Goal: Navigation & Orientation: Understand site structure

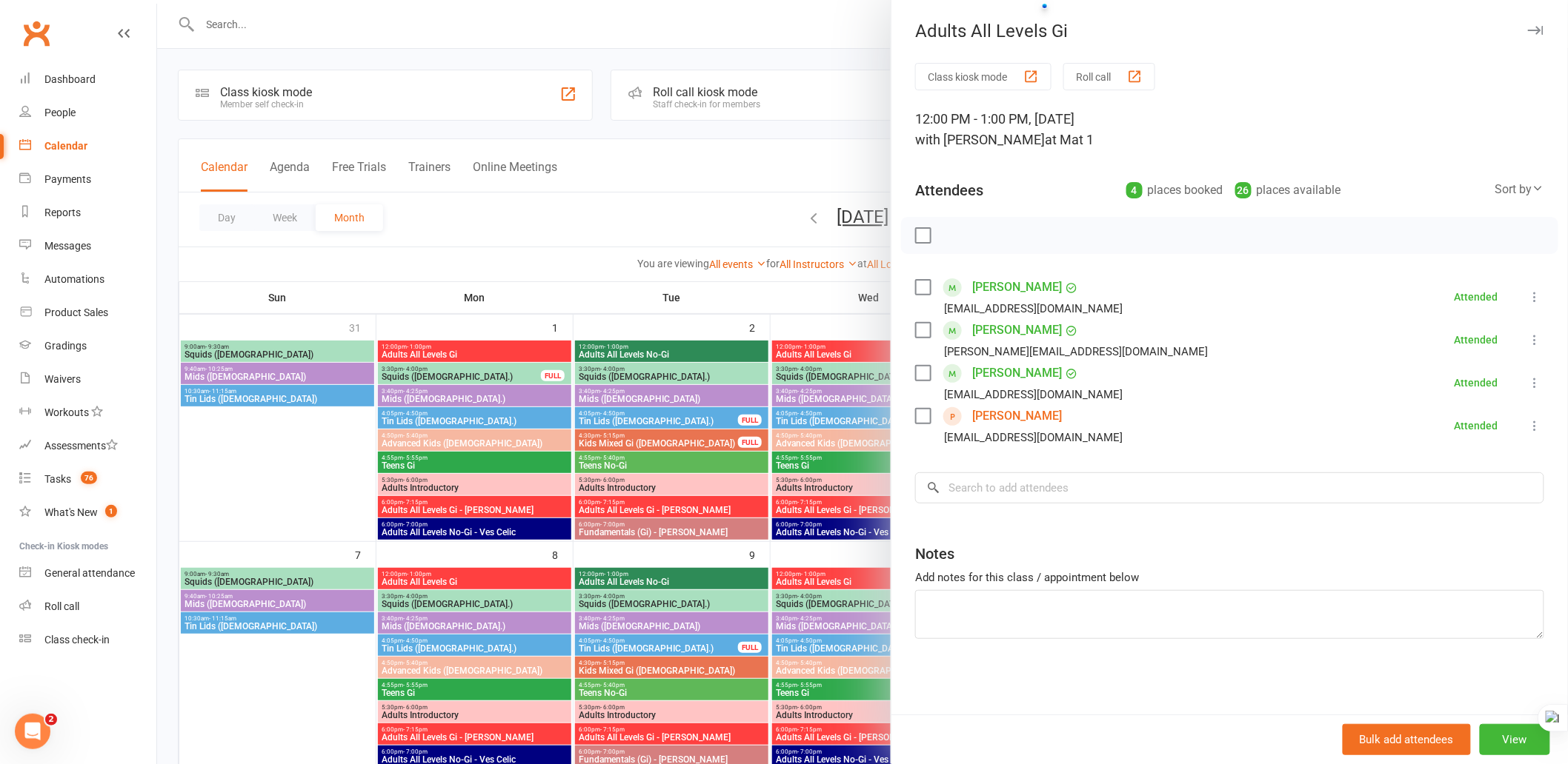
click at [1528, 28] on icon "button" at bounding box center [1535, 30] width 16 height 9
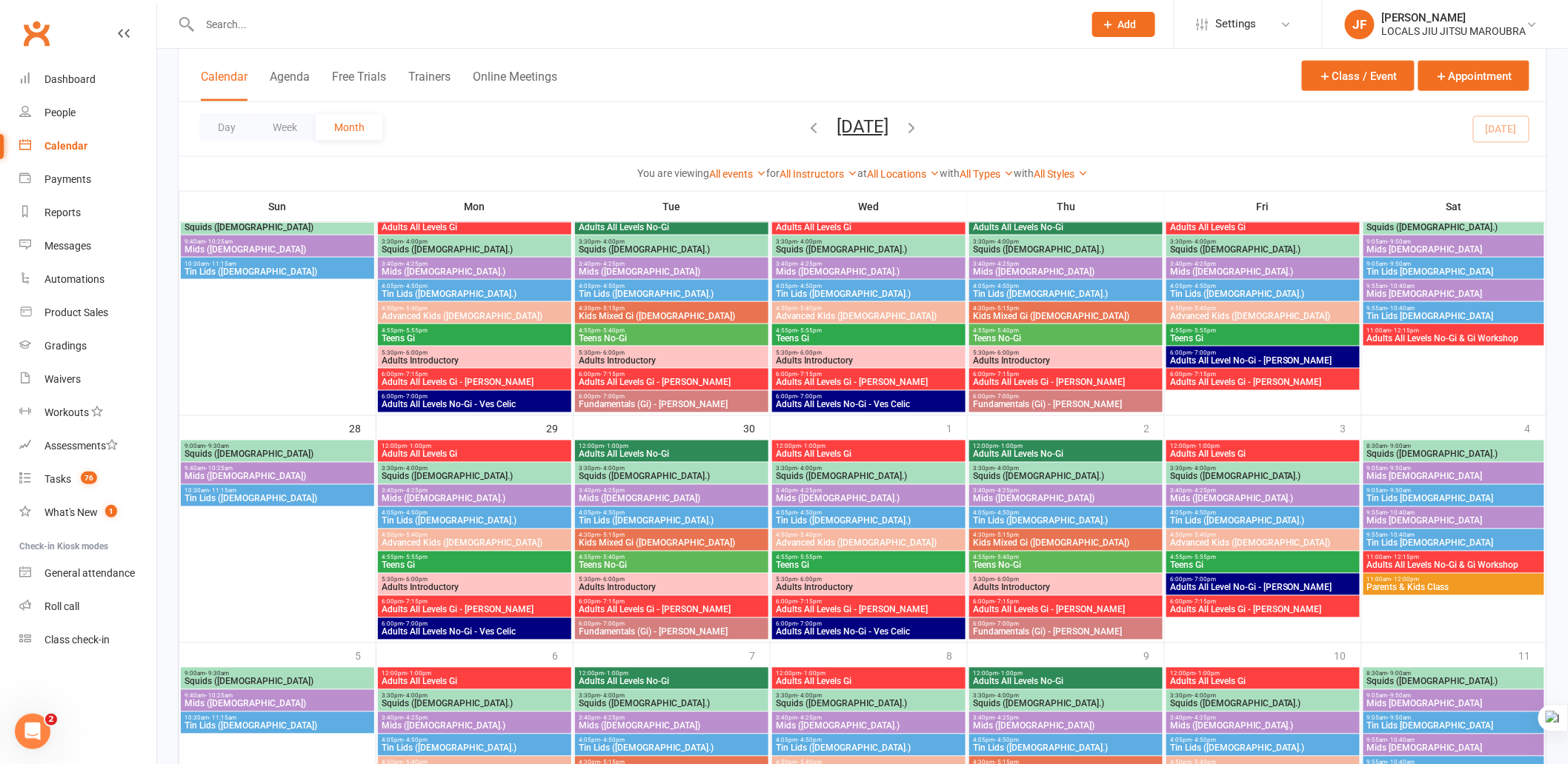
scroll to position [657, 0]
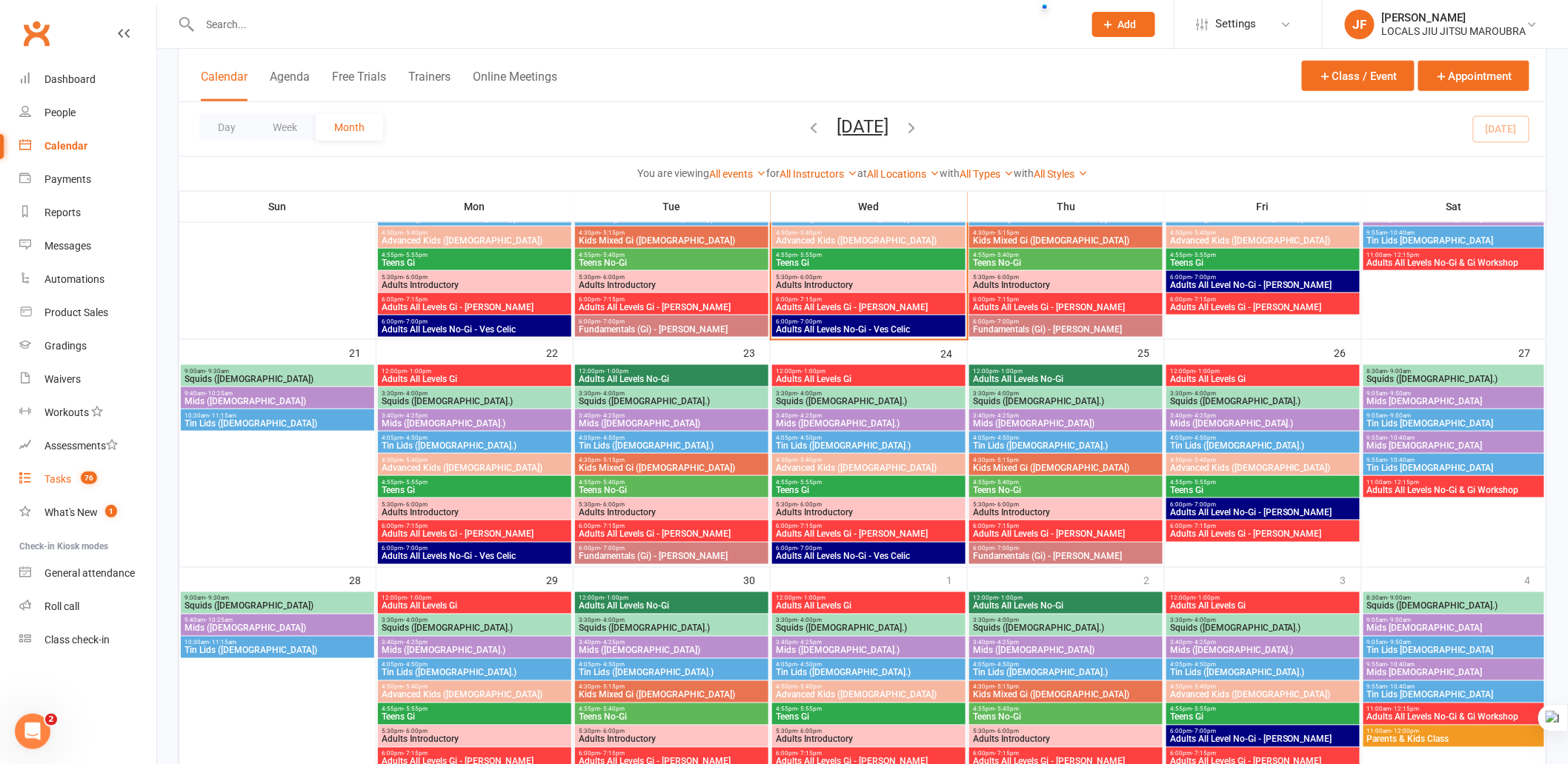
click at [85, 484] on count-badge "76" at bounding box center [85, 479] width 24 height 11
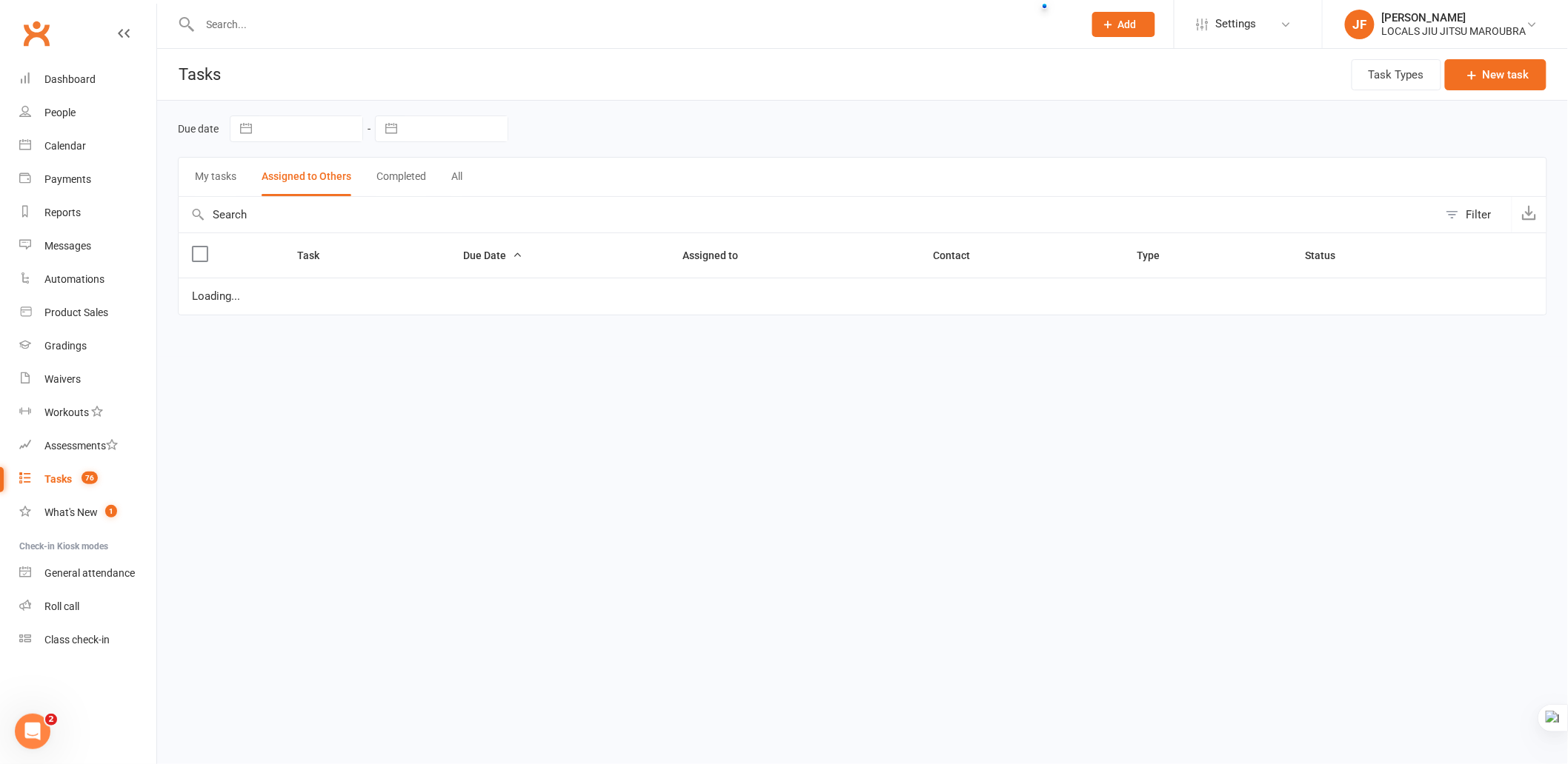
select select "started"
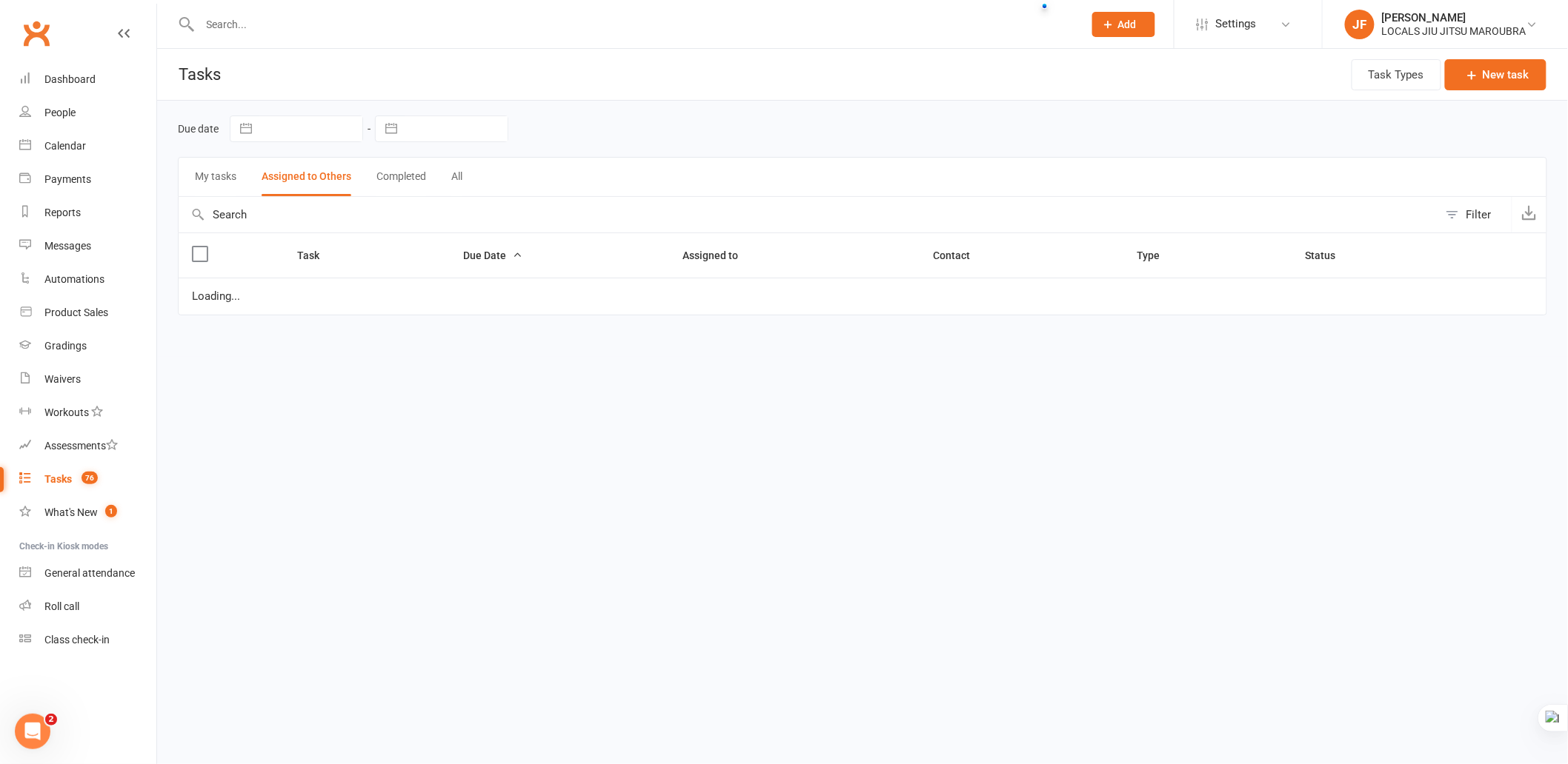
select select "started"
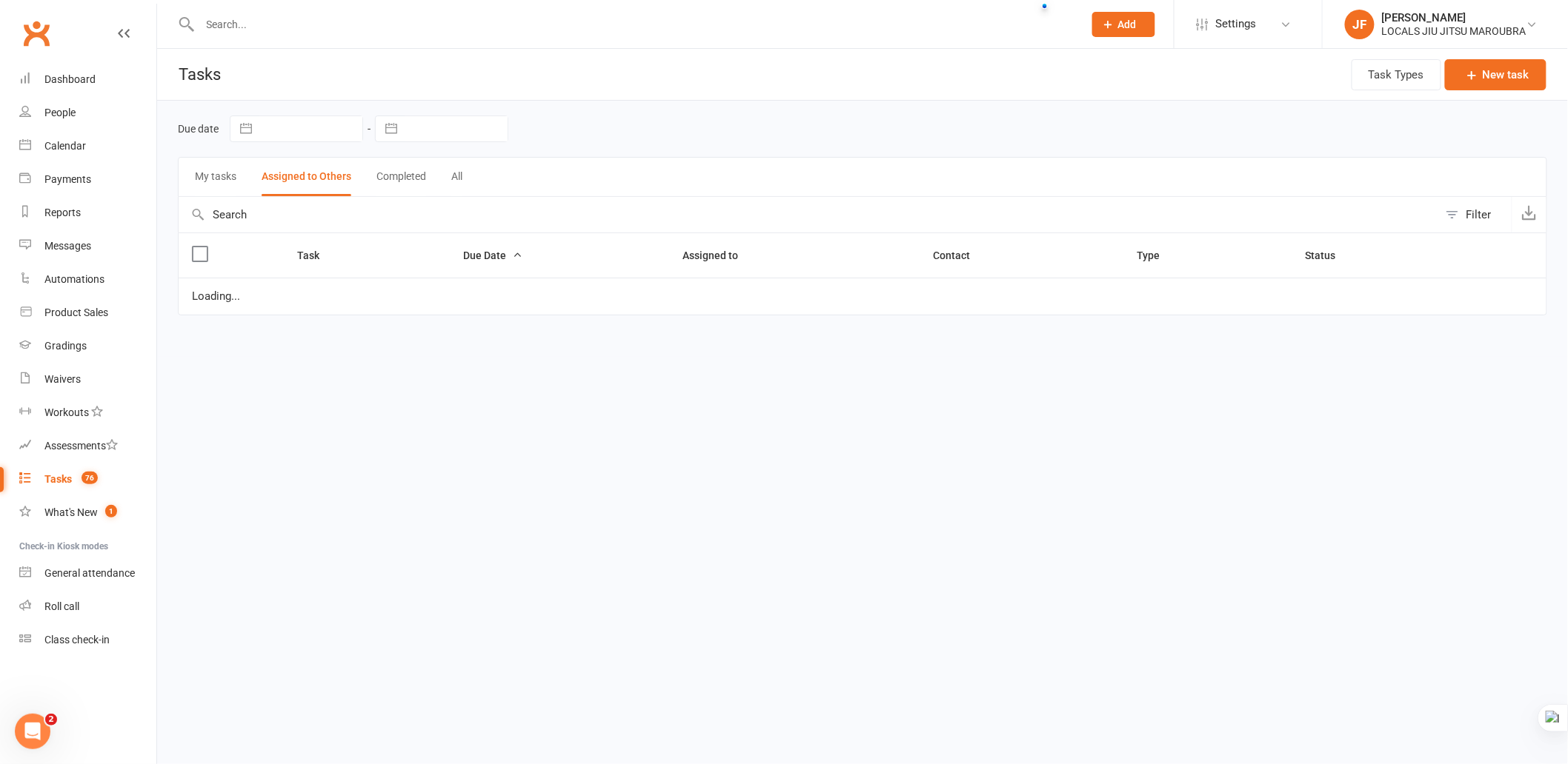
select select "started"
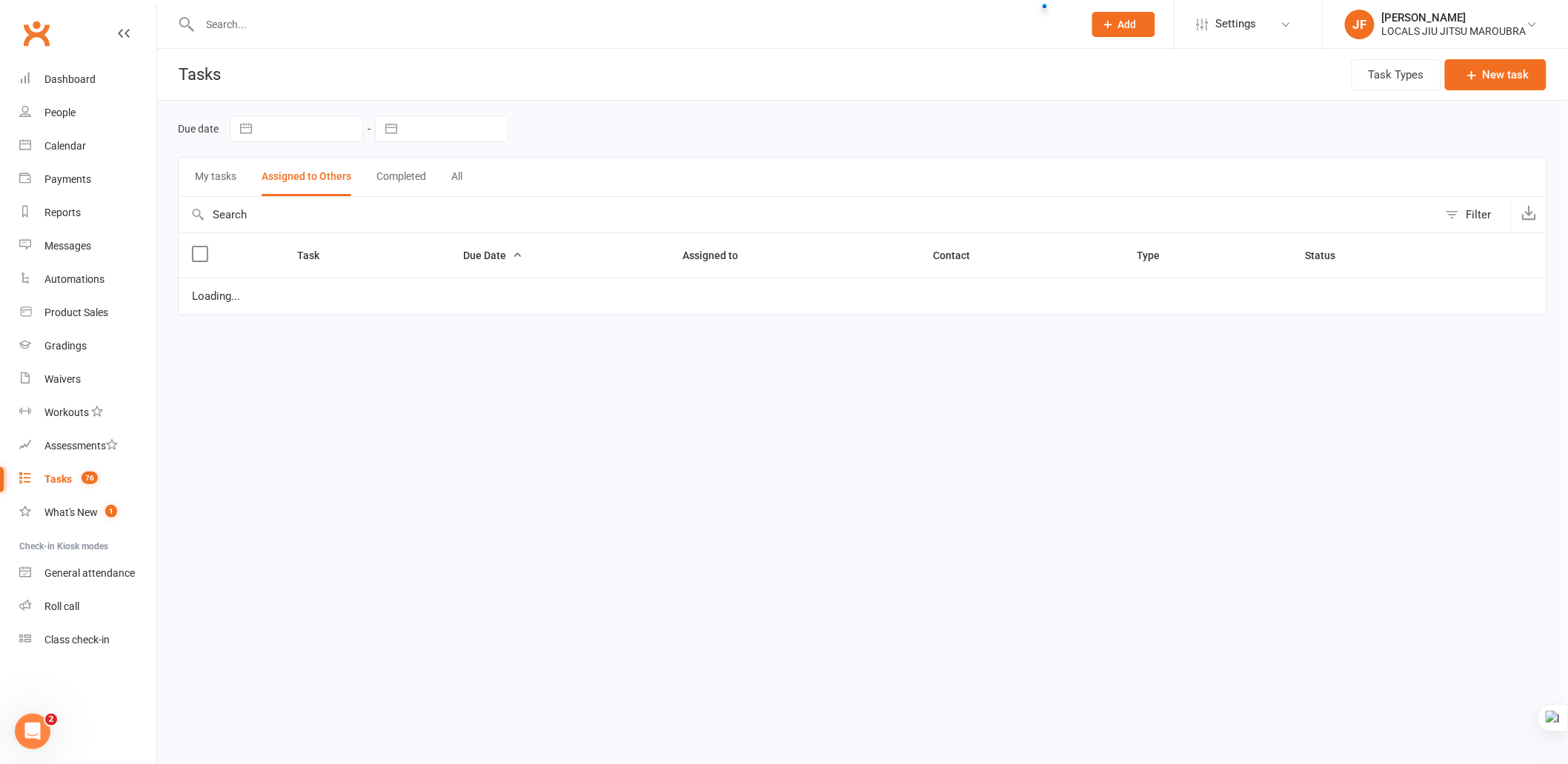
select select "started"
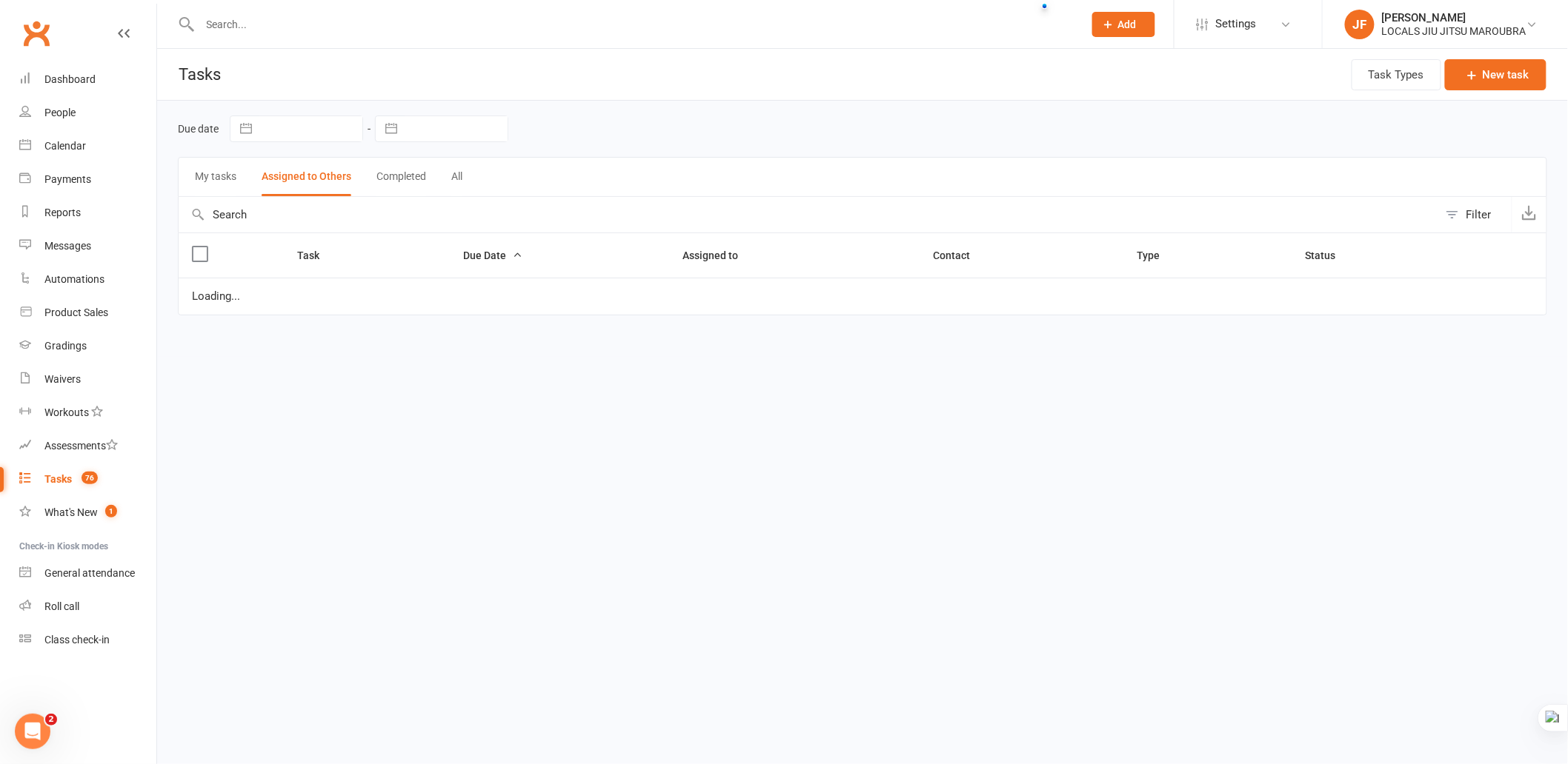
select select "started"
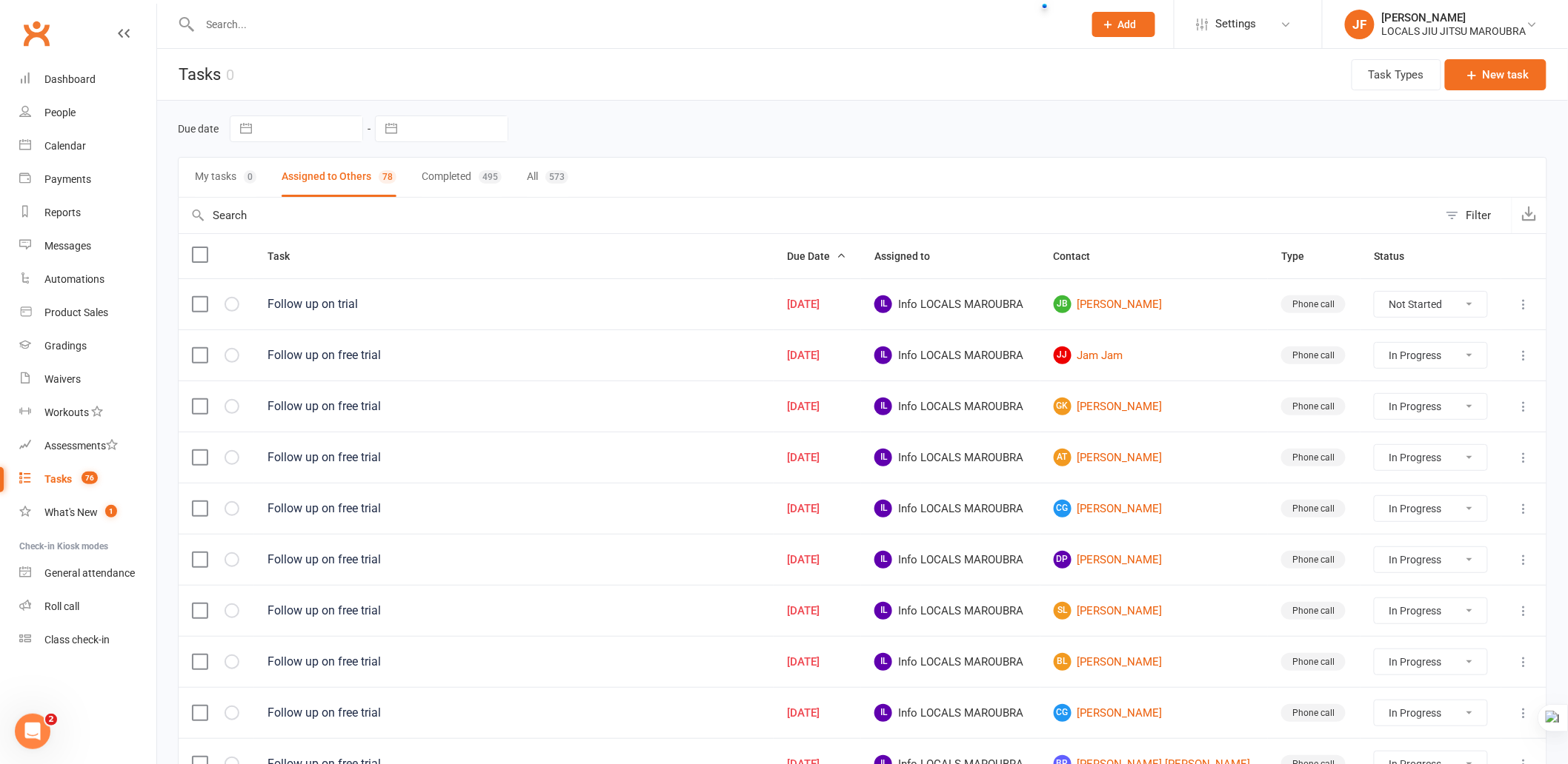
click at [216, 175] on button "My tasks 0" at bounding box center [225, 177] width 62 height 40
select select "started"
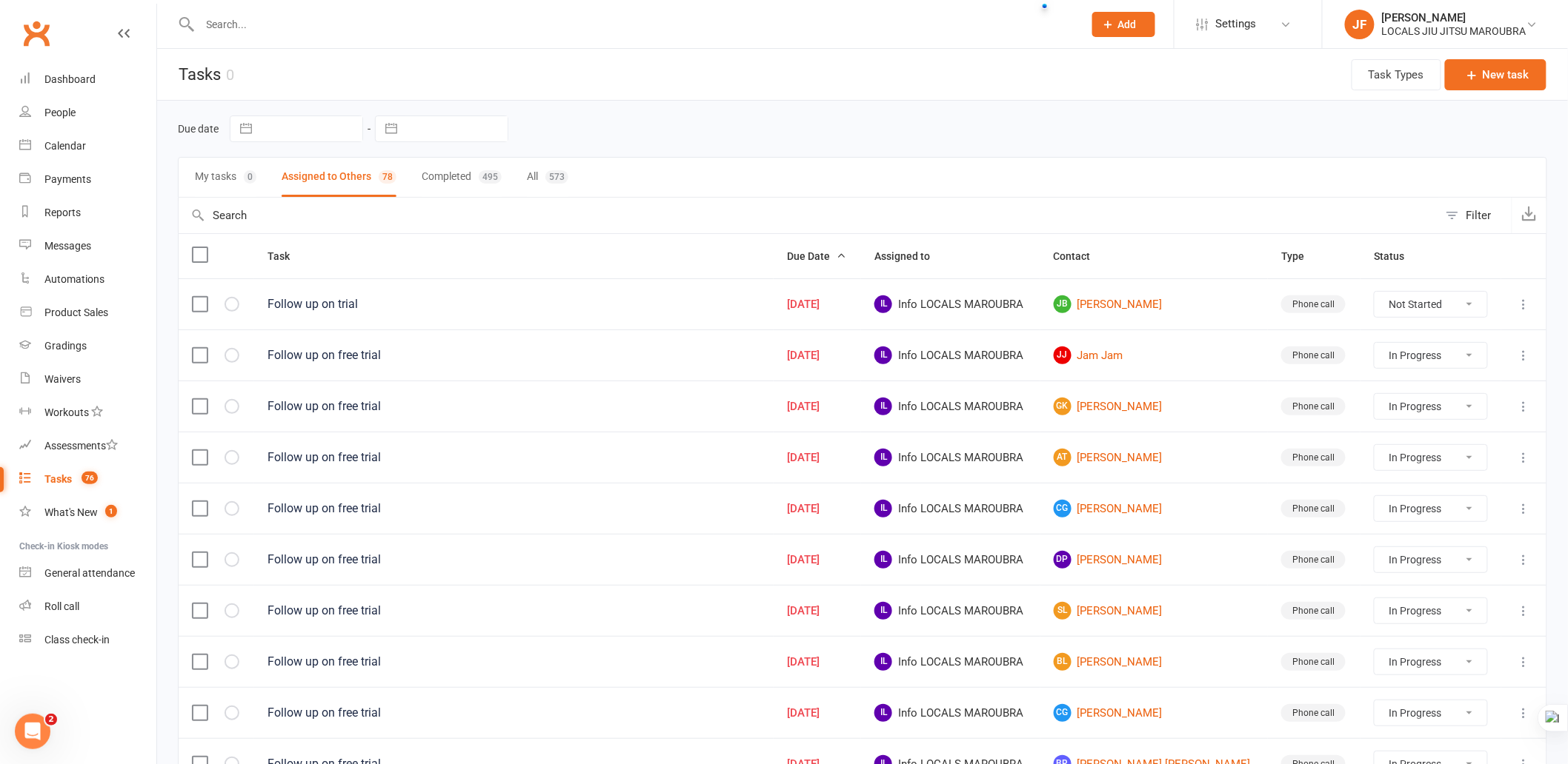
select select "started"
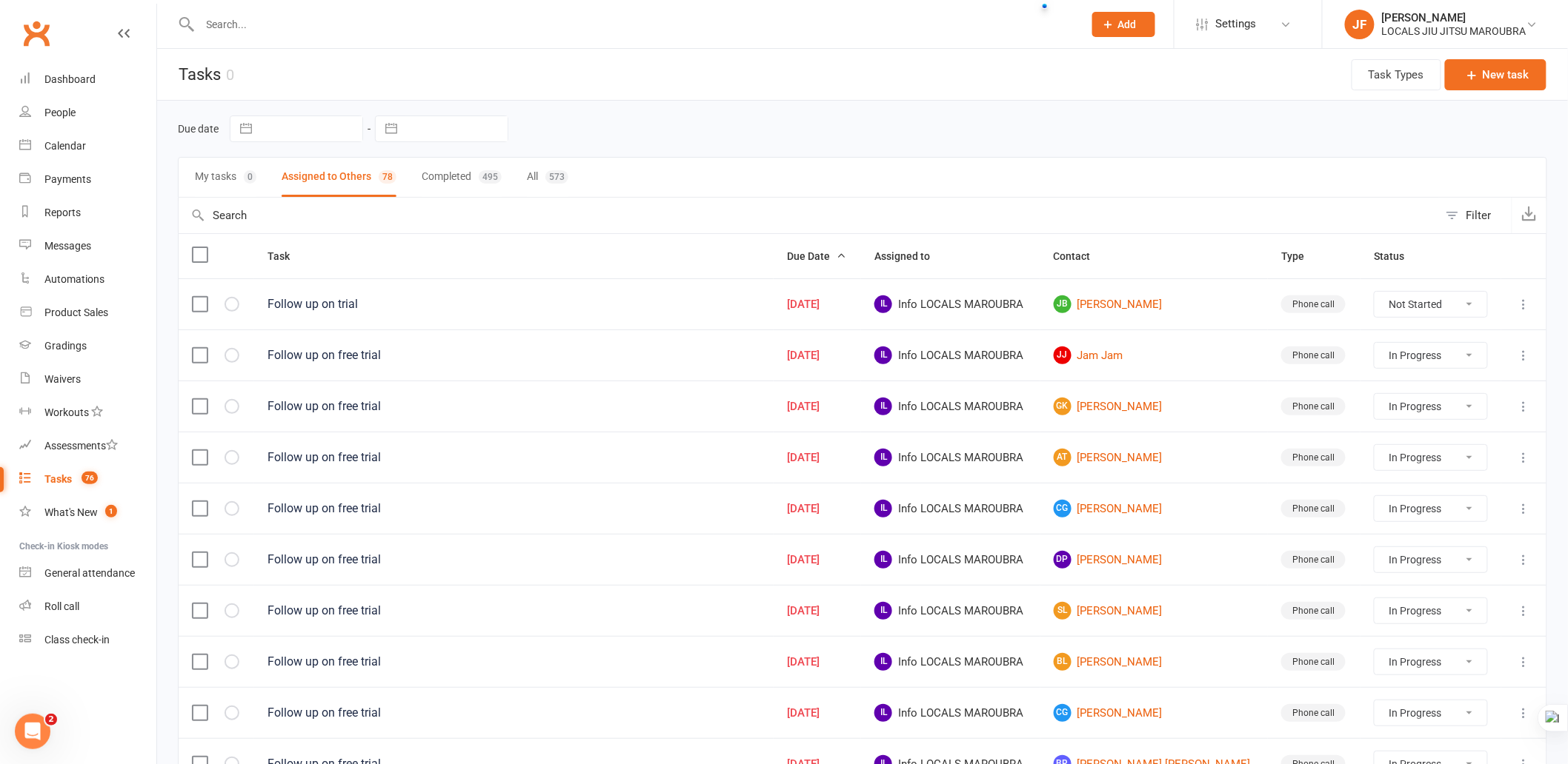
select select "started"
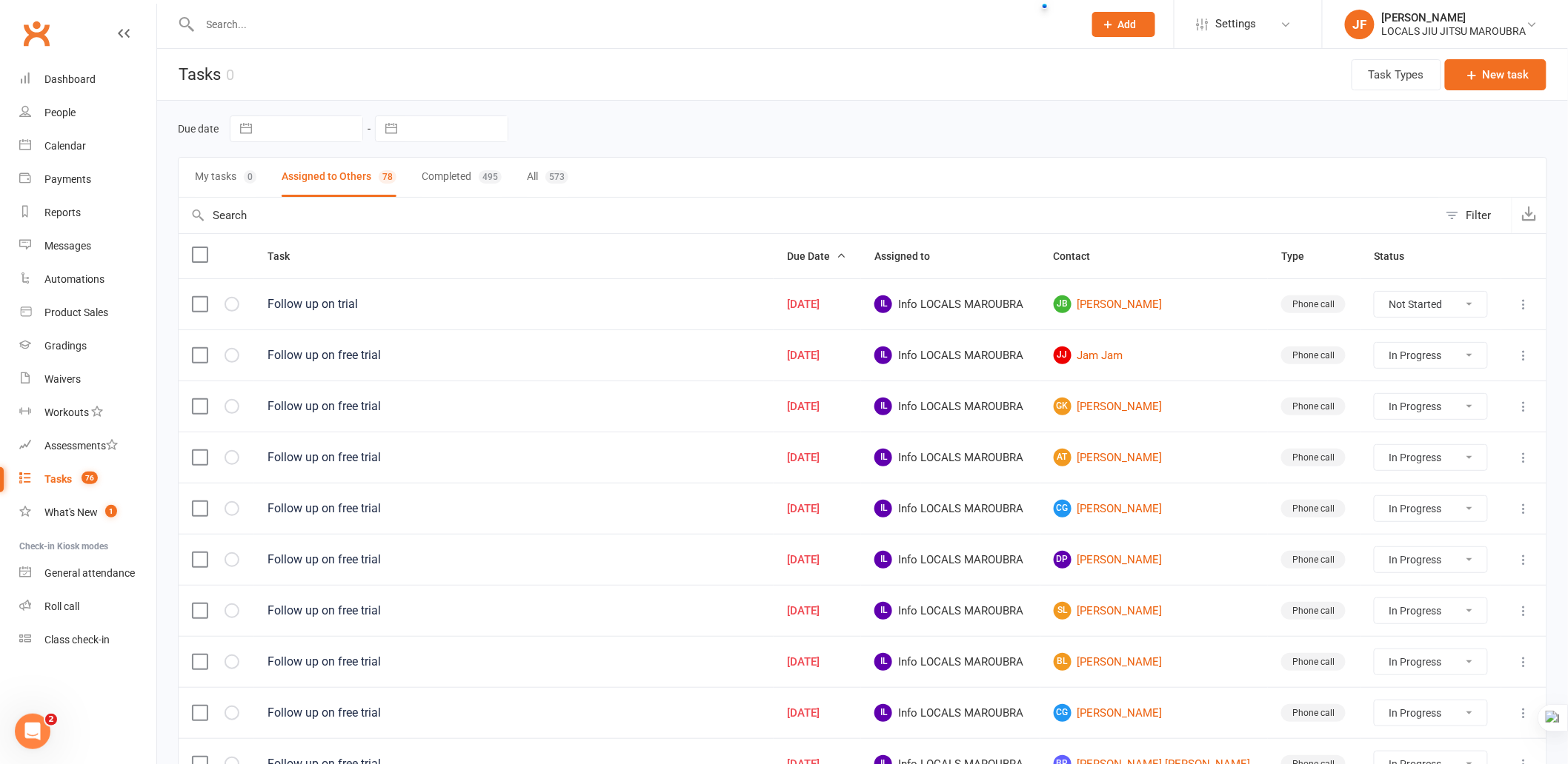
select select "started"
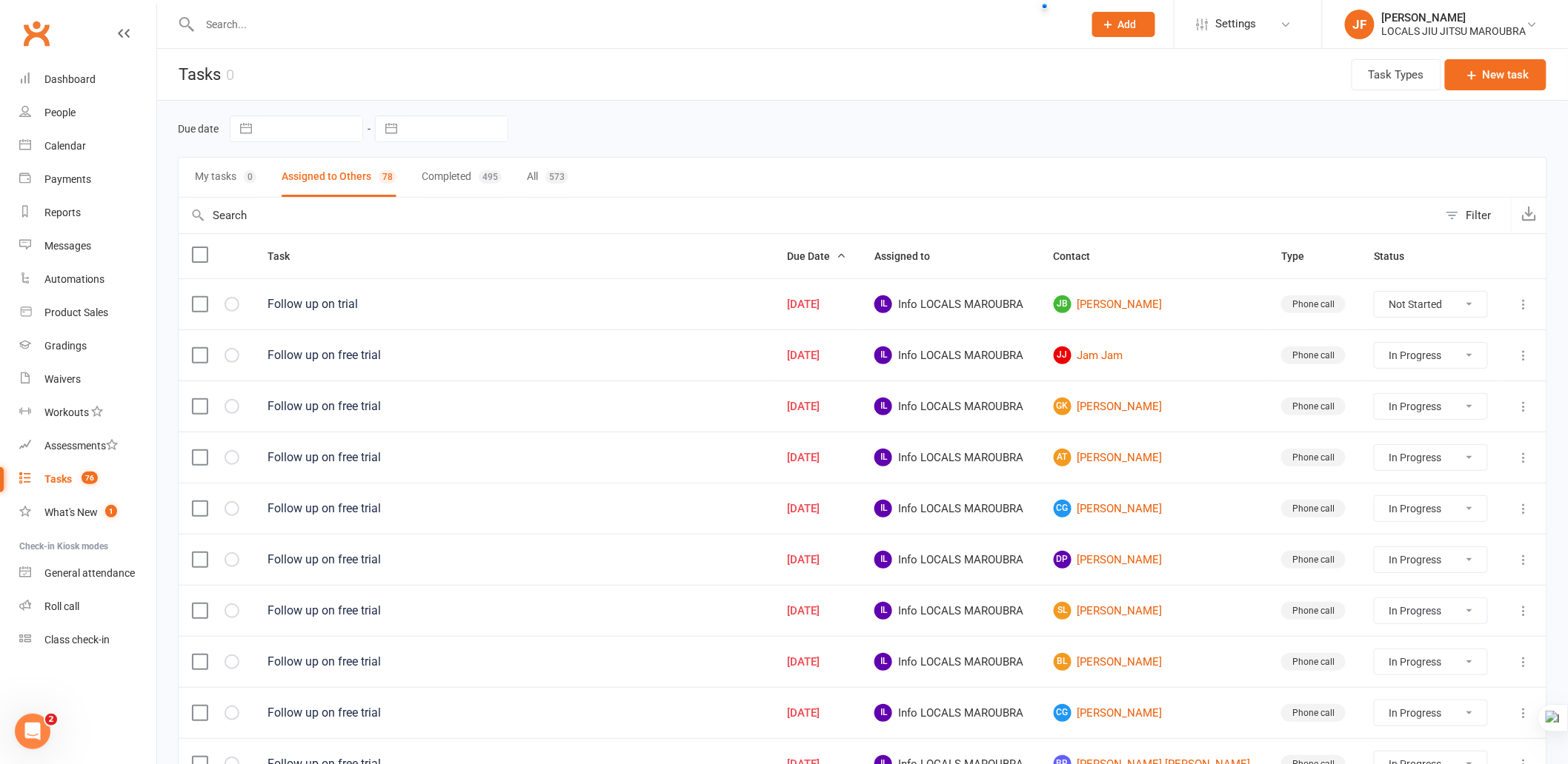
select select "started"
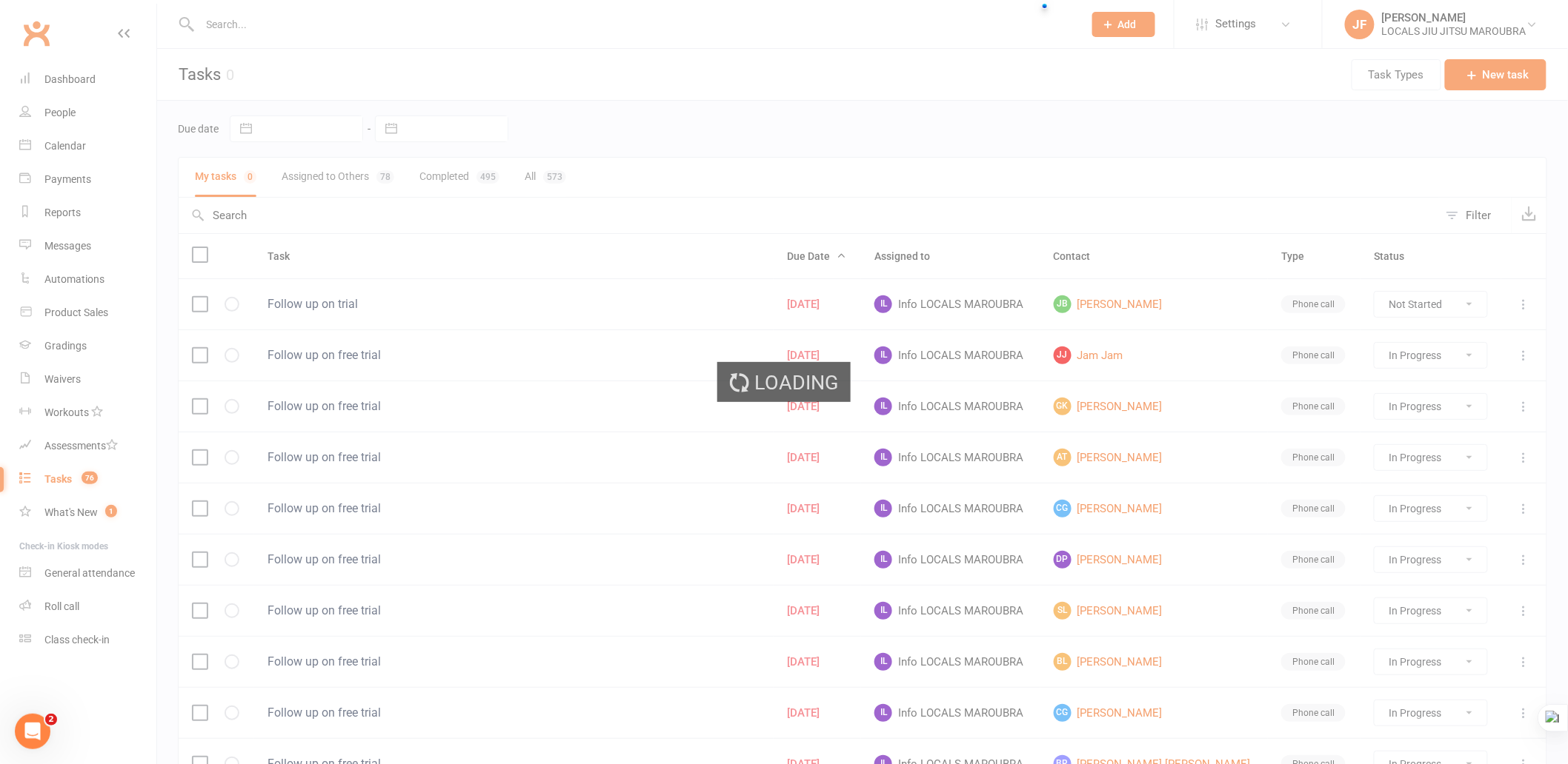
select select "started"
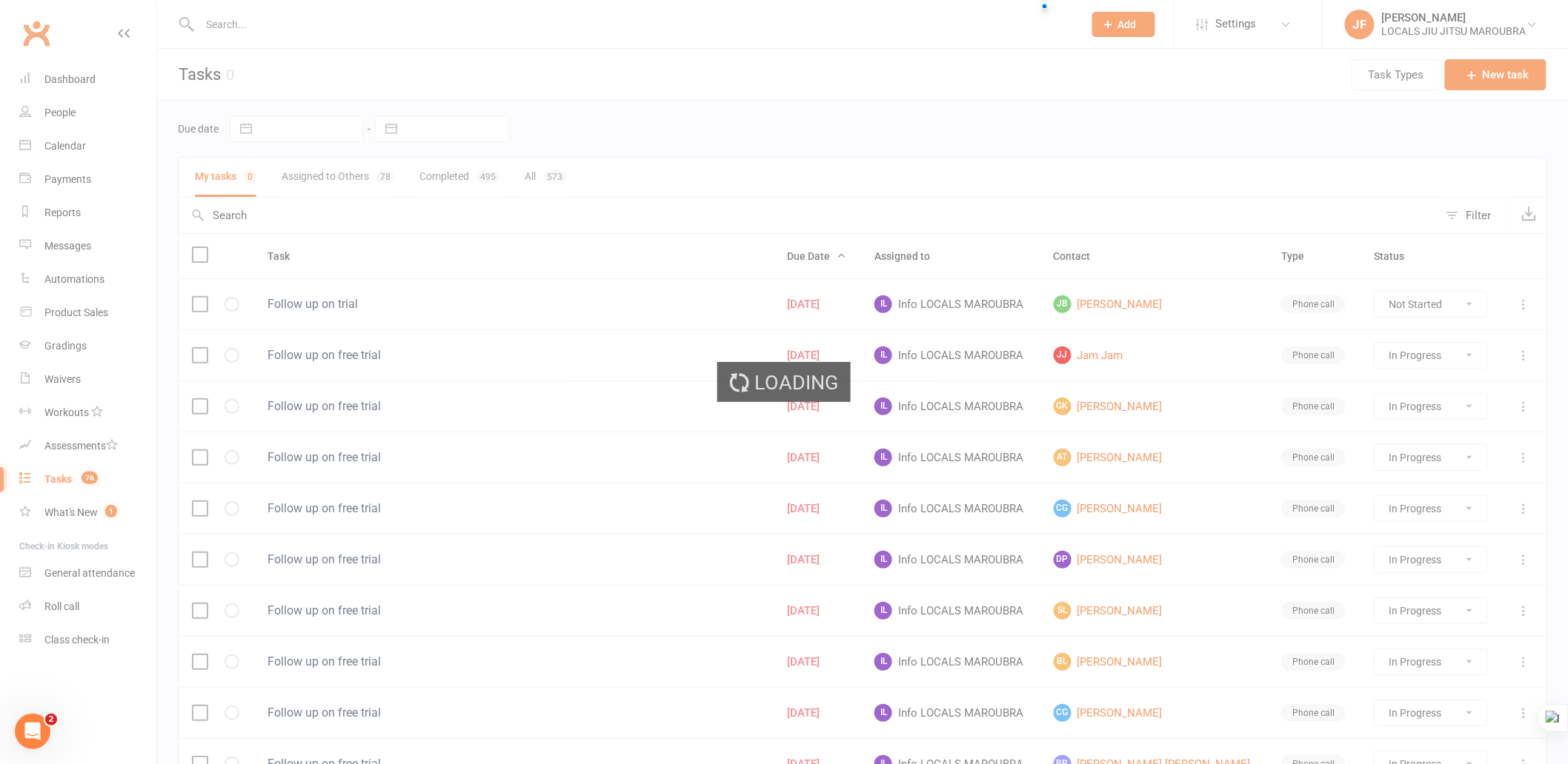
select select "started"
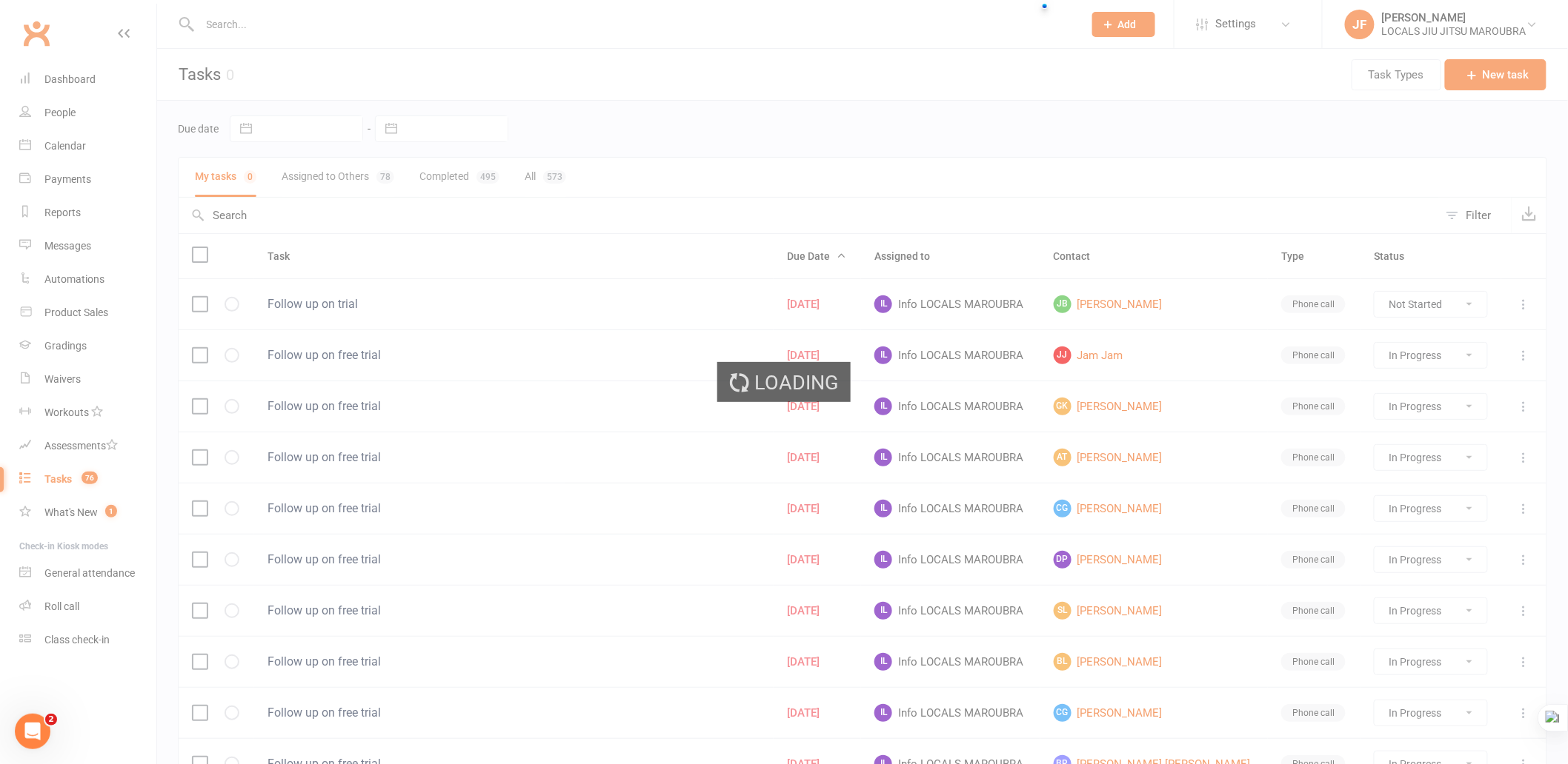
select select "started"
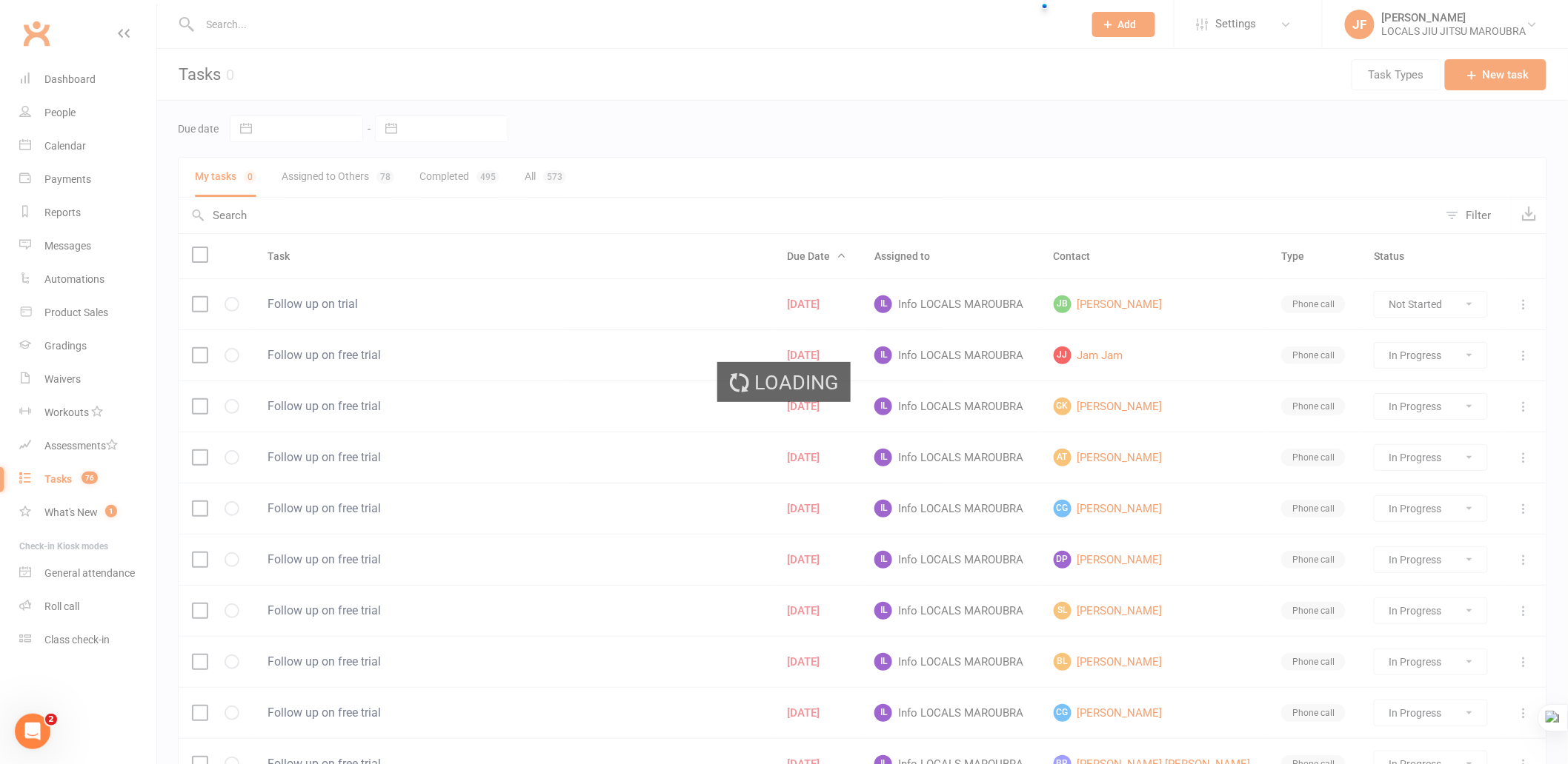
select select "started"
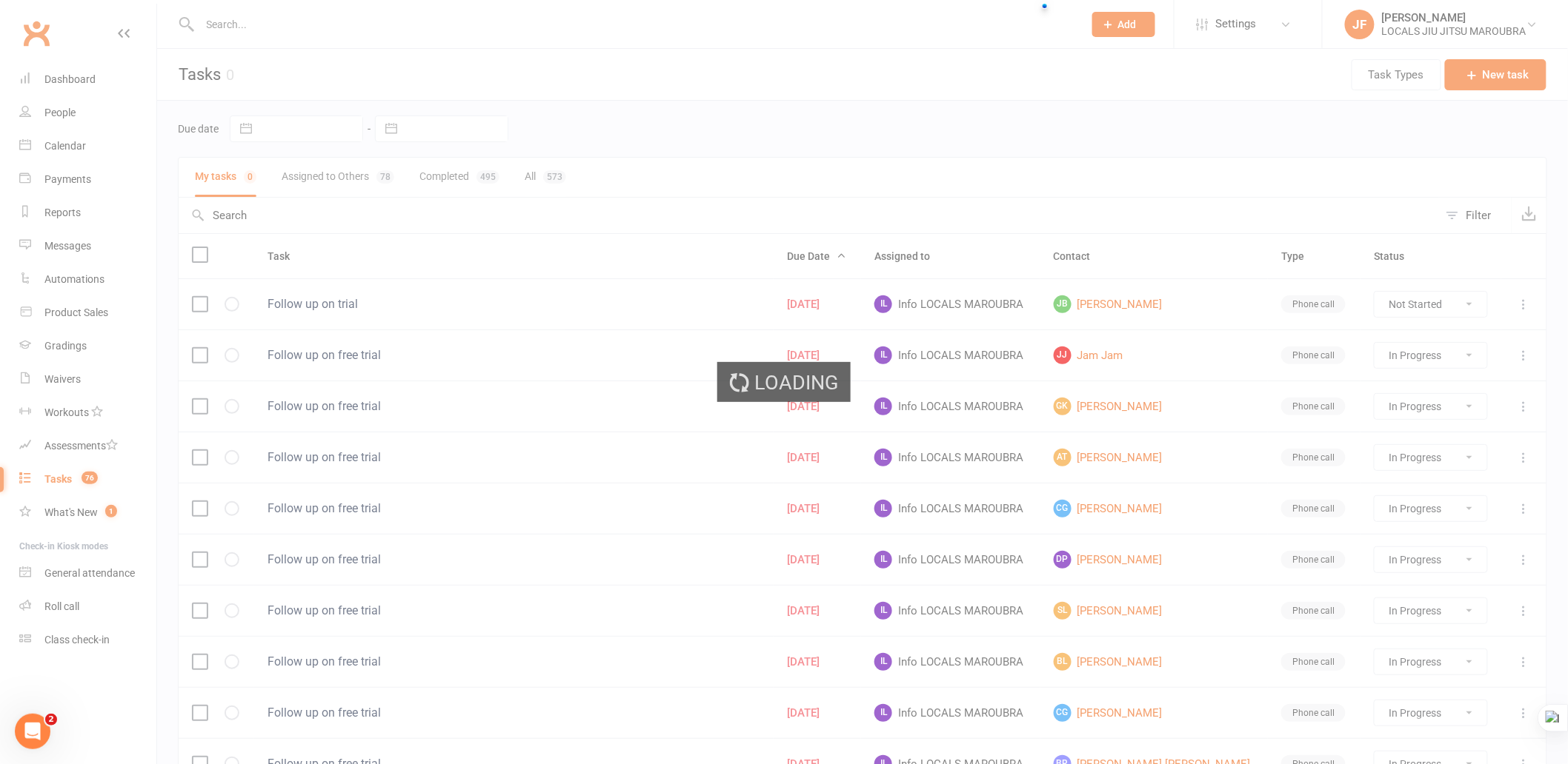
select select "started"
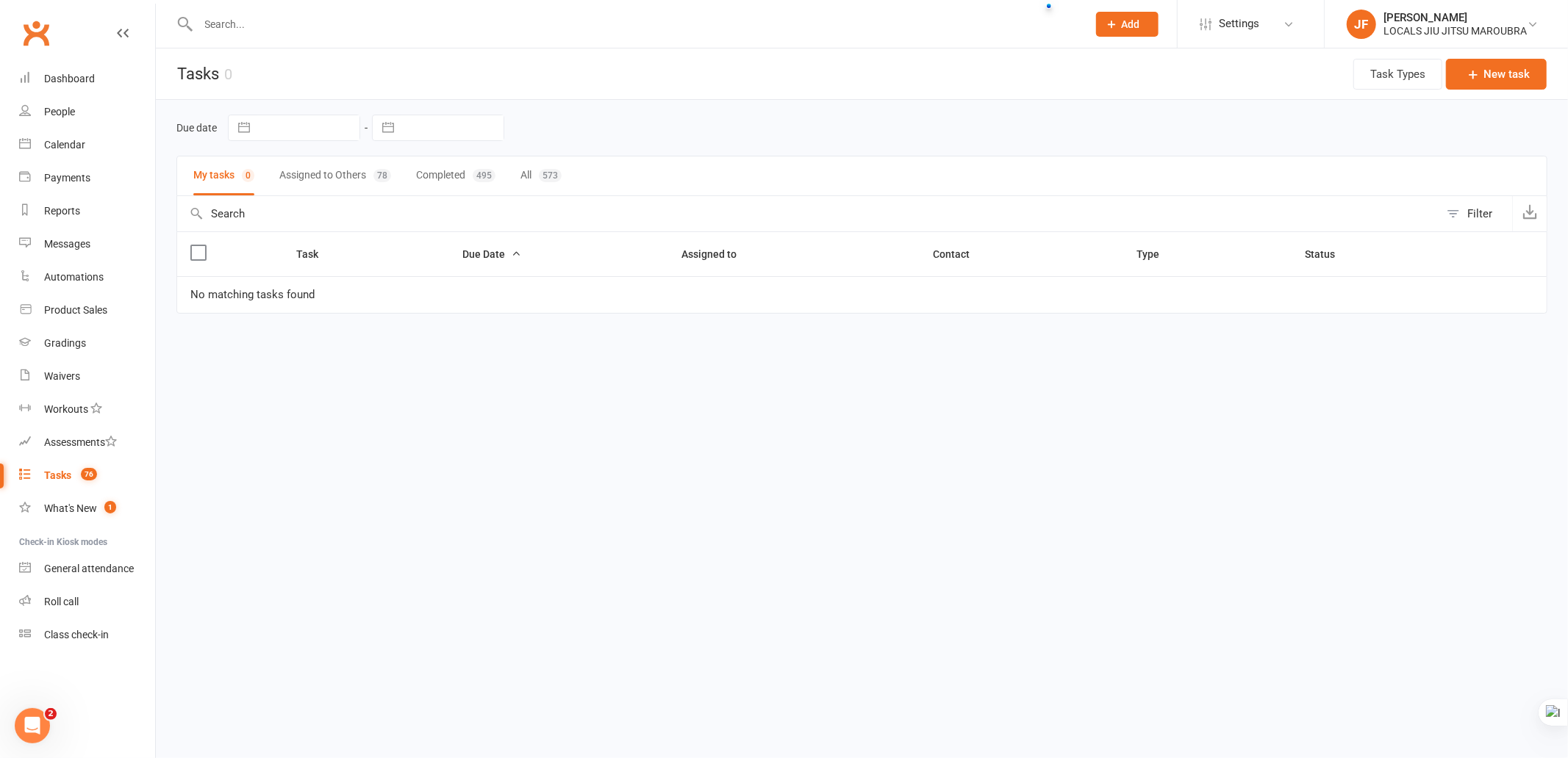
click at [849, 376] on html "Prospect Member Non-attending contact Class / event Appointment Grading event T…" at bounding box center [784, 188] width 1568 height 376
click at [631, 376] on html "Prospect Member Non-attending contact Class / event Appointment Grading event T…" at bounding box center [784, 188] width 1568 height 376
click at [667, 376] on html "Prospect Member Non-attending contact Class / event Appointment Grading event T…" at bounding box center [784, 188] width 1568 height 376
click at [466, 376] on html "Prospect Member Non-attending contact Class / event Appointment Grading event T…" at bounding box center [784, 188] width 1568 height 376
click at [591, 376] on html "Prospect Member Non-attending contact Class / event Appointment Grading event T…" at bounding box center [784, 188] width 1568 height 376
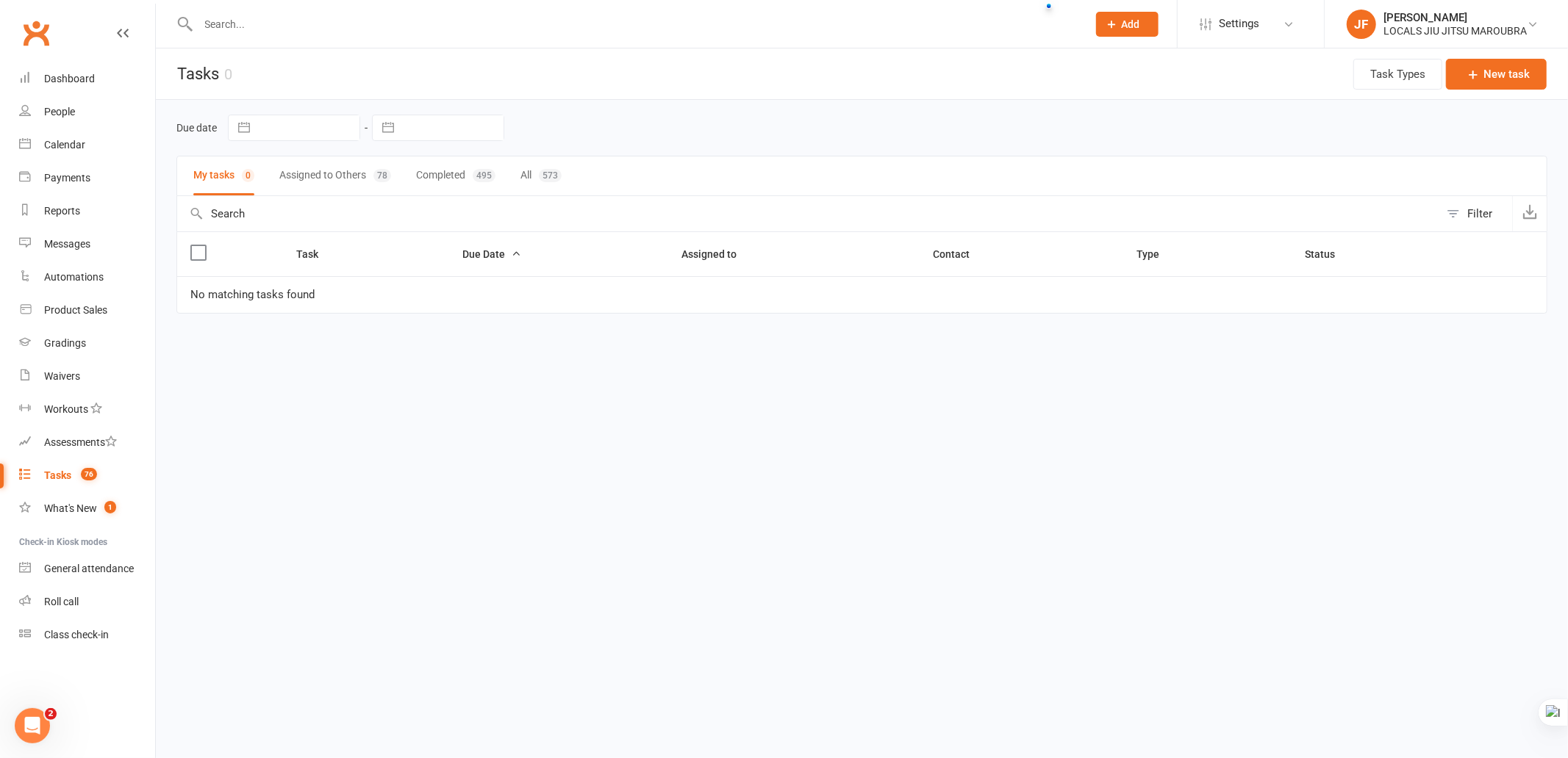
click at [420, 376] on html "Prospect Member Non-attending contact Class / event Appointment Grading event T…" at bounding box center [784, 188] width 1568 height 376
click at [252, 376] on html "Prospect Member Non-attending contact Class / event Appointment Grading event T…" at bounding box center [784, 188] width 1568 height 376
click at [322, 166] on button "Assigned to Others 78" at bounding box center [335, 176] width 112 height 39
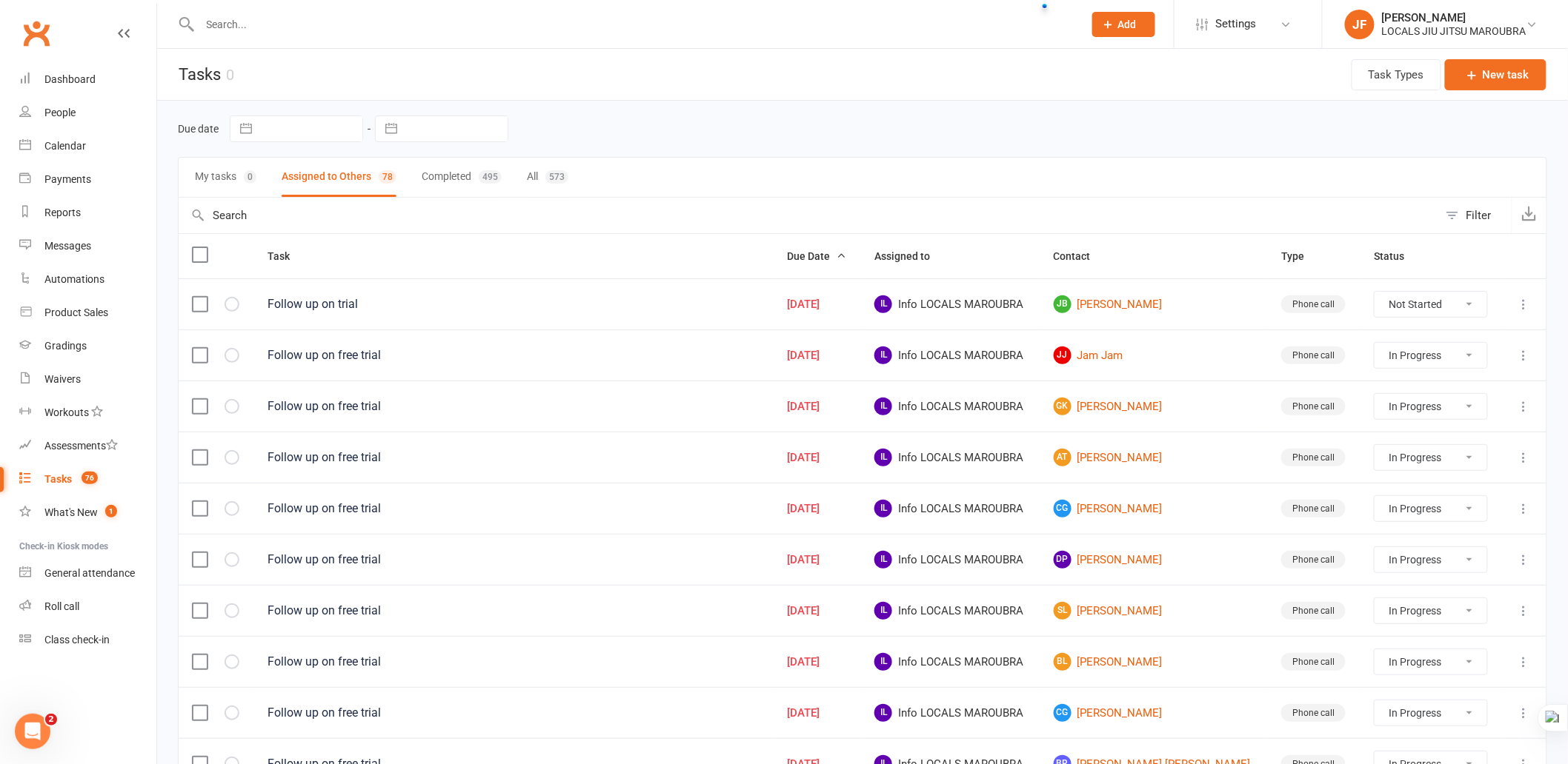
select select "started"
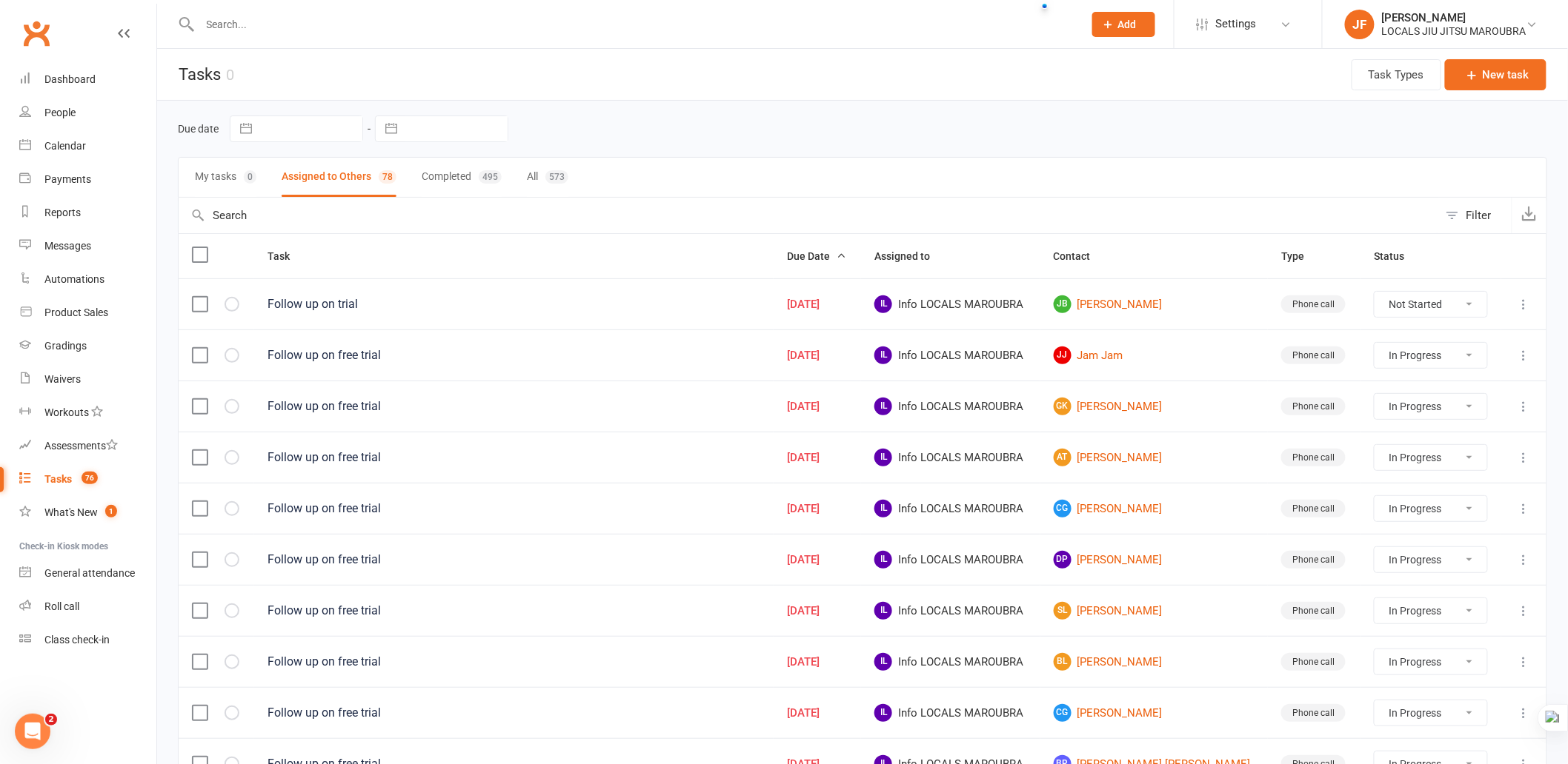
select select "started"
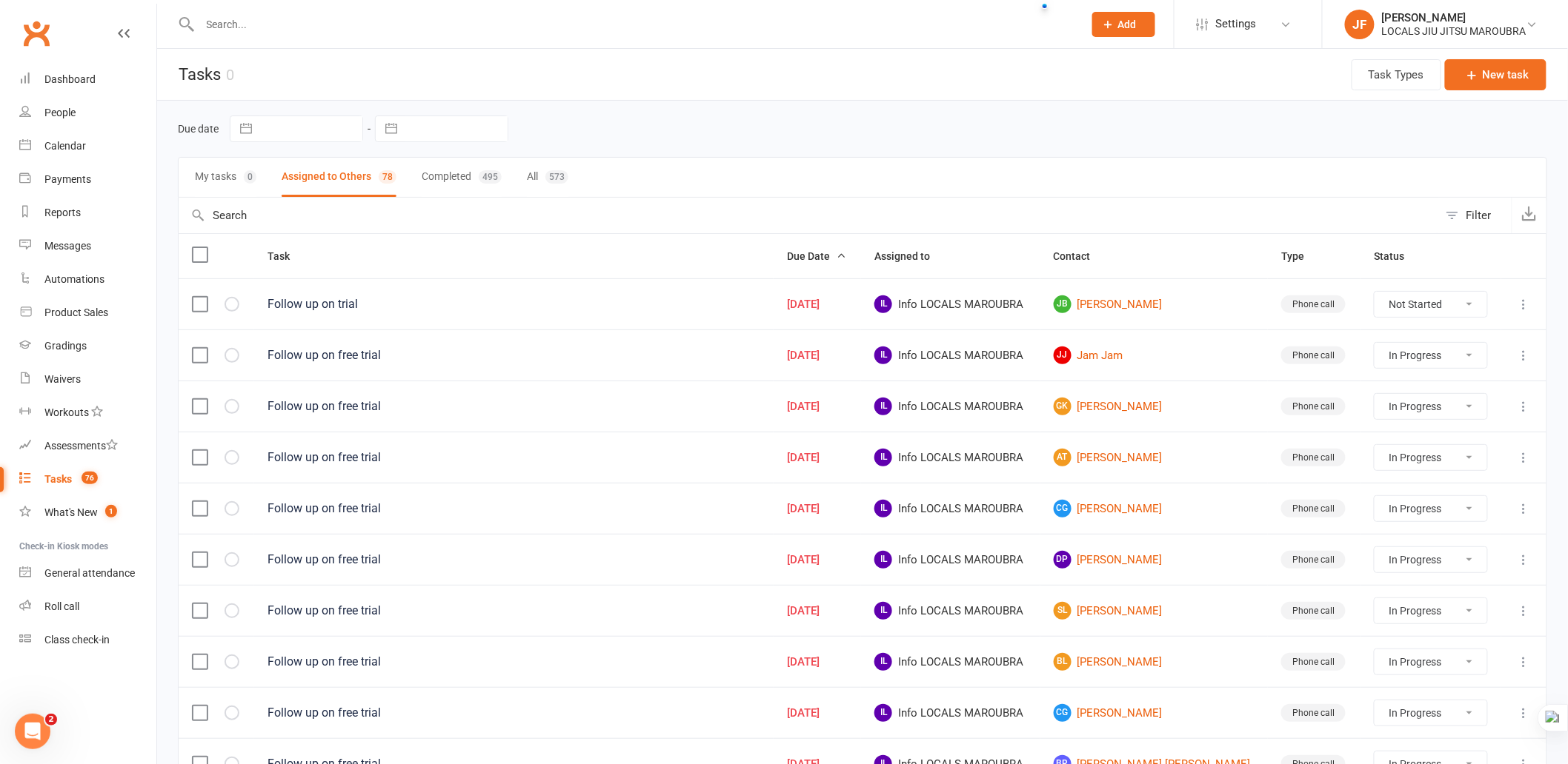
select select "started"
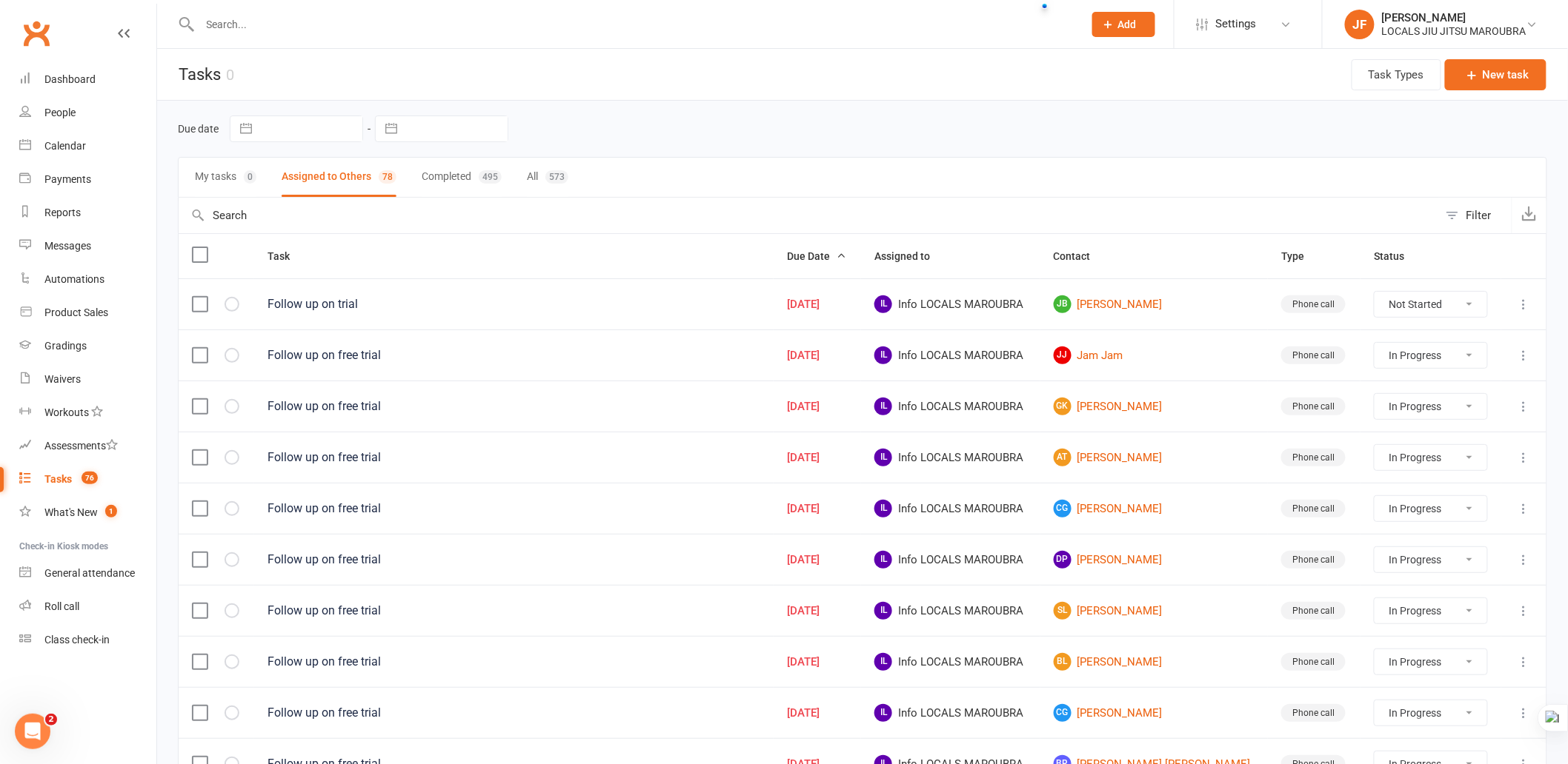
select select "started"
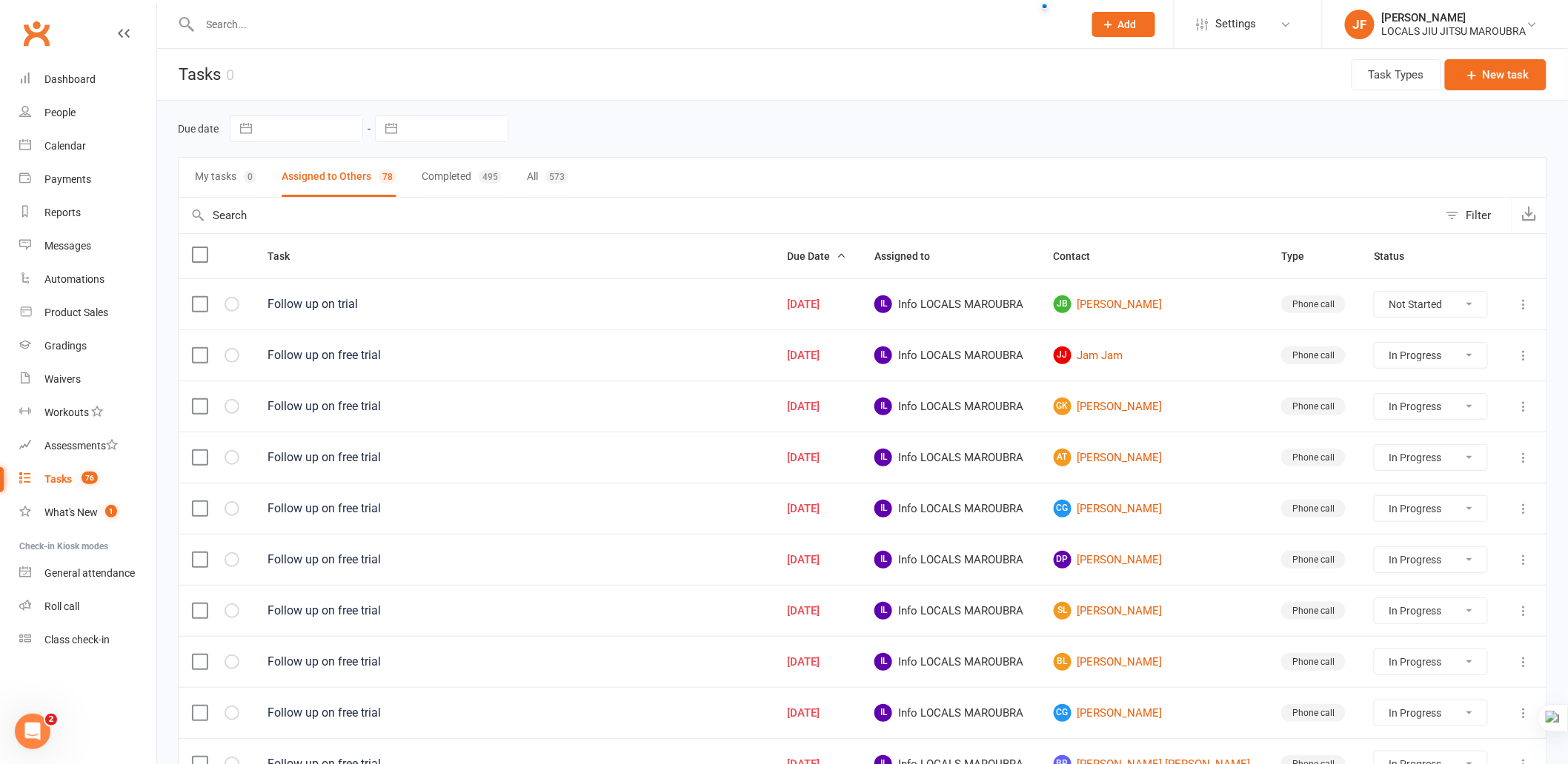
select select "started"
click at [240, 180] on button "My tasks 0" at bounding box center [225, 177] width 62 height 40
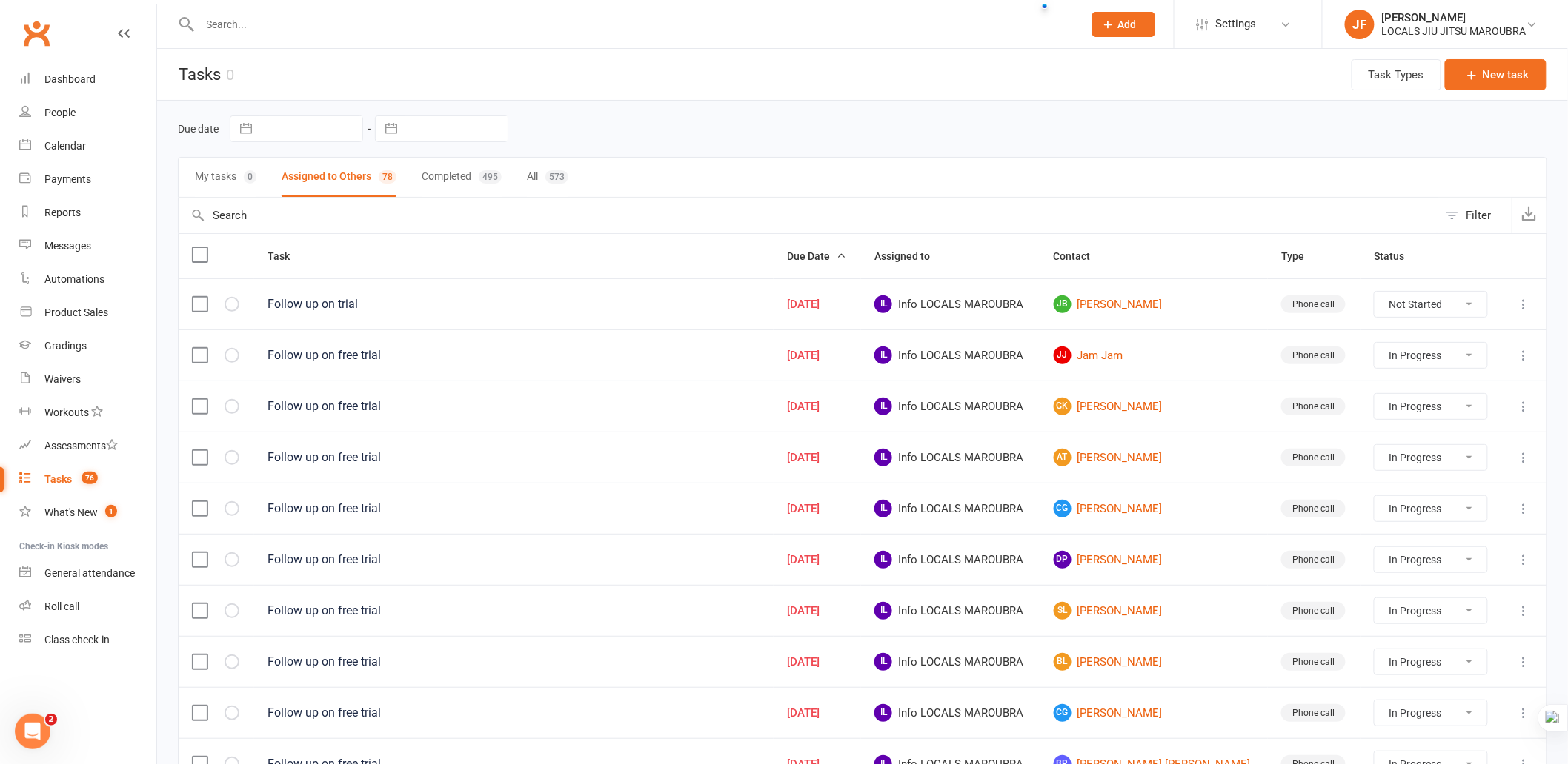
select select "started"
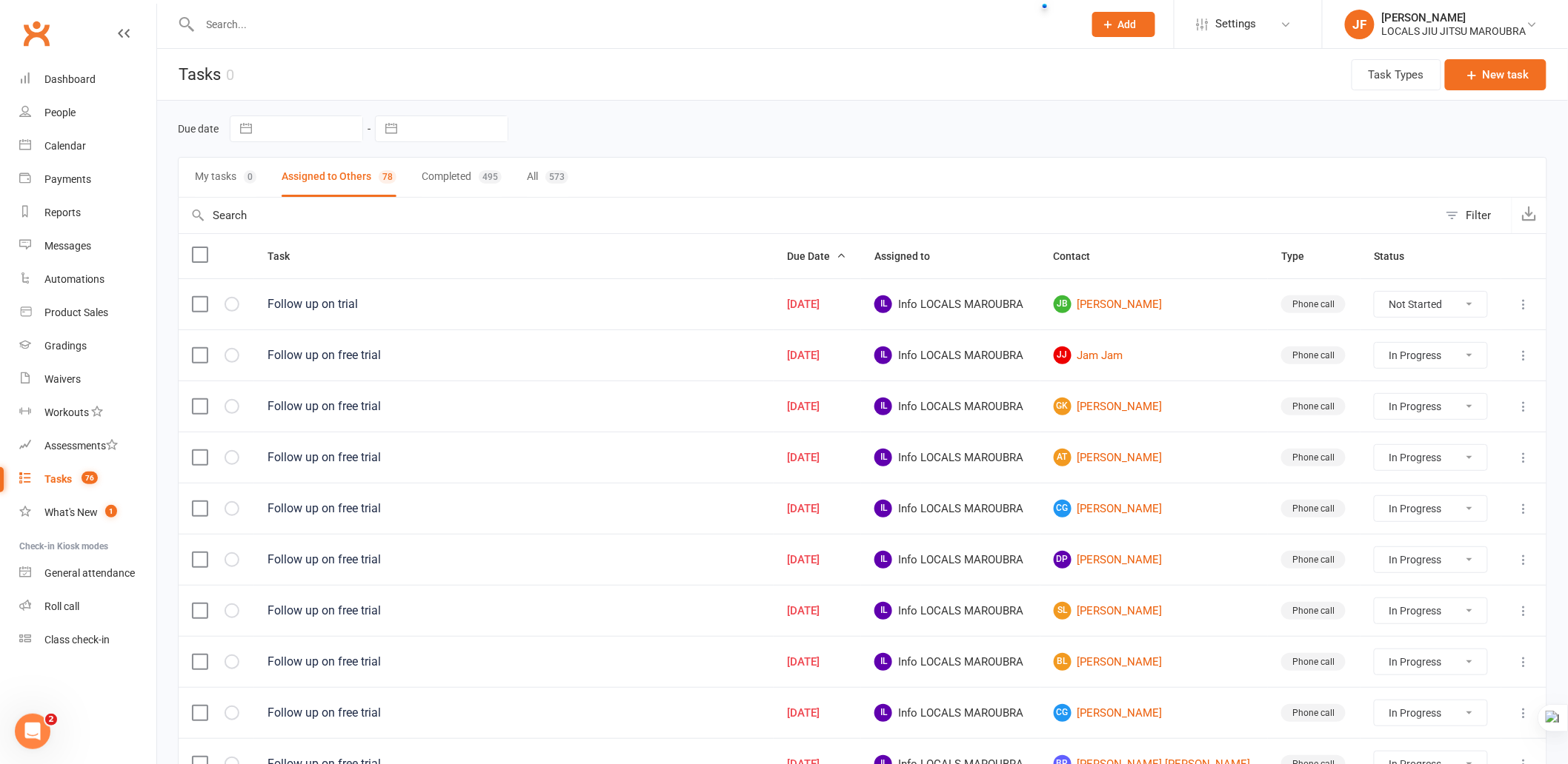
select select "started"
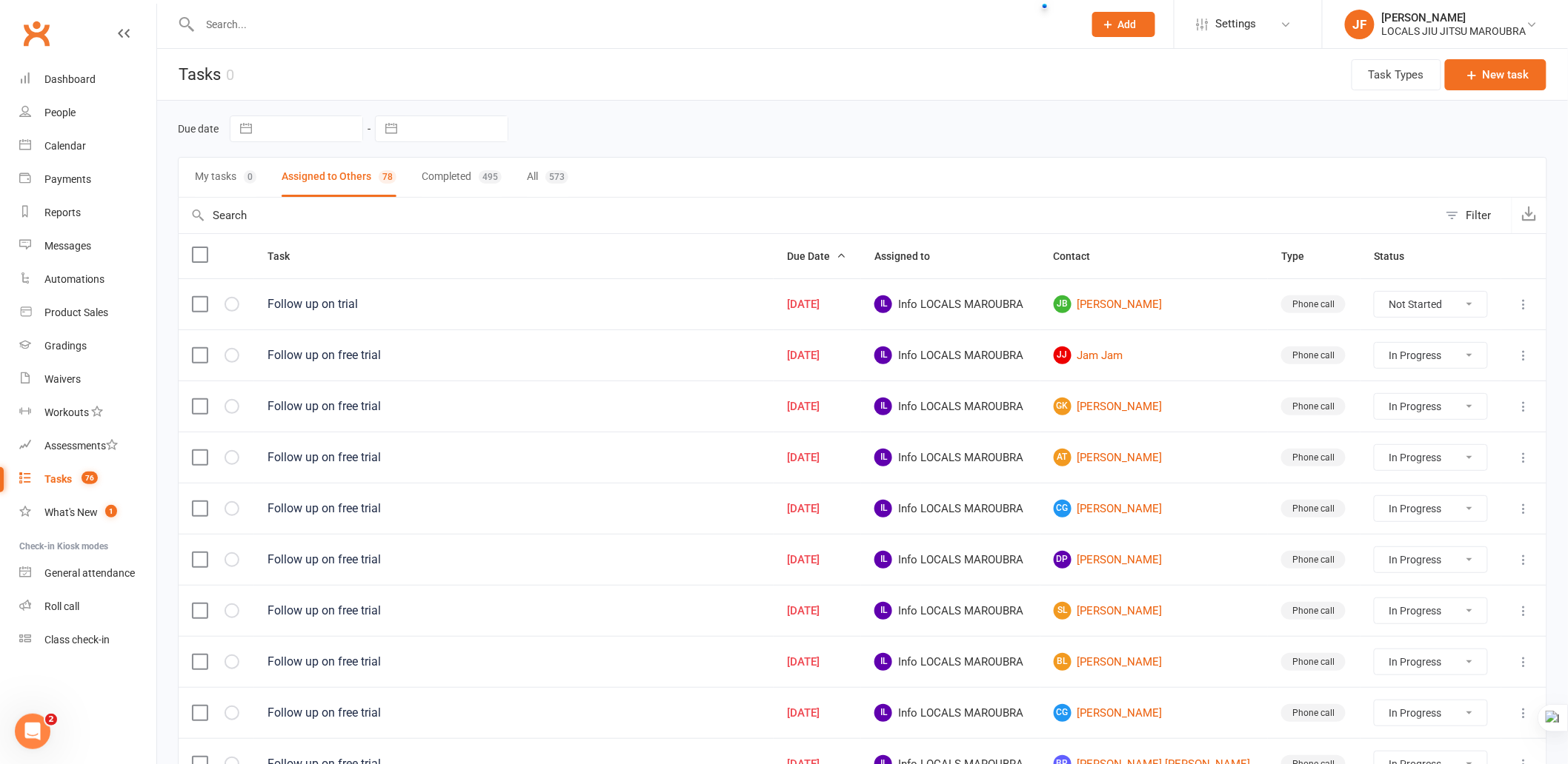
select select "started"
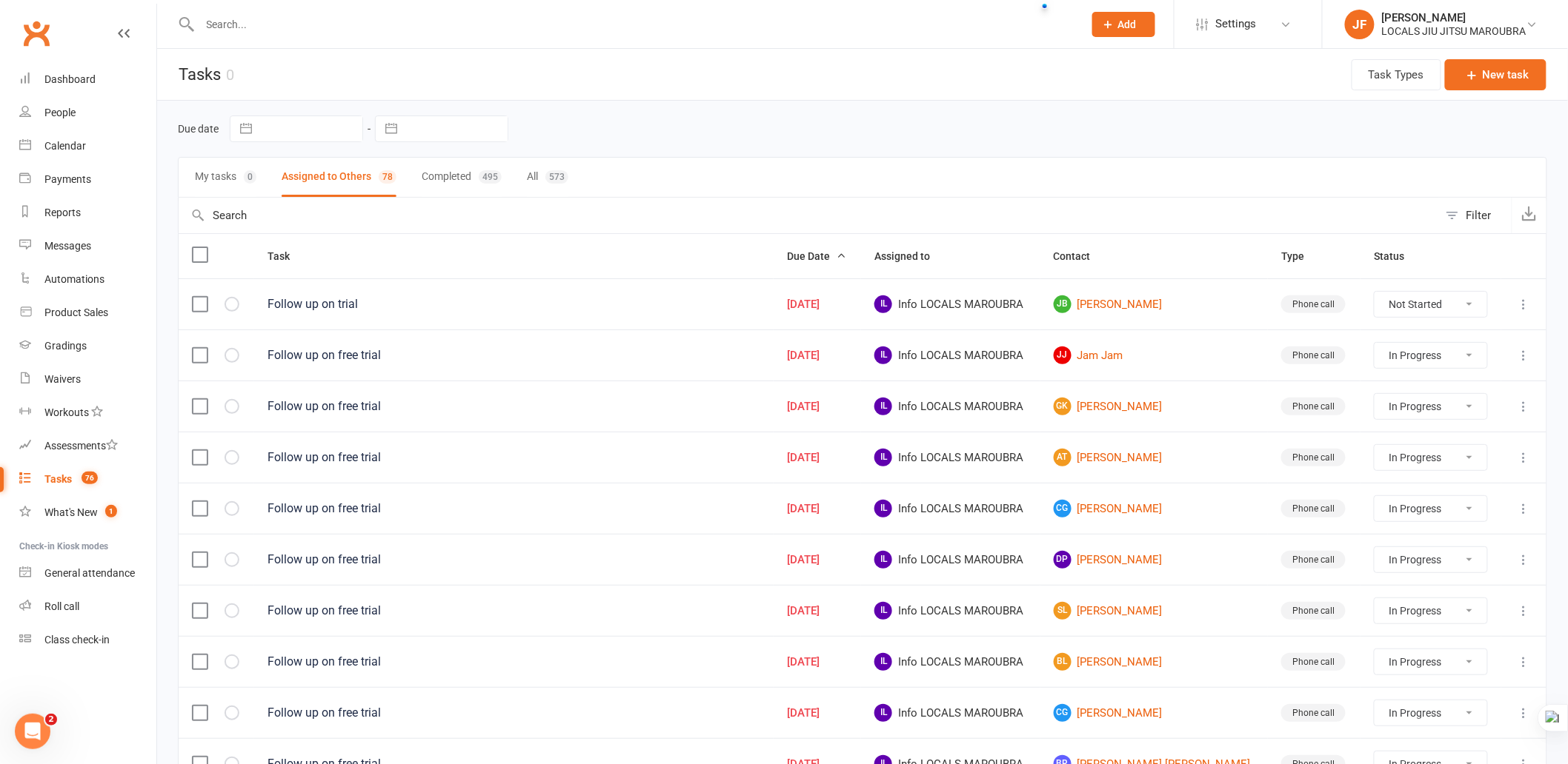
select select "started"
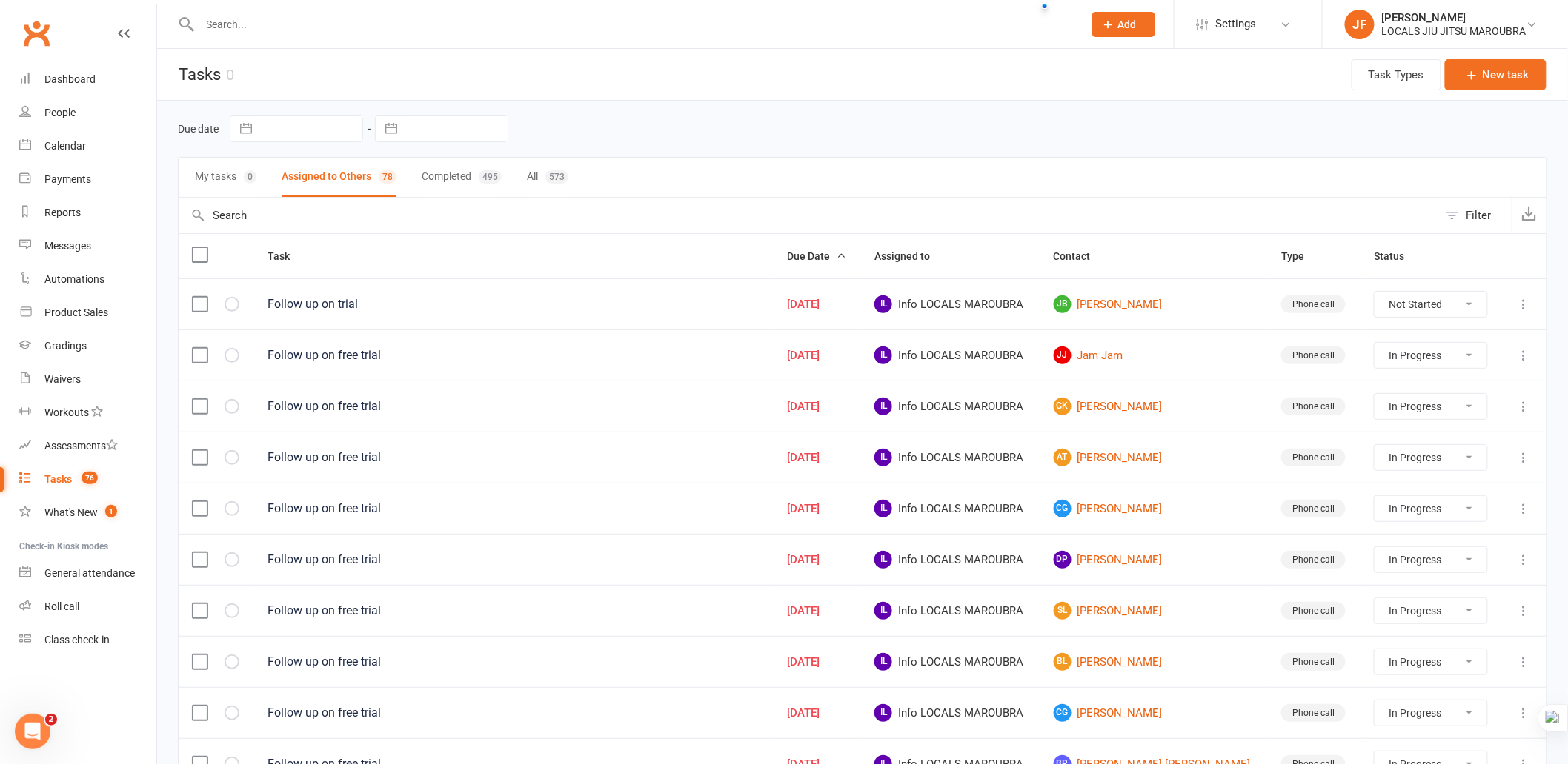
select select "started"
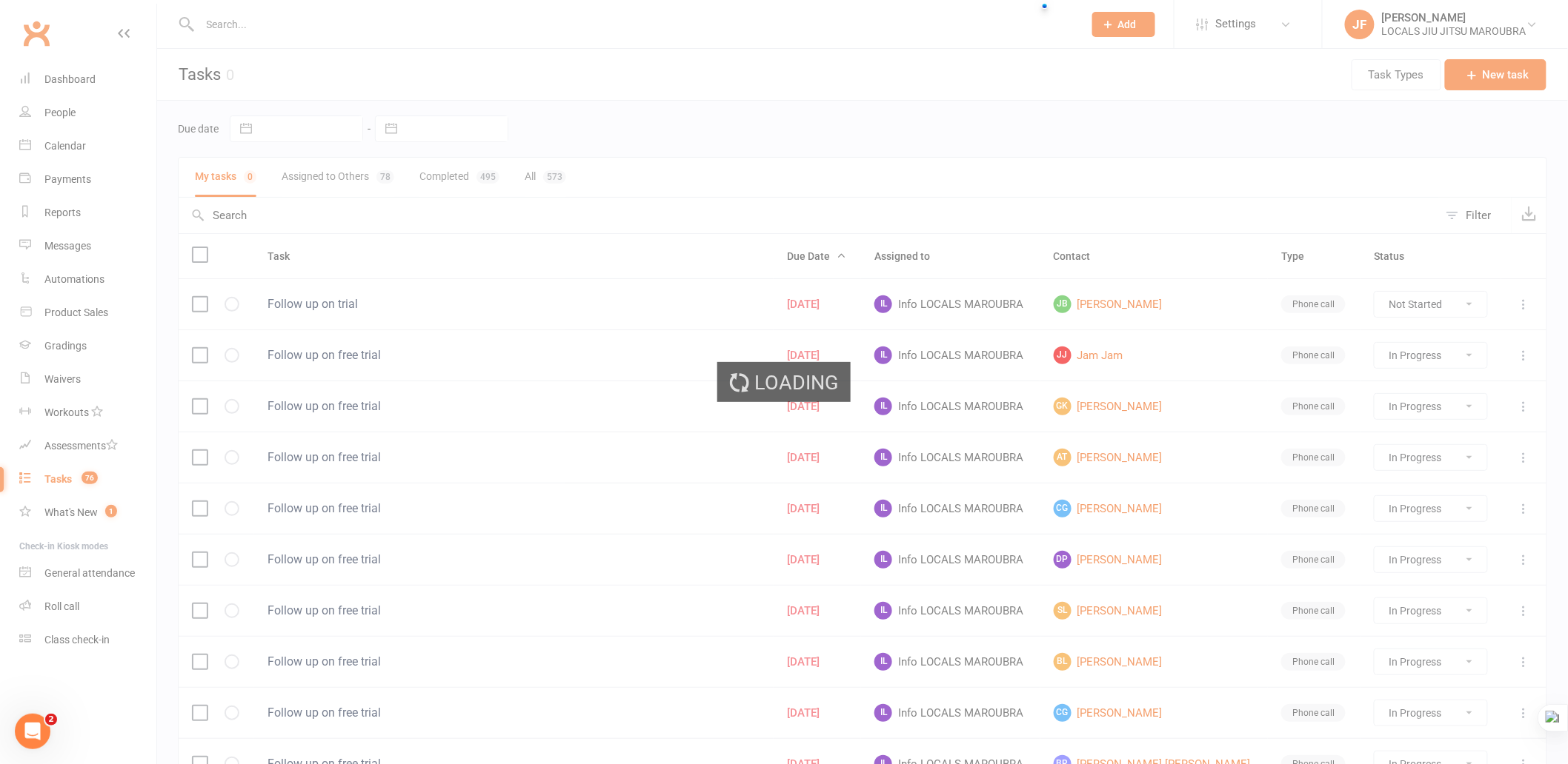
select select "started"
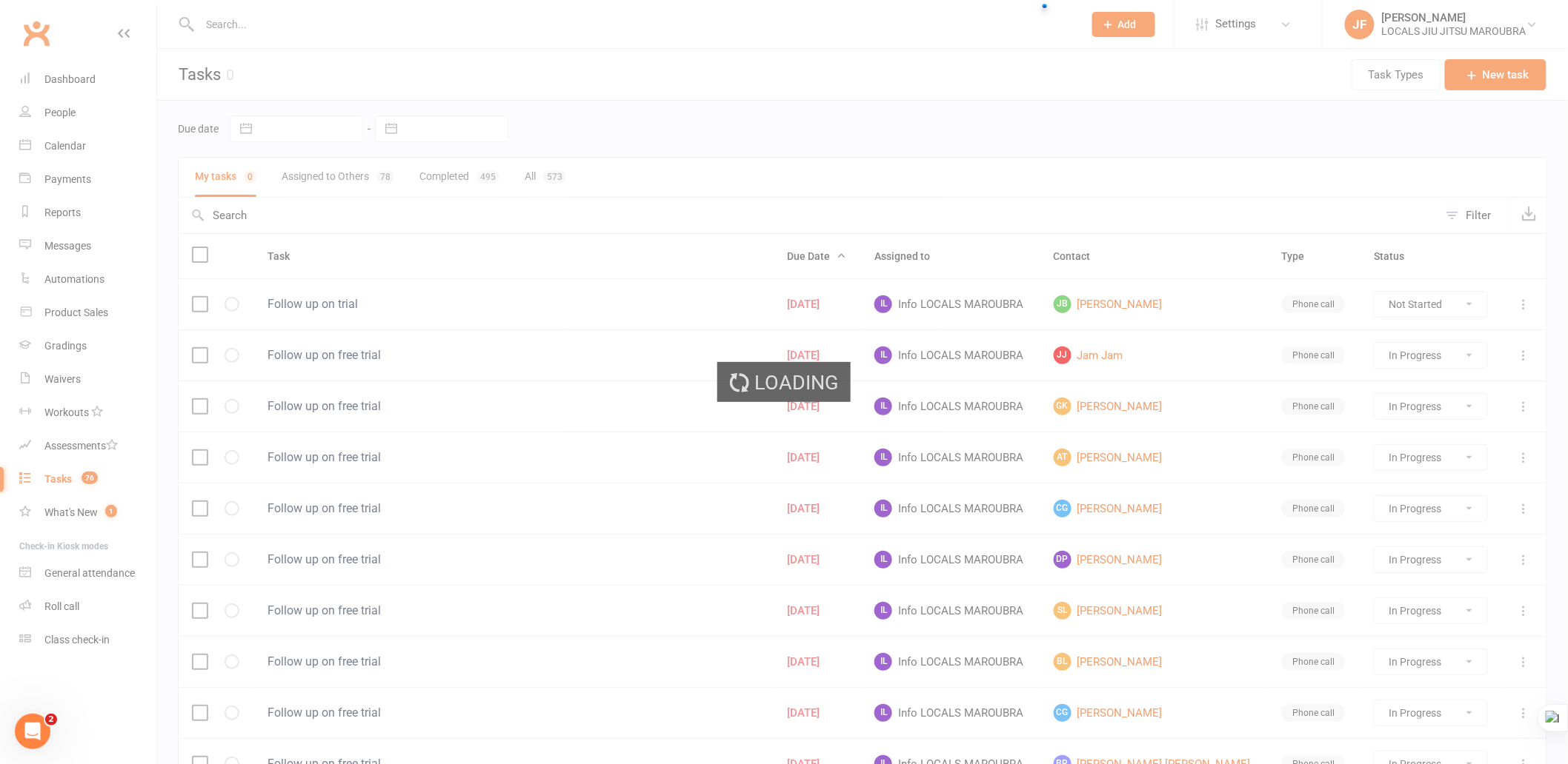
select select "started"
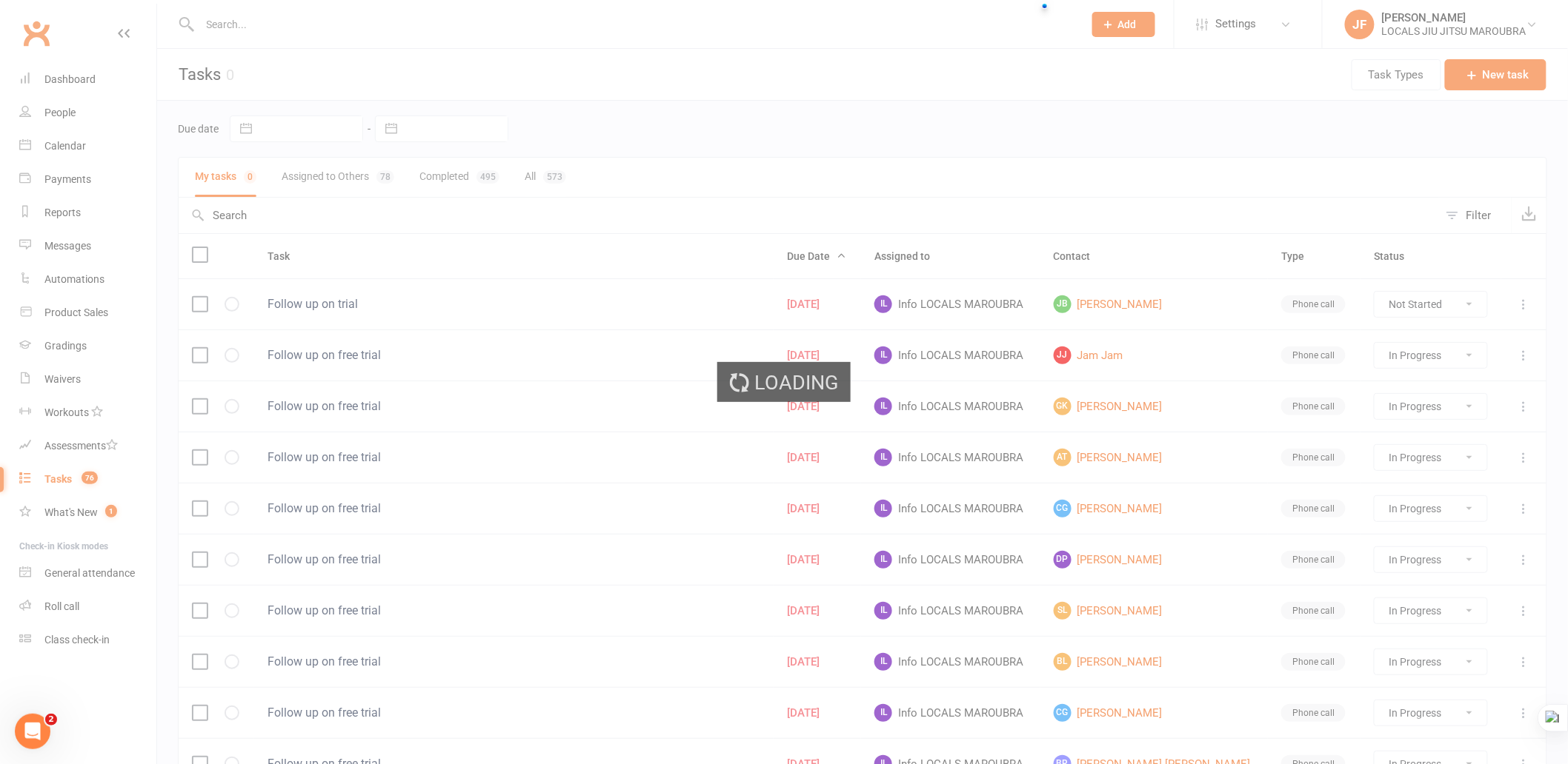
select select "started"
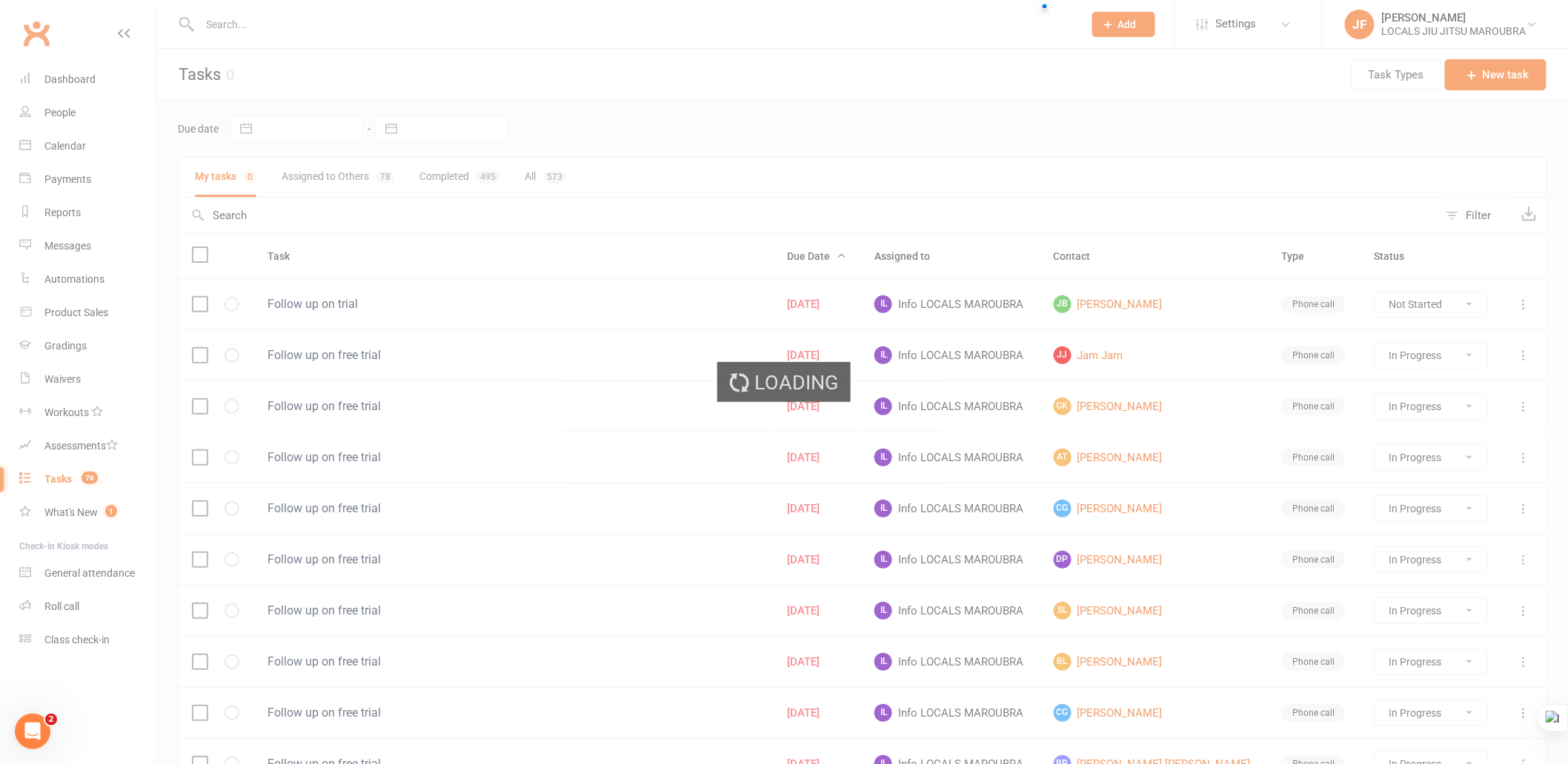
select select "started"
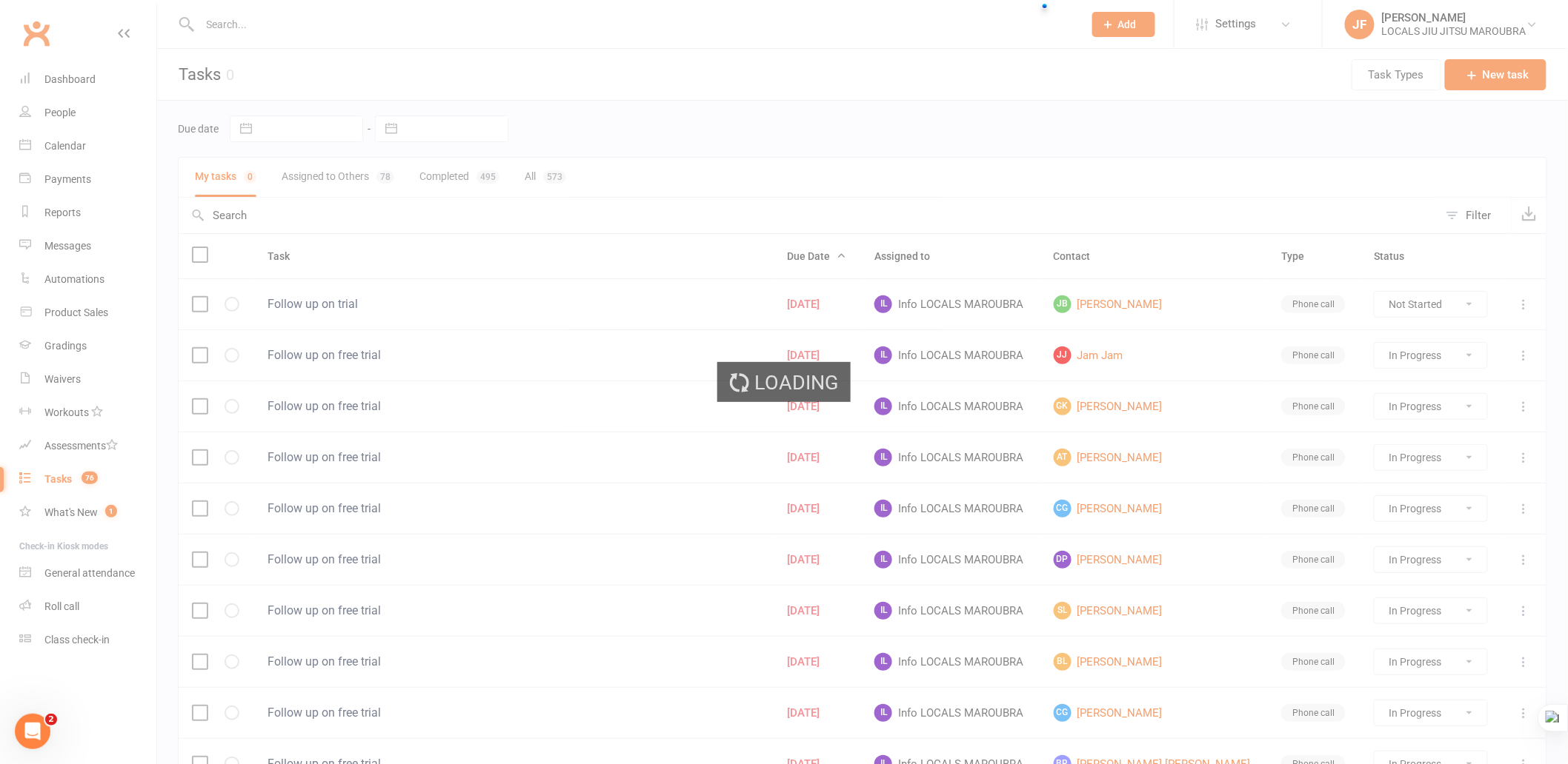
select select "started"
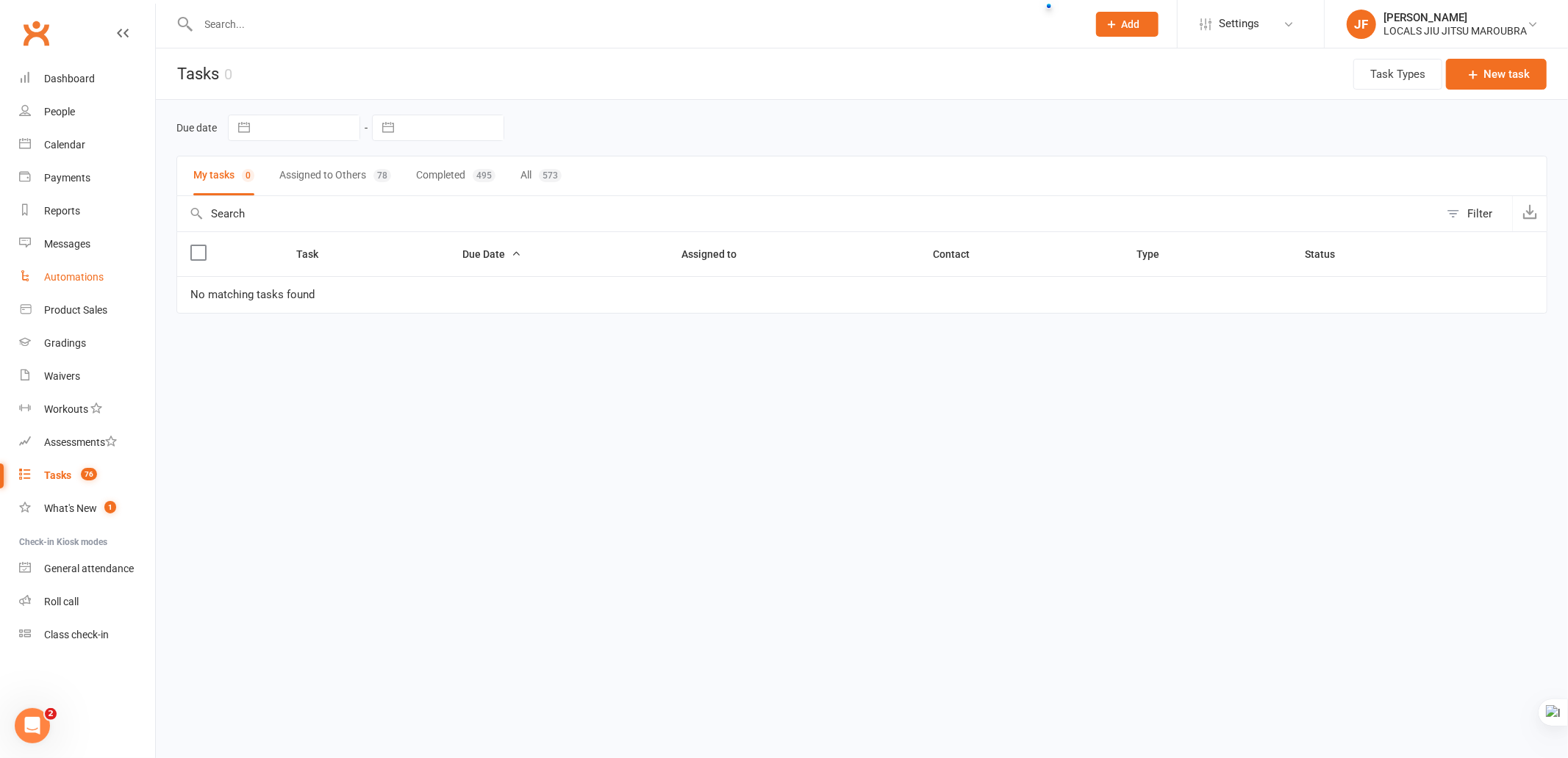
click at [76, 262] on link "Automations" at bounding box center [87, 278] width 136 height 33
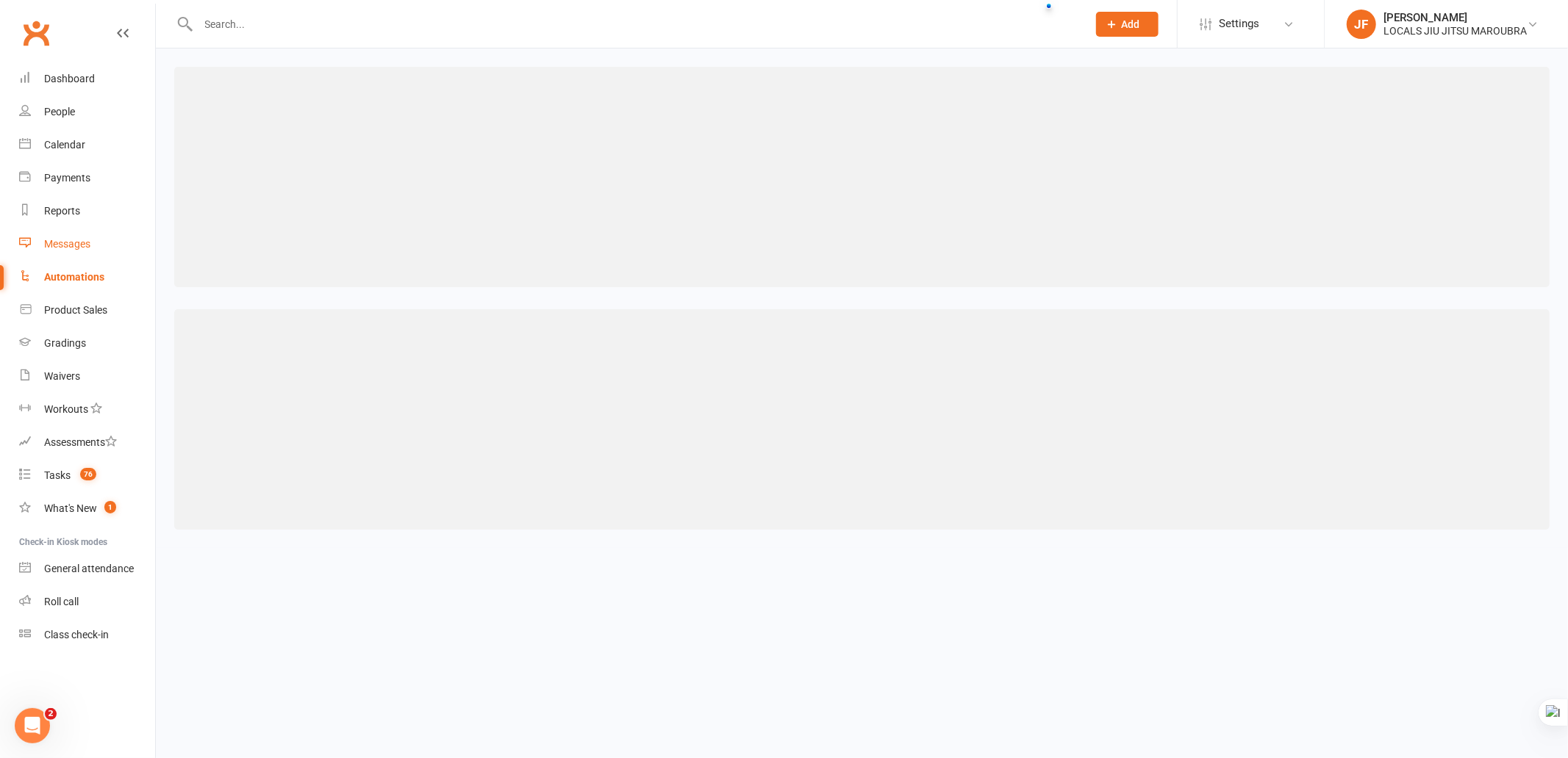
click at [76, 251] on link "Messages" at bounding box center [87, 245] width 136 height 33
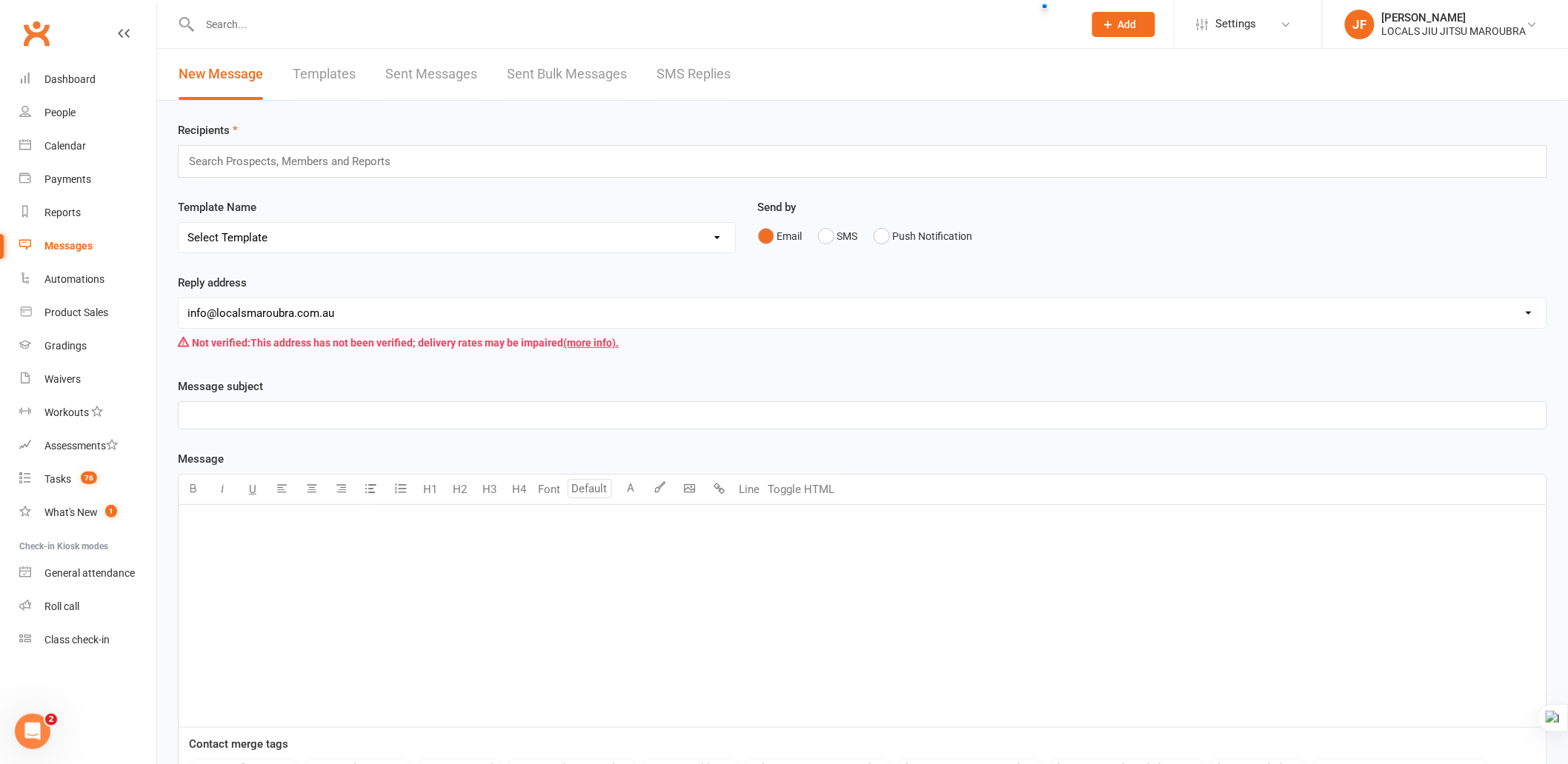
click at [865, 110] on div "Recipients Search Prospects, Members and Reports Template Name Select Template …" at bounding box center [862, 514] width 1410 height 827
click at [708, 82] on link "SMS Replies" at bounding box center [694, 75] width 74 height 51
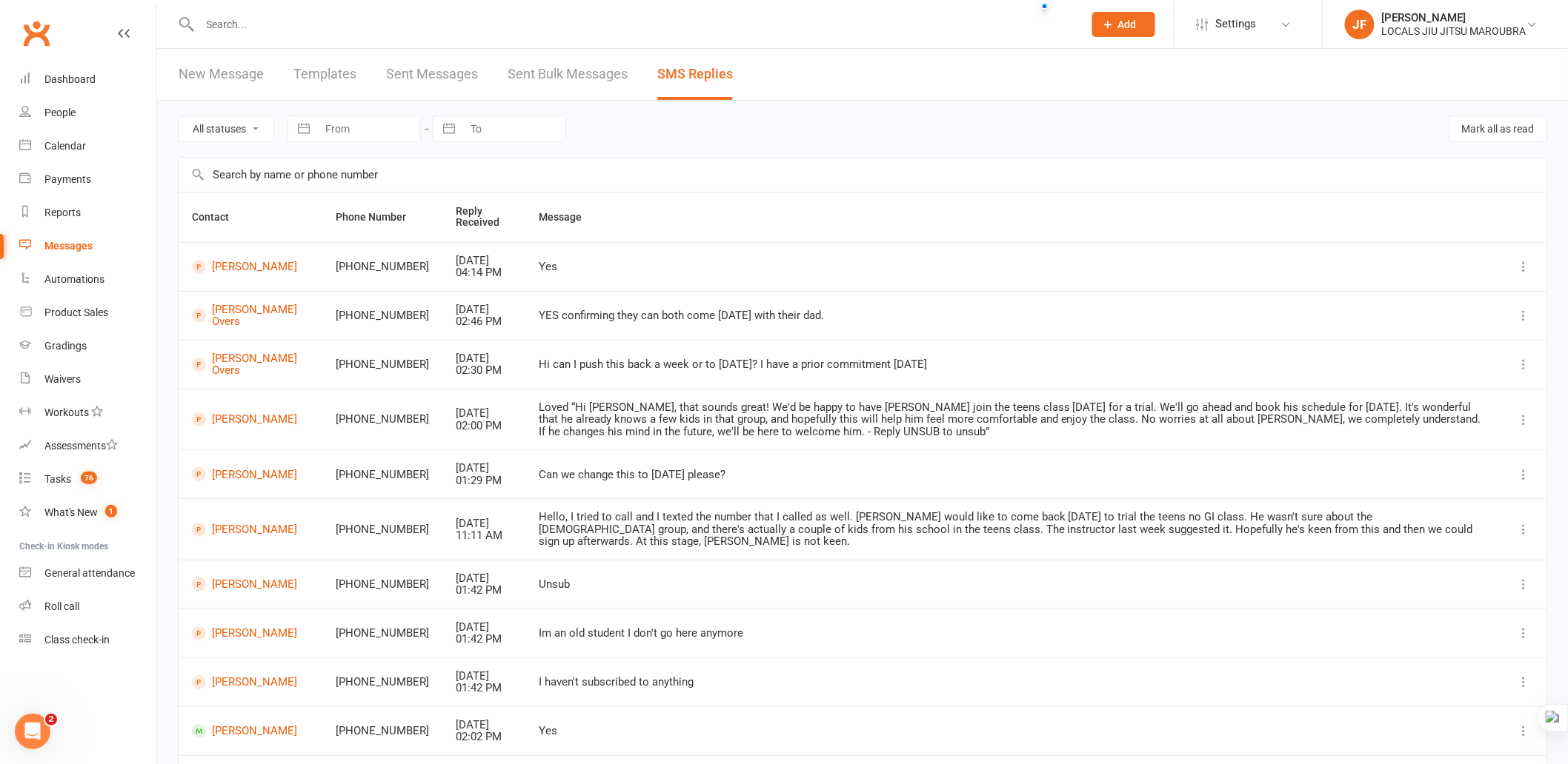
click at [928, 82] on header "New Message Templates Sent Messages Sent Bulk Messages SMS Replies" at bounding box center [862, 75] width 1410 height 52
click at [603, 84] on link "Sent Bulk Messages" at bounding box center [567, 75] width 120 height 51
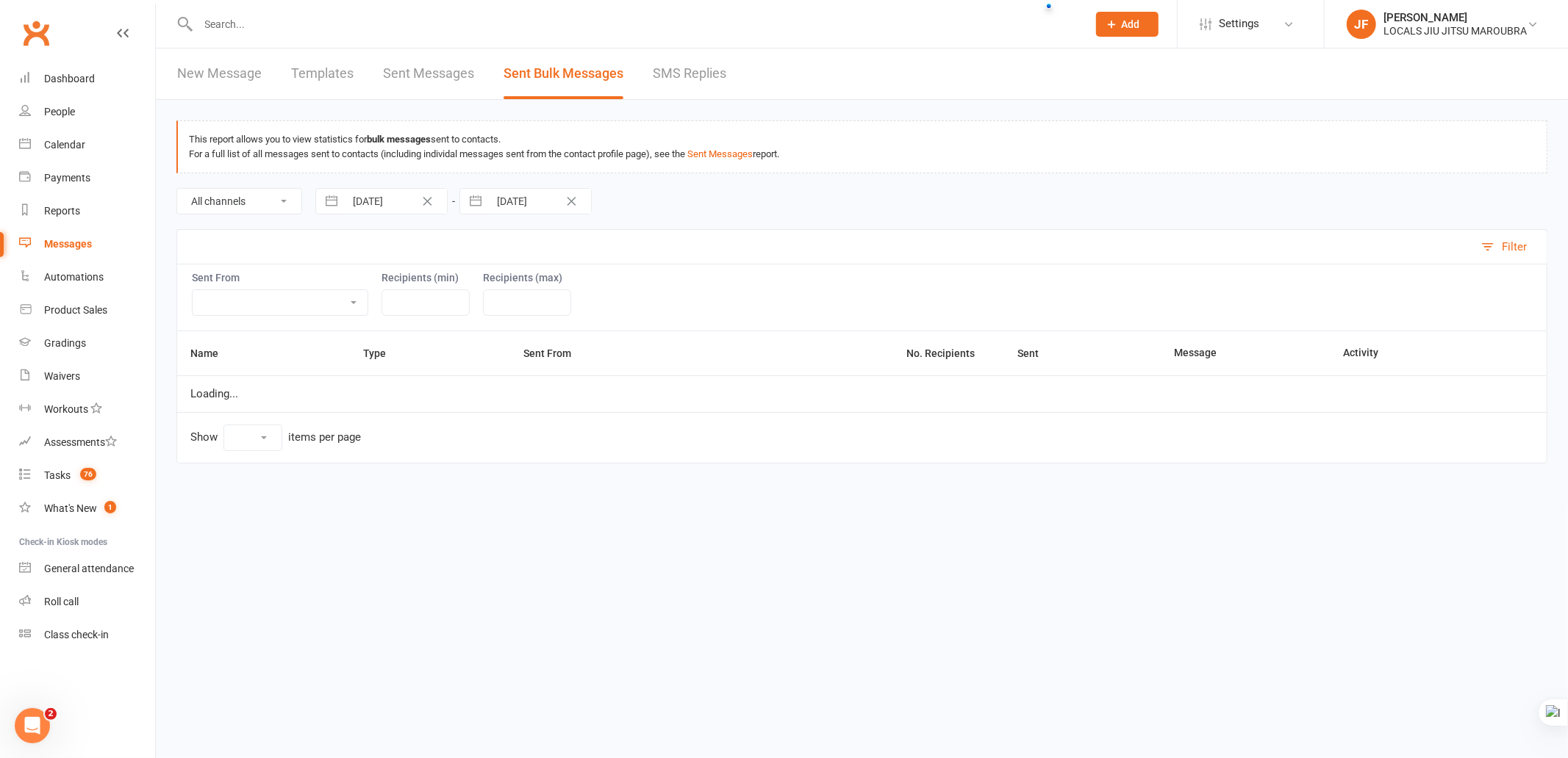
select select "10"
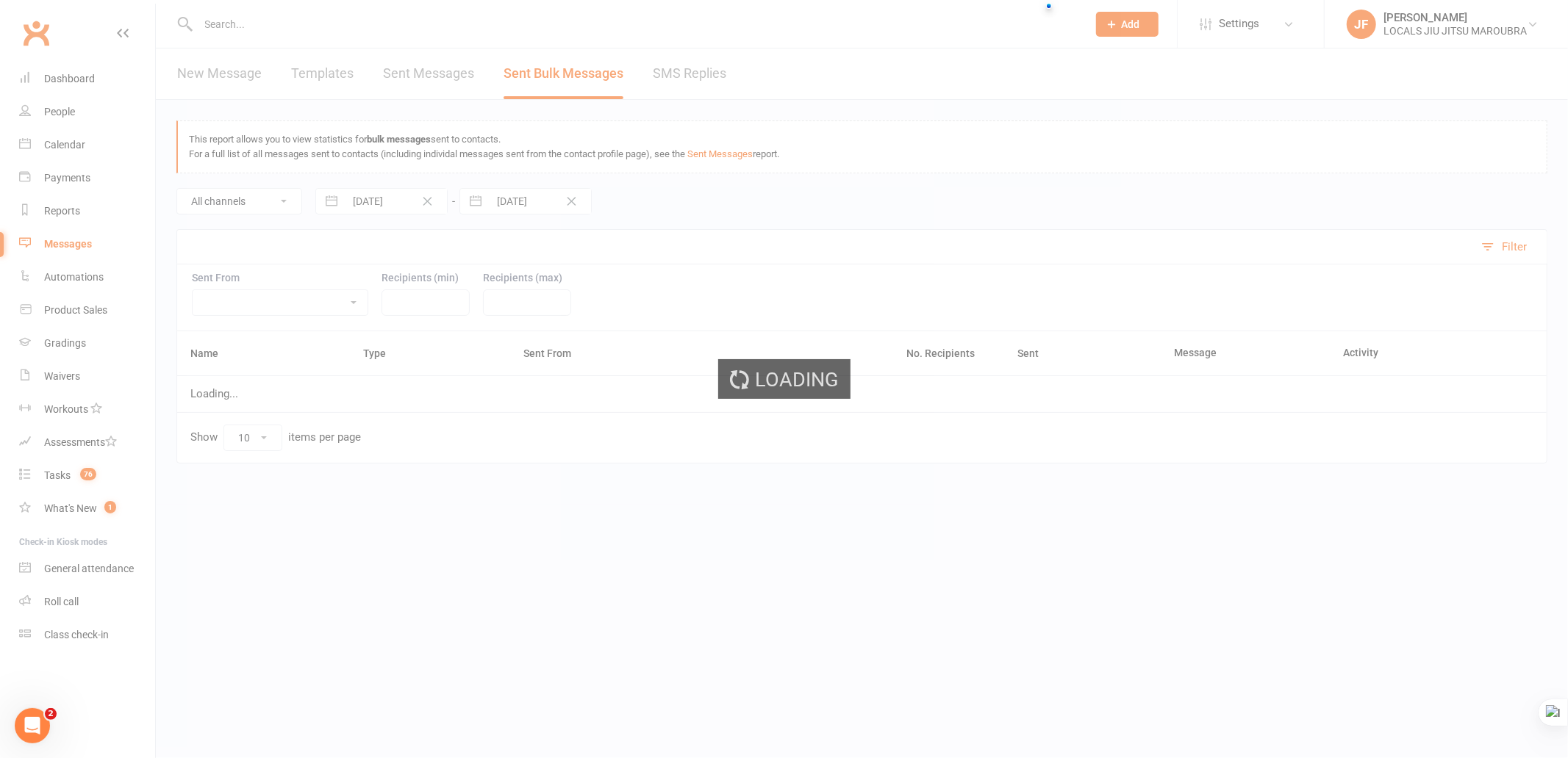
click at [439, 77] on div "Loading" at bounding box center [784, 379] width 1568 height 758
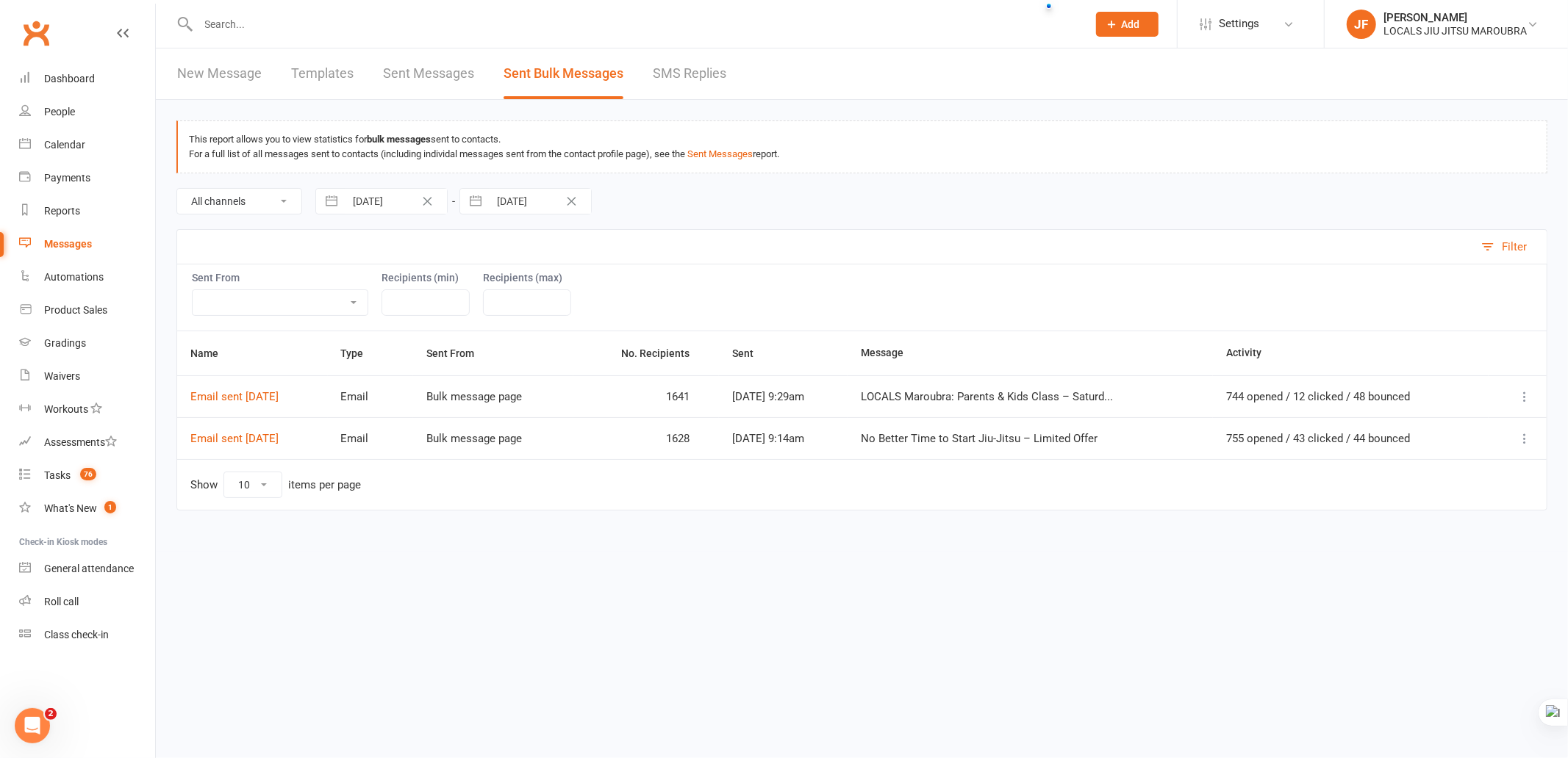
click at [715, 68] on link "SMS Replies" at bounding box center [689, 74] width 73 height 51
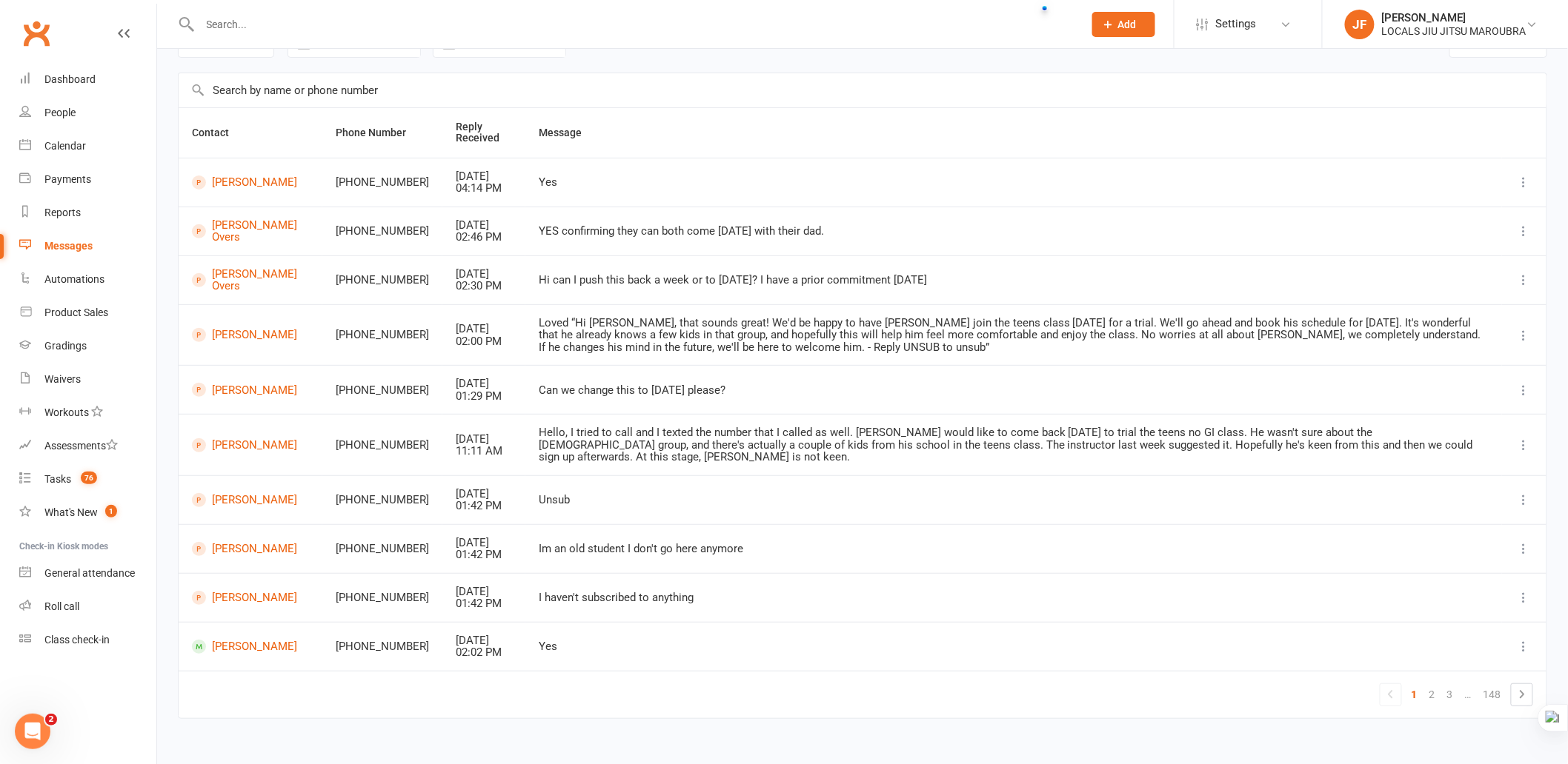
scroll to position [91, 0]
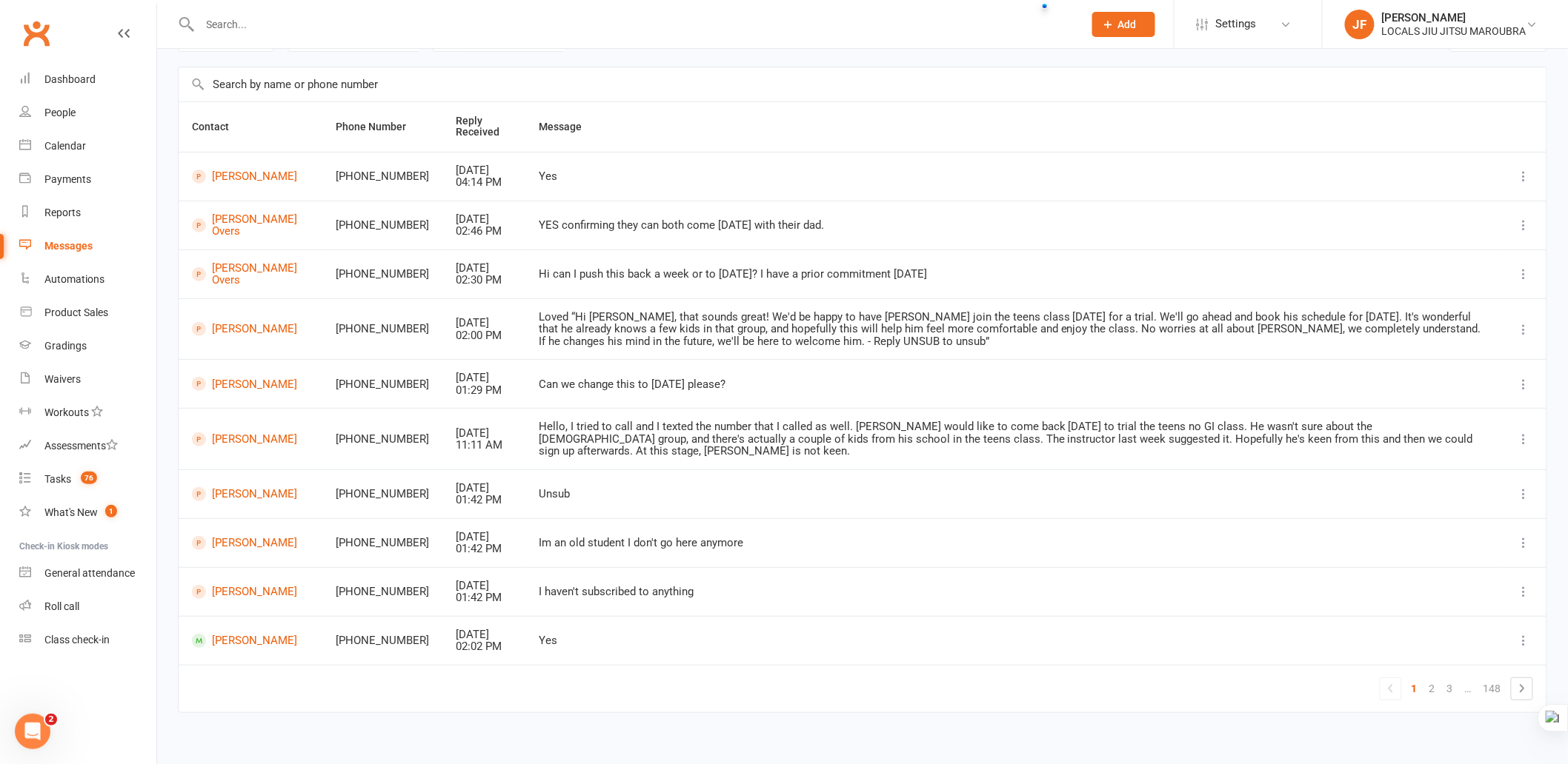
click at [685, 680] on td "1 2 3 … 148" at bounding box center [862, 689] width 1367 height 48
click at [657, 686] on td "1 2 3 … 148" at bounding box center [862, 689] width 1367 height 48
click at [643, 682] on td "1 2 3 … 148" at bounding box center [862, 689] width 1367 height 48
click at [649, 679] on td "1 2 3 … 148" at bounding box center [862, 689] width 1367 height 48
drag, startPoint x: 647, startPoint y: 685, endPoint x: 651, endPoint y: 698, distance: 13.6
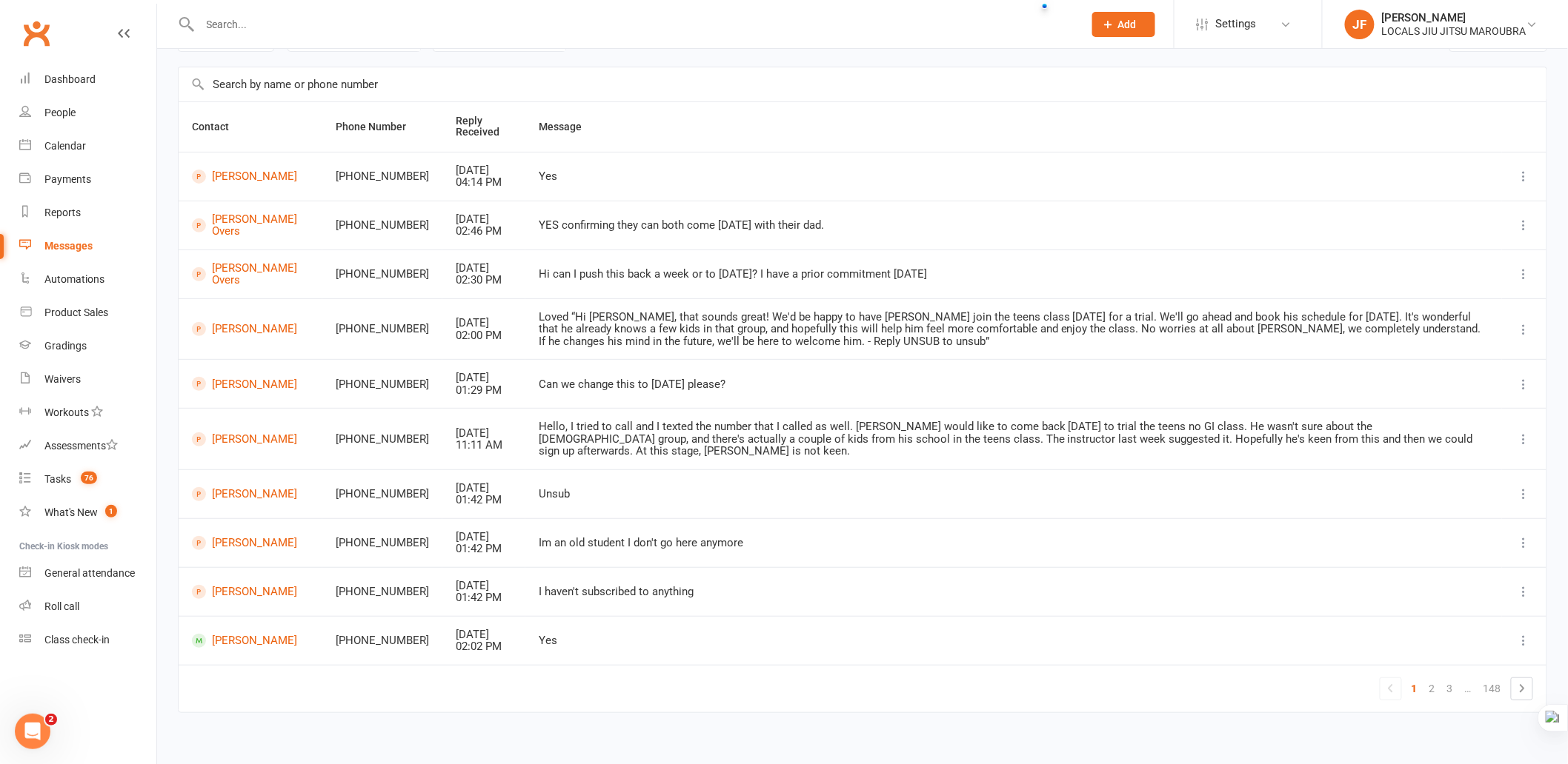
click at [651, 698] on td "1 2 3 … 148" at bounding box center [862, 689] width 1367 height 48
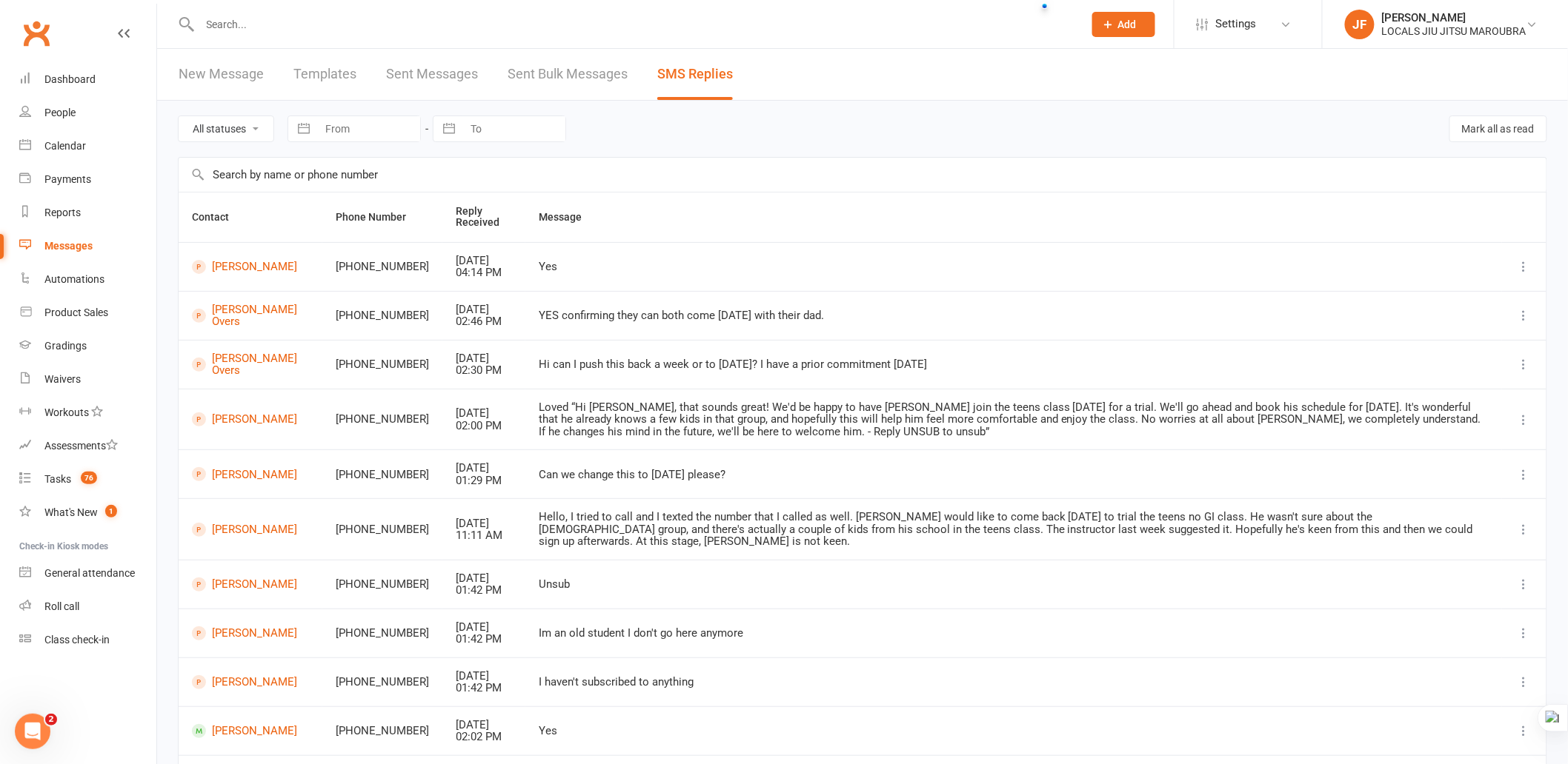
click at [250, 70] on link "New Message" at bounding box center [221, 75] width 85 height 51
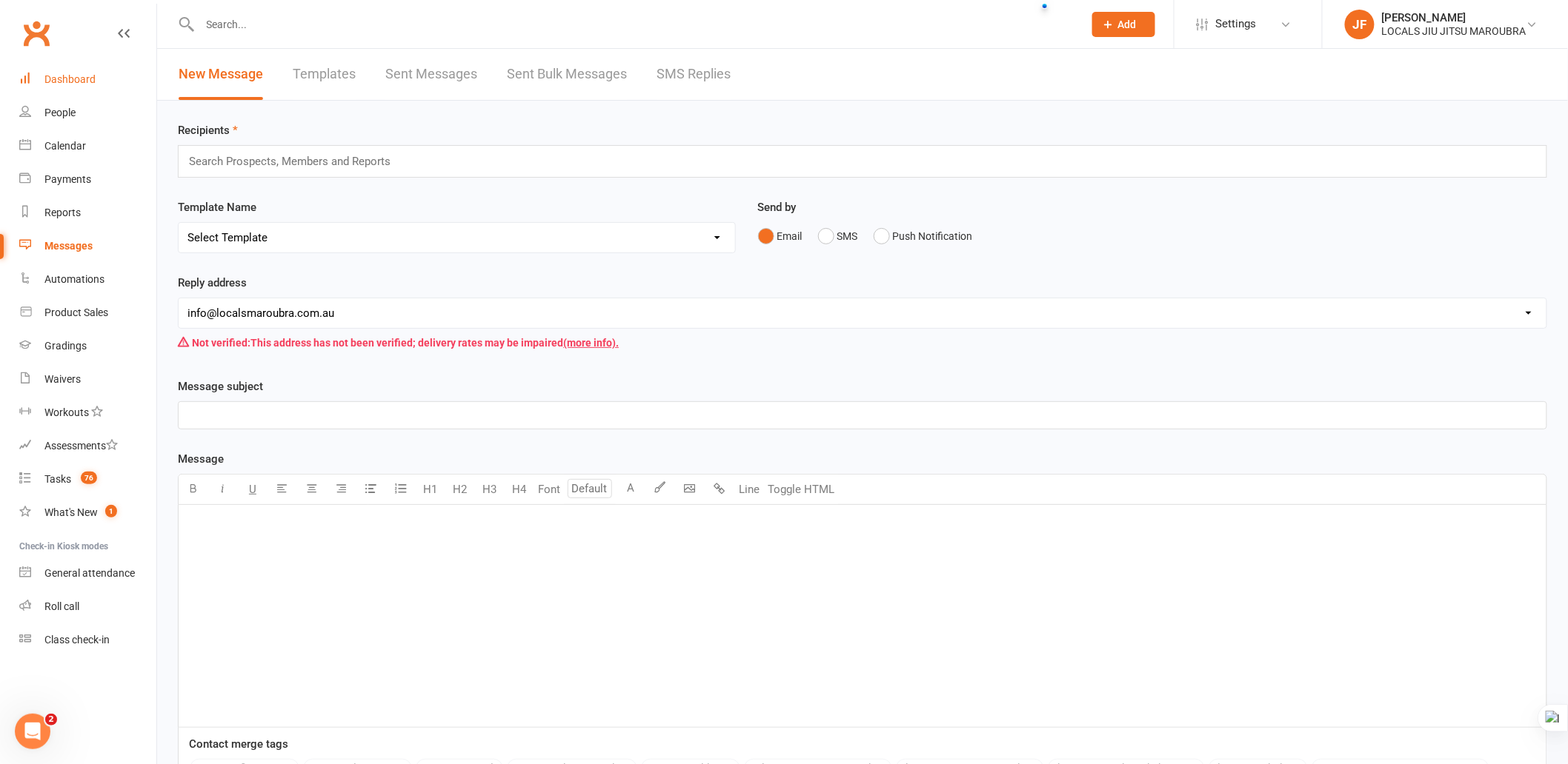
click at [67, 70] on link "Dashboard" at bounding box center [88, 80] width 137 height 33
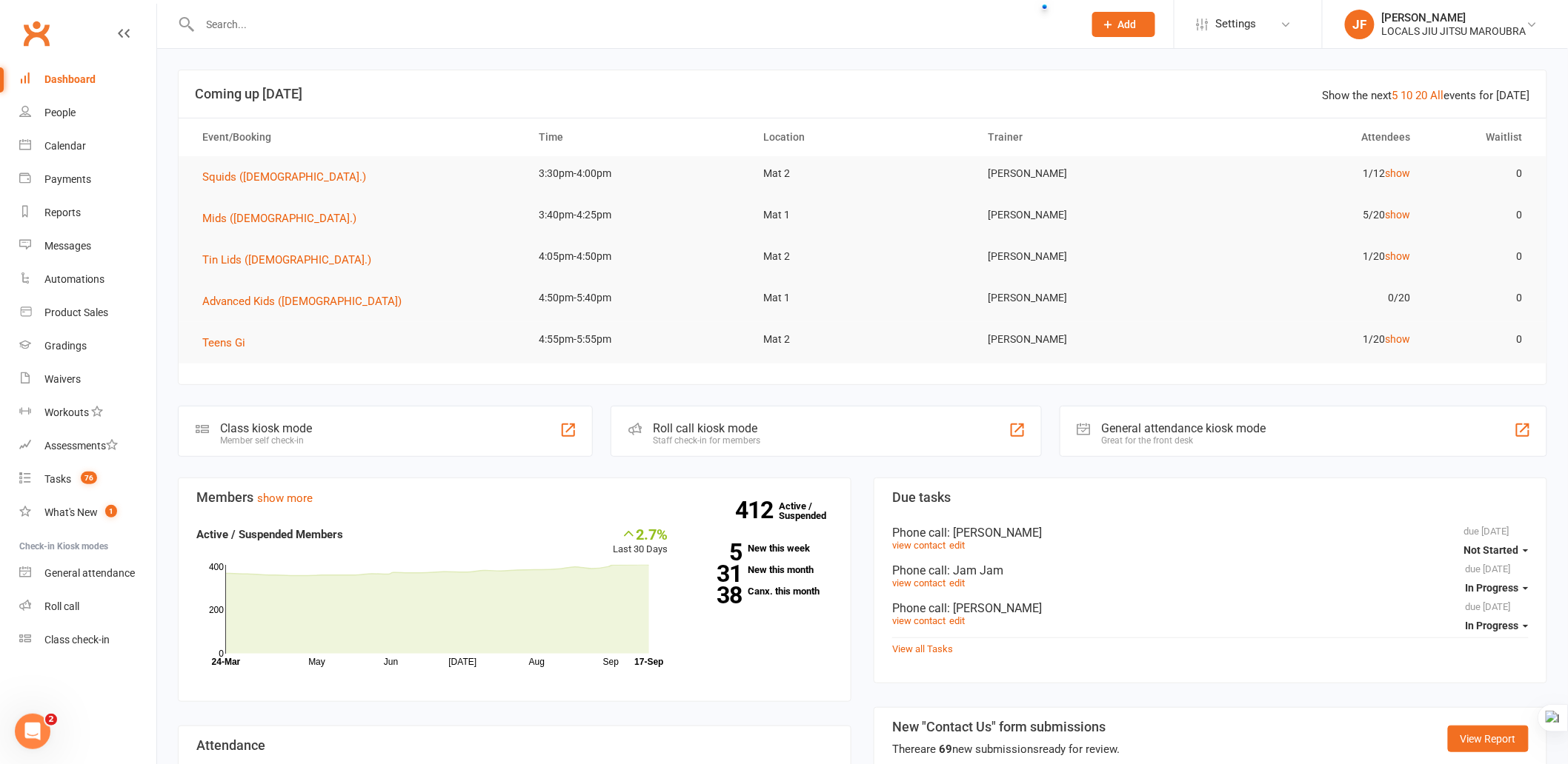
scroll to position [493, 0]
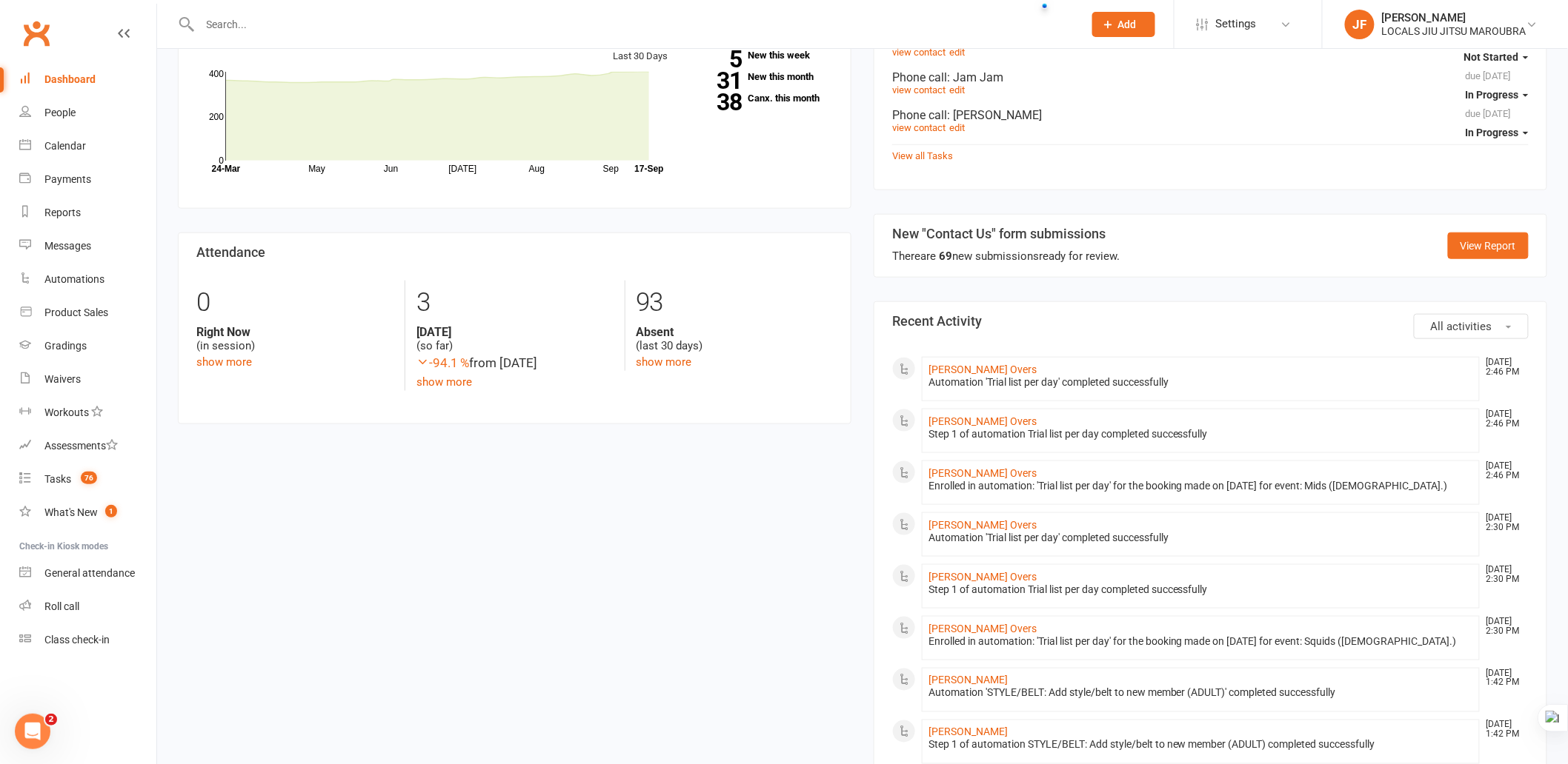
click at [726, 583] on div "Members show more 2.7% Last 30 Days Active / Suspended Members May Jun [DATE] A…" at bounding box center [862, 769] width 1391 height 1570
click at [725, 583] on div "Members show more 2.7% Last 30 Days Active / Suspended Members May Jun [DATE] A…" at bounding box center [862, 769] width 1391 height 1570
click at [690, 579] on div "Members show more 2.7% Last 30 Days Active / Suspended Members May Jun [DATE] A…" at bounding box center [862, 769] width 1391 height 1570
click at [646, 615] on div "Members show more 2.7% Last 30 Days Active / Suspended Members May Jun [DATE] A…" at bounding box center [862, 769] width 1391 height 1570
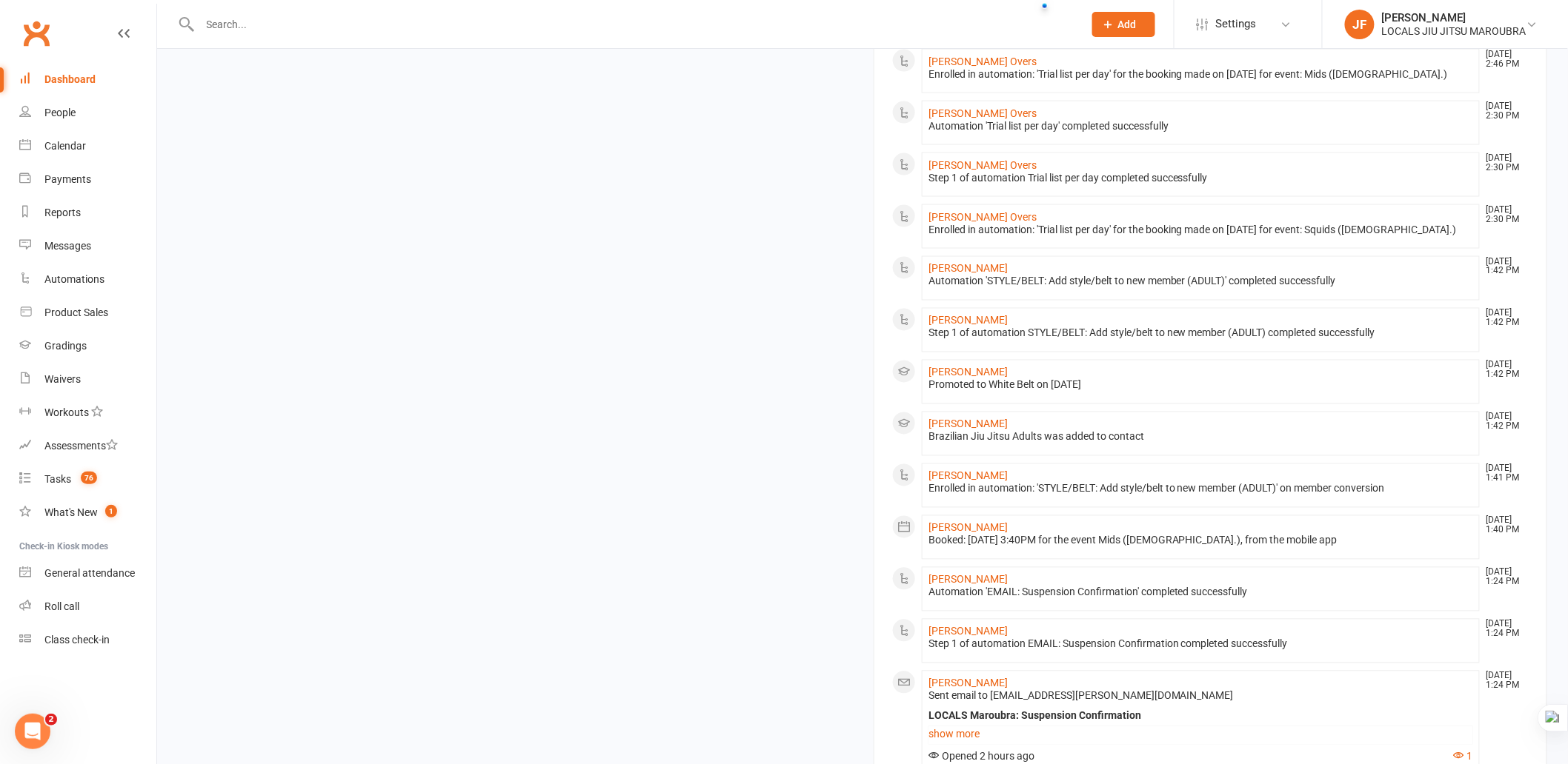
click at [587, 542] on div "Members show more 2.7% Last 30 Days Active / Suspended Members May Jun [DATE] A…" at bounding box center [862, 357] width 1391 height 1570
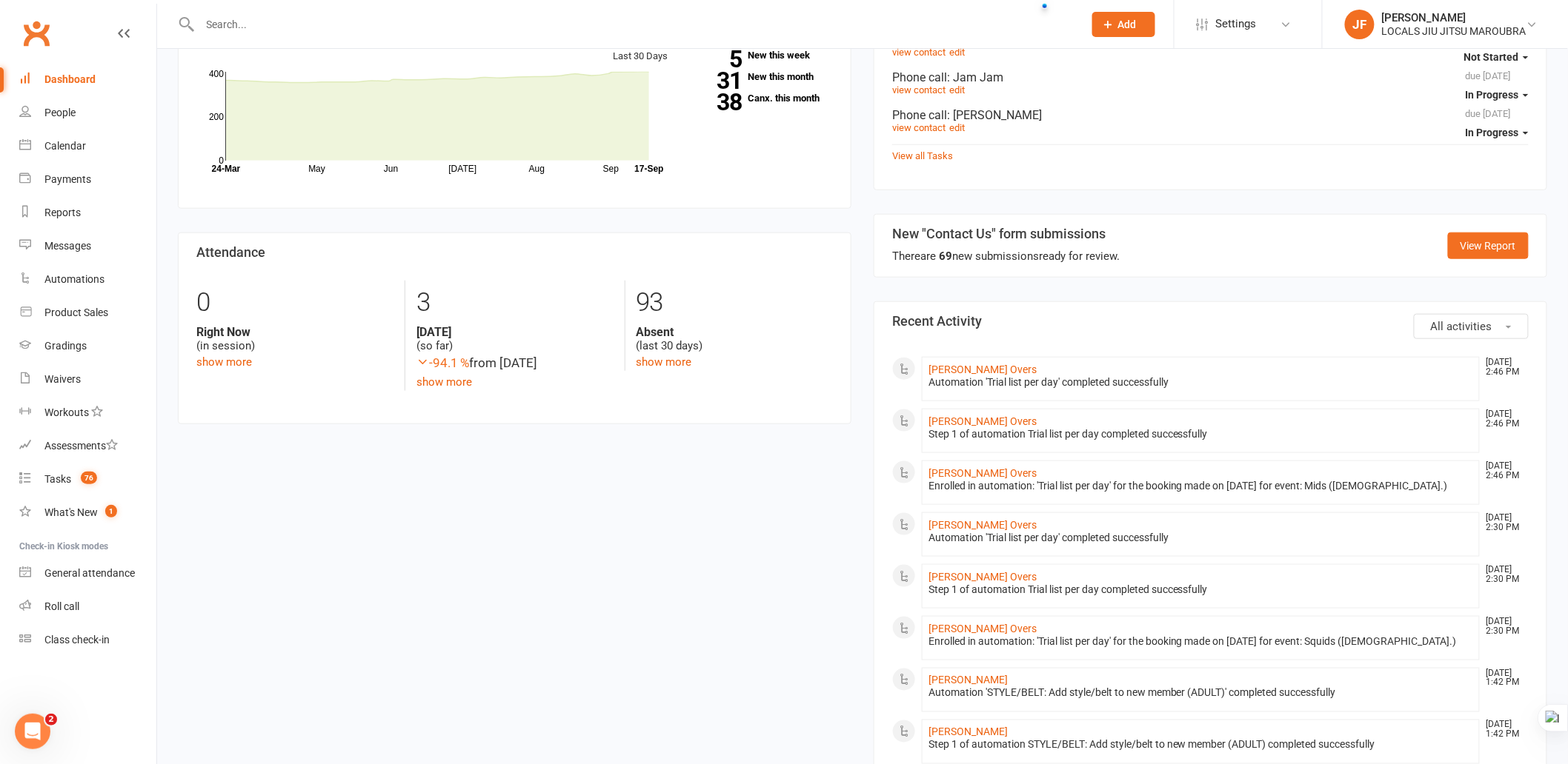
drag, startPoint x: 568, startPoint y: 624, endPoint x: 577, endPoint y: 617, distance: 11.4
click at [571, 623] on div "Members show more 2.7% Last 30 Days Active / Suspended Members May Jun [DATE] A…" at bounding box center [862, 769] width 1391 height 1570
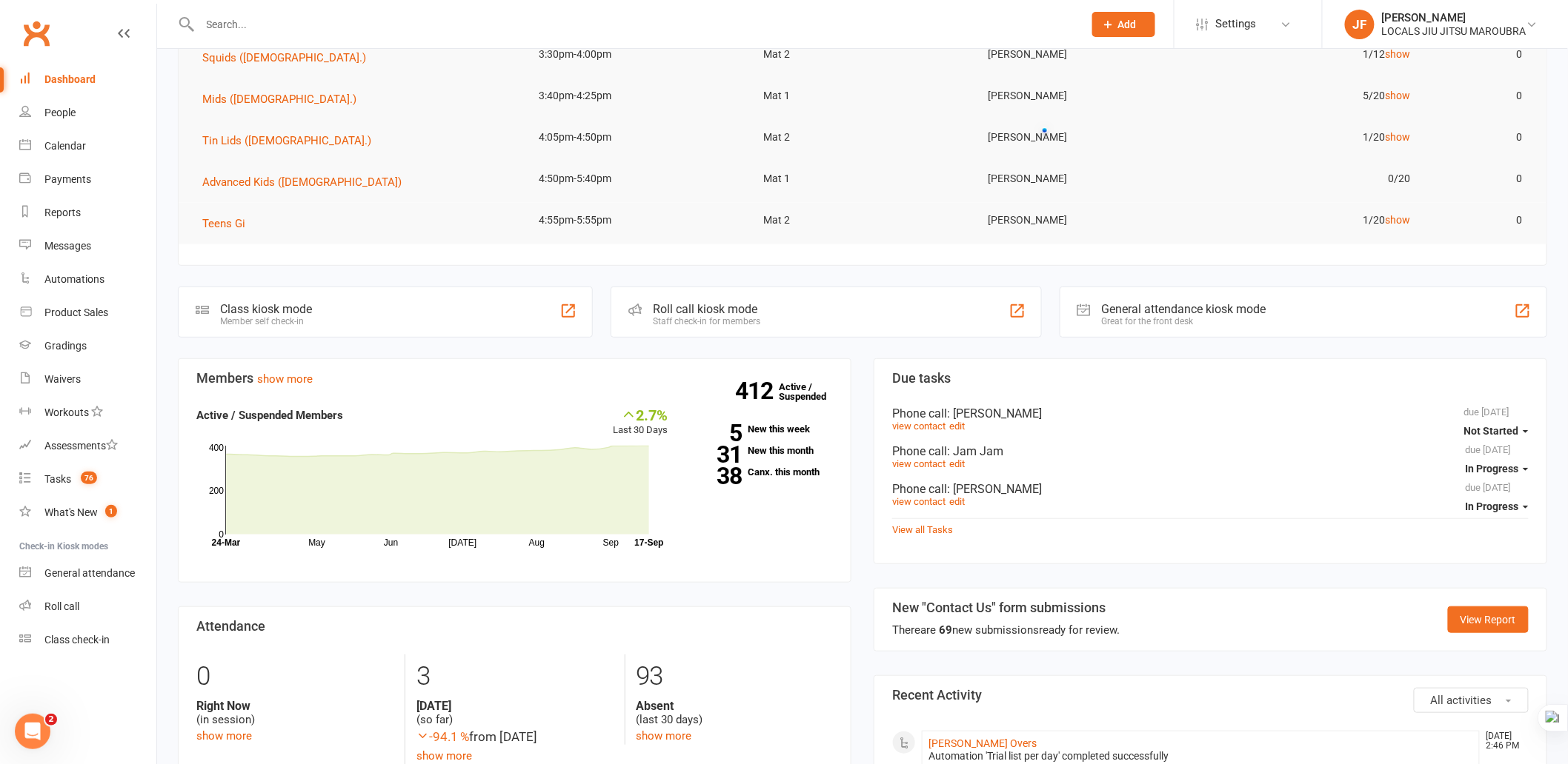
scroll to position [0, 0]
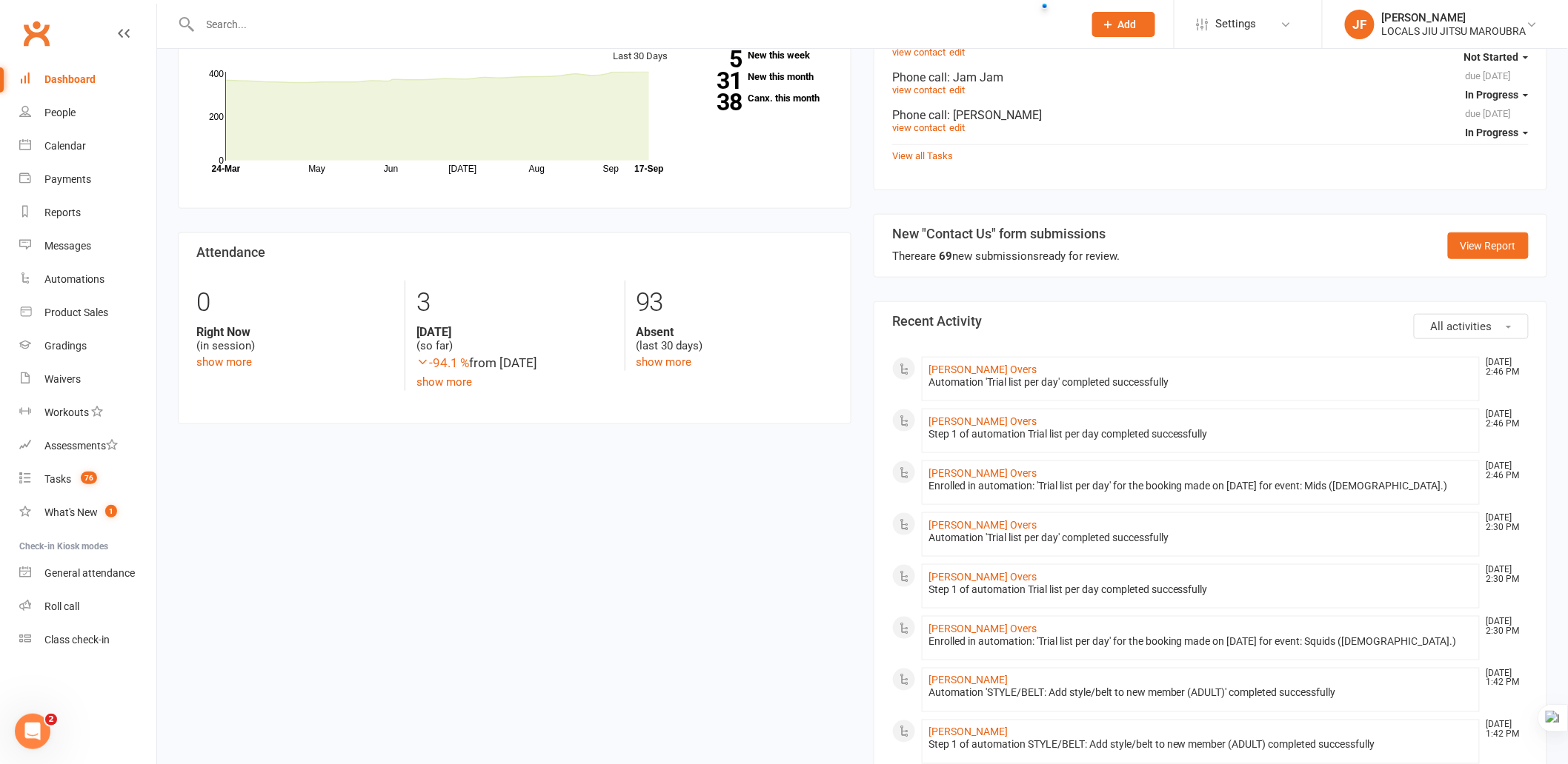
click at [652, 575] on div "Members show more 2.7% Last 30 Days Active / Suspended Members May Jun [DATE] A…" at bounding box center [862, 769] width 1391 height 1570
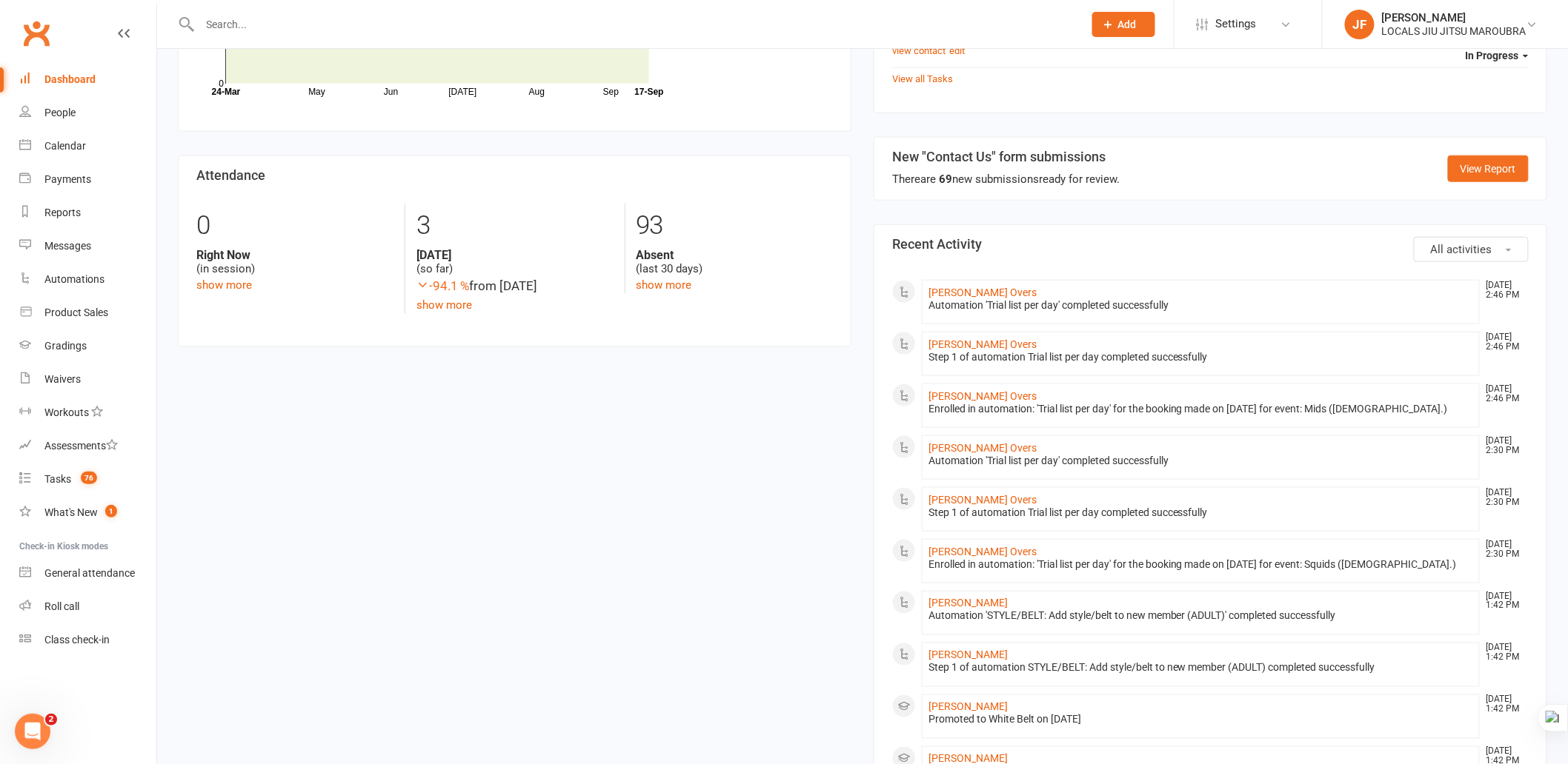
scroll to position [576, 0]
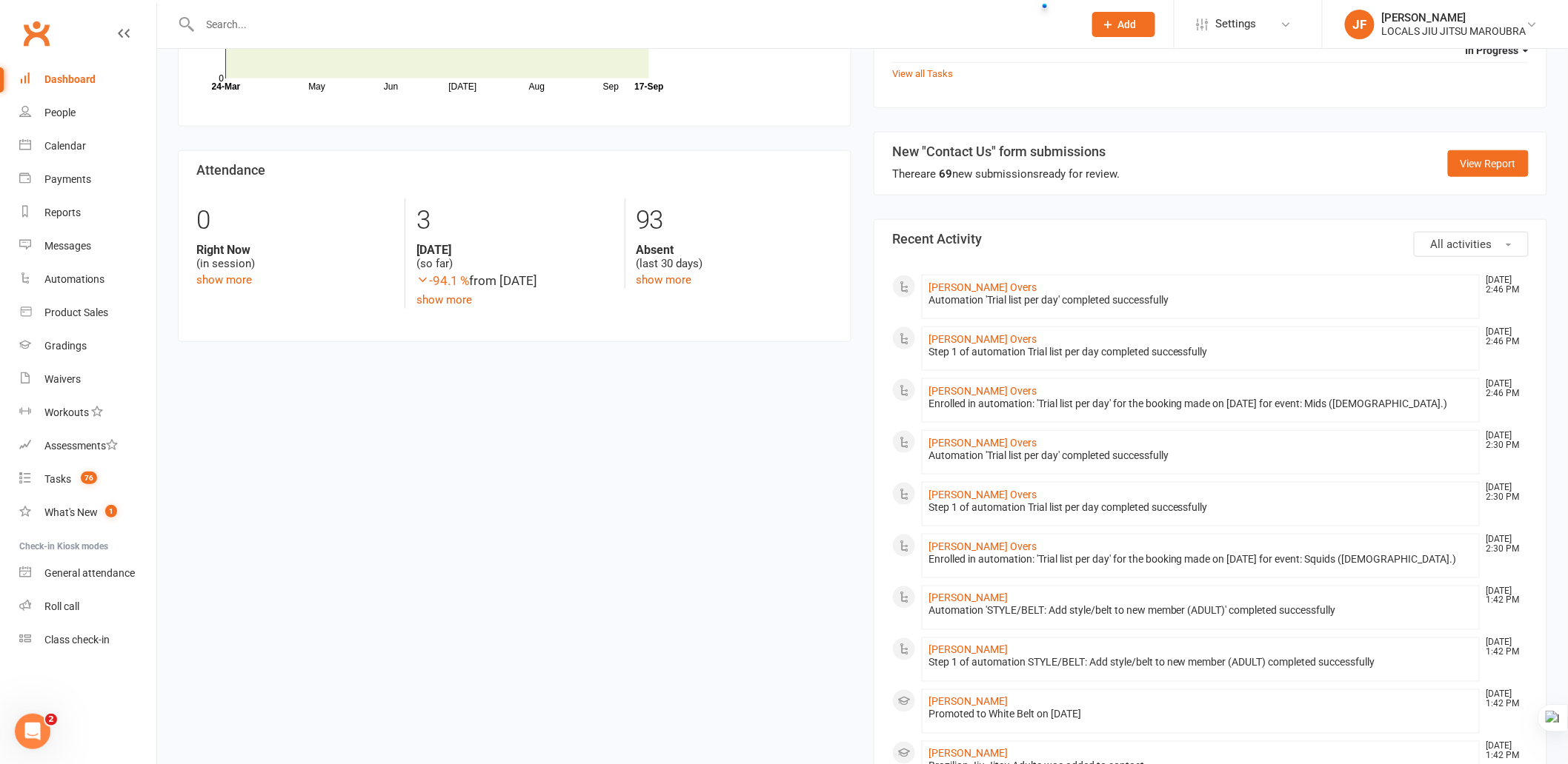
click at [791, 568] on div "Members show more 2.7% Last 30 Days Active / Suspended Members May Jun [DATE] A…" at bounding box center [862, 687] width 1391 height 1570
click at [654, 505] on div "Members show more 2.7% Last 30 Days Active / Suspended Members May Jun [DATE] A…" at bounding box center [862, 687] width 1391 height 1570
click at [646, 494] on div "Members show more 2.7% Last 30 Days Active / Suspended Members May Jun [DATE] A…" at bounding box center [862, 687] width 1391 height 1570
drag, startPoint x: 584, startPoint y: 568, endPoint x: 387, endPoint y: 524, distance: 201.9
click at [582, 568] on div "Members show more 2.7% Last 30 Days Active / Suspended Members May Jun [DATE] A…" at bounding box center [862, 687] width 1391 height 1570
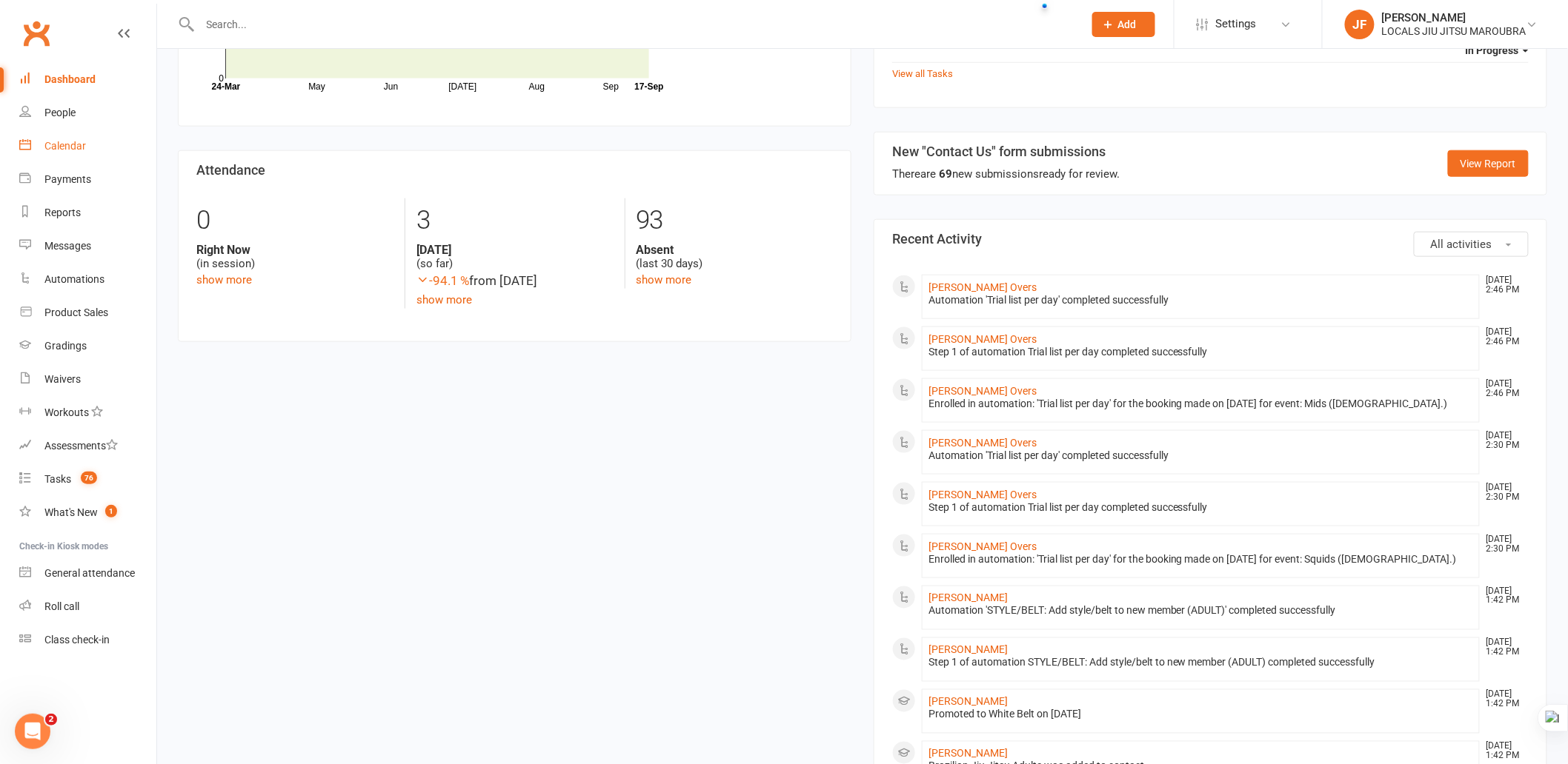
click at [80, 152] on link "Calendar" at bounding box center [88, 146] width 137 height 33
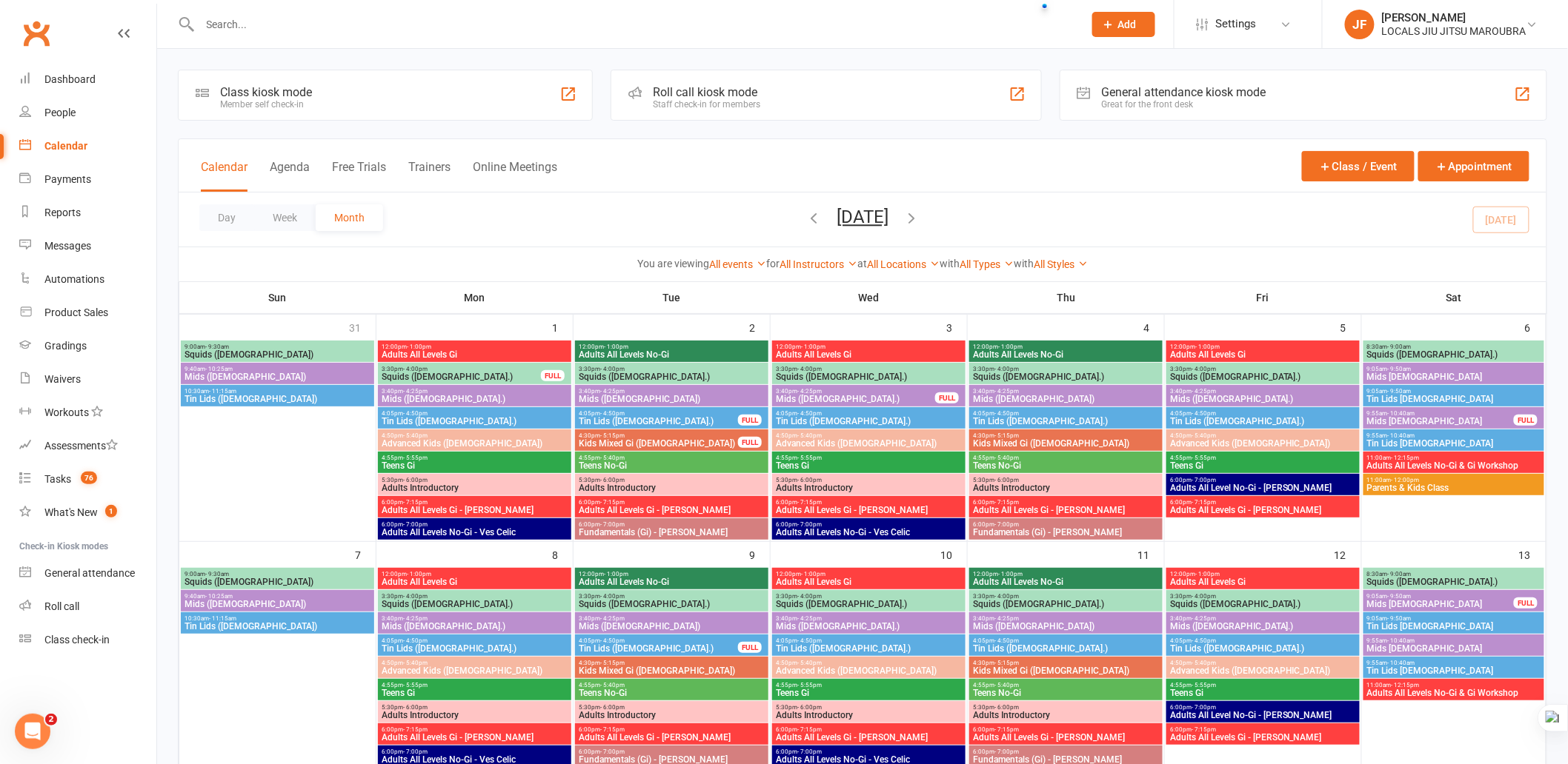
click at [1220, 226] on div "Day Week Month [DATE] [DATE] Sun Mon Tue Wed Thu Fri Sat 31 01 02 03 04 05 06 0…" at bounding box center [862, 219] width 1367 height 54
click at [1212, 202] on div "Day Week Month [DATE] [DATE] Sun Mon Tue Wed Thu Fri Sat 31 01 02 03 04 05 06 0…" at bounding box center [862, 219] width 1367 height 54
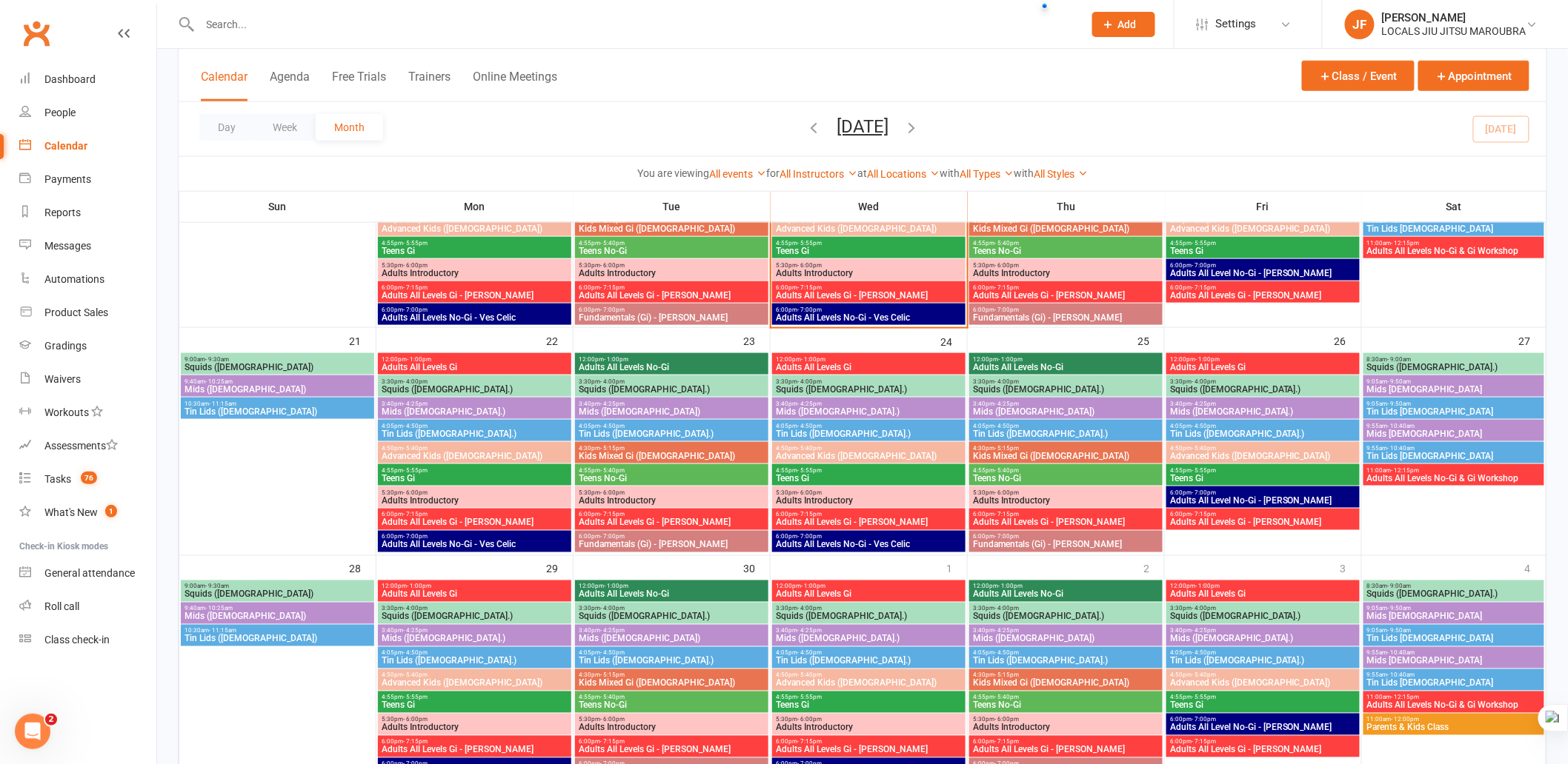
scroll to position [493, 0]
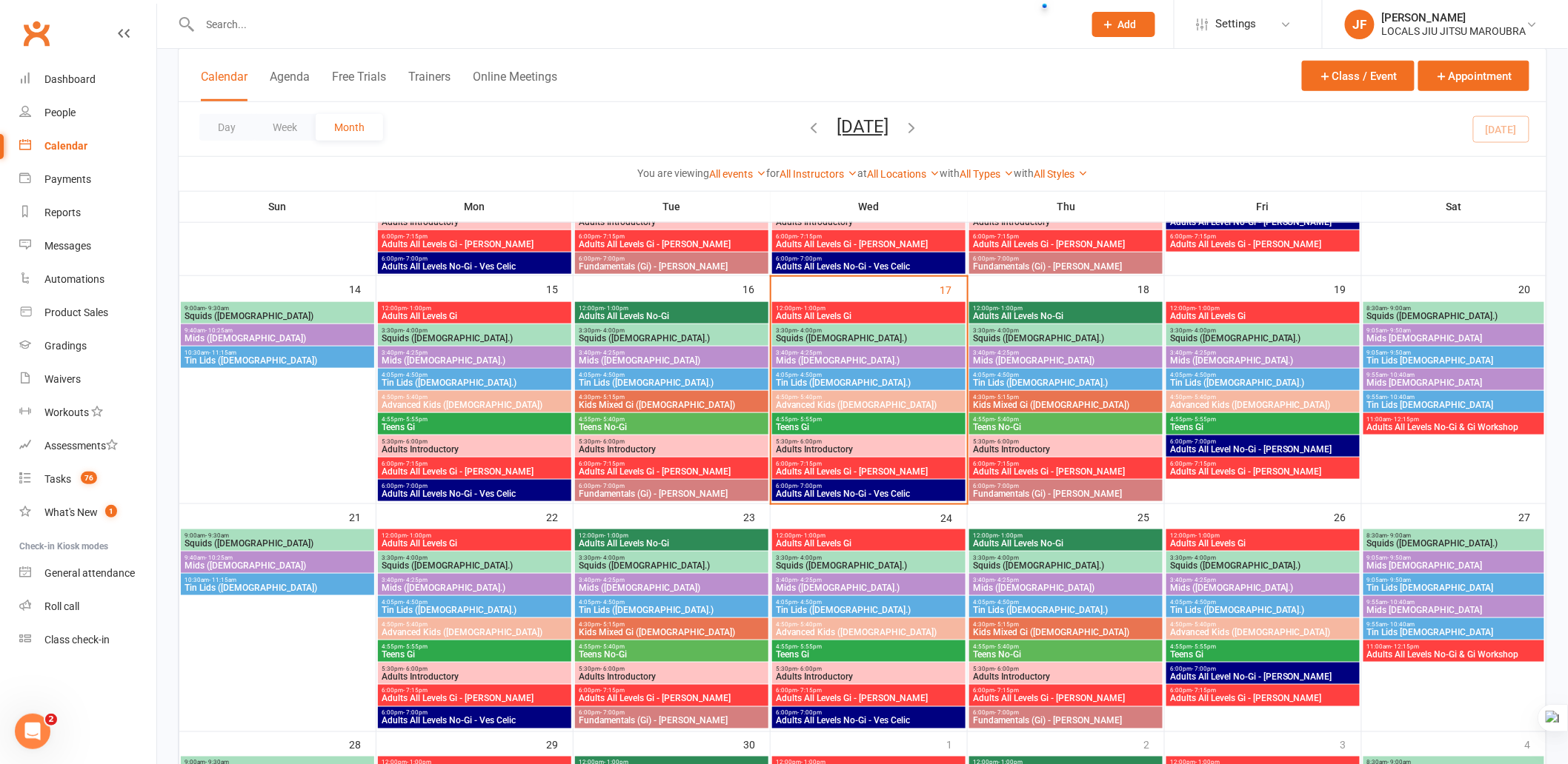
click at [1101, 312] on span "Adults All Levels No-Gi" at bounding box center [1065, 316] width 188 height 9
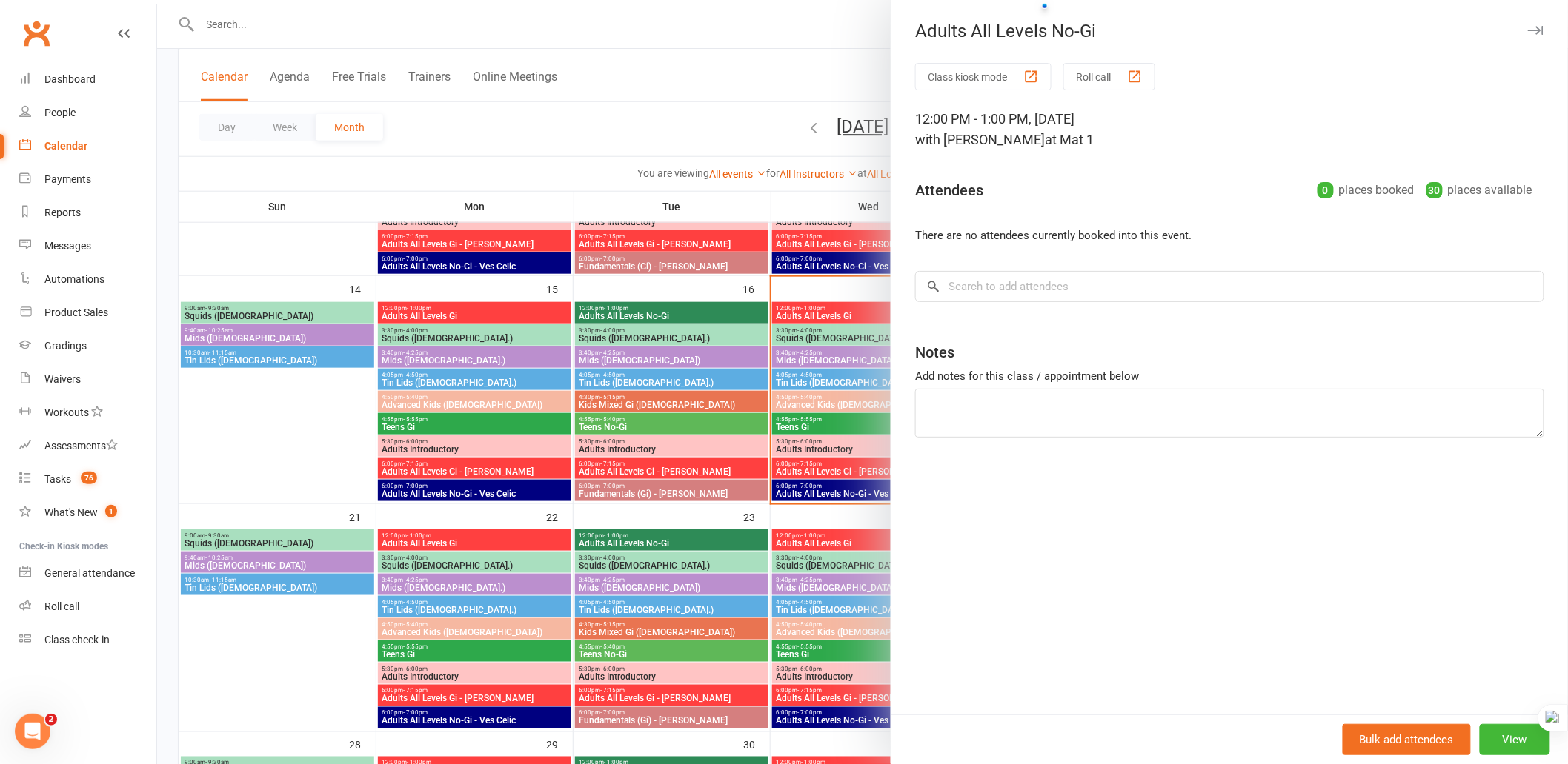
click at [1528, 26] on icon "button" at bounding box center [1535, 30] width 16 height 9
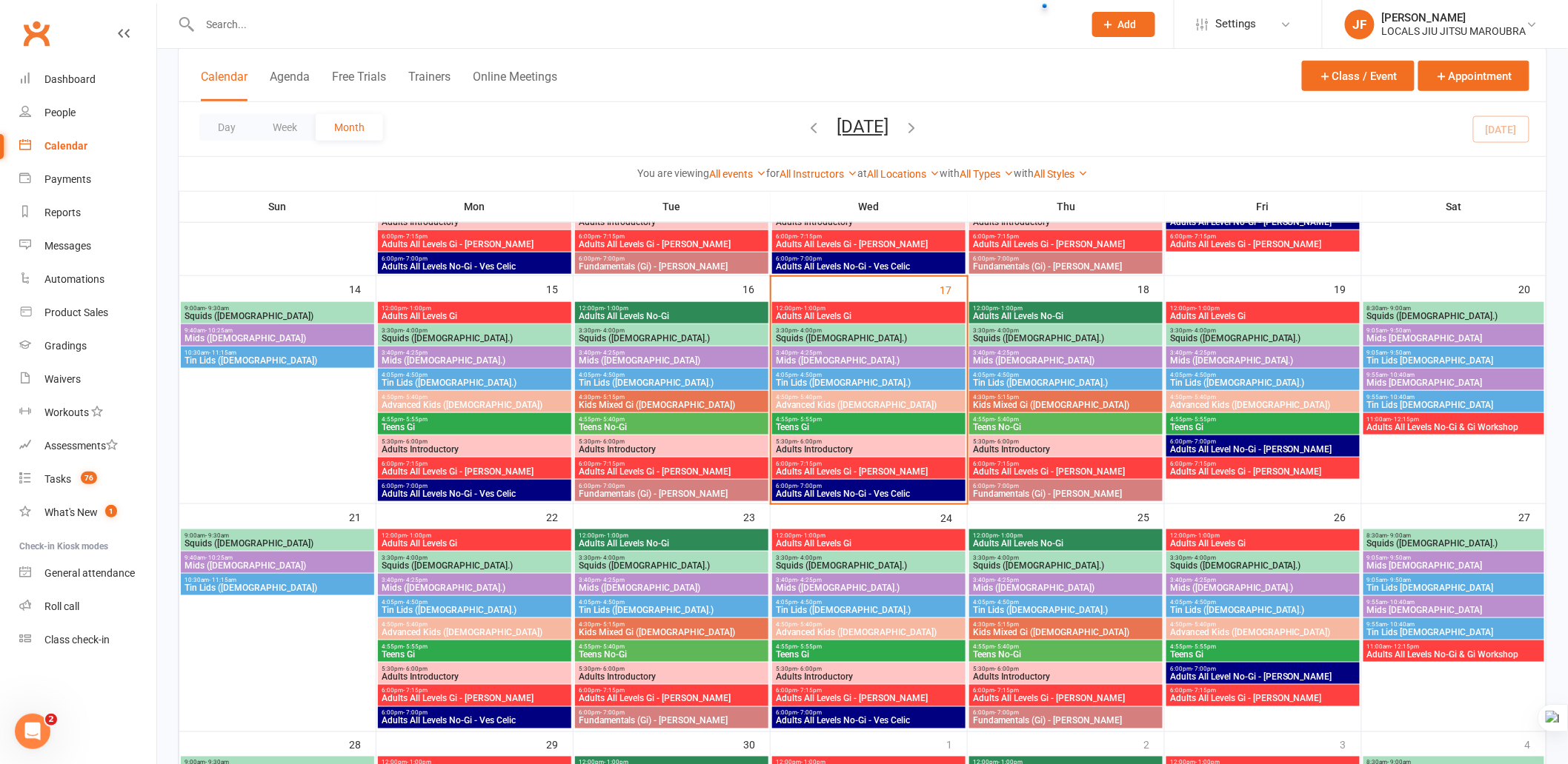
click at [1097, 342] on span "Squids ([DEMOGRAPHIC_DATA].)" at bounding box center [1065, 339] width 188 height 9
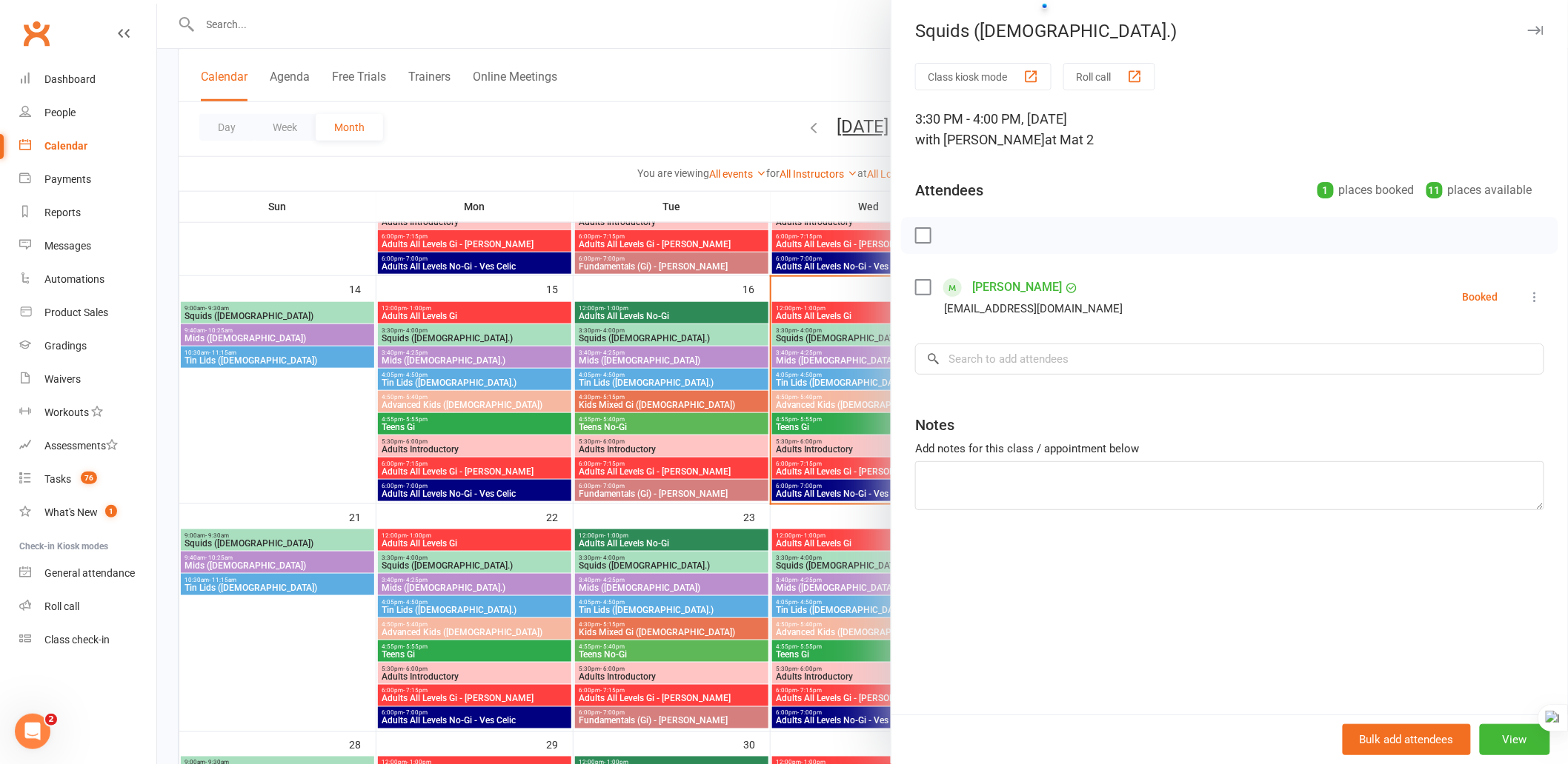
click at [1528, 26] on icon "button" at bounding box center [1535, 30] width 16 height 9
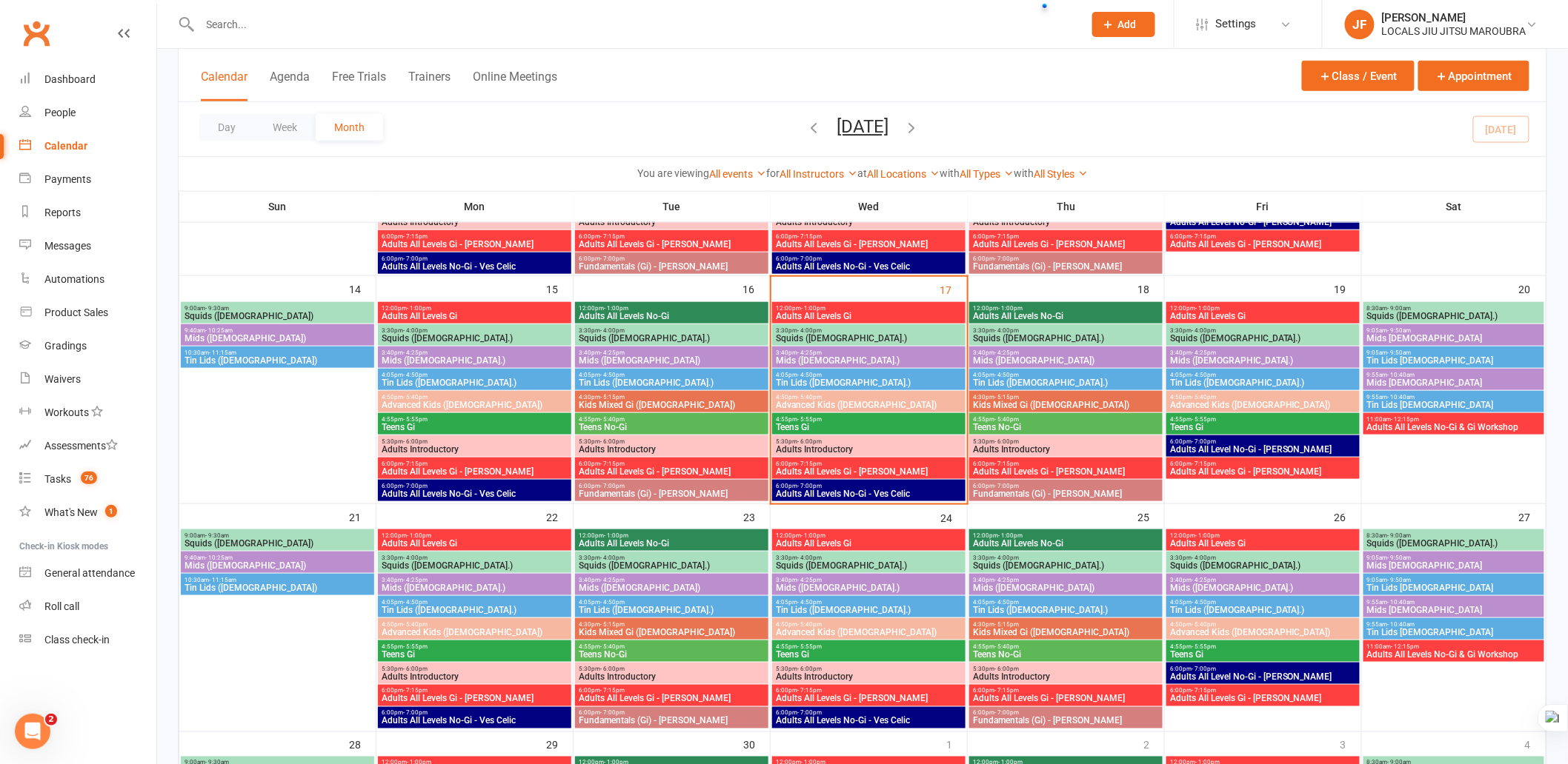
click at [1068, 362] on span "Mids ([DEMOGRAPHIC_DATA])" at bounding box center [1065, 361] width 188 height 9
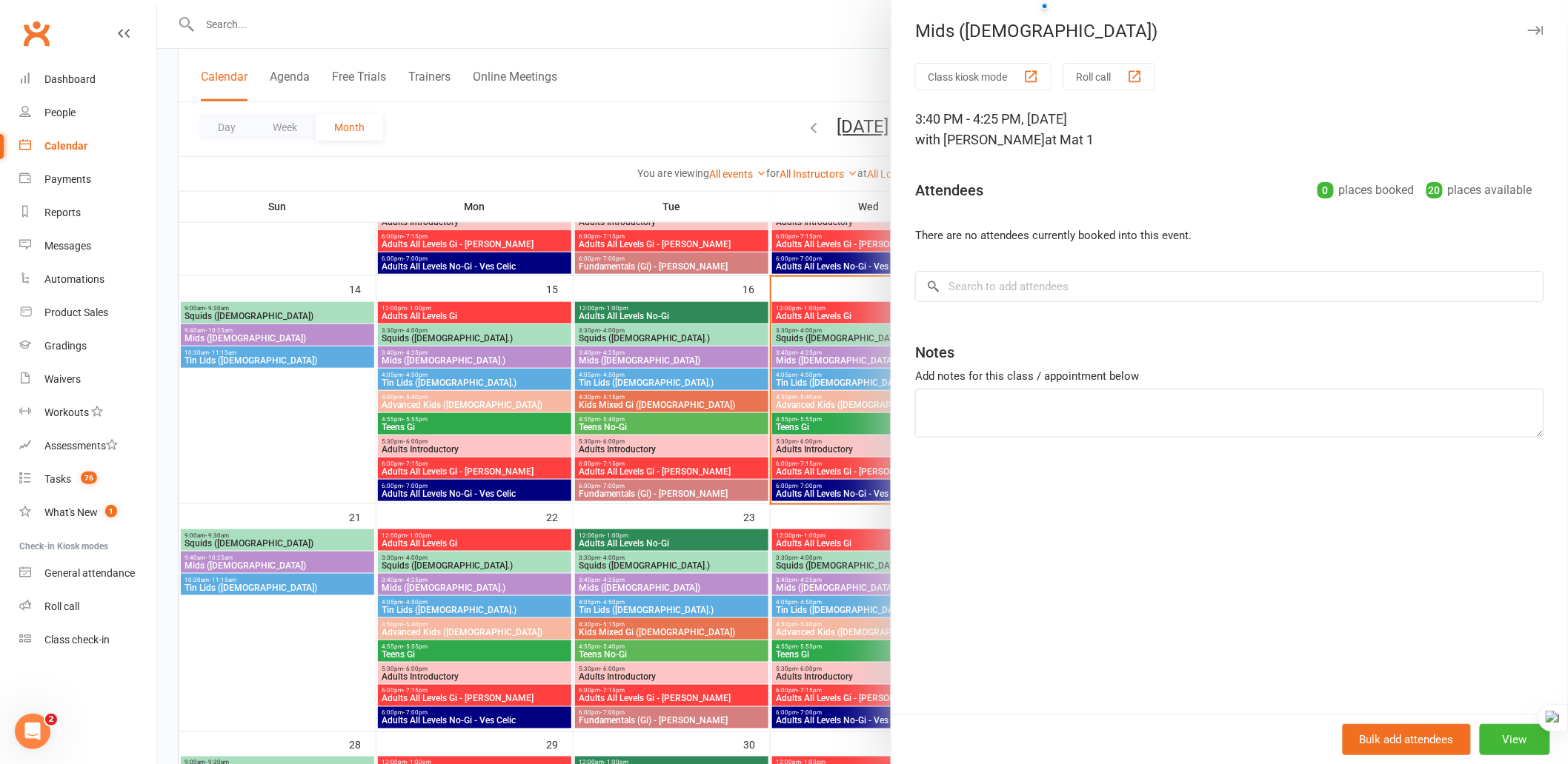
drag, startPoint x: 1531, startPoint y: 26, endPoint x: 1523, endPoint y: 39, distance: 15.3
click at [1531, 26] on button "button" at bounding box center [1535, 30] width 18 height 18
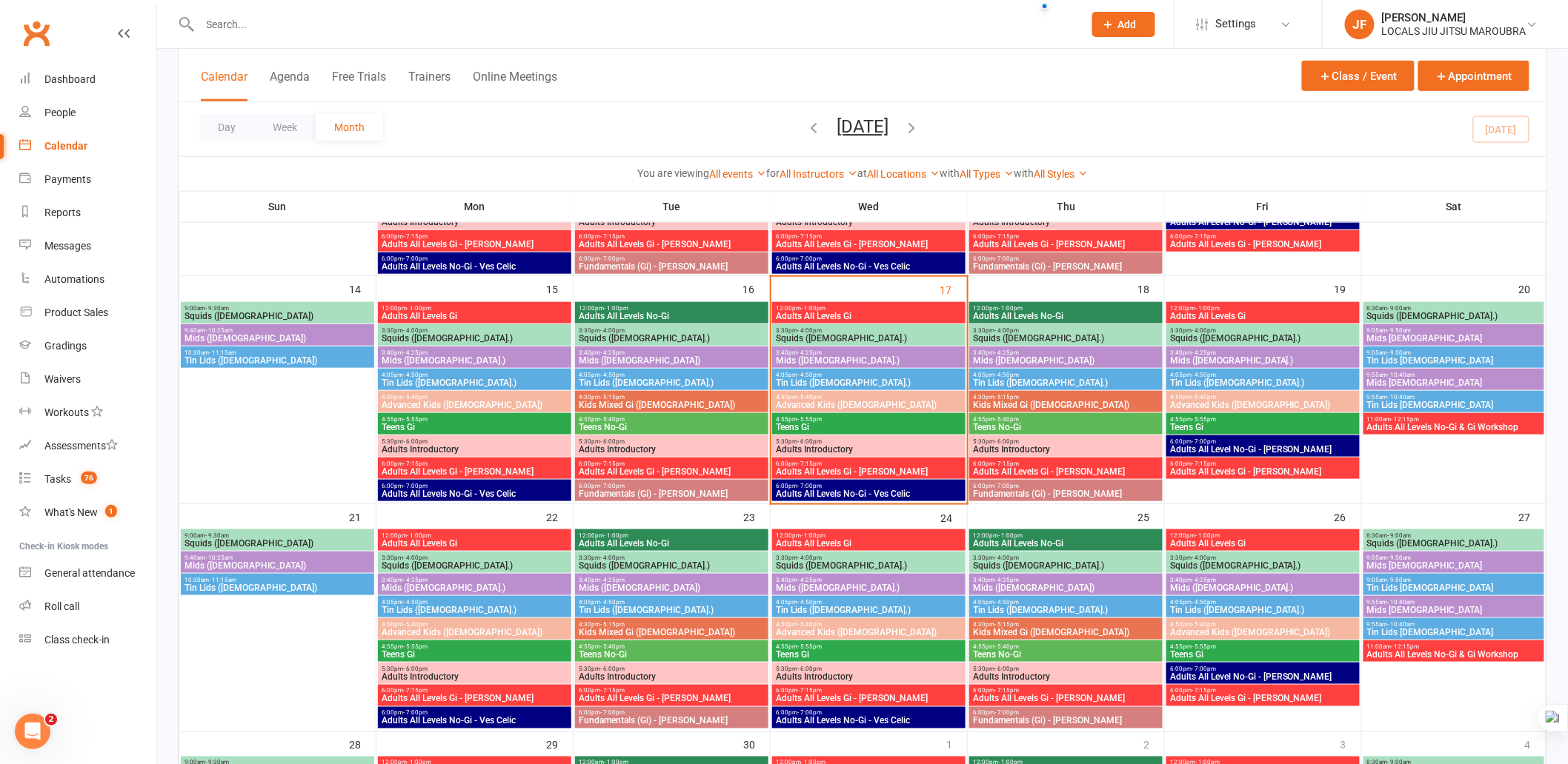
click at [1098, 381] on span "Tin Lids ([DEMOGRAPHIC_DATA].)" at bounding box center [1065, 383] width 188 height 9
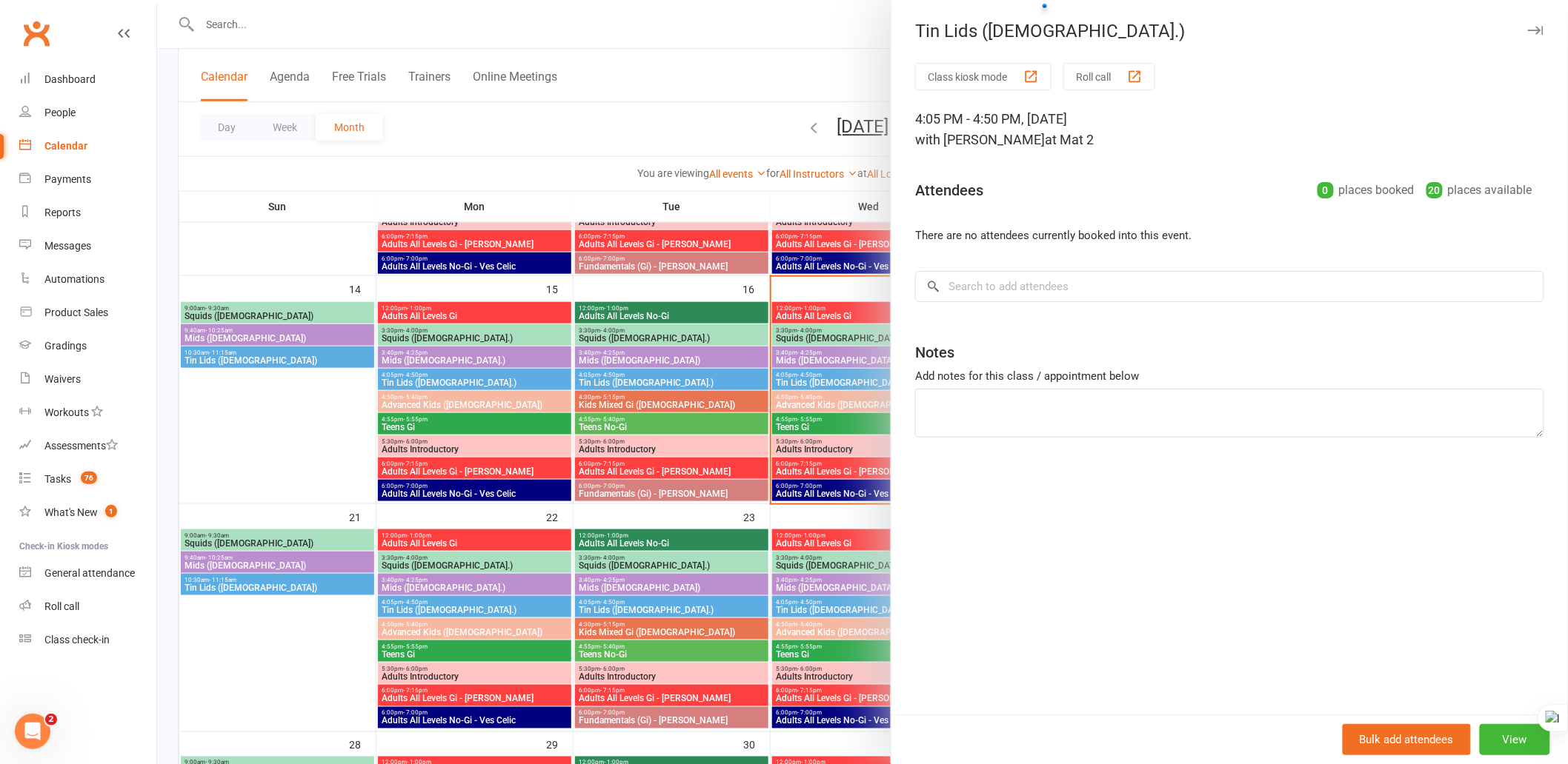
click at [1528, 28] on icon "button" at bounding box center [1535, 30] width 16 height 9
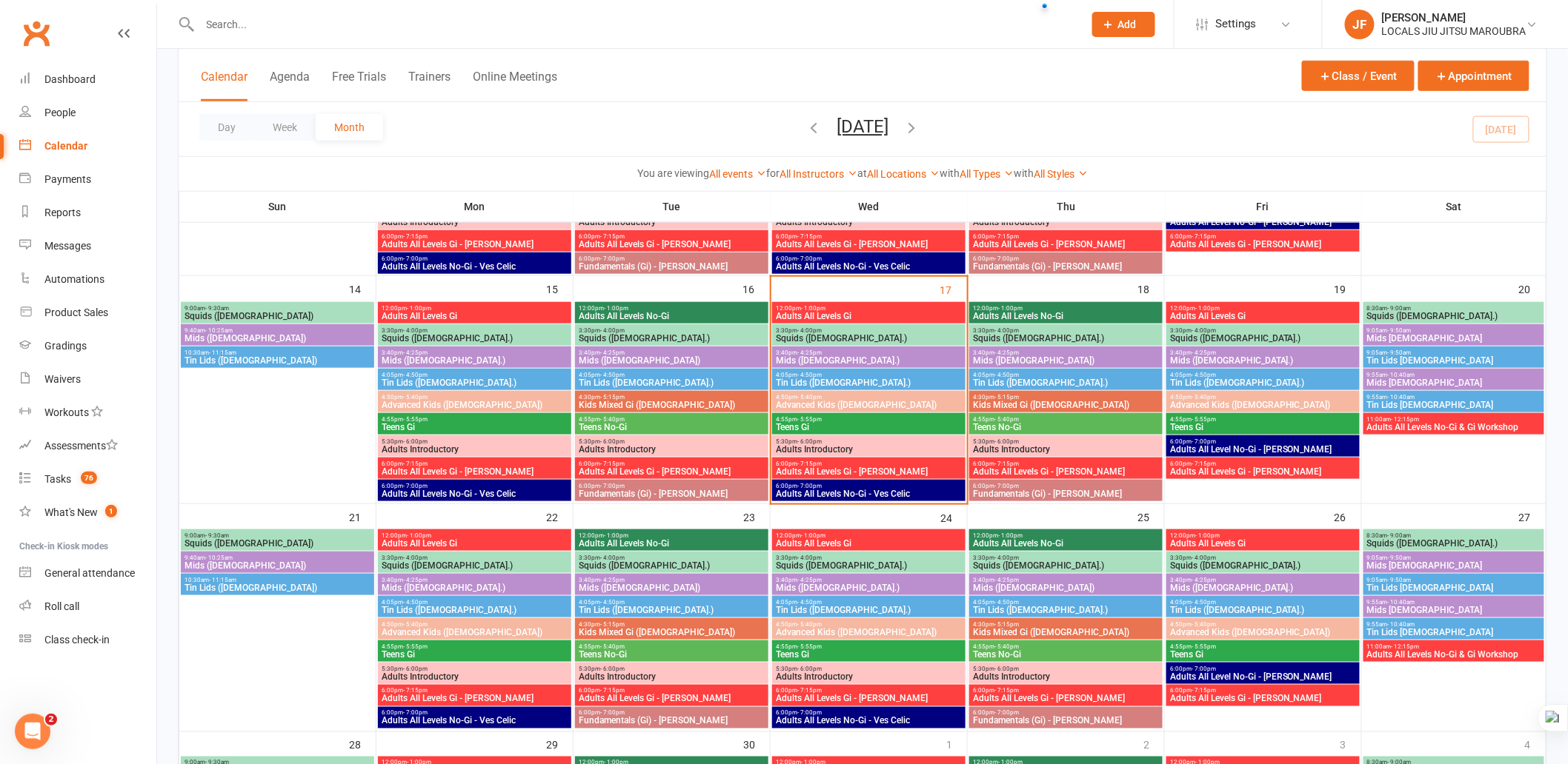
click at [1045, 410] on div "4:30pm - 5:15pm Kids Mixed Gi ([DEMOGRAPHIC_DATA])" at bounding box center [1066, 401] width 194 height 21
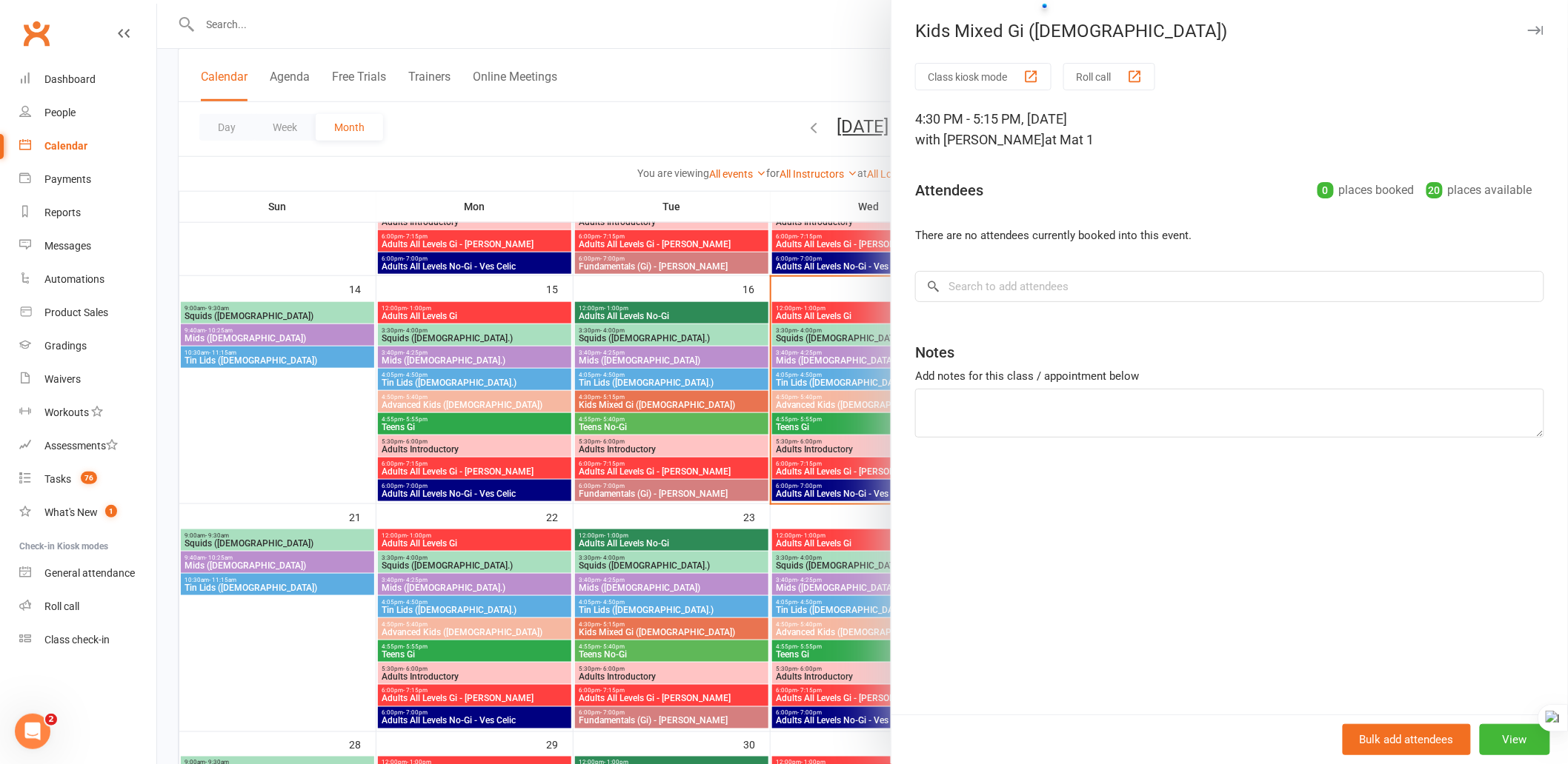
click at [1528, 26] on icon "button" at bounding box center [1535, 30] width 16 height 9
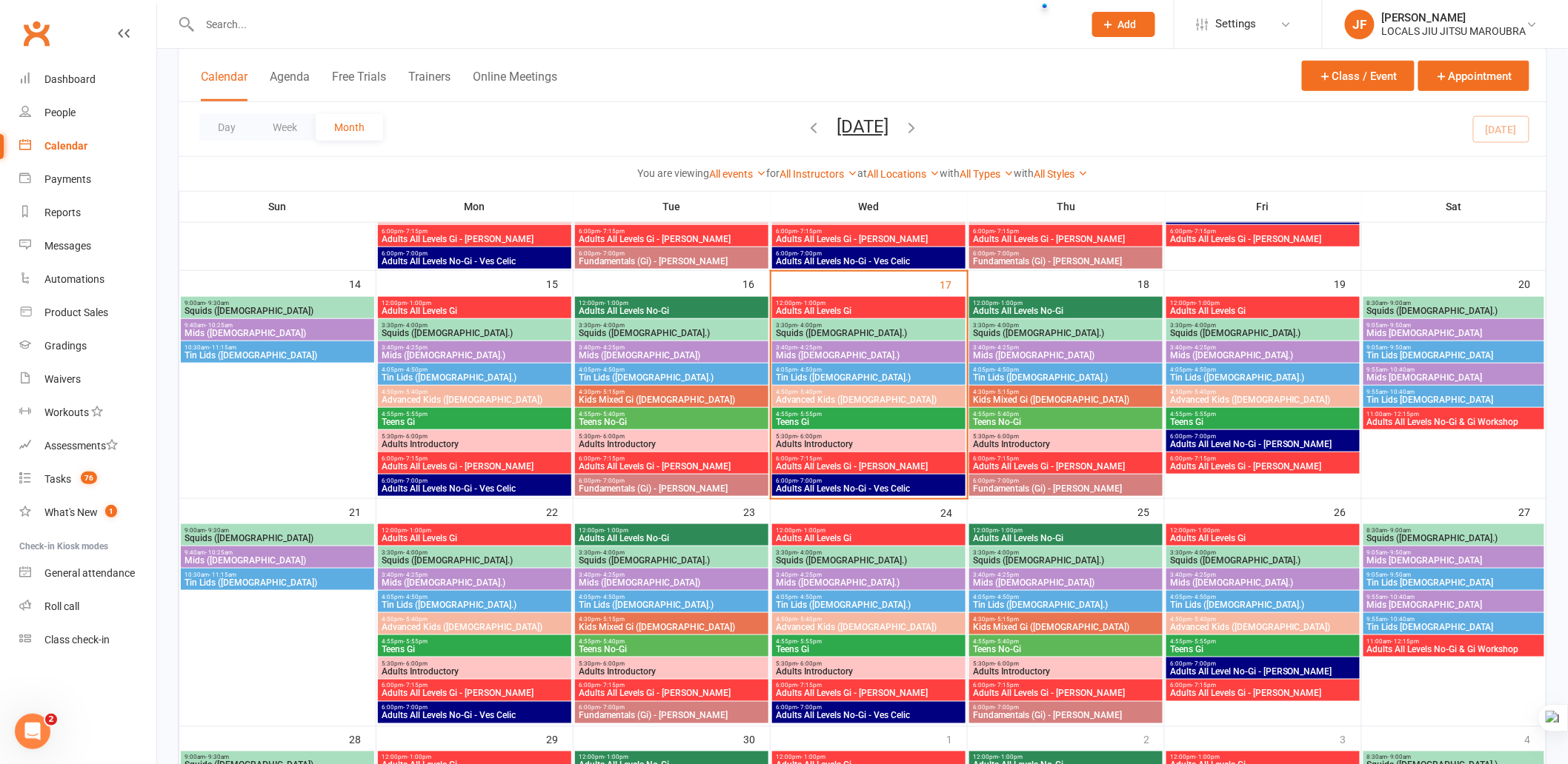
scroll to position [411, 0]
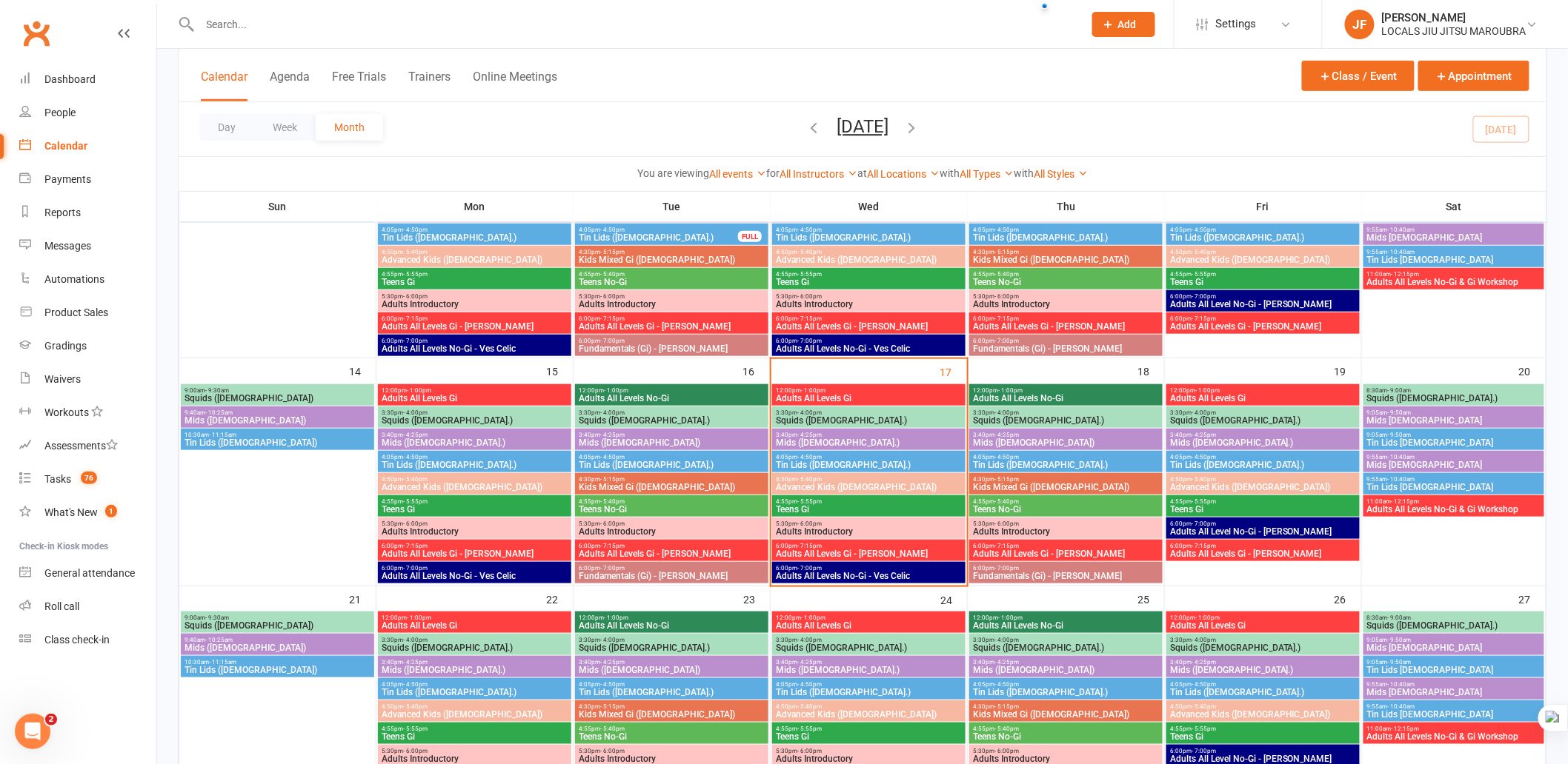
click at [938, 567] on span "6:00pm - 7:00pm" at bounding box center [868, 569] width 188 height 7
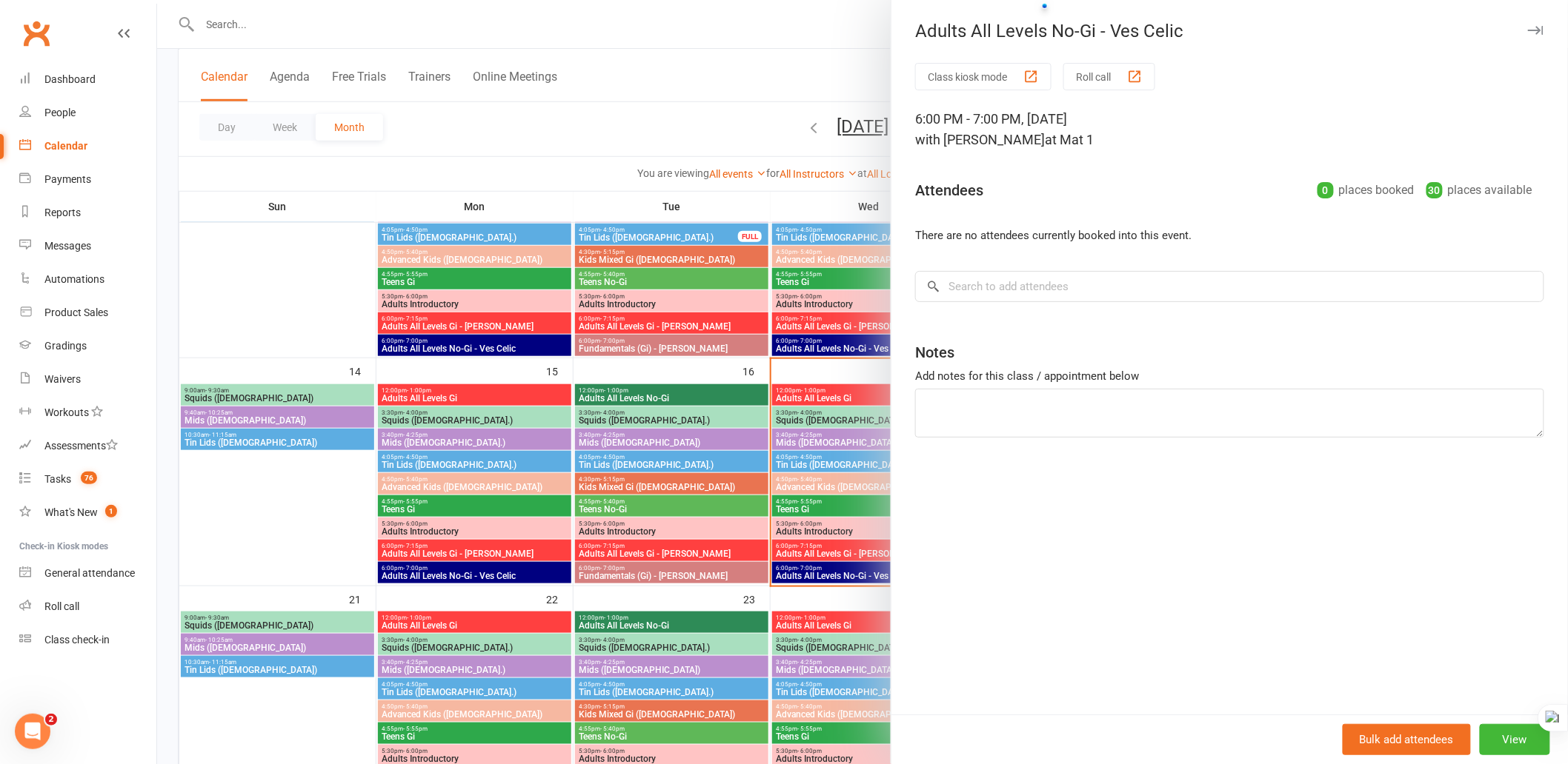
drag, startPoint x: 1527, startPoint y: 26, endPoint x: 1521, endPoint y: 33, distance: 9.2
click at [1528, 26] on icon "button" at bounding box center [1535, 30] width 16 height 9
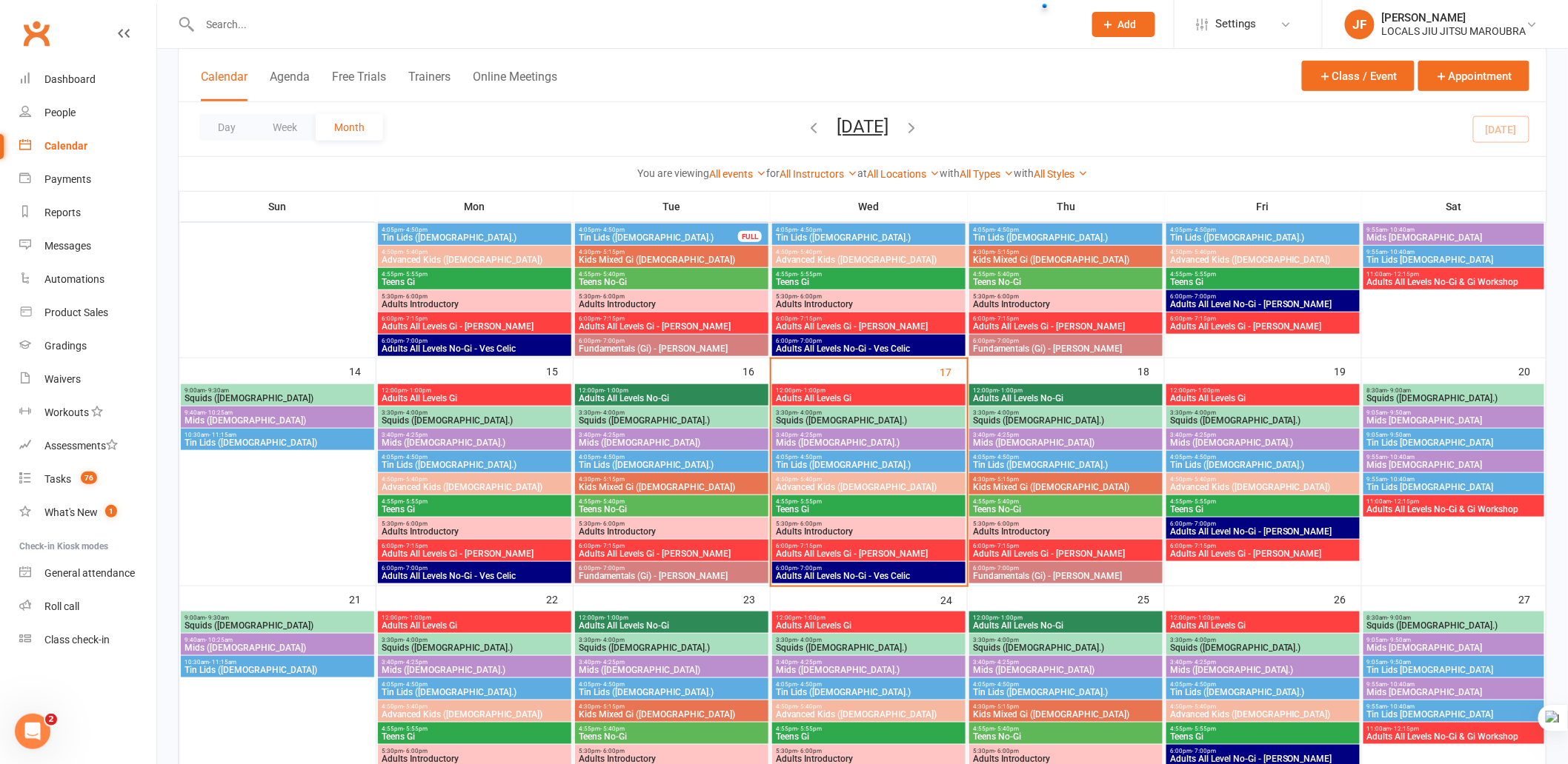
click at [920, 516] on div "4:55pm - 5:55pm Teens Gi" at bounding box center [869, 506] width 194 height 21
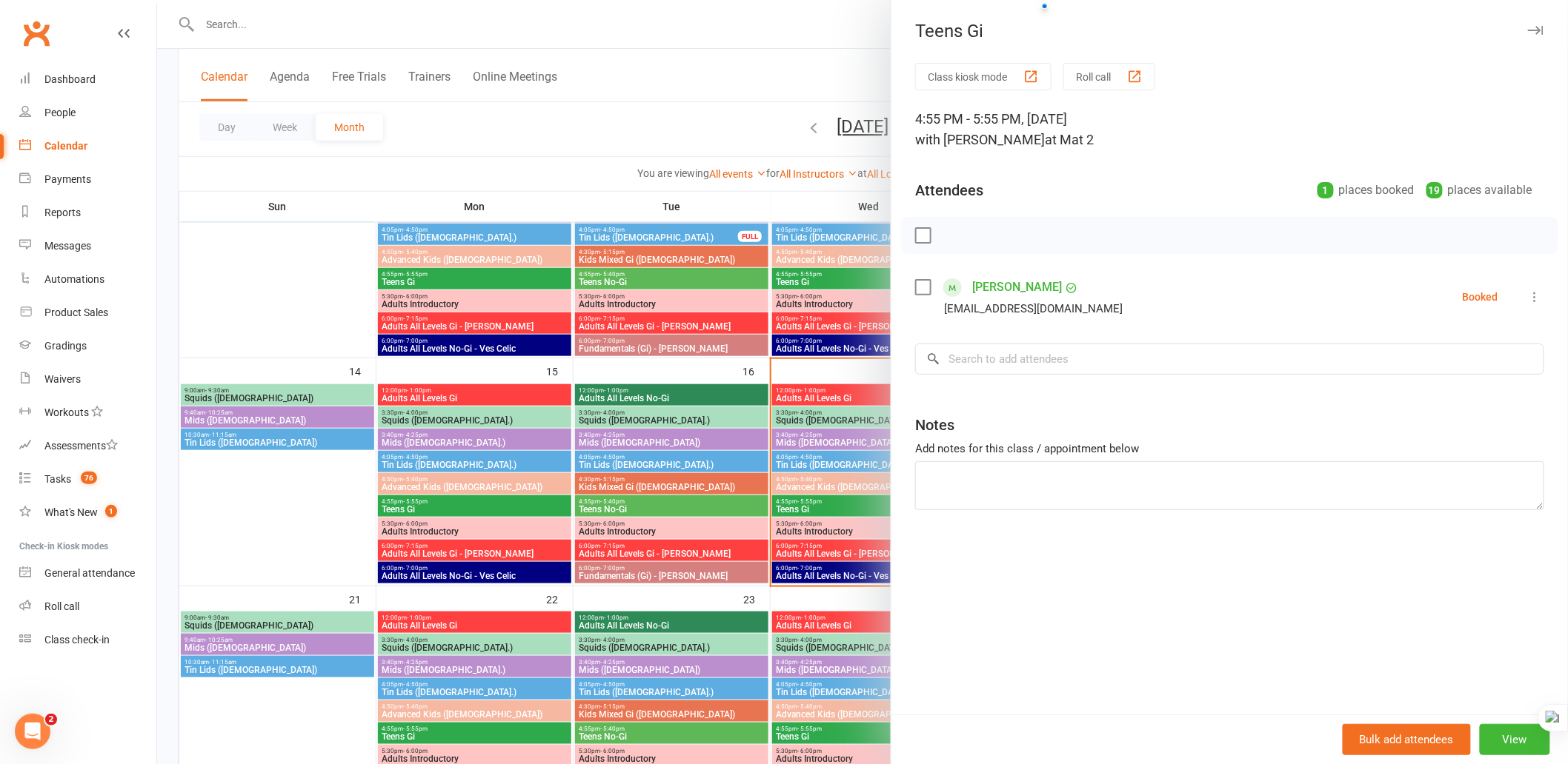
click at [1528, 31] on icon "button" at bounding box center [1535, 30] width 16 height 9
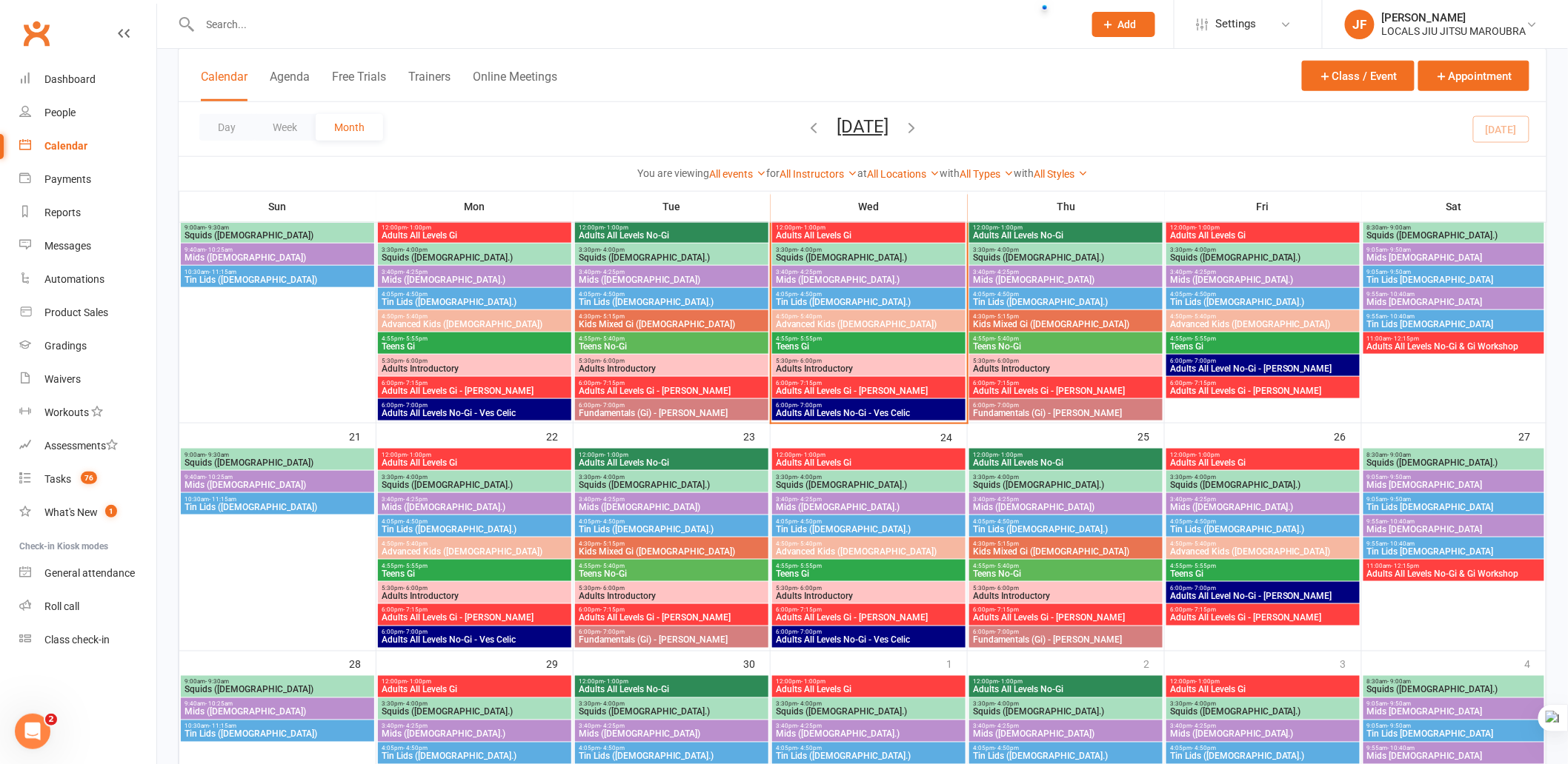
scroll to position [576, 0]
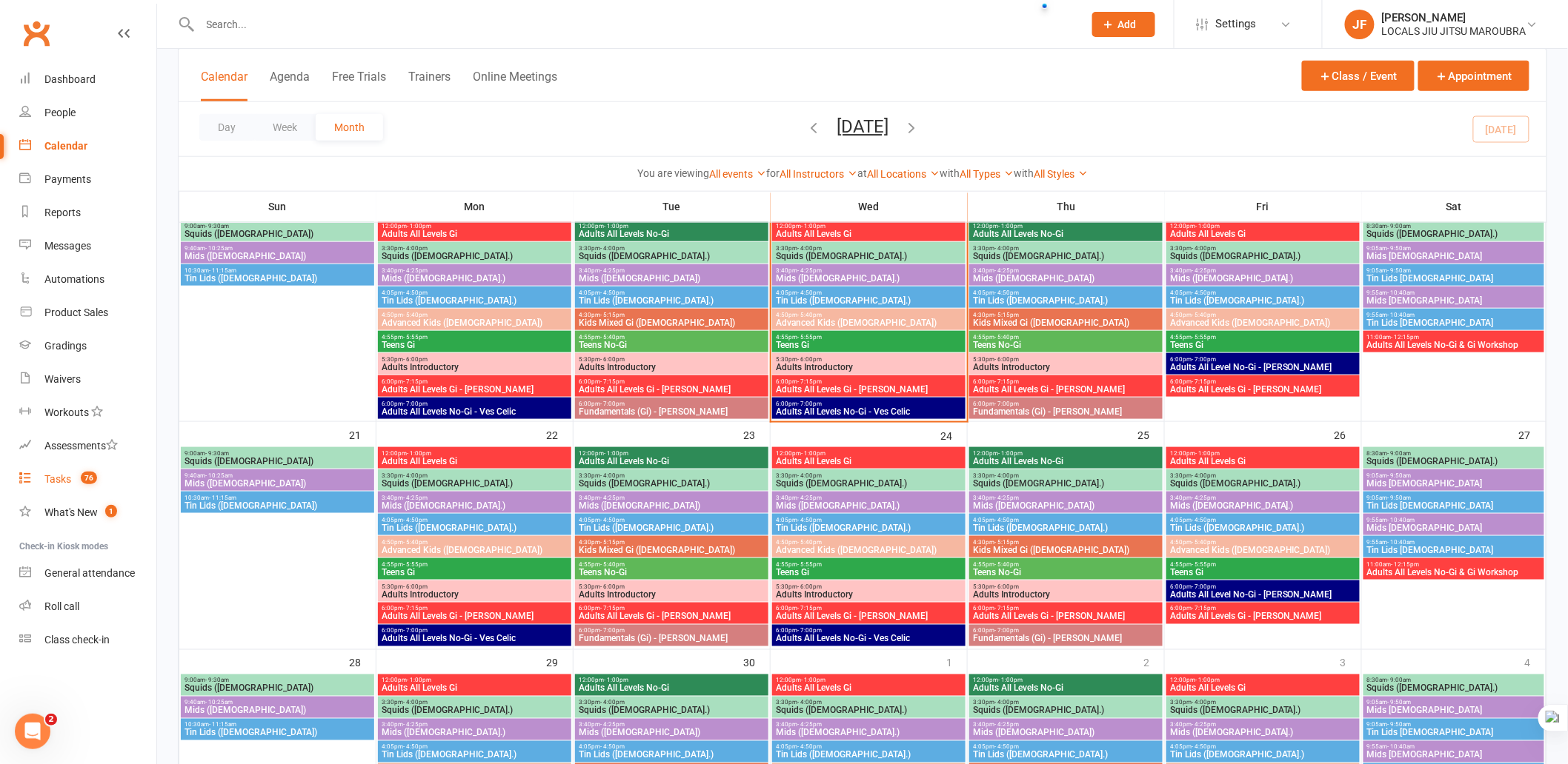
click at [54, 476] on div "Tasks" at bounding box center [57, 479] width 26 height 11
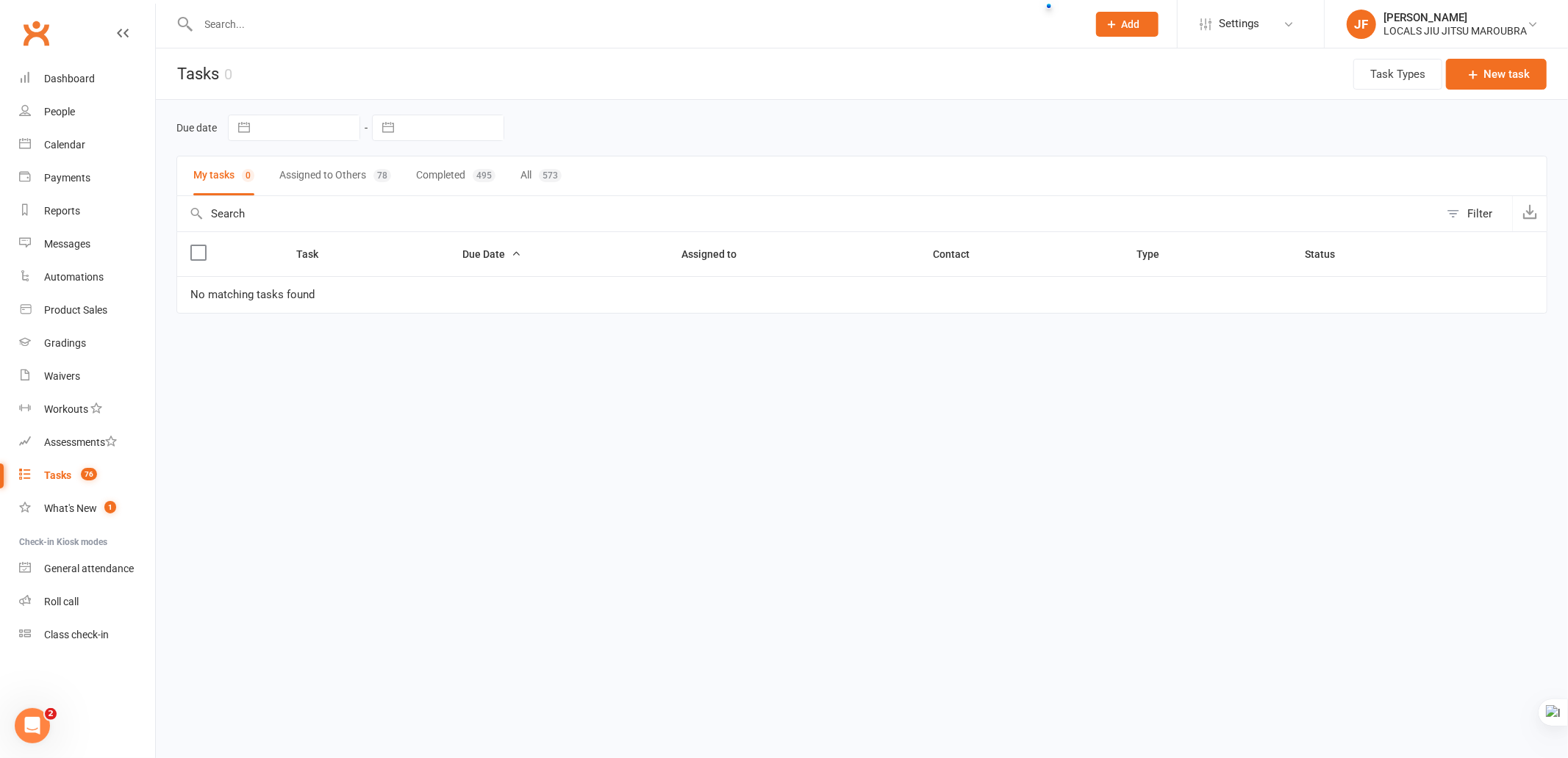
click at [402, 376] on html "Prospect Member Non-attending contact Class / event Appointment Grading event T…" at bounding box center [784, 188] width 1568 height 376
click at [532, 376] on html "Prospect Member Non-attending contact Class / event Appointment Grading event T…" at bounding box center [784, 188] width 1568 height 376
click at [430, 171] on button "Completed 495" at bounding box center [455, 176] width 79 height 39
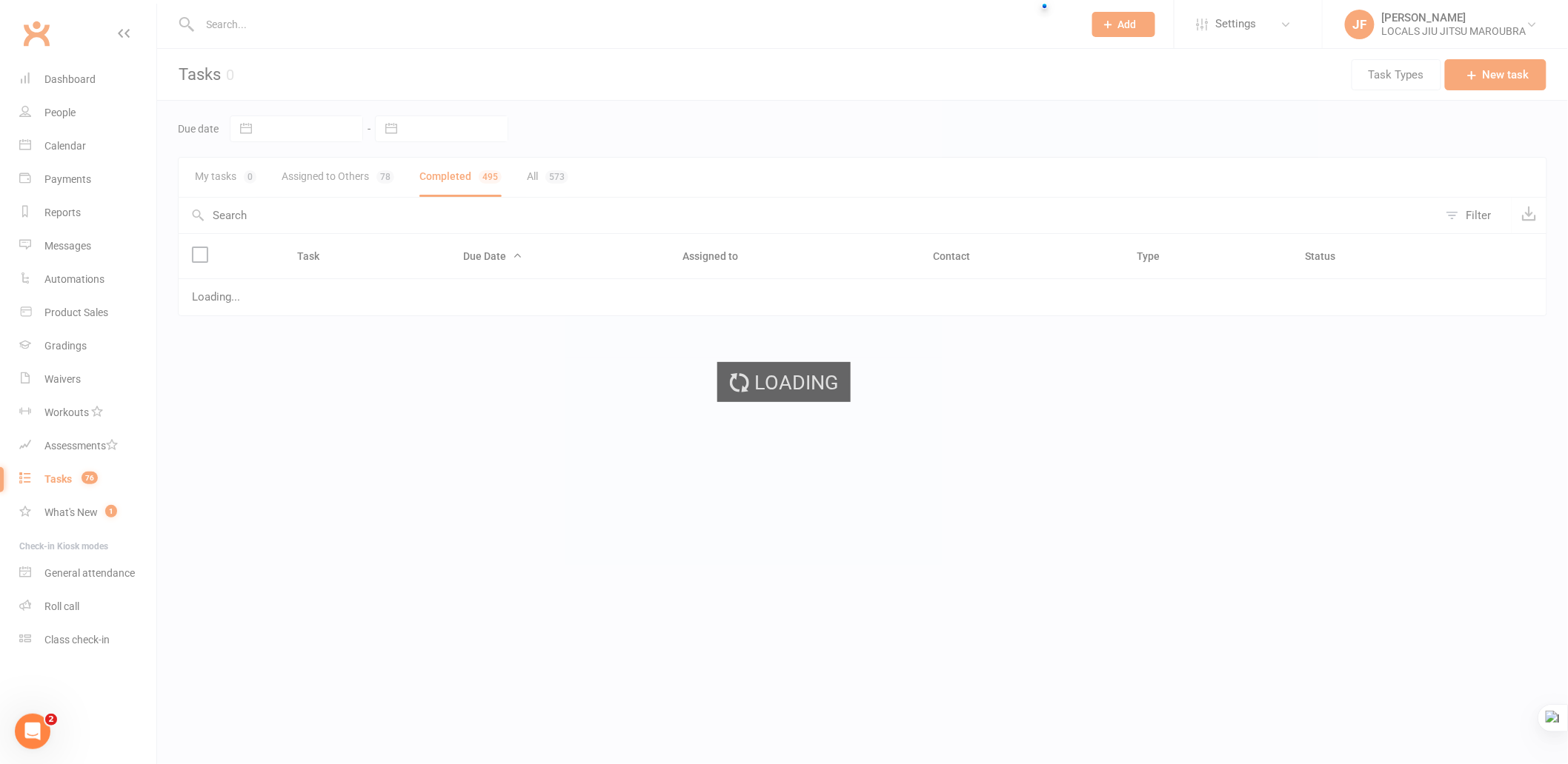
select select "finished"
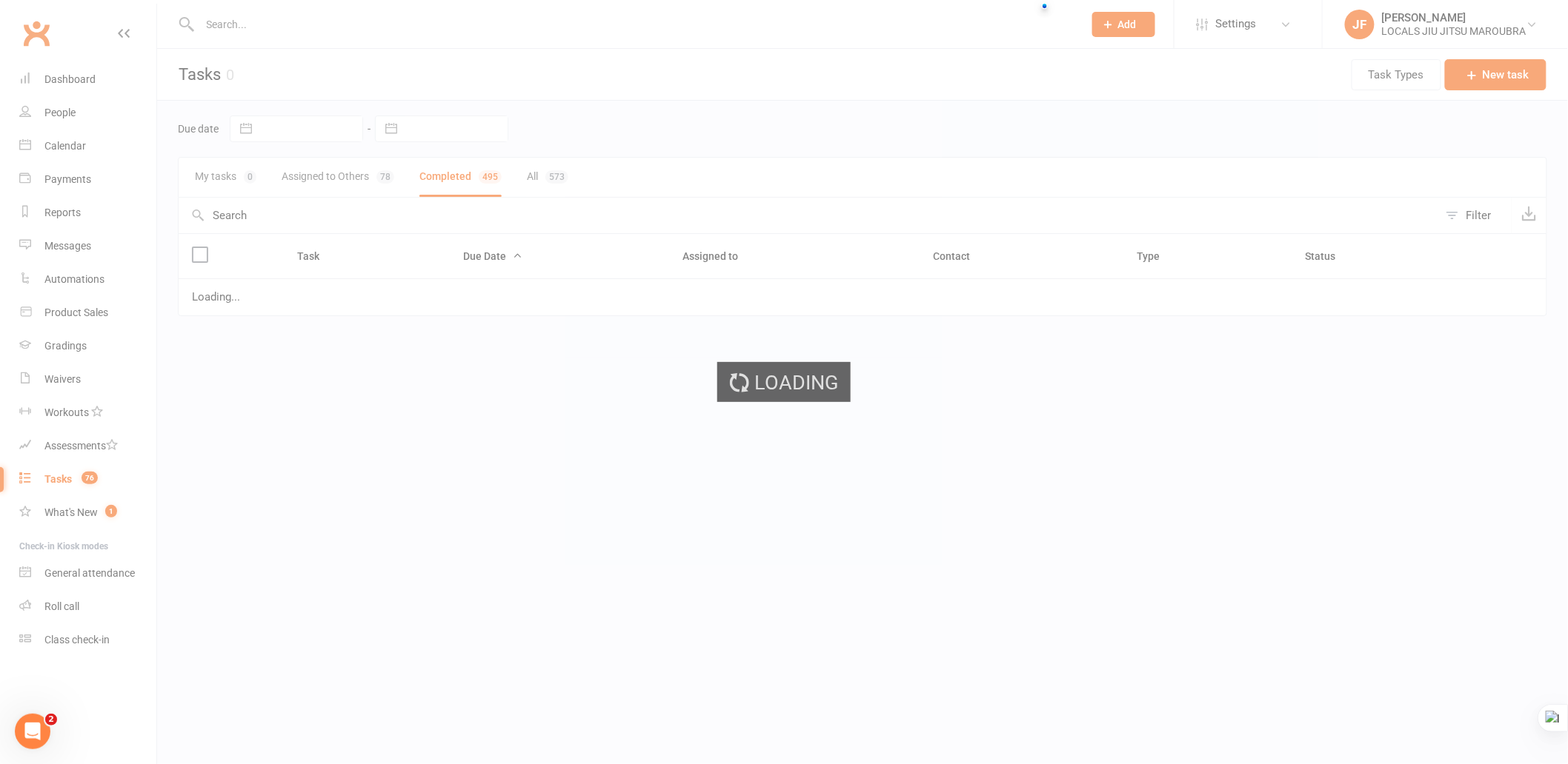
select select "finished"
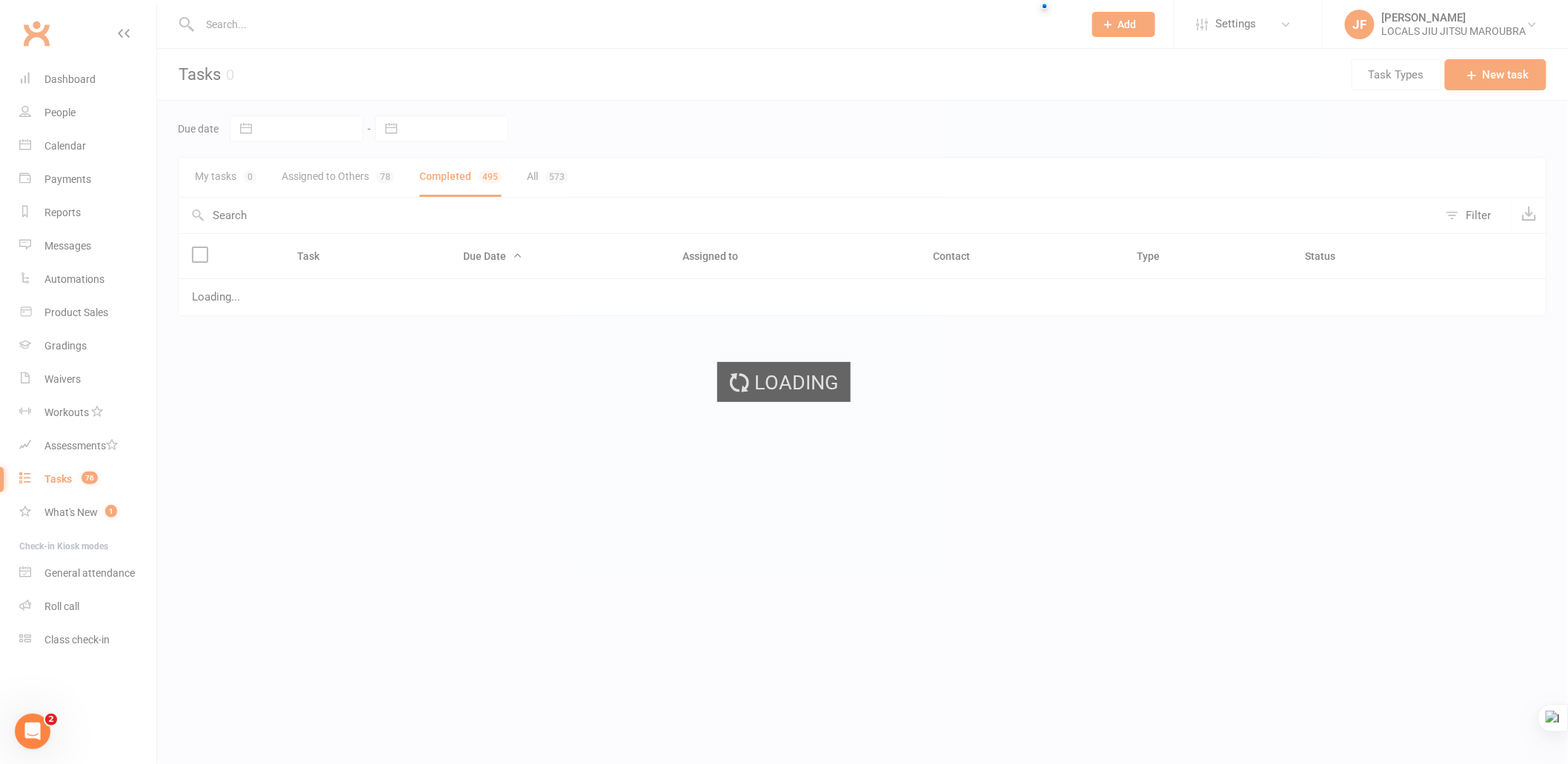
select select "finished"
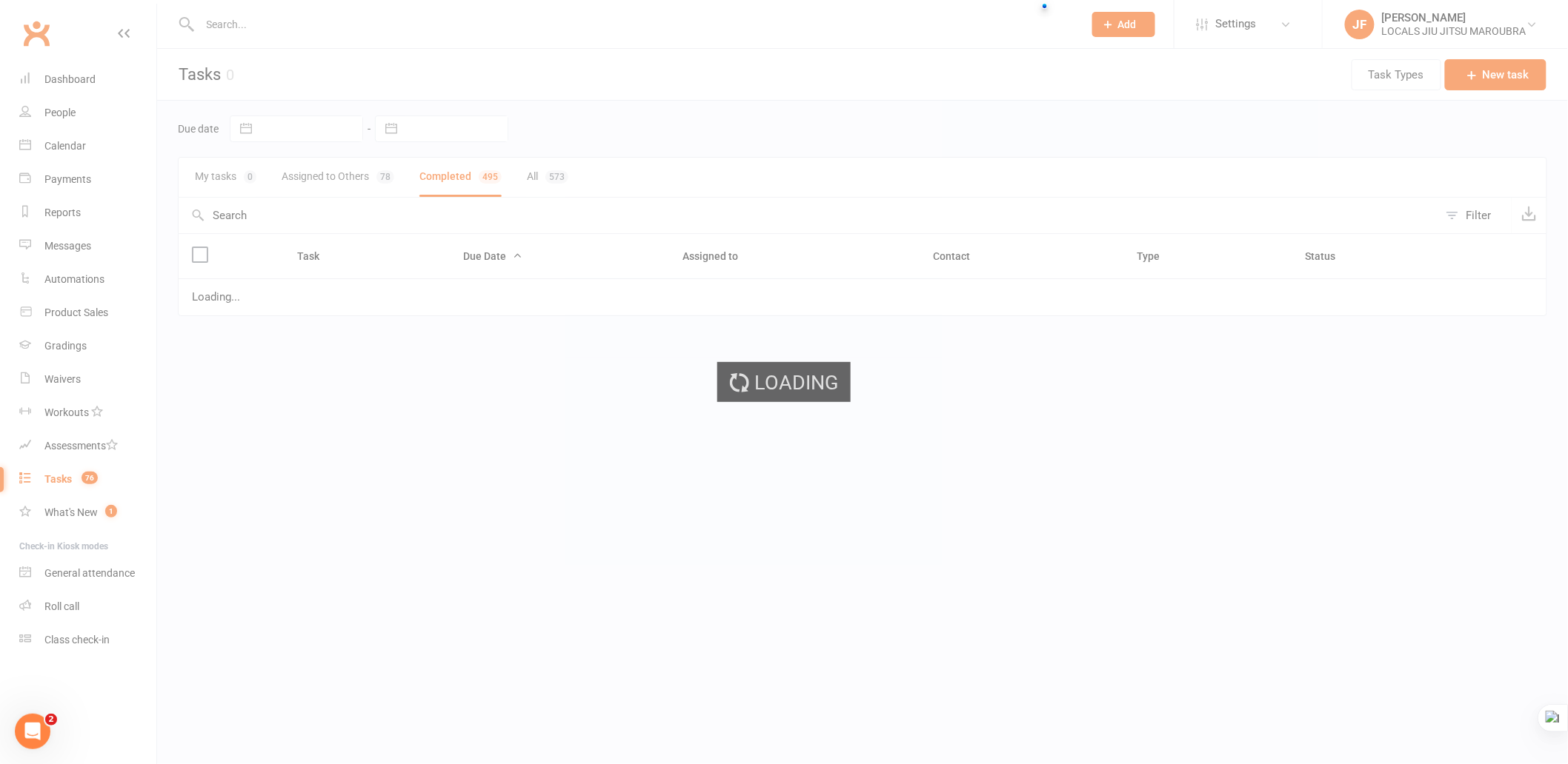
select select "finished"
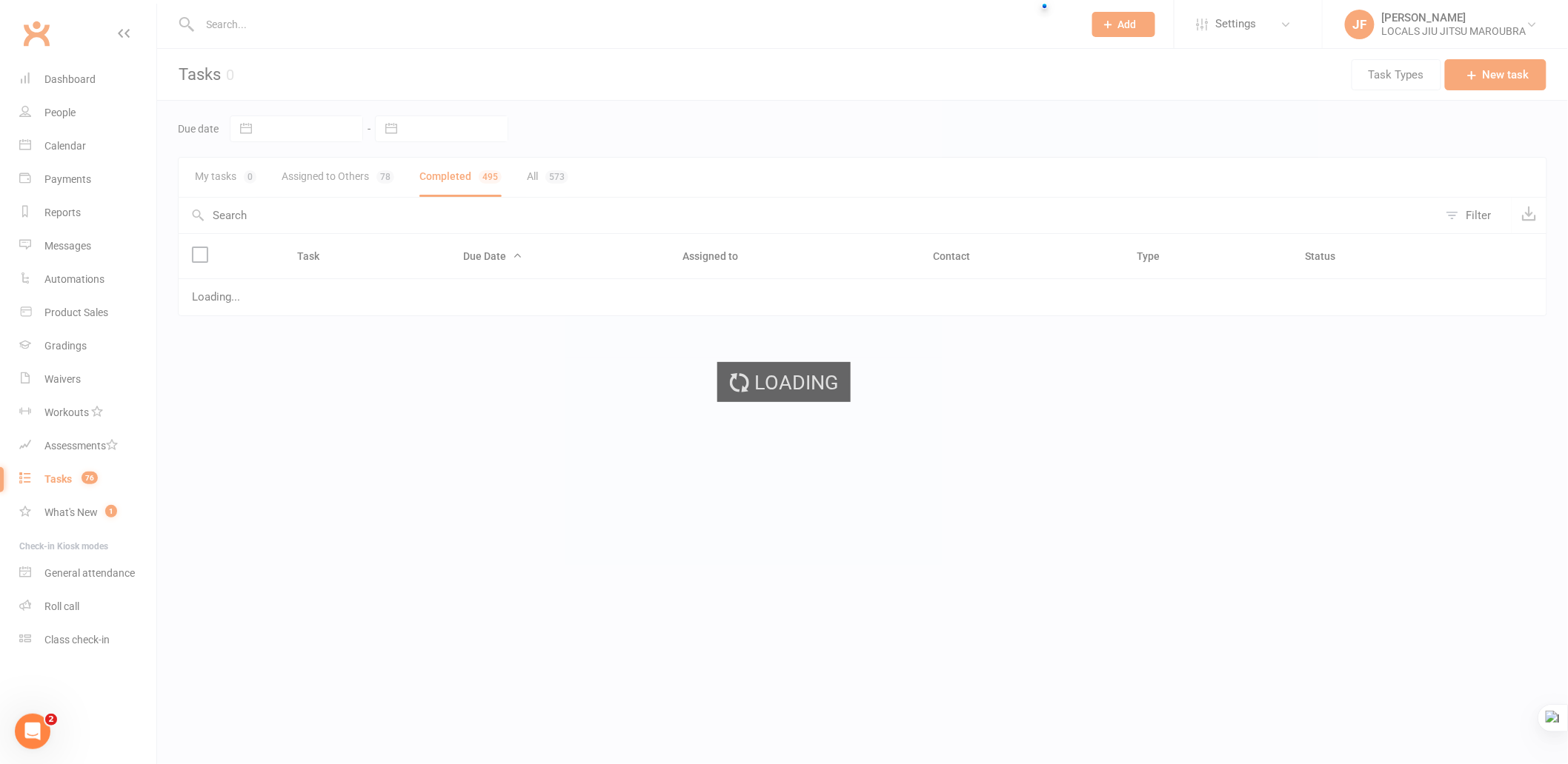
select select "finished"
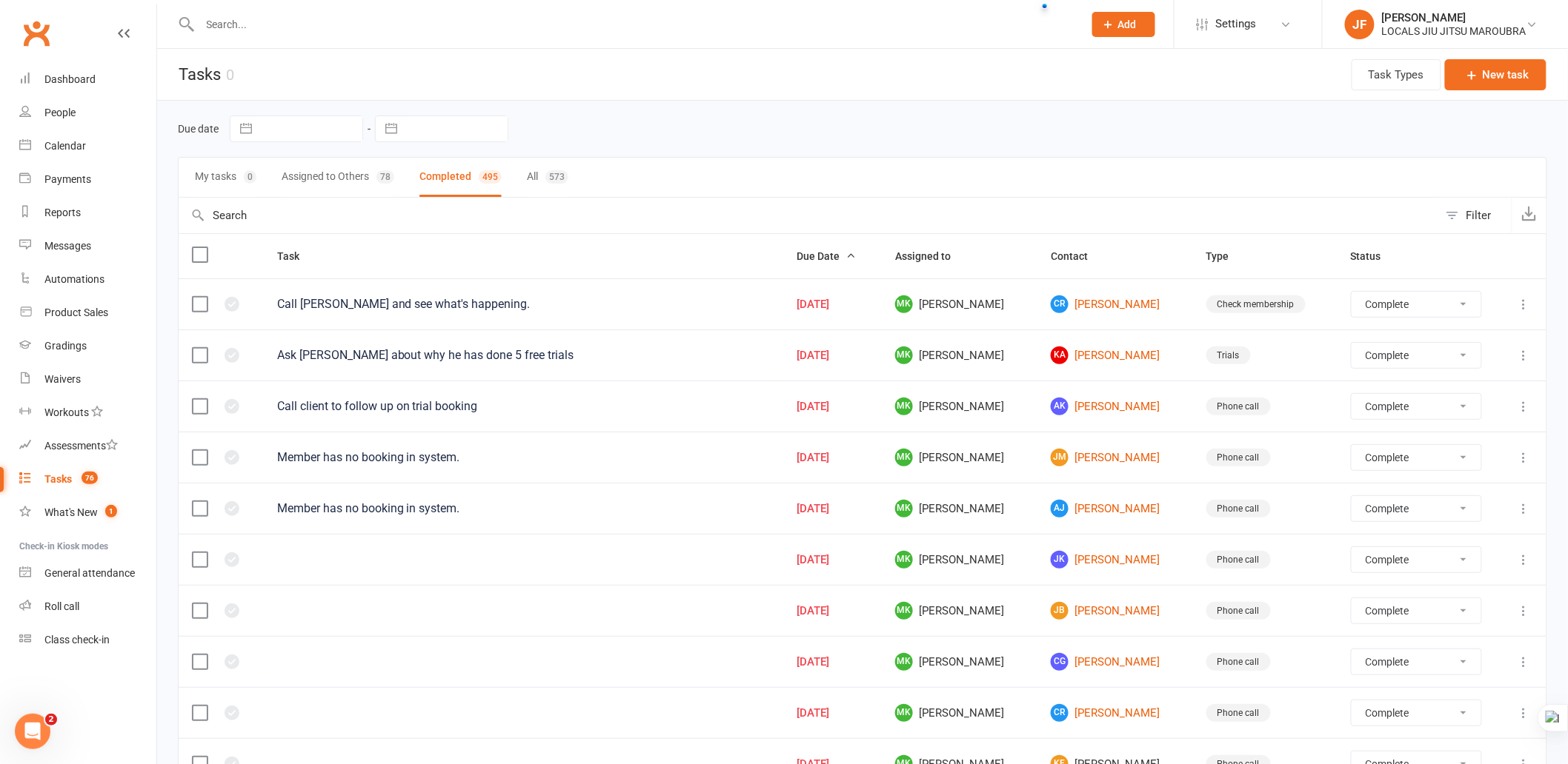
select select "finished"
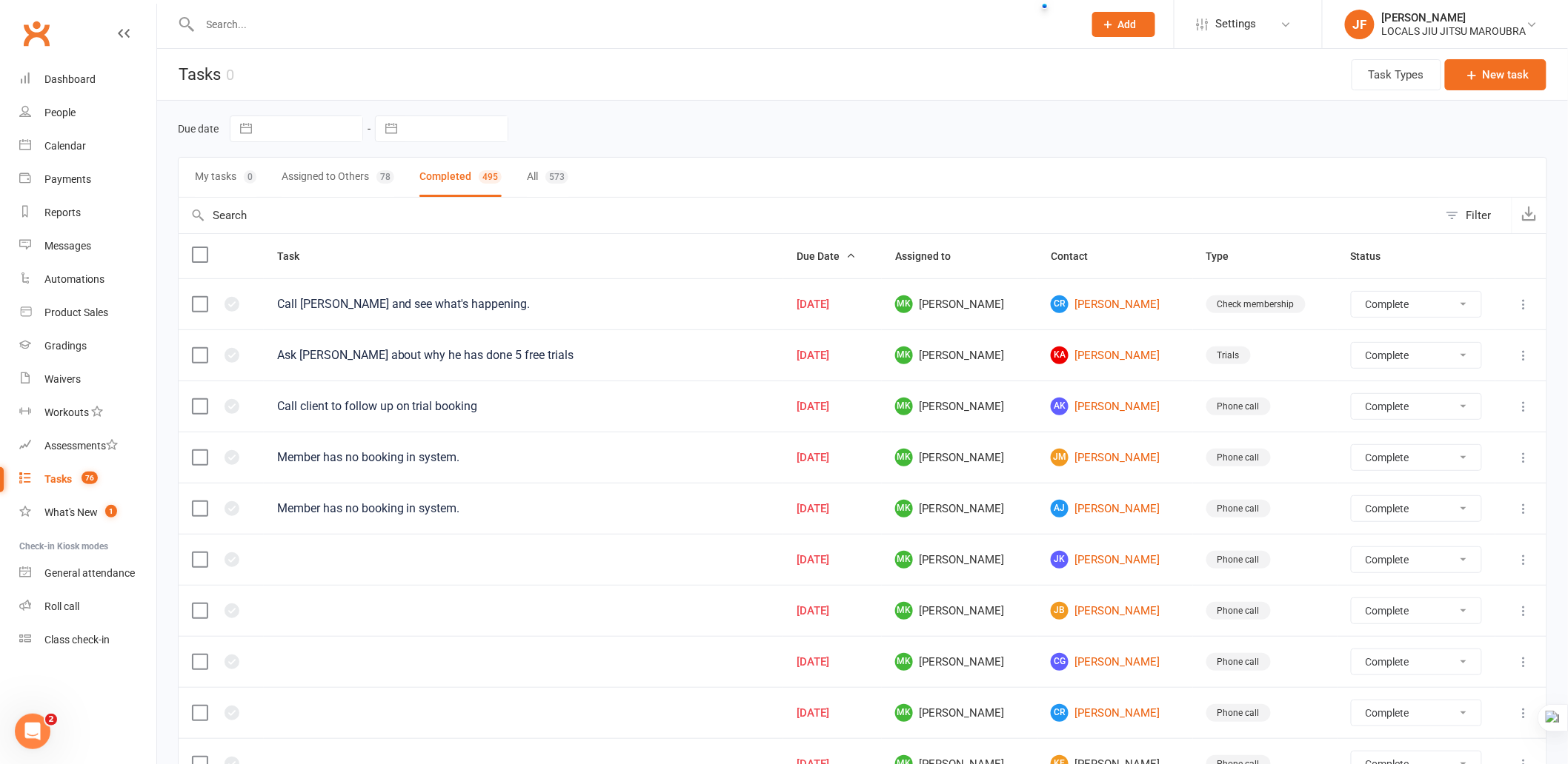
select select "finished"
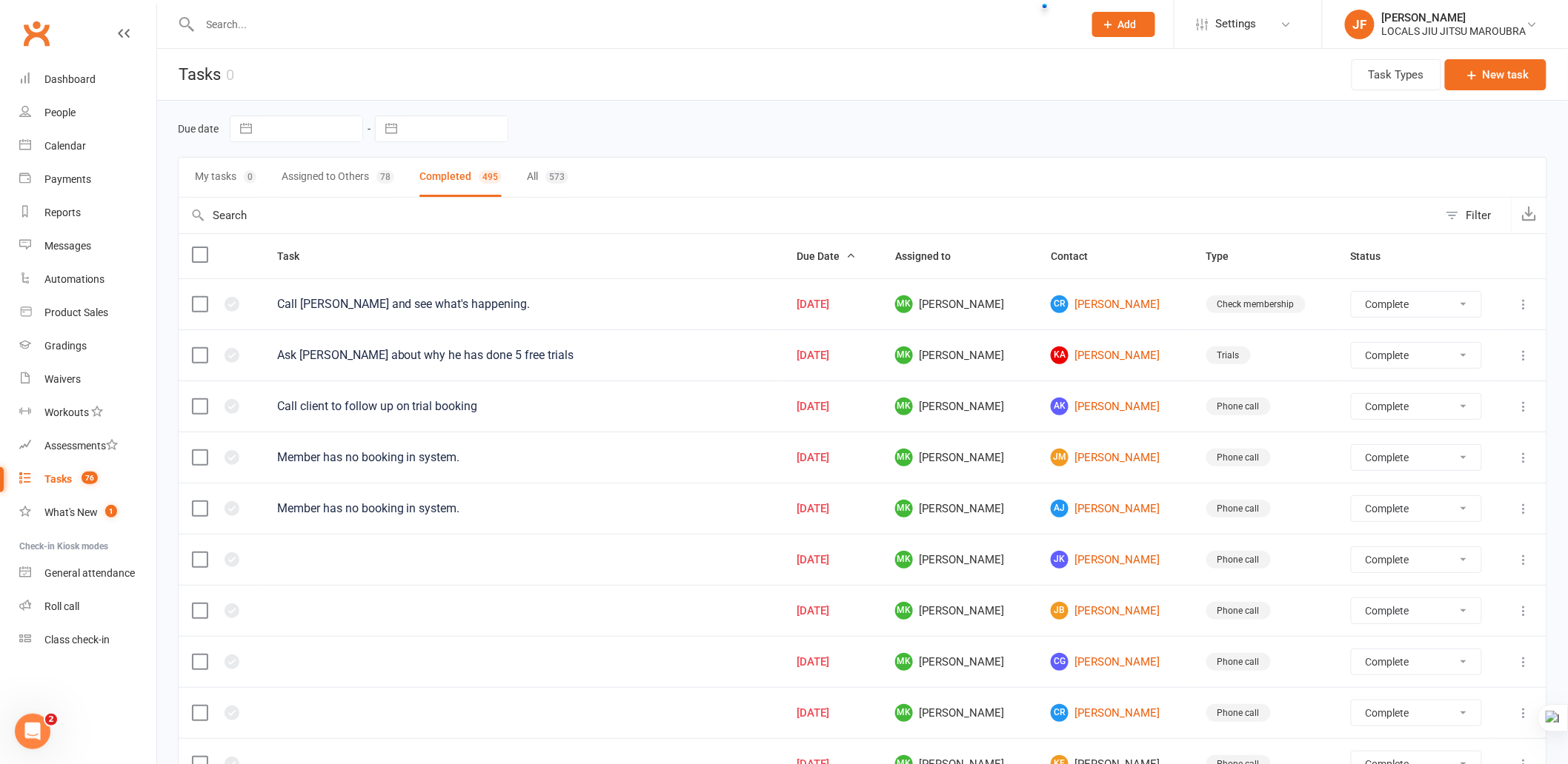
select select "finished"
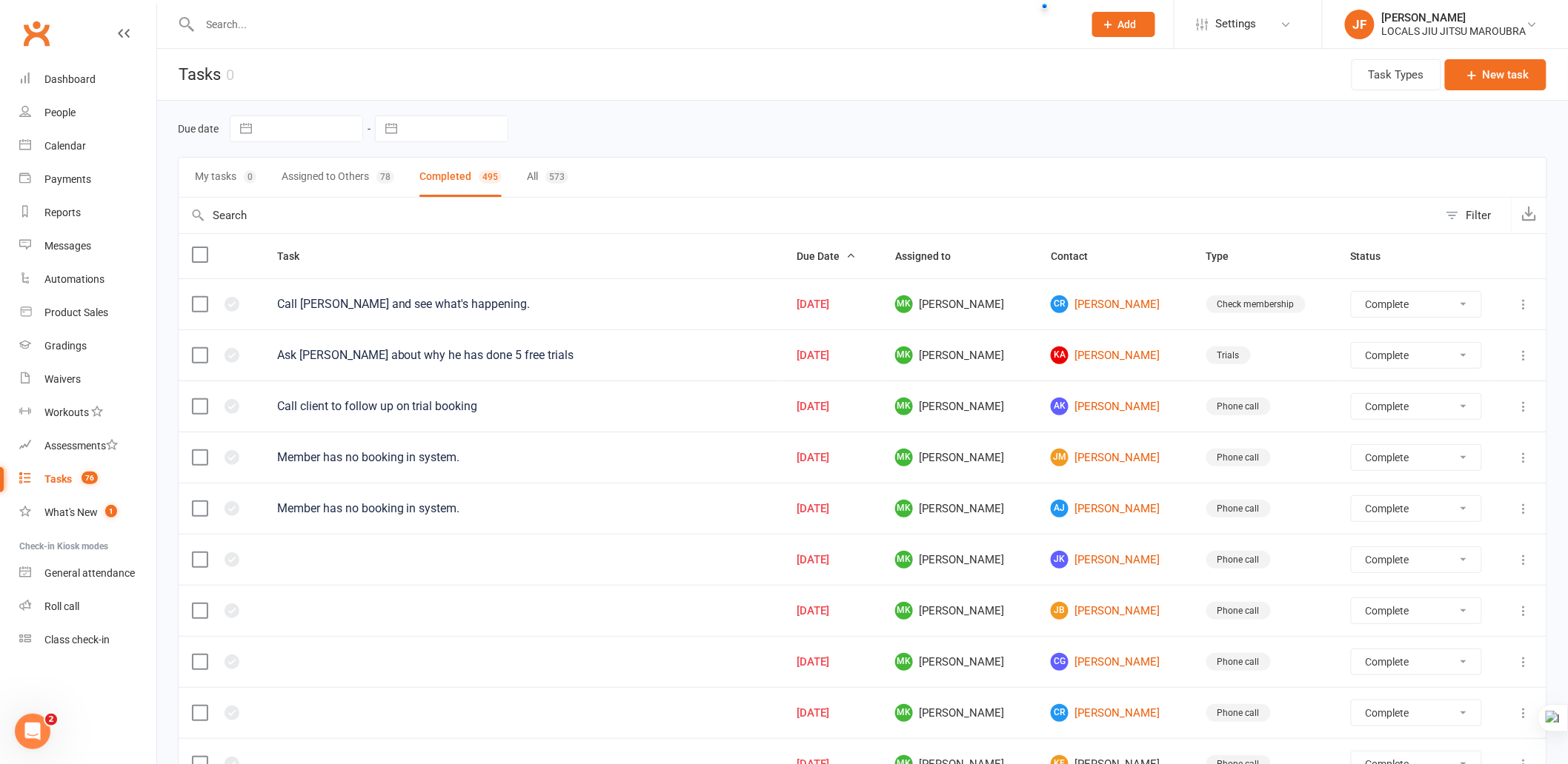
select select "finished"
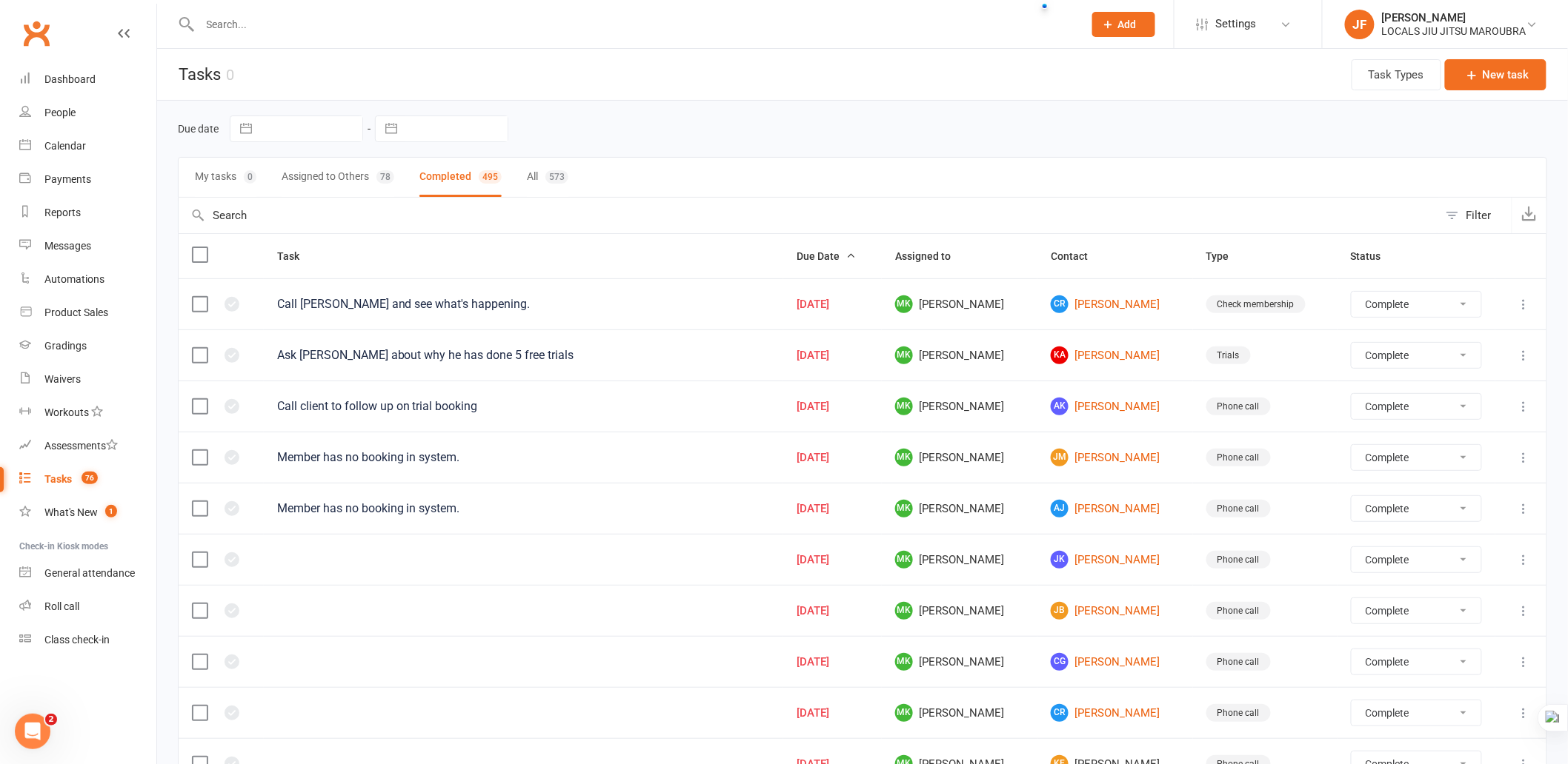
select select "finished"
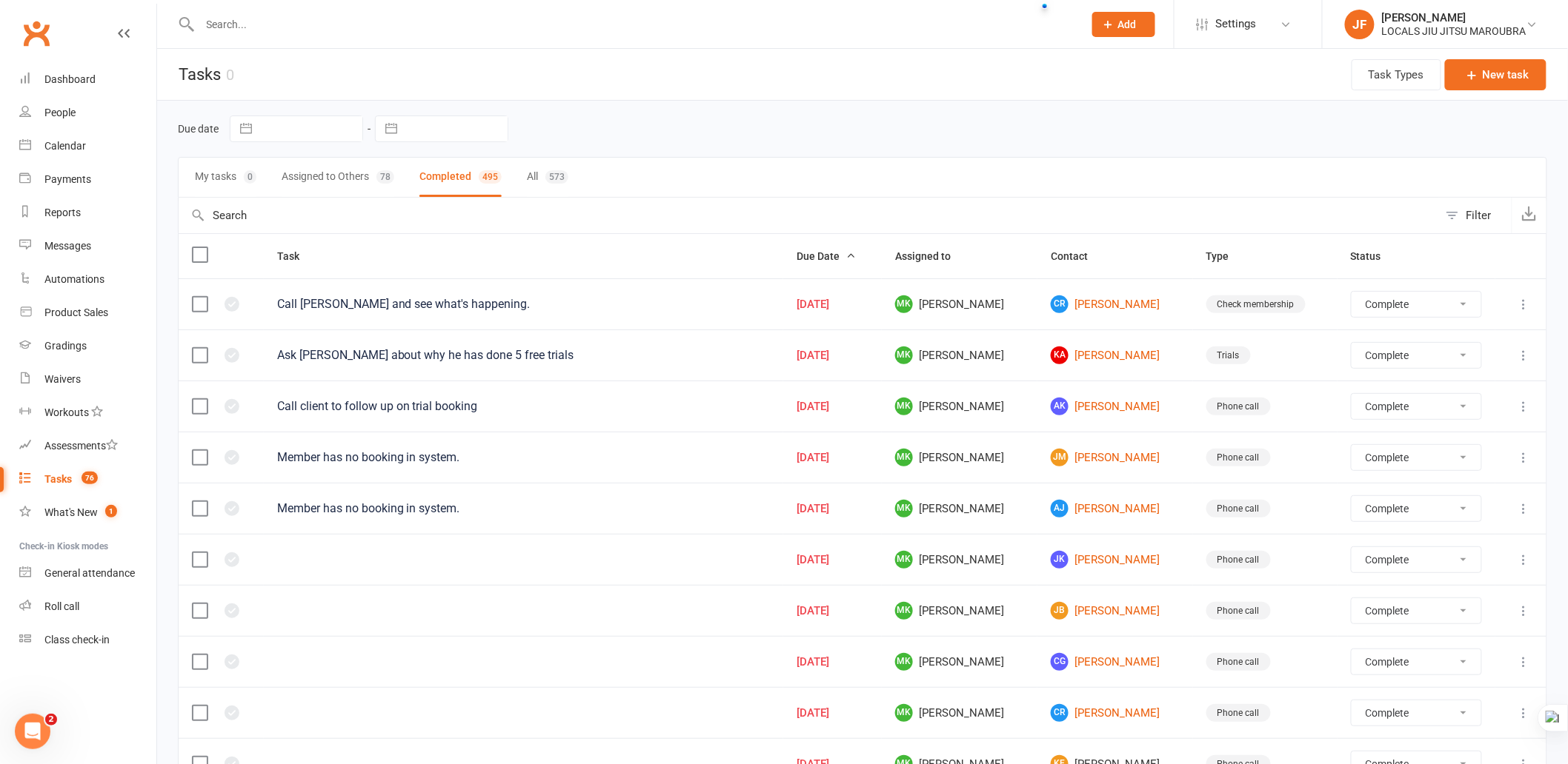
click at [304, 180] on button "Assigned to Others 78" at bounding box center [338, 177] width 113 height 40
select select "finished"
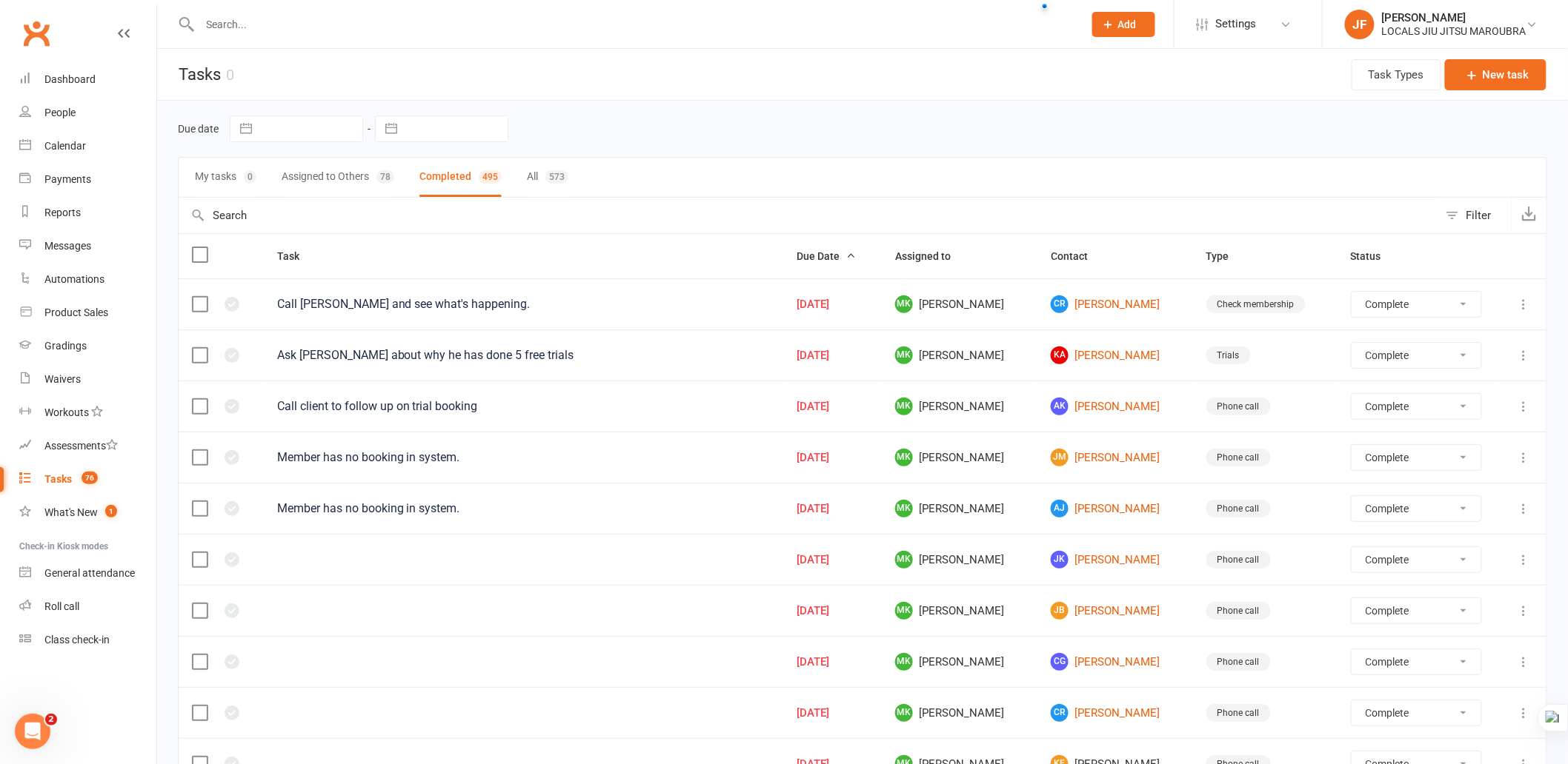
select select "finished"
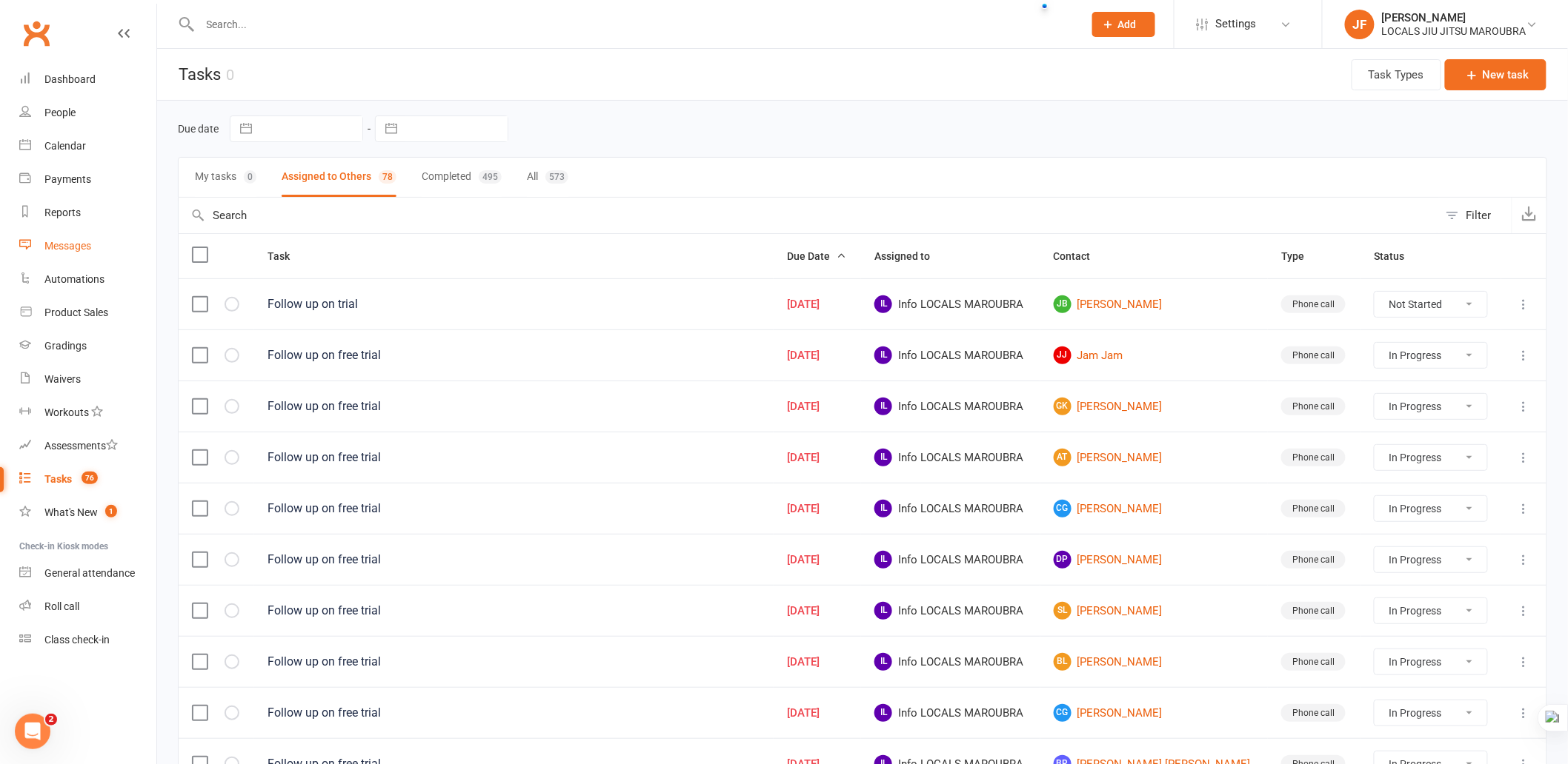
click at [99, 246] on link "Messages" at bounding box center [88, 246] width 137 height 33
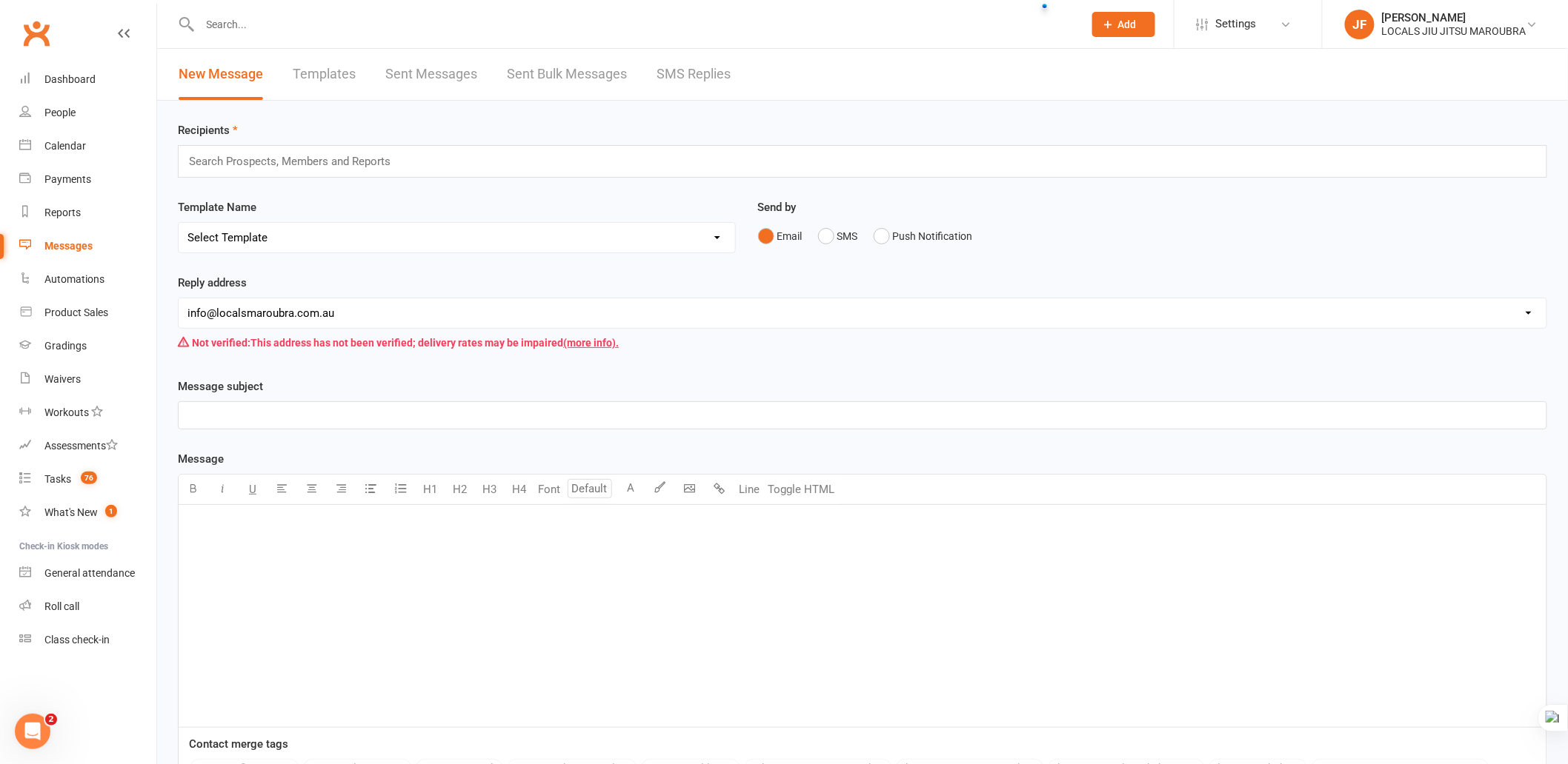
click at [445, 72] on link "Sent Messages" at bounding box center [431, 75] width 92 height 51
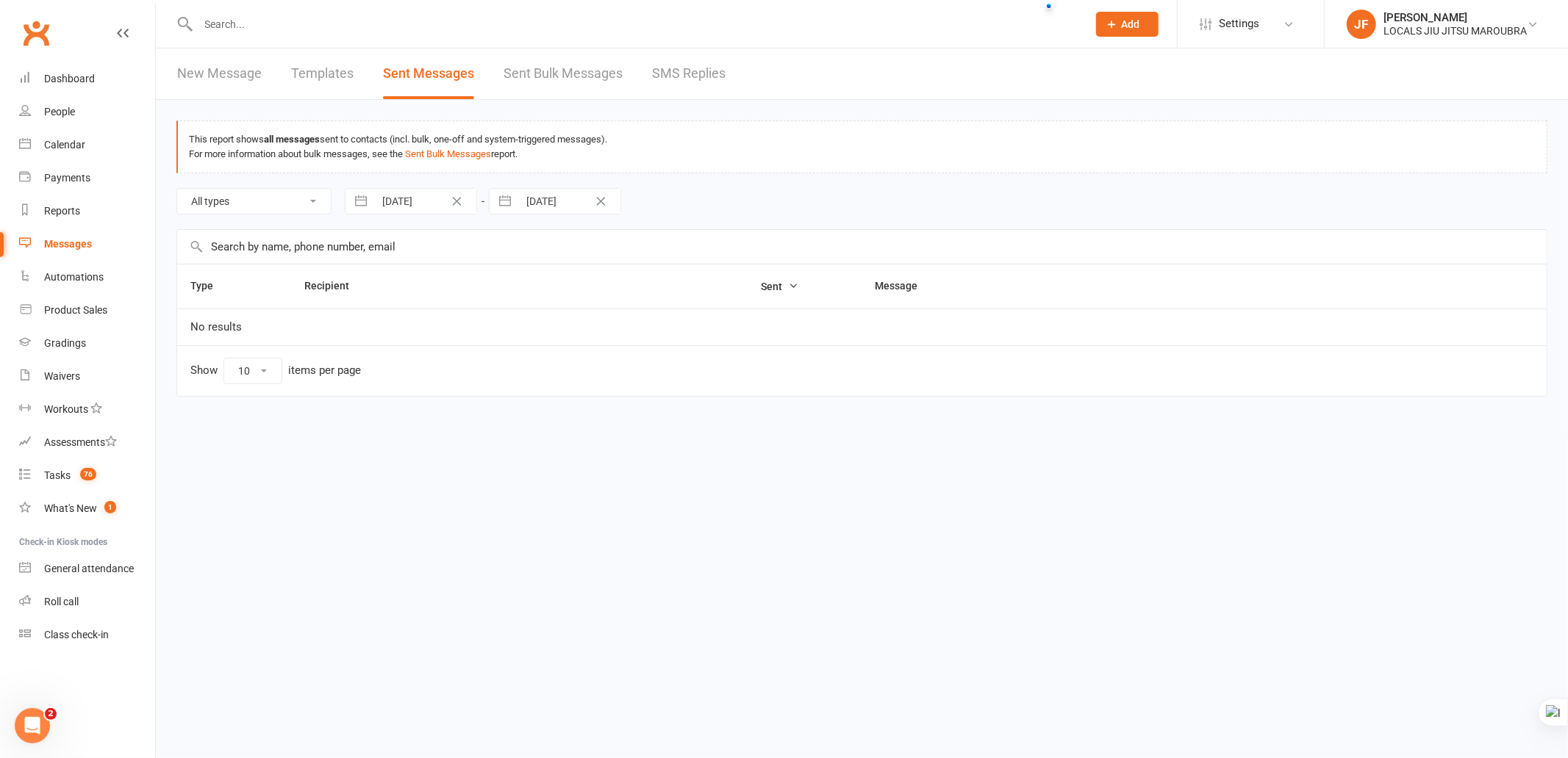
click at [0, 0] on div "Loading" at bounding box center [0, 0] width 0 height 0
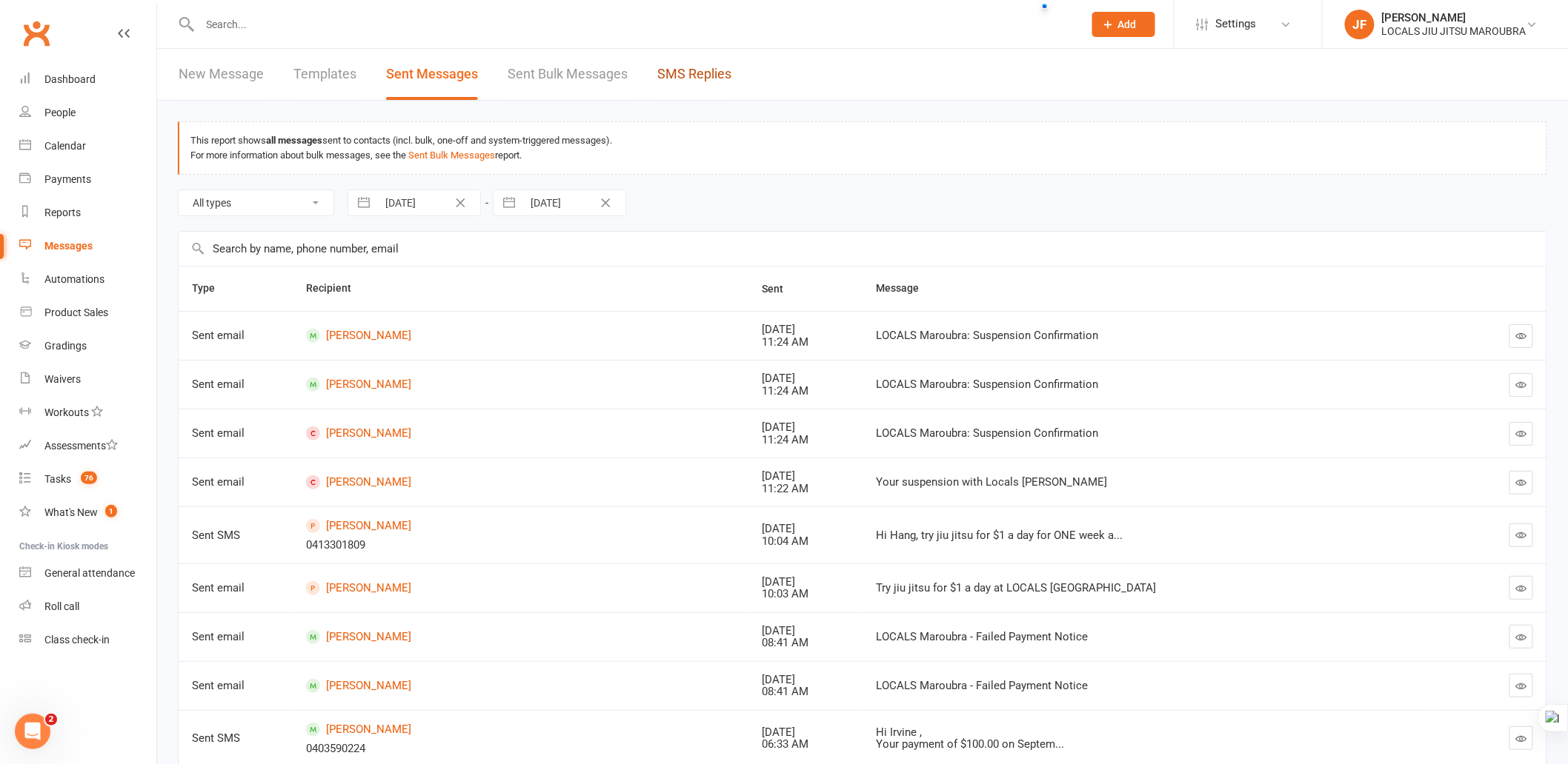
click at [714, 70] on link "SMS Replies" at bounding box center [694, 75] width 74 height 51
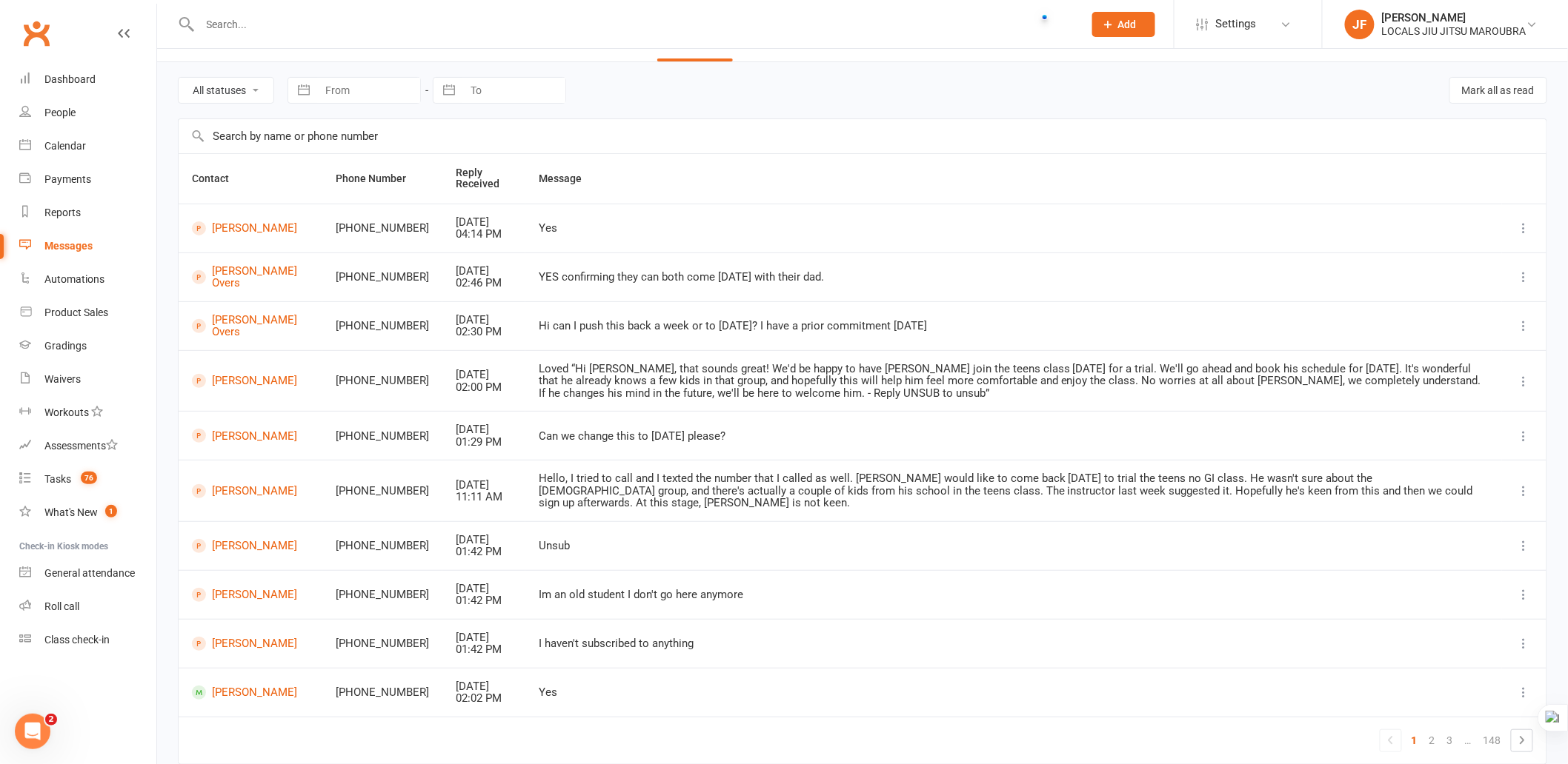
scroll to position [91, 0]
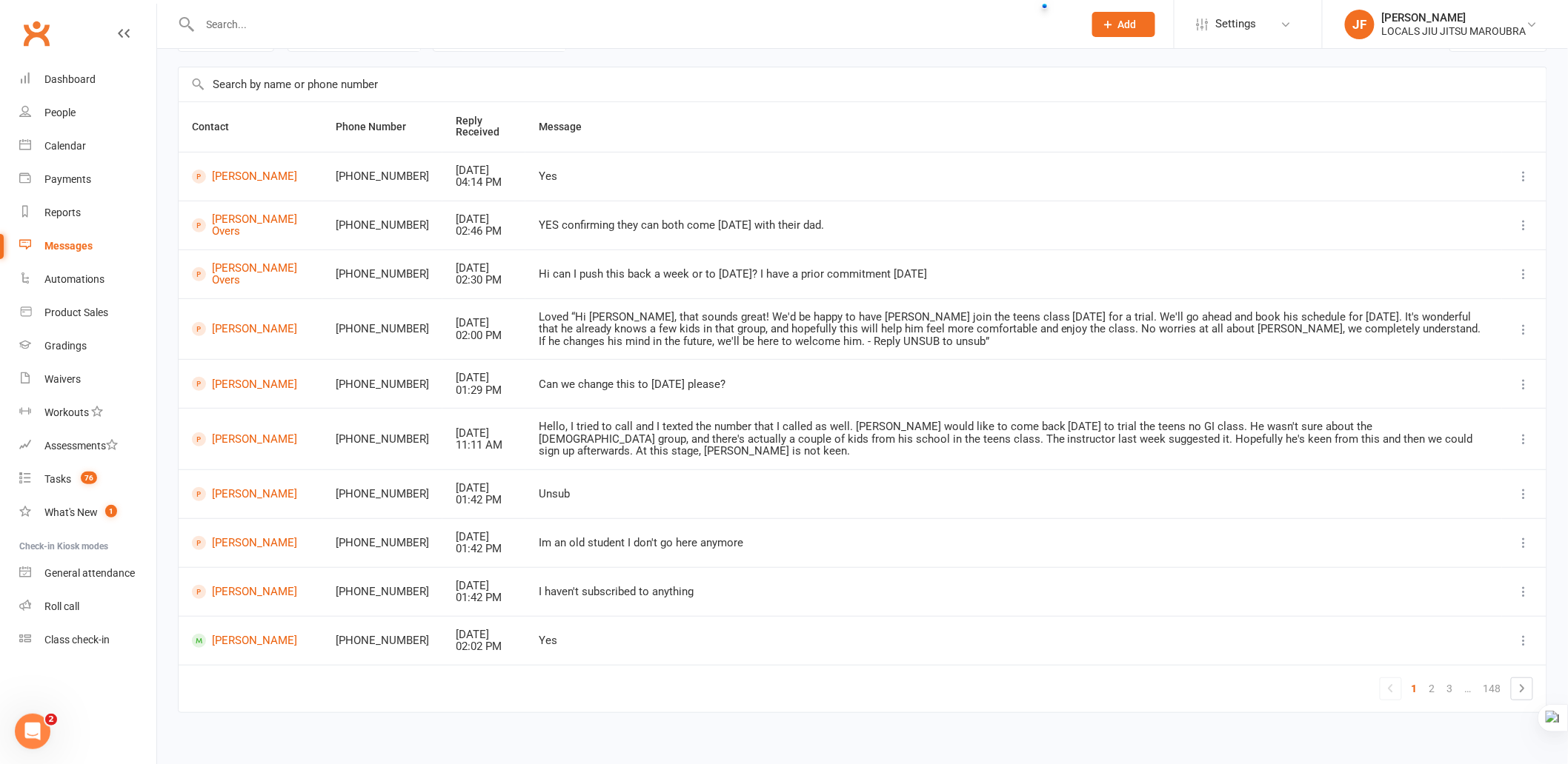
click at [725, 711] on div "Contact Phone Number Reply Received Message [PERSON_NAME] +61413301809 [DATE] 0…" at bounding box center [862, 417] width 1369 height 633
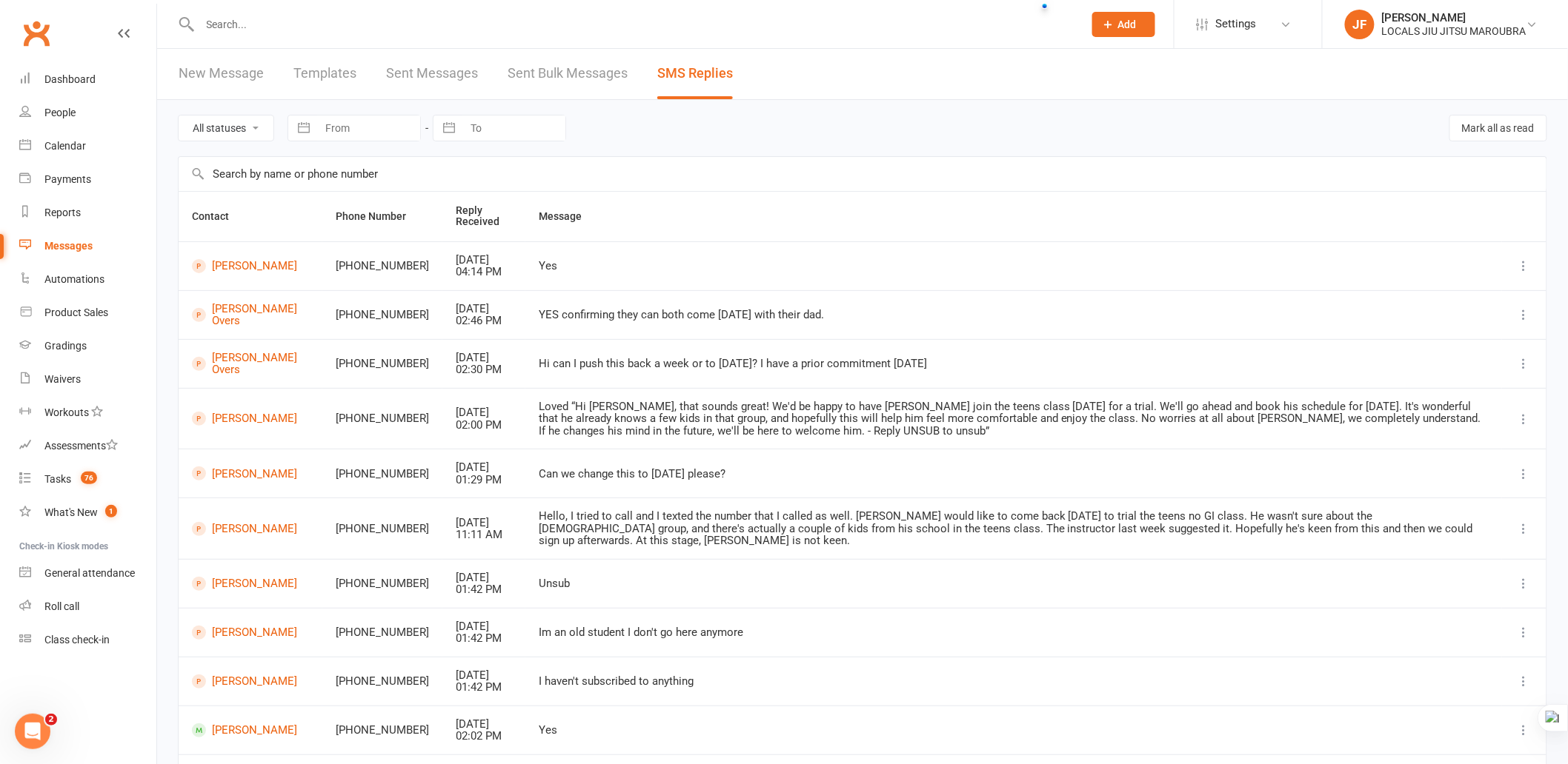
scroll to position [0, 0]
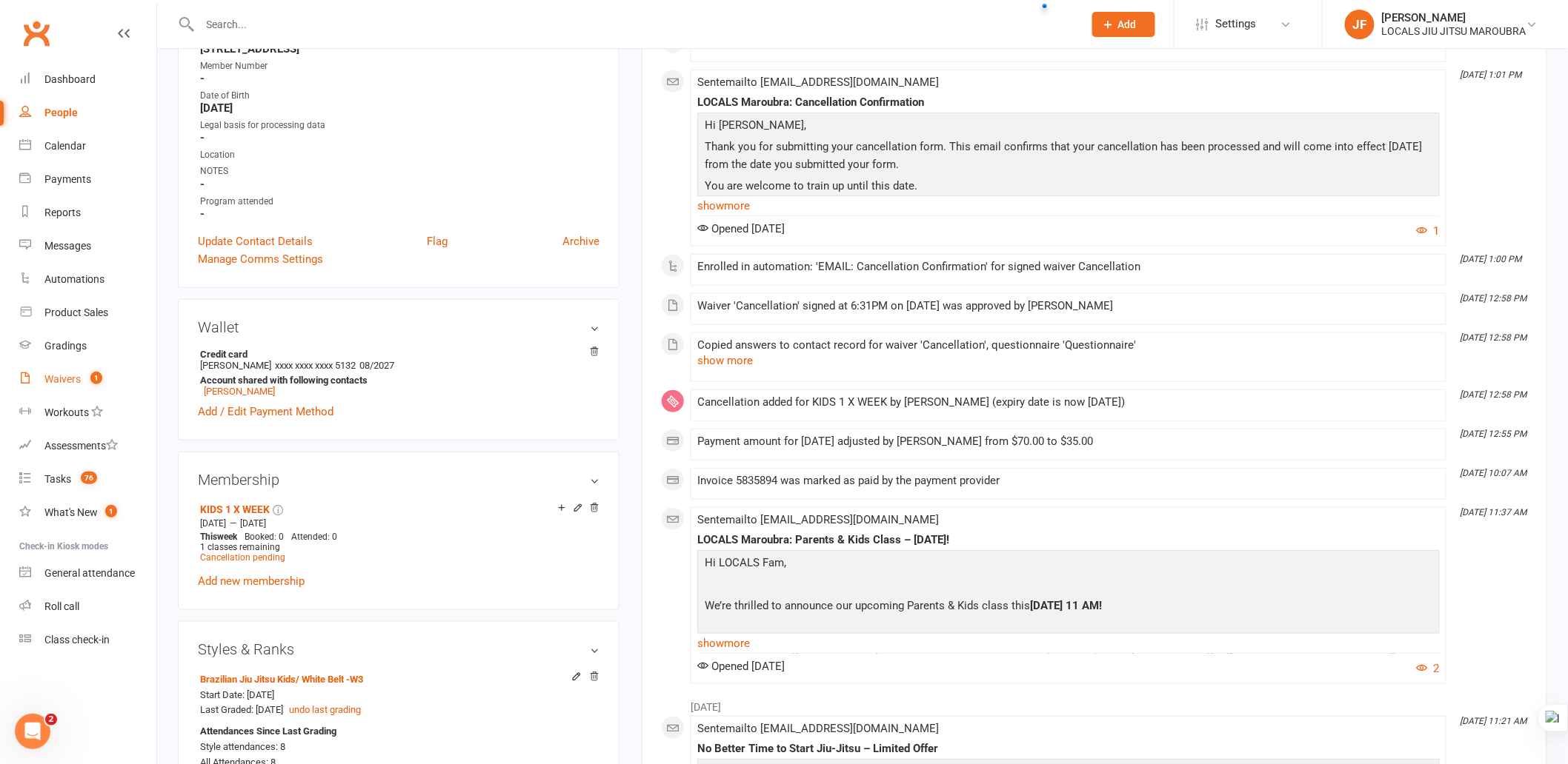
drag, startPoint x: 71, startPoint y: 389, endPoint x: 114, endPoint y: 389, distance: 43.0
click at [72, 389] on link "Waivers 1" at bounding box center [88, 379] width 137 height 33
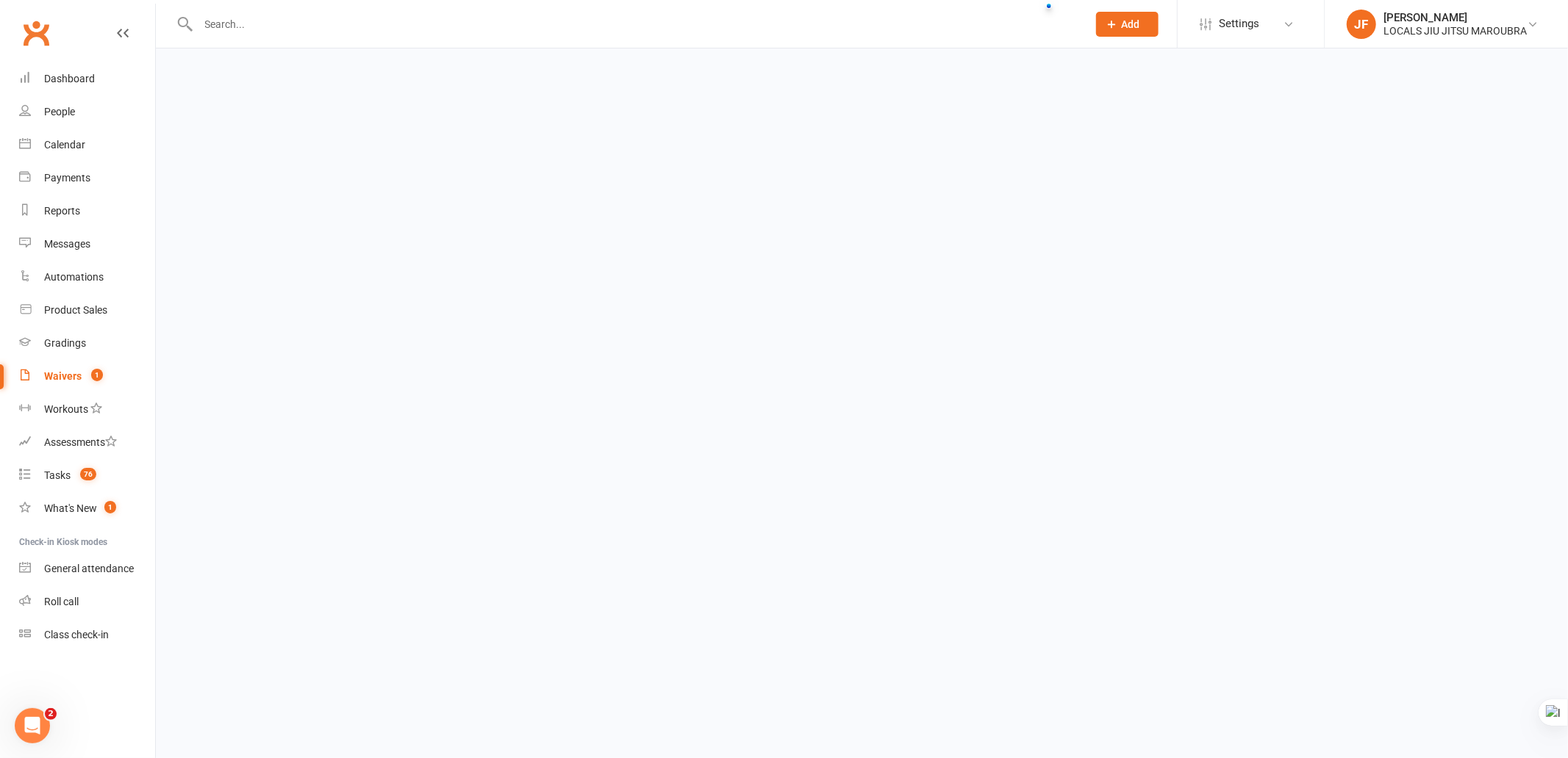
select select "100"
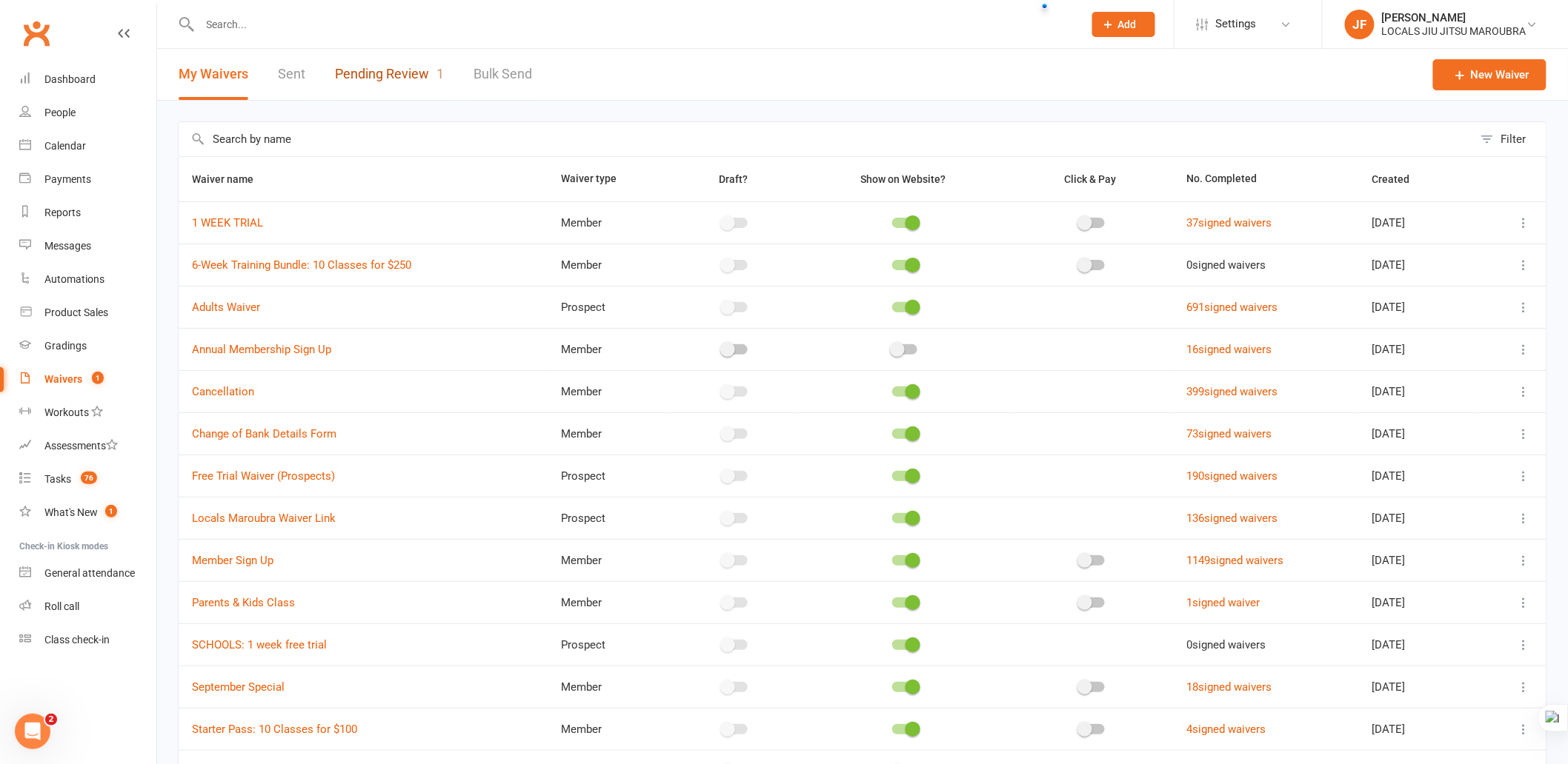
click at [360, 67] on link "Pending Review 1" at bounding box center [389, 75] width 109 height 51
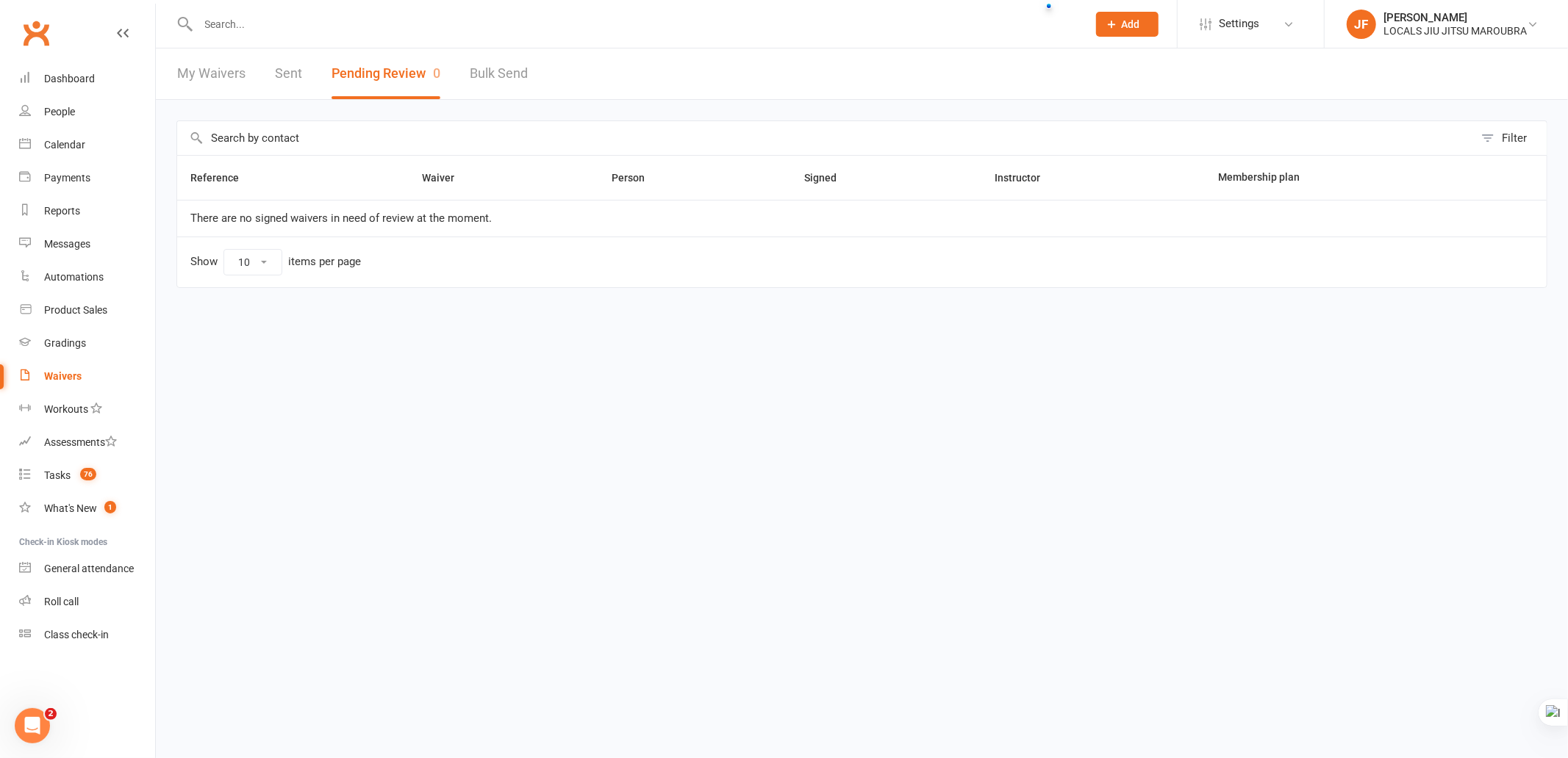
drag, startPoint x: 393, startPoint y: 398, endPoint x: 181, endPoint y: 21, distance: 432.5
click at [393, 350] on html "Prospect Member Non-attending contact Class / event Appointment Grading event T…" at bounding box center [784, 175] width 1568 height 350
click at [641, 350] on html "Prospect Member Non-attending contact Class / event Appointment Grading event T…" at bounding box center [784, 175] width 1568 height 350
click at [554, 350] on html "Prospect Member Non-attending contact Class / event Appointment Grading event T…" at bounding box center [784, 175] width 1568 height 350
click at [375, 350] on html "Prospect Member Non-attending contact Class / event Appointment Grading event T…" at bounding box center [784, 175] width 1568 height 350
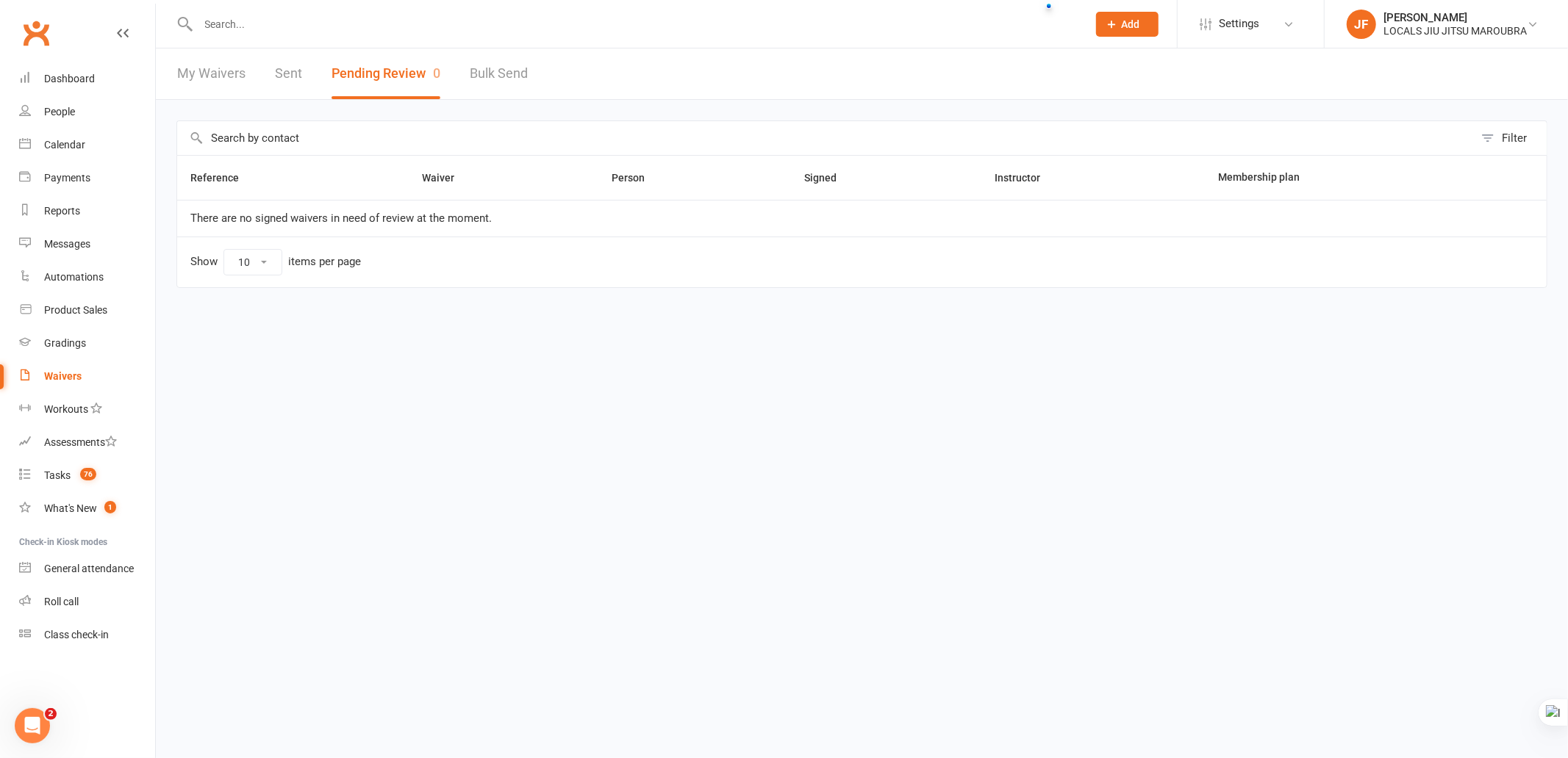
click at [452, 350] on html "Prospect Member Non-attending contact Class / event Appointment Grading event T…" at bounding box center [784, 175] width 1568 height 350
click at [445, 350] on html "Prospect Member Non-attending contact Class / event Appointment Grading event T…" at bounding box center [784, 175] width 1568 height 350
click at [228, 82] on link "My Waivers" at bounding box center [211, 74] width 68 height 51
select select "100"
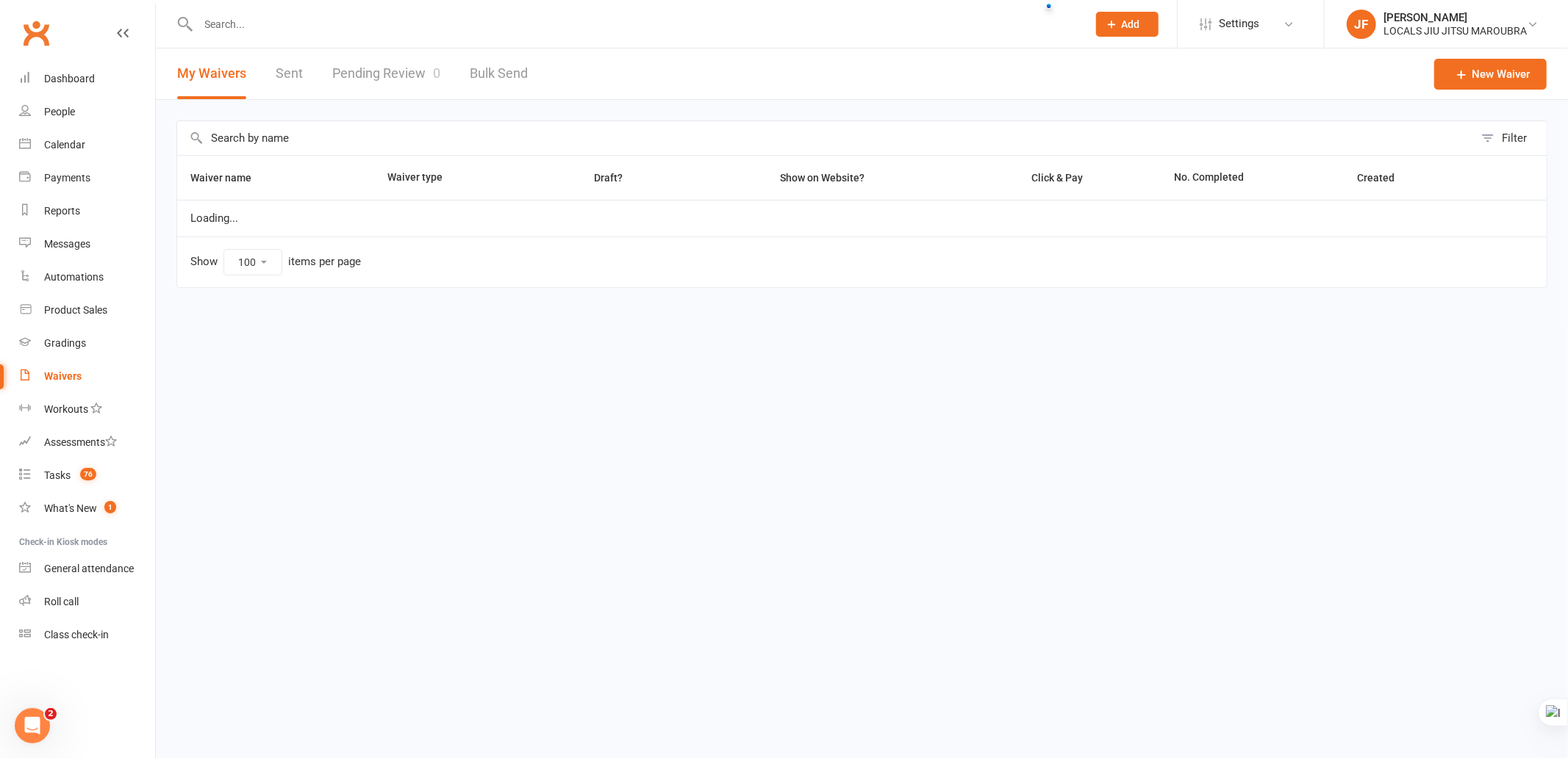
click at [391, 89] on link "Pending Review 0" at bounding box center [386, 74] width 108 height 51
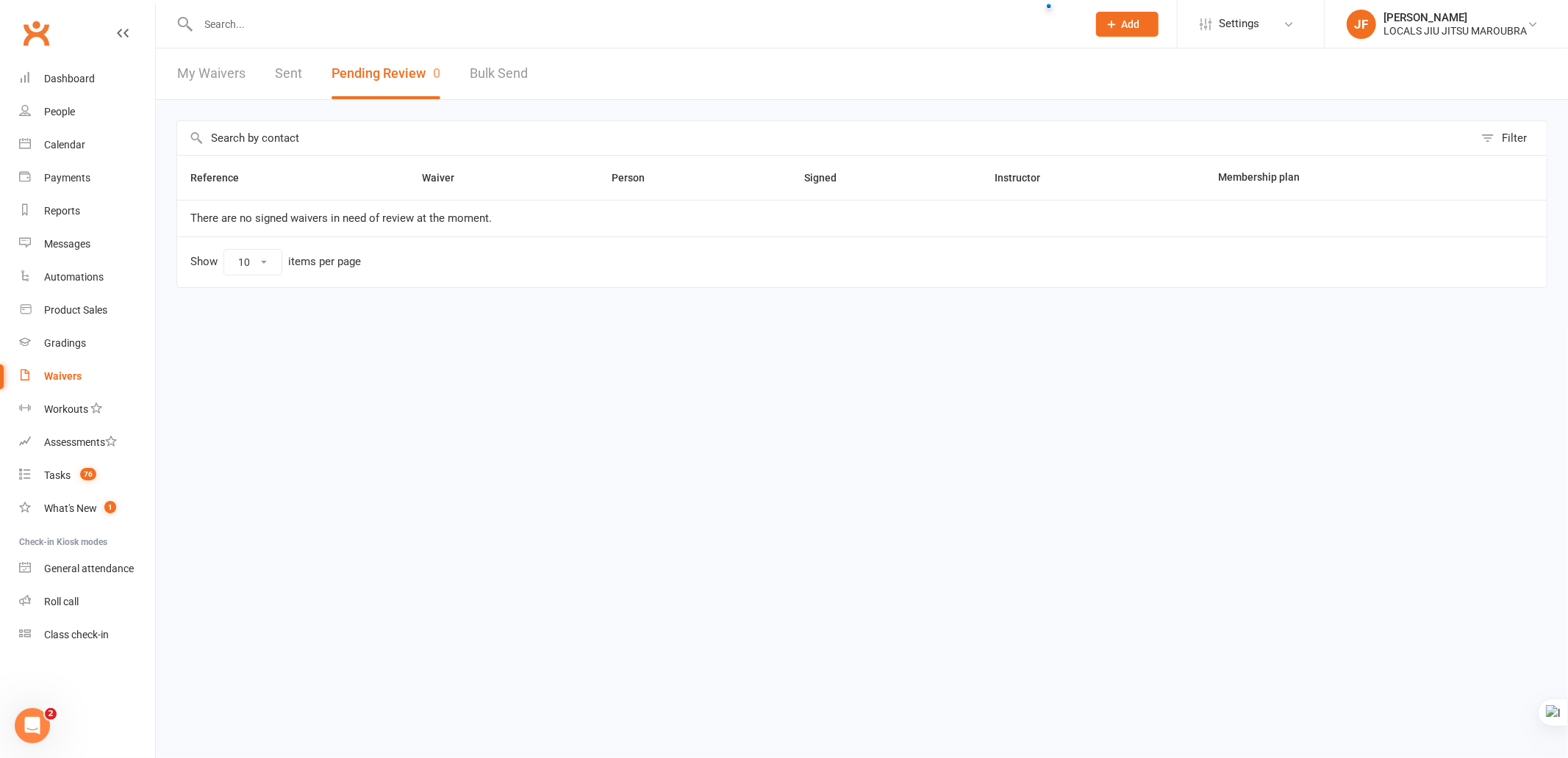
drag, startPoint x: 597, startPoint y: 424, endPoint x: 568, endPoint y: 384, distance: 49.4
click at [597, 350] on html "Prospect Member Non-attending contact Class / event Appointment Grading event T…" at bounding box center [784, 175] width 1568 height 350
click at [69, 480] on div "Tasks" at bounding box center [57, 475] width 26 height 11
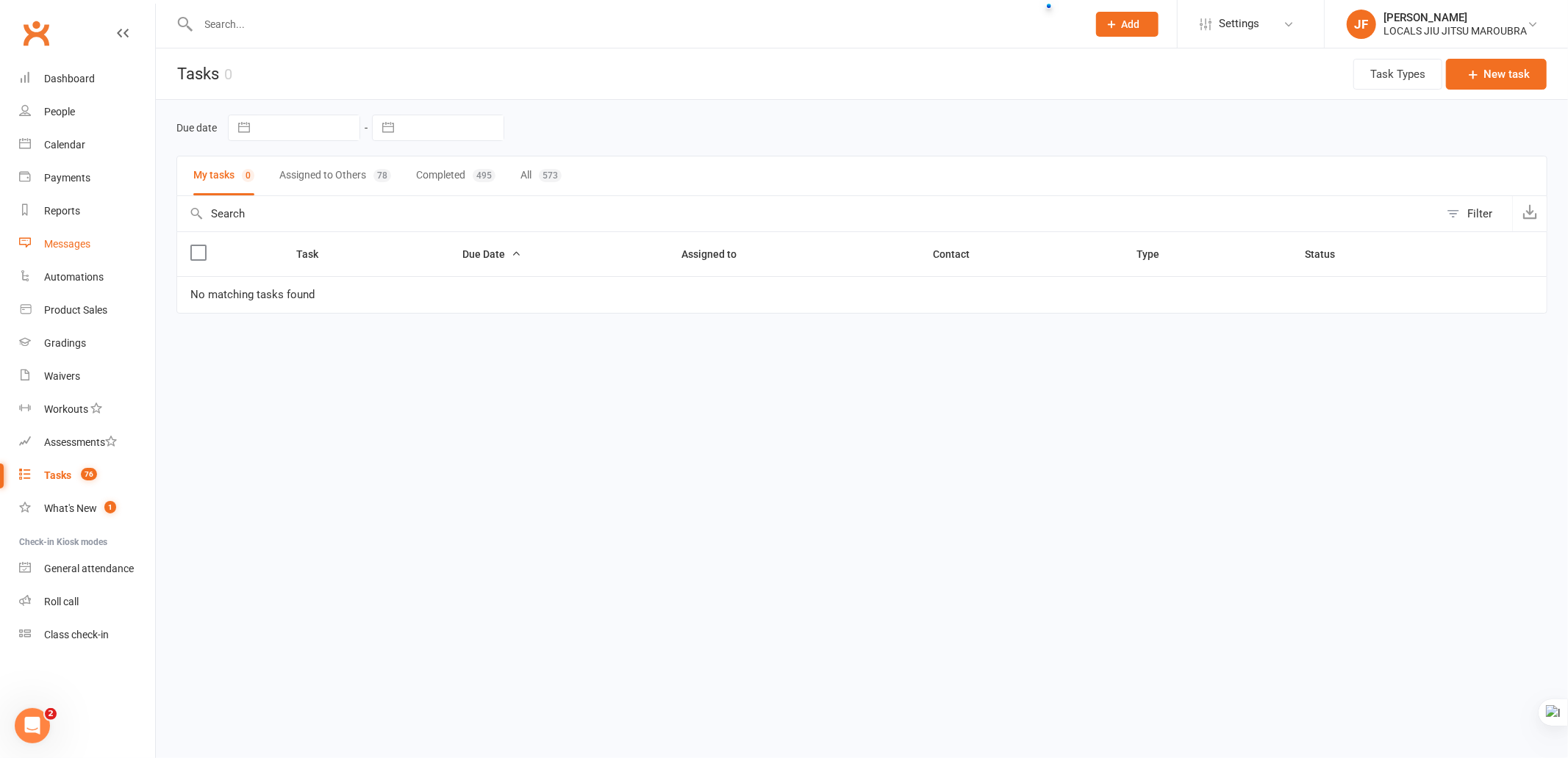
click at [84, 237] on link "Messages" at bounding box center [87, 245] width 136 height 33
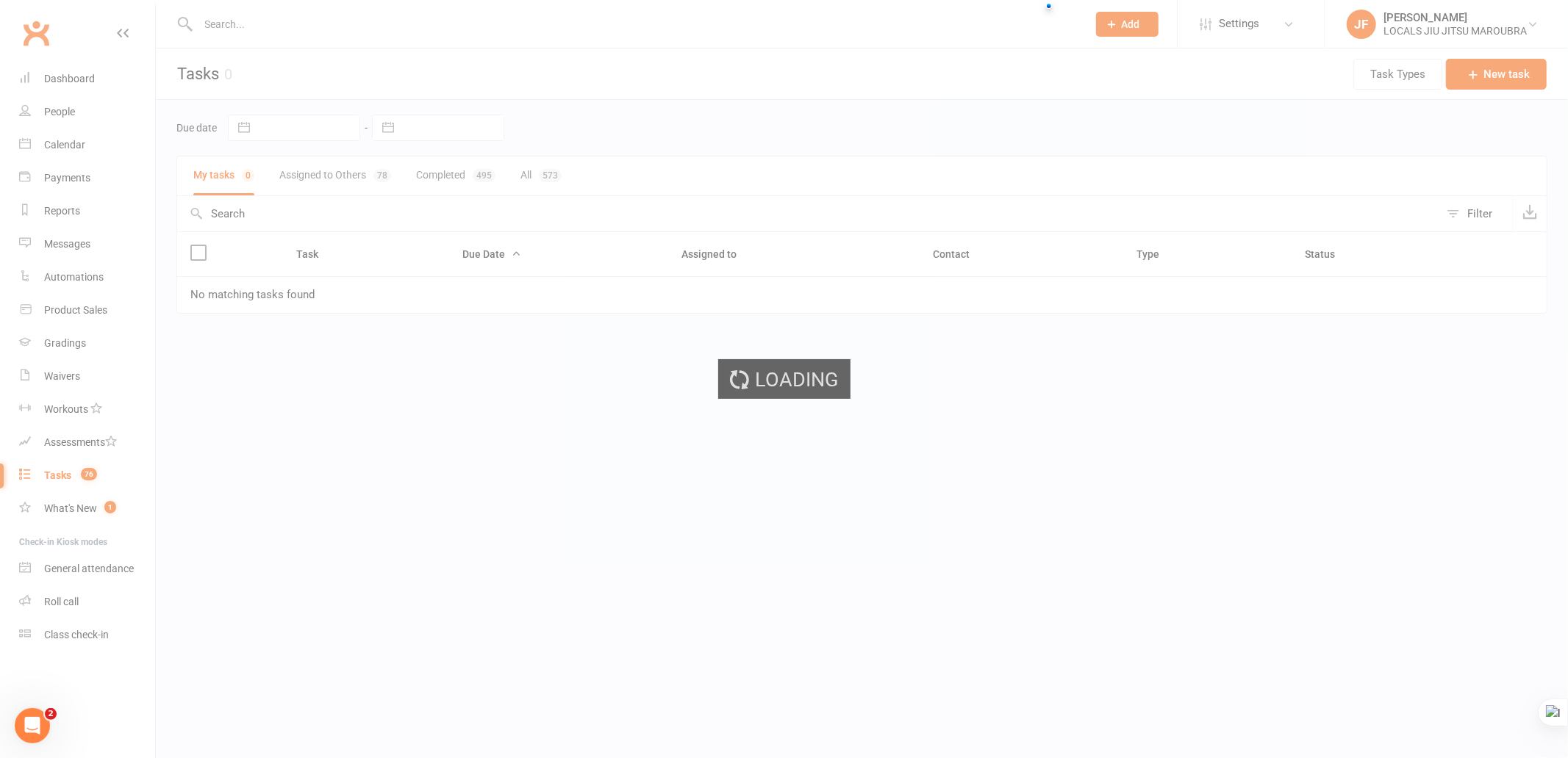
click at [76, 207] on div "Loading" at bounding box center [784, 379] width 1568 height 758
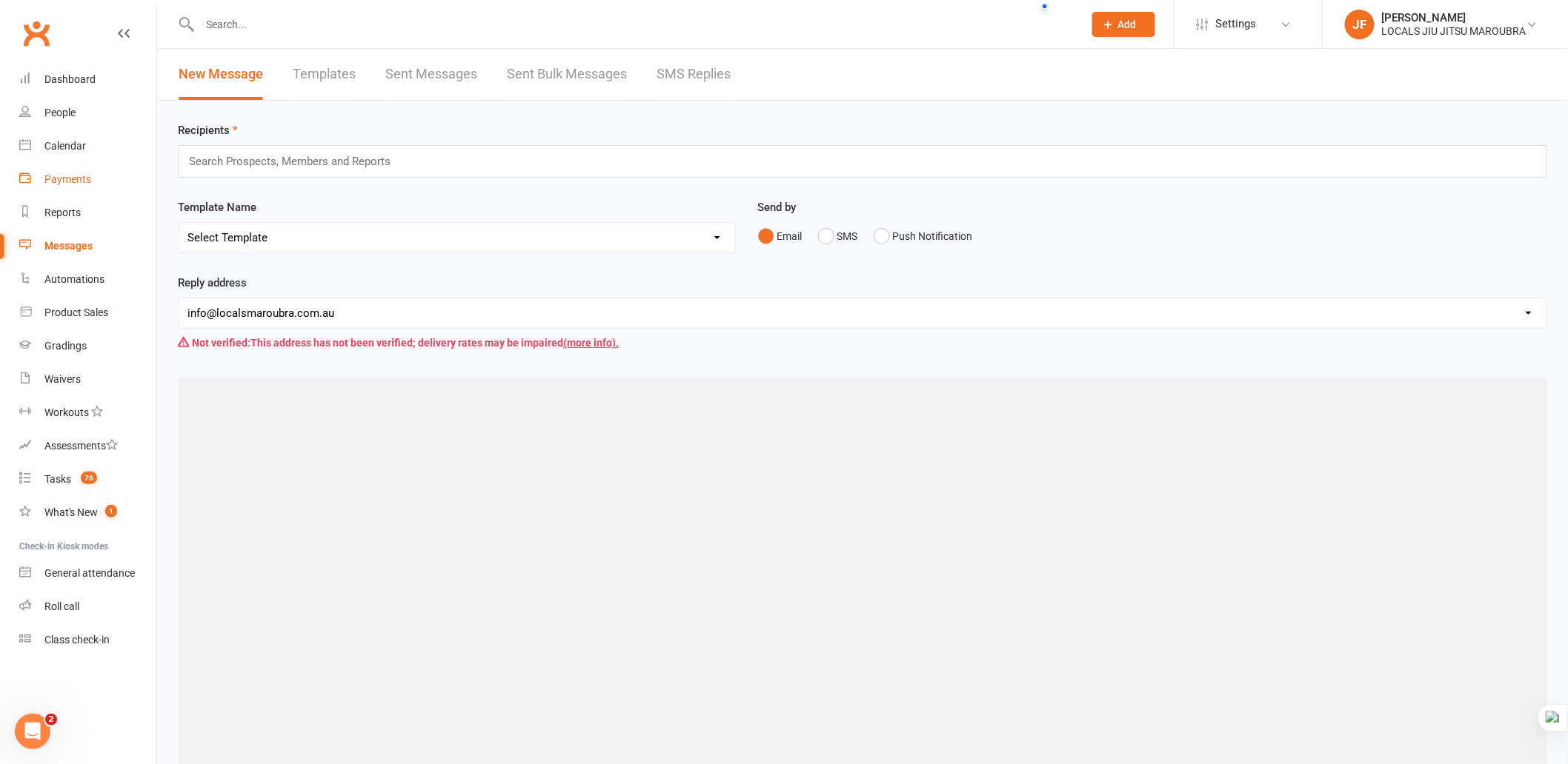
click at [86, 186] on link "Payments" at bounding box center [88, 180] width 137 height 33
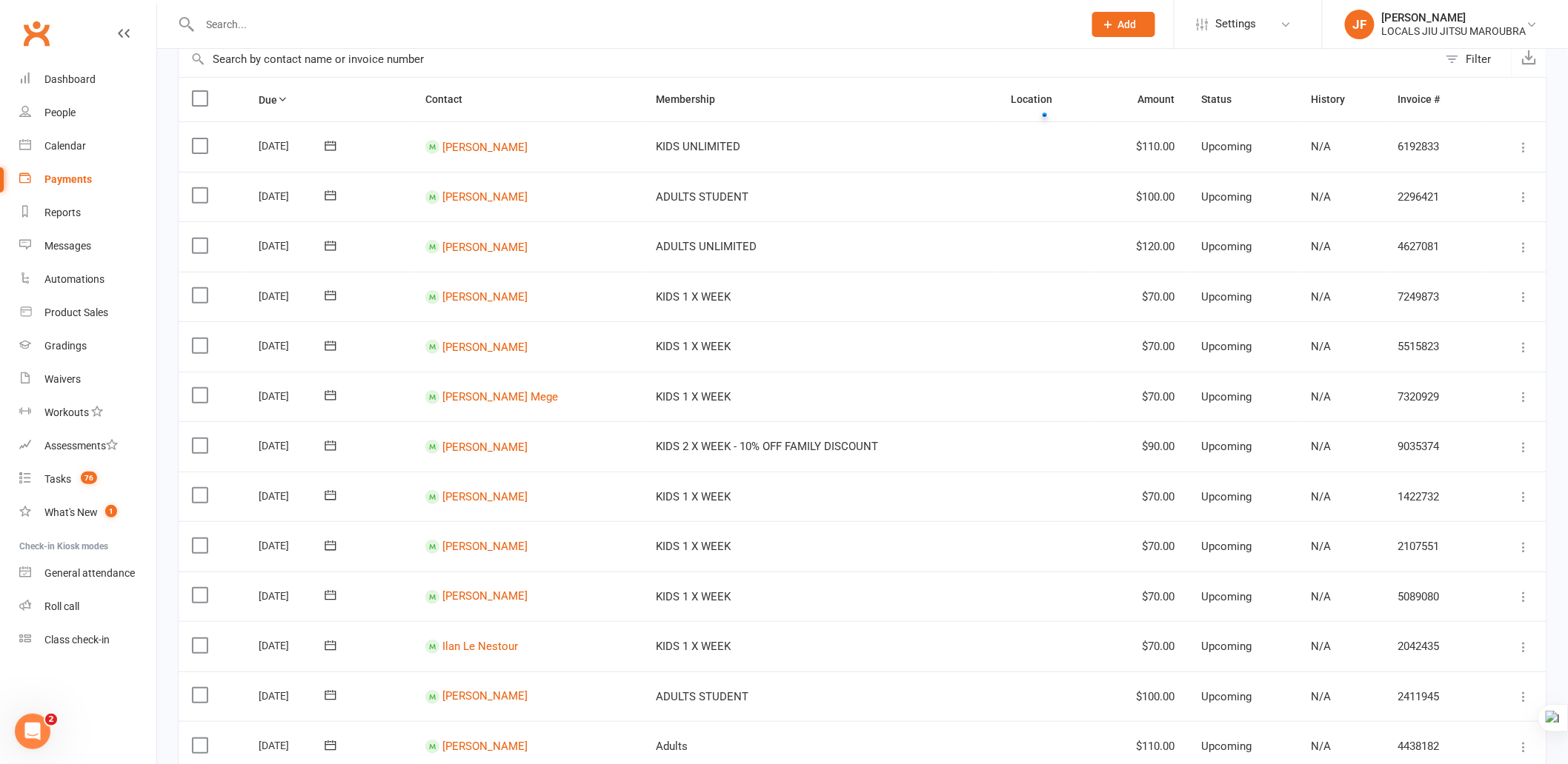
scroll to position [82, 0]
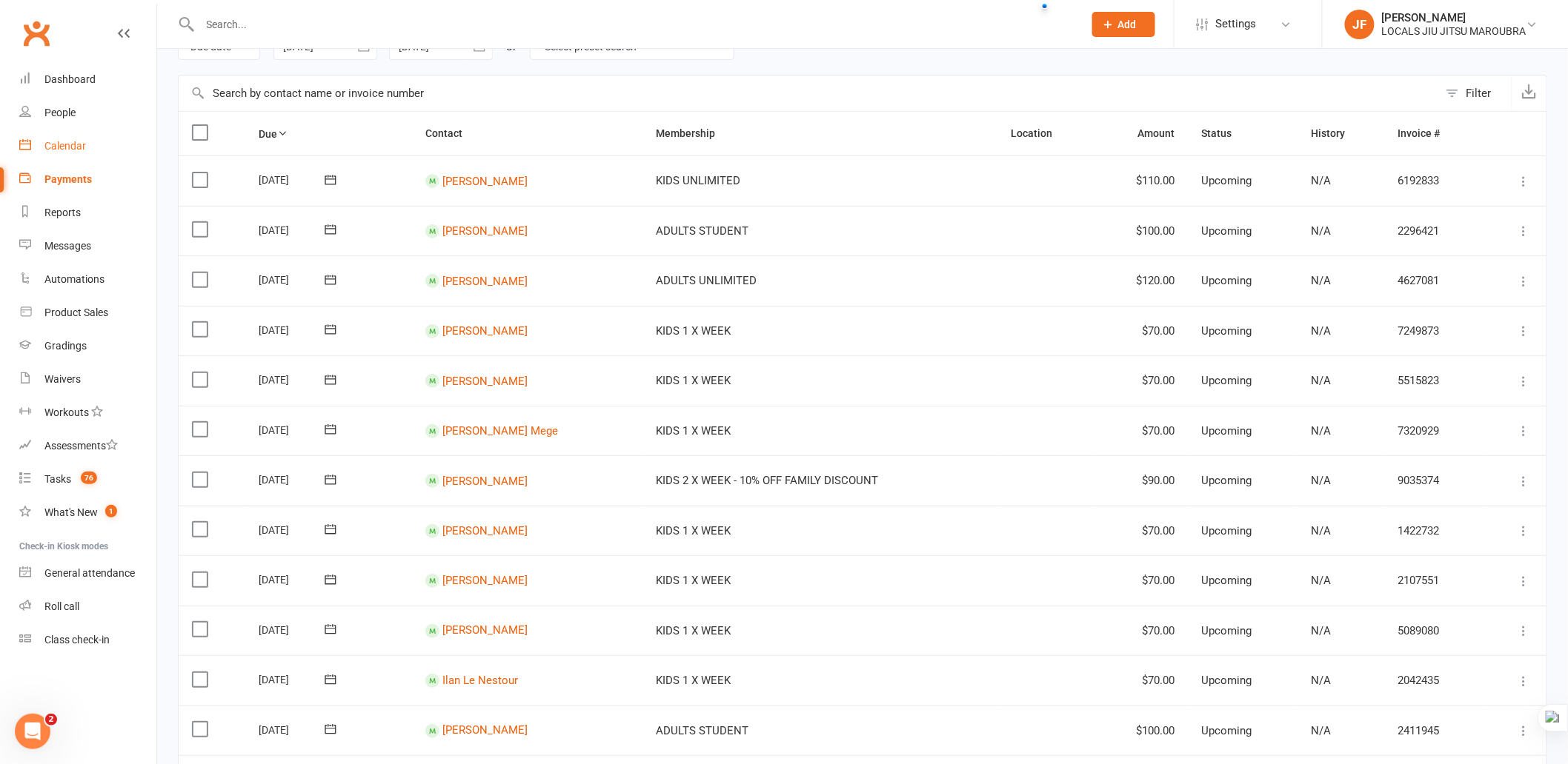
click at [57, 145] on div "Calendar" at bounding box center [64, 145] width 41 height 11
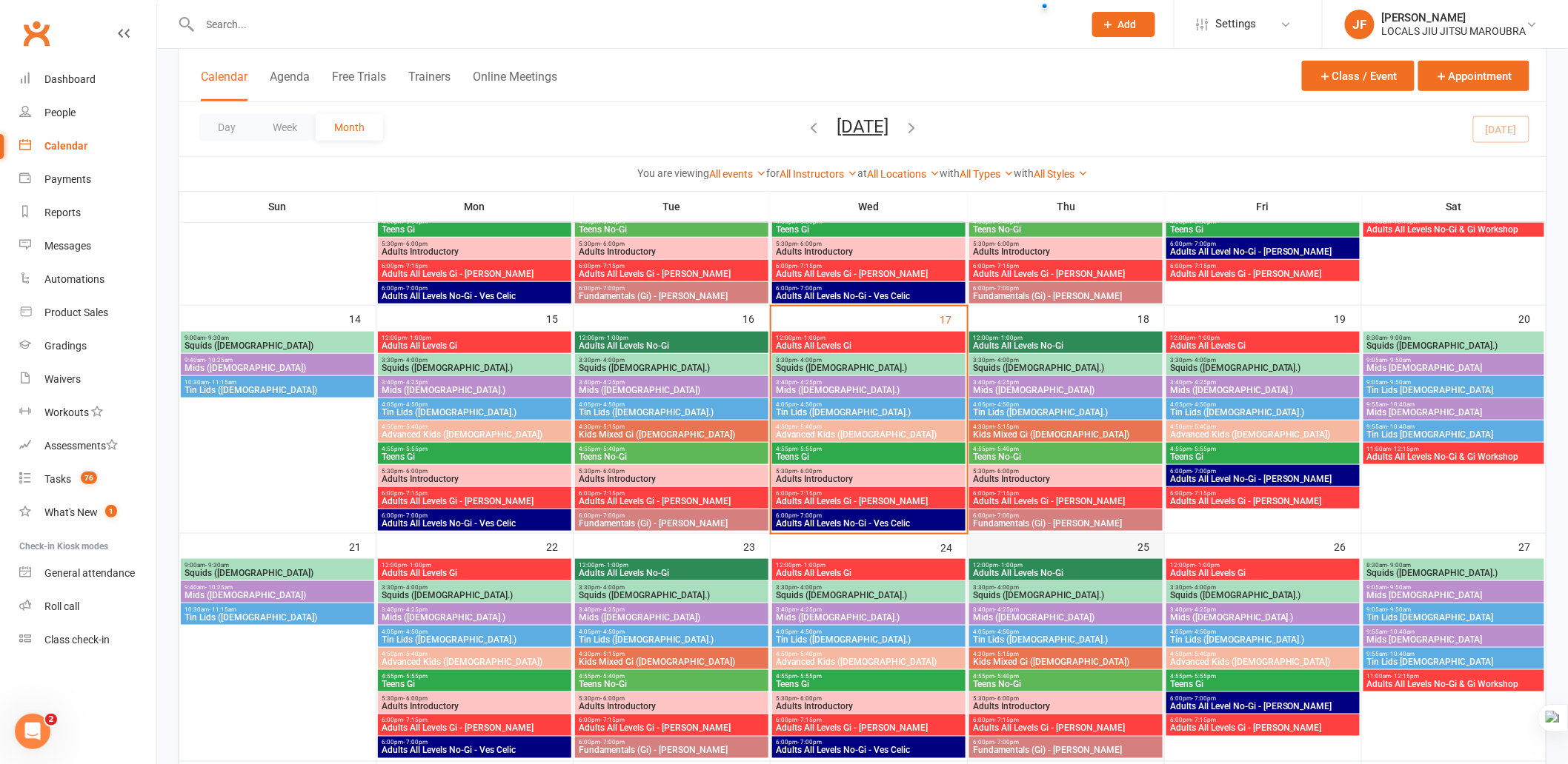
scroll to position [493, 0]
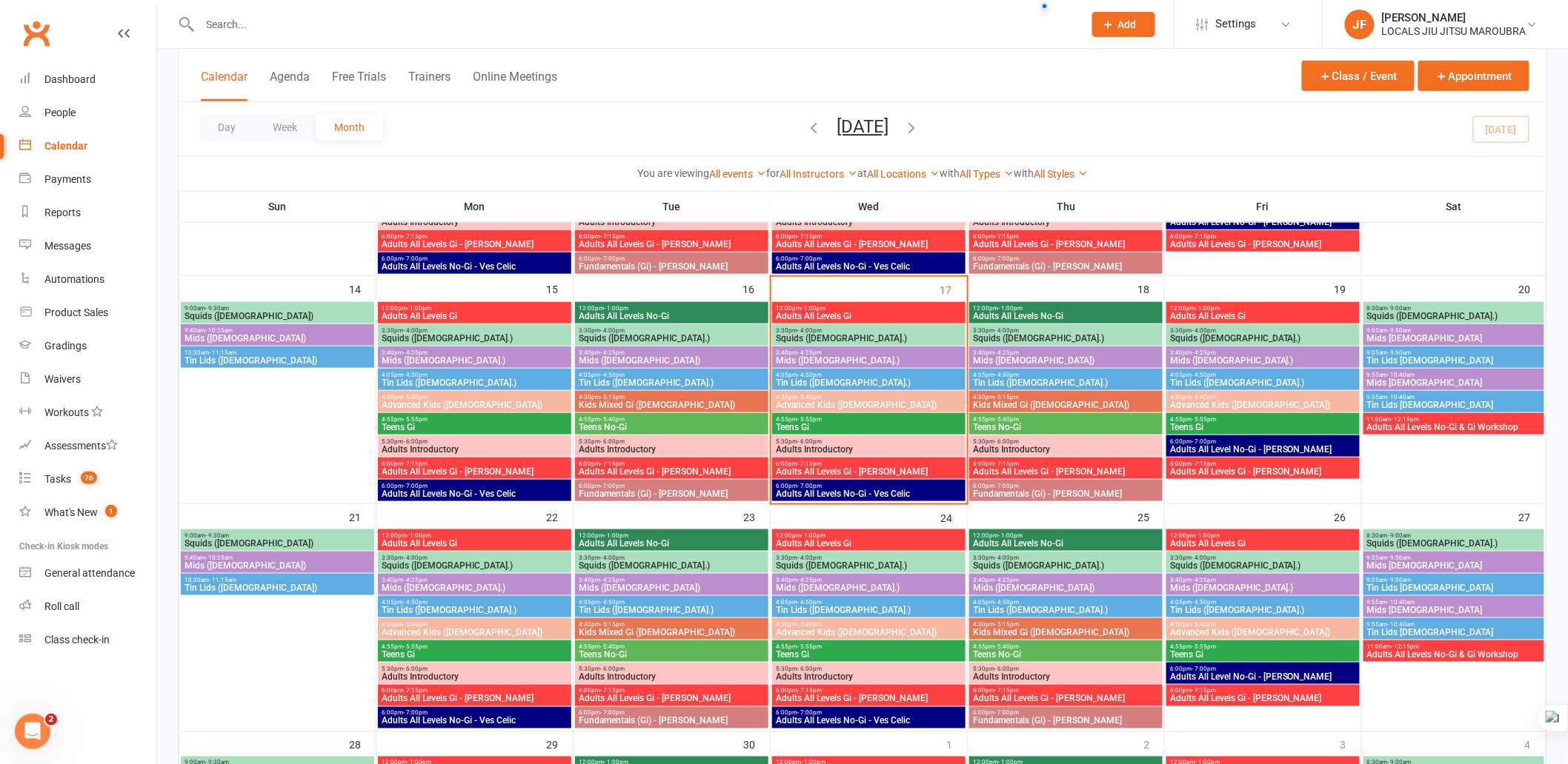
click at [1043, 305] on span "12:00pm - 1:00pm" at bounding box center [1065, 309] width 188 height 7
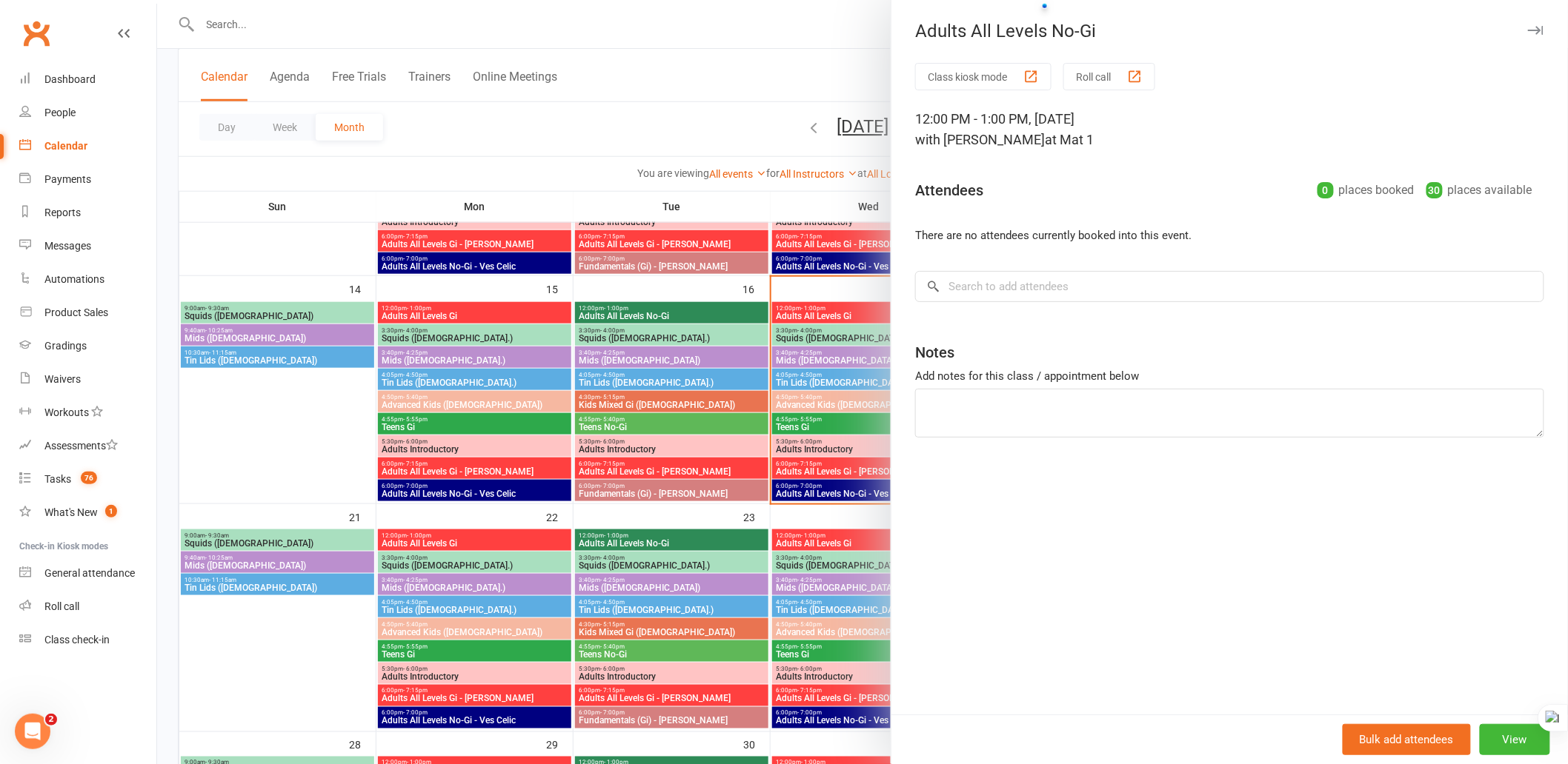
click at [1528, 27] on icon "button" at bounding box center [1535, 30] width 16 height 9
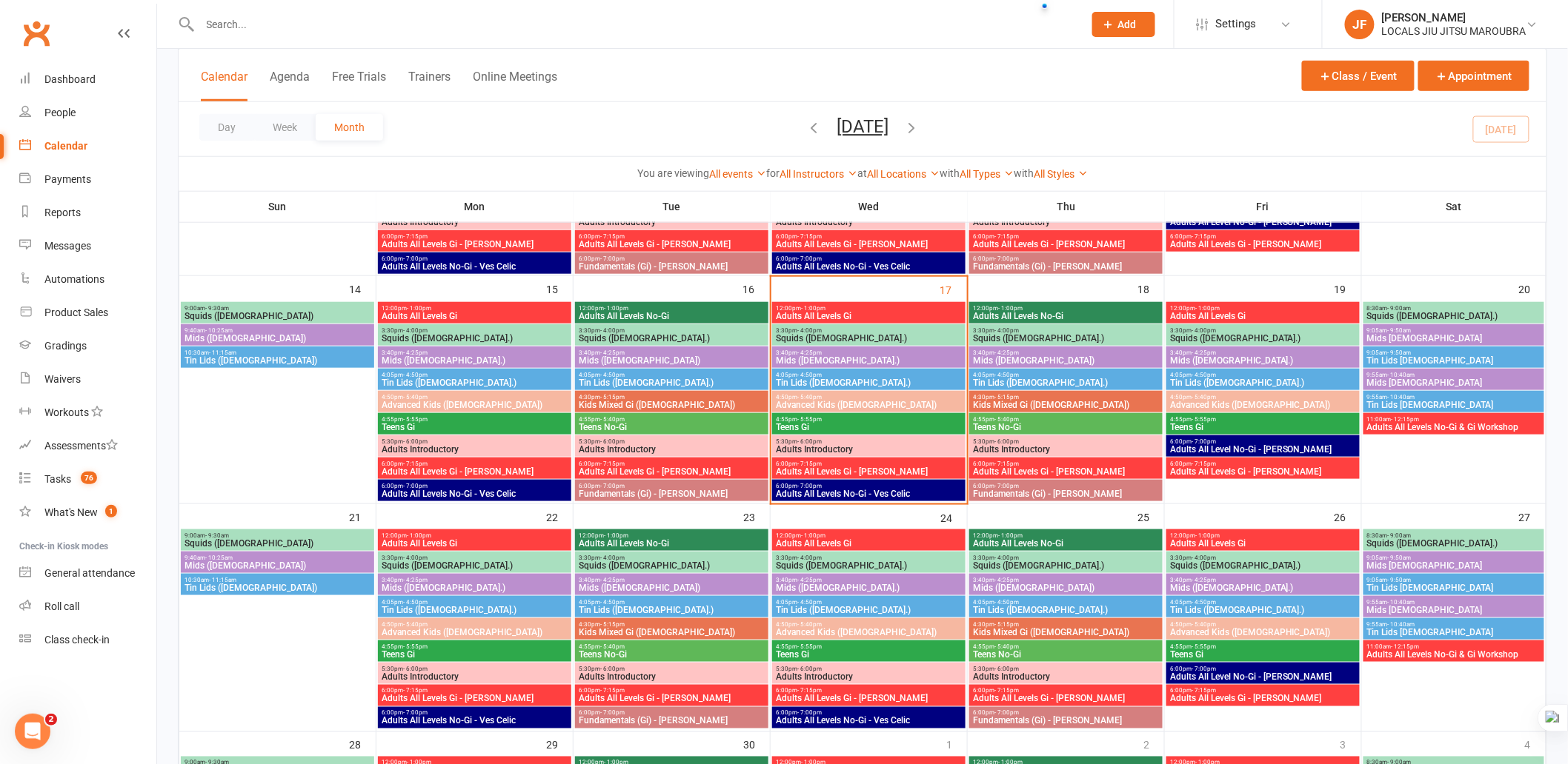
click at [1068, 347] on div "3:40pm - 4:25pm Mids (5-7 y.o)" at bounding box center [1066, 357] width 194 height 21
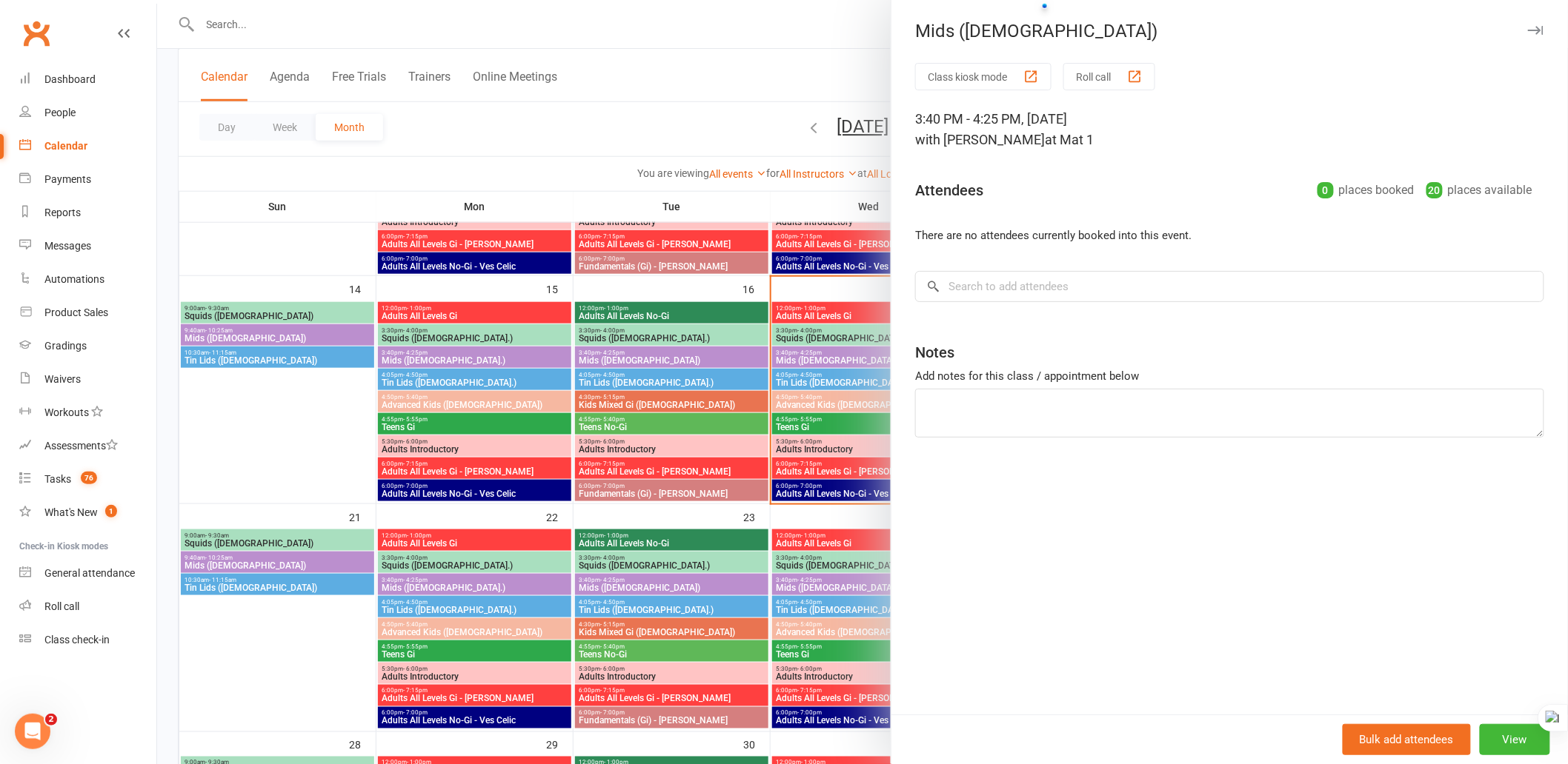
click at [1528, 31] on icon "button" at bounding box center [1535, 30] width 16 height 9
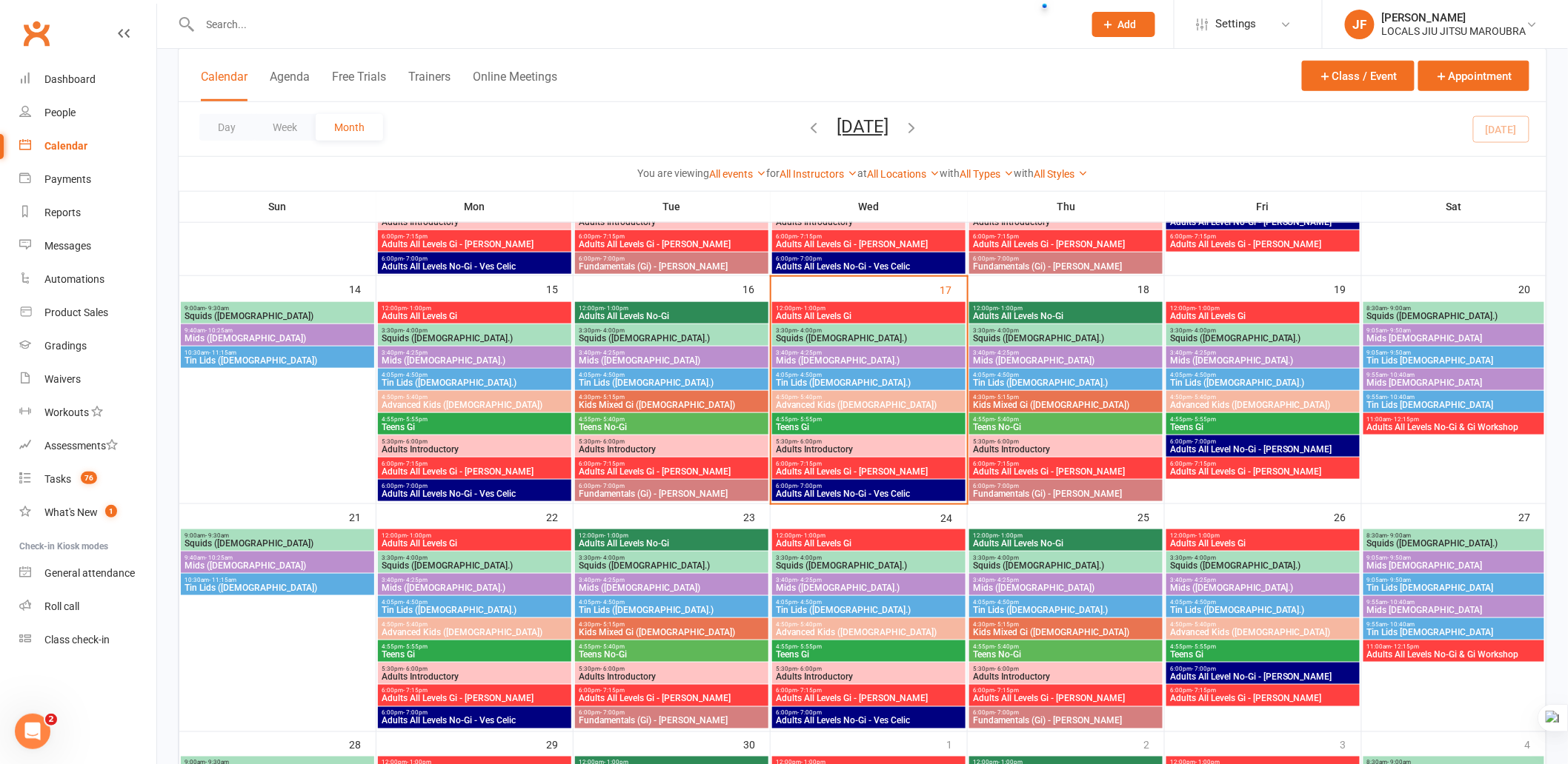
click at [1075, 384] on span "Tin Lids ([DEMOGRAPHIC_DATA].)" at bounding box center [1065, 383] width 188 height 9
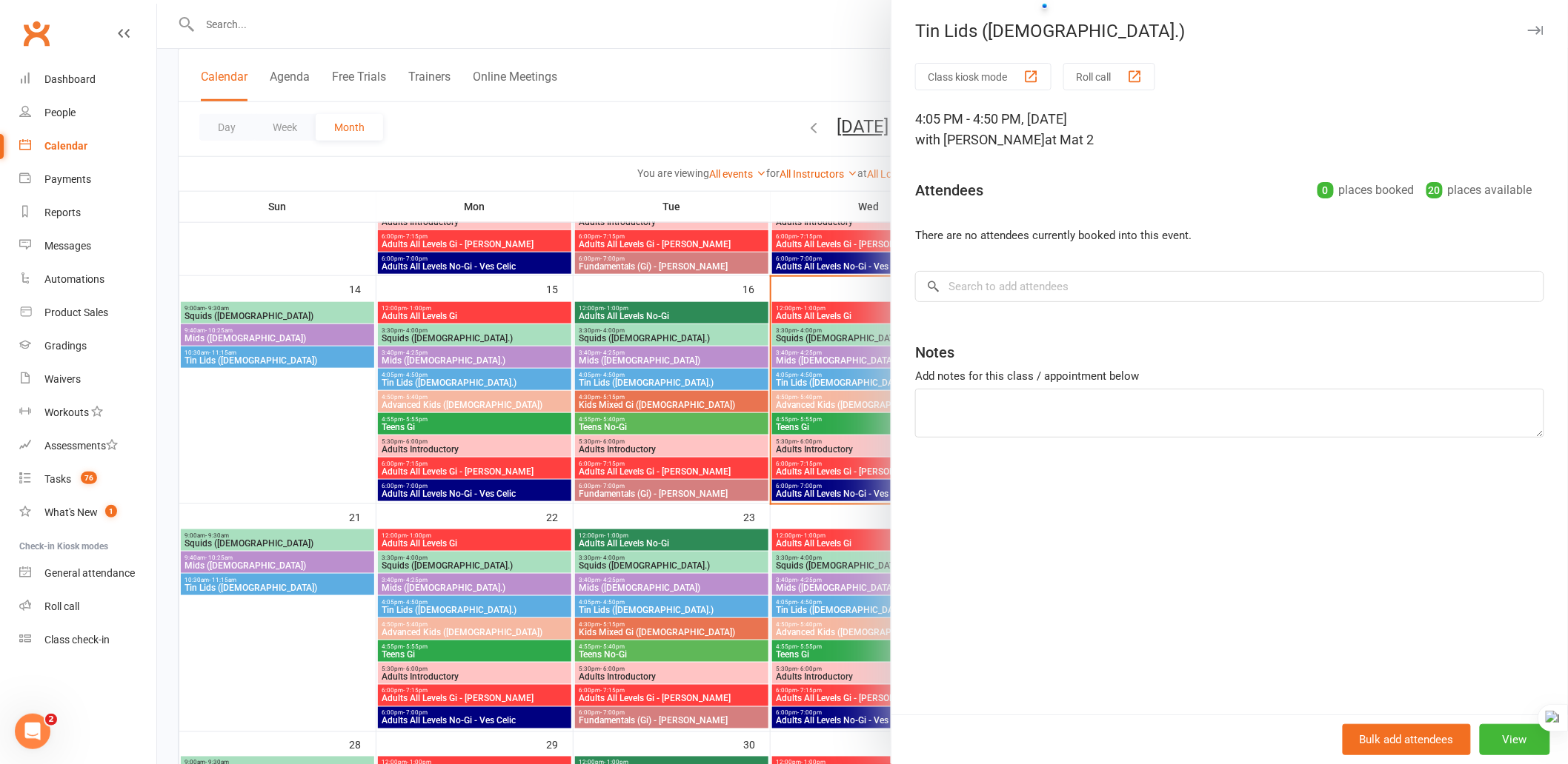
click at [1528, 33] on icon "button" at bounding box center [1535, 30] width 16 height 9
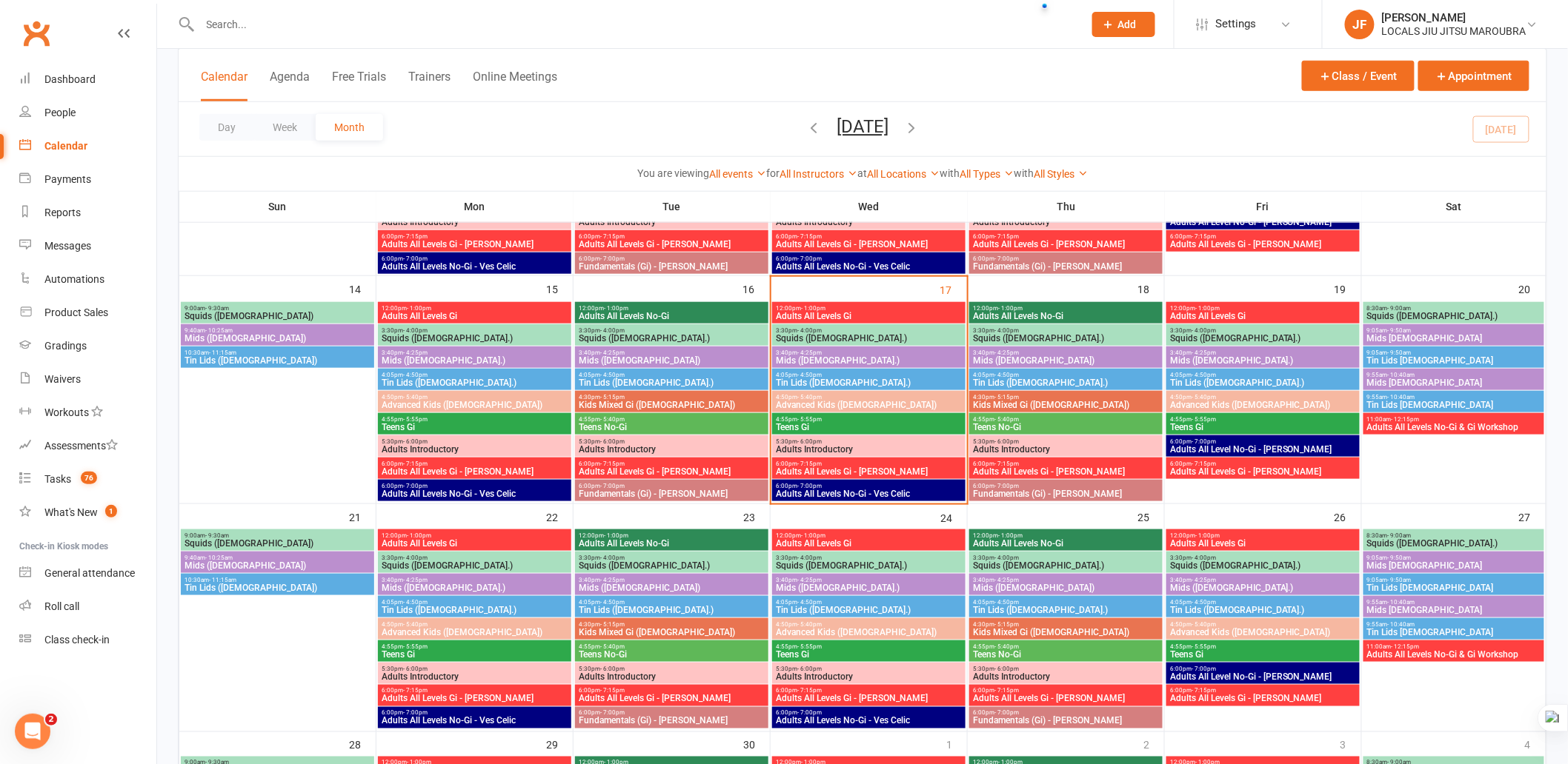
click at [1115, 427] on span "Teens No-Gi" at bounding box center [1065, 428] width 188 height 9
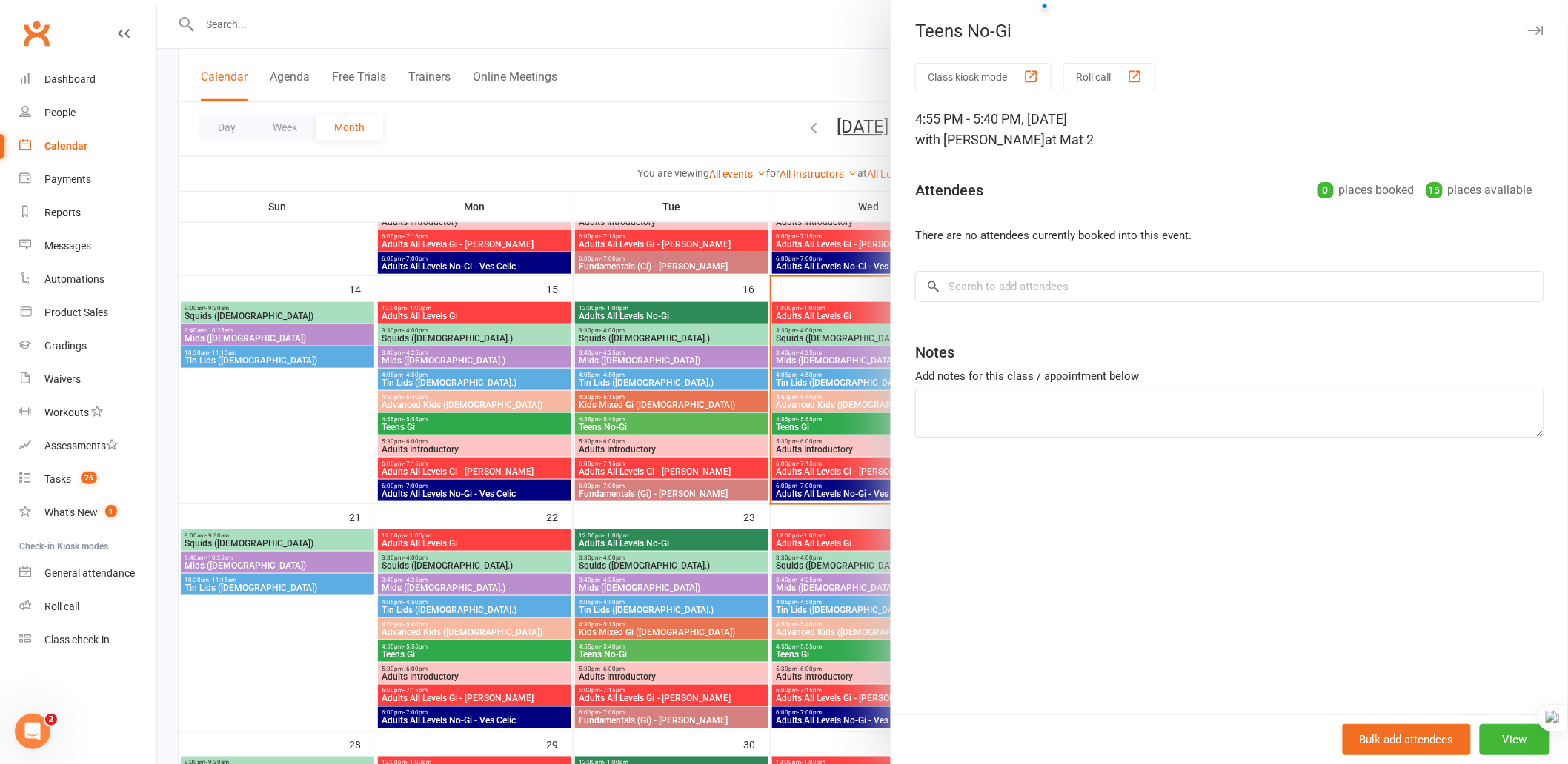
drag, startPoint x: 1527, startPoint y: 26, endPoint x: 1183, endPoint y: 306, distance: 443.5
click at [1528, 26] on icon "button" at bounding box center [1535, 30] width 16 height 9
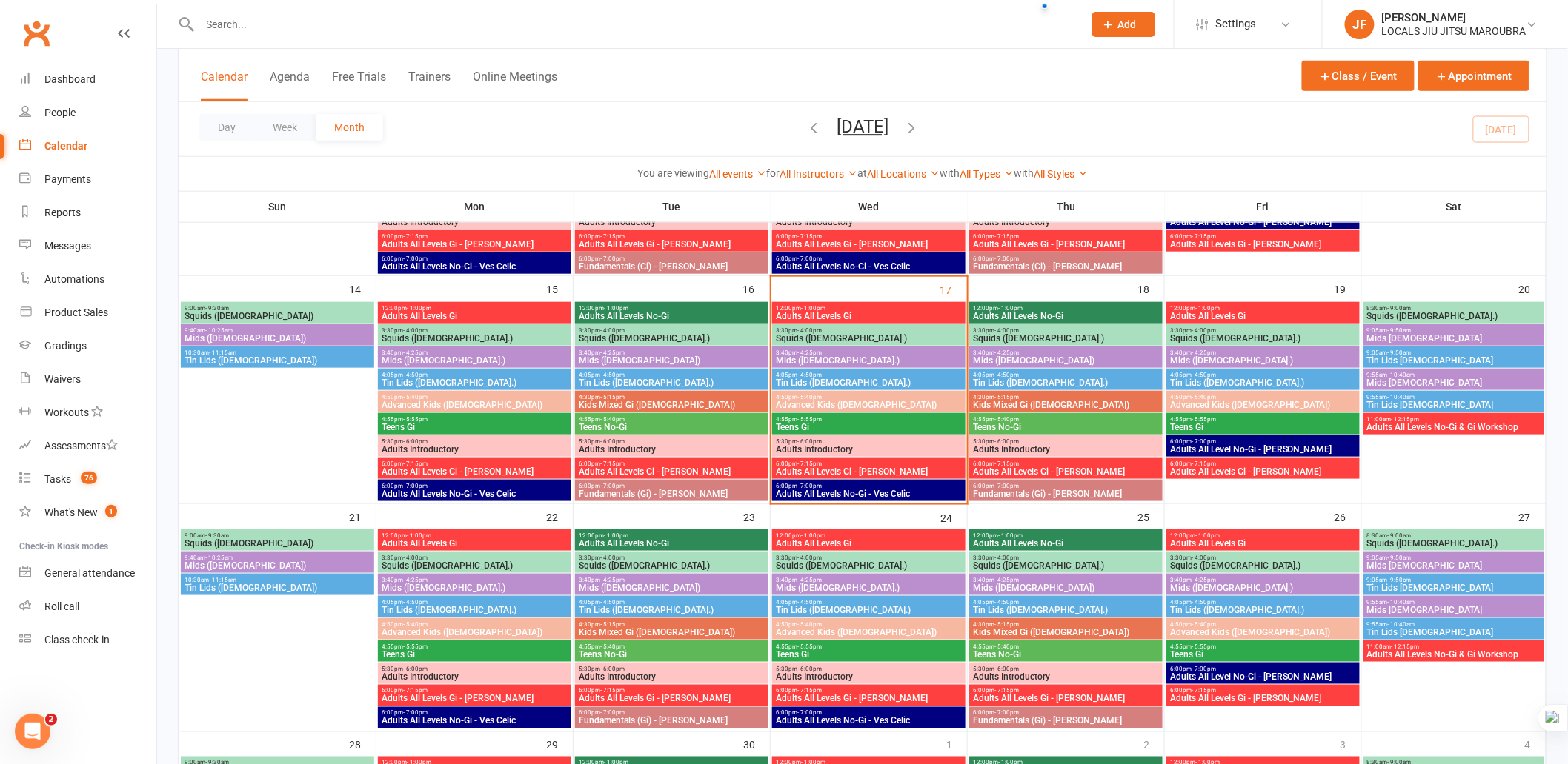
click at [1056, 446] on span "Adults Introductory" at bounding box center [1065, 450] width 188 height 9
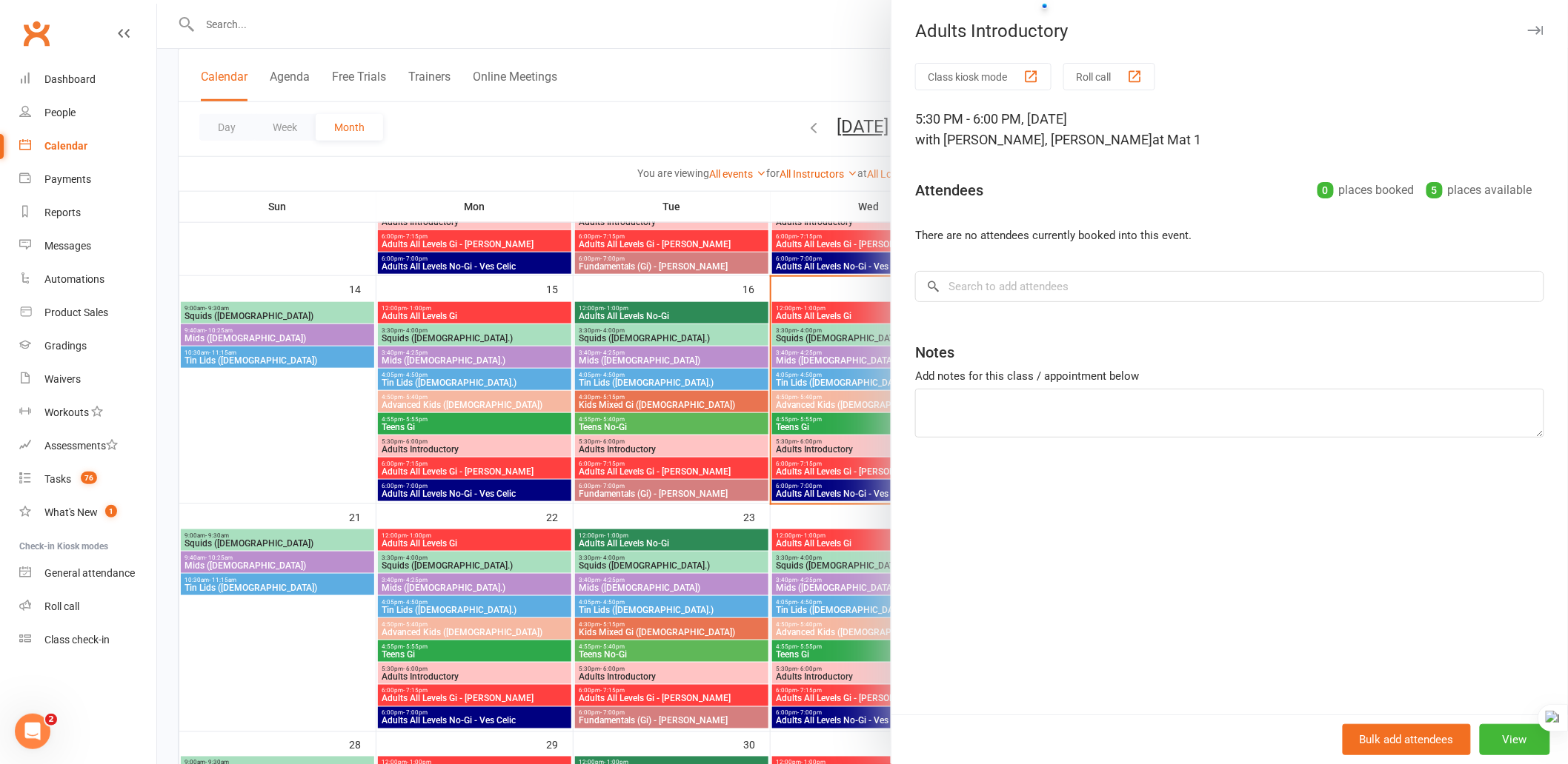
click at [1528, 31] on icon "button" at bounding box center [1535, 30] width 16 height 9
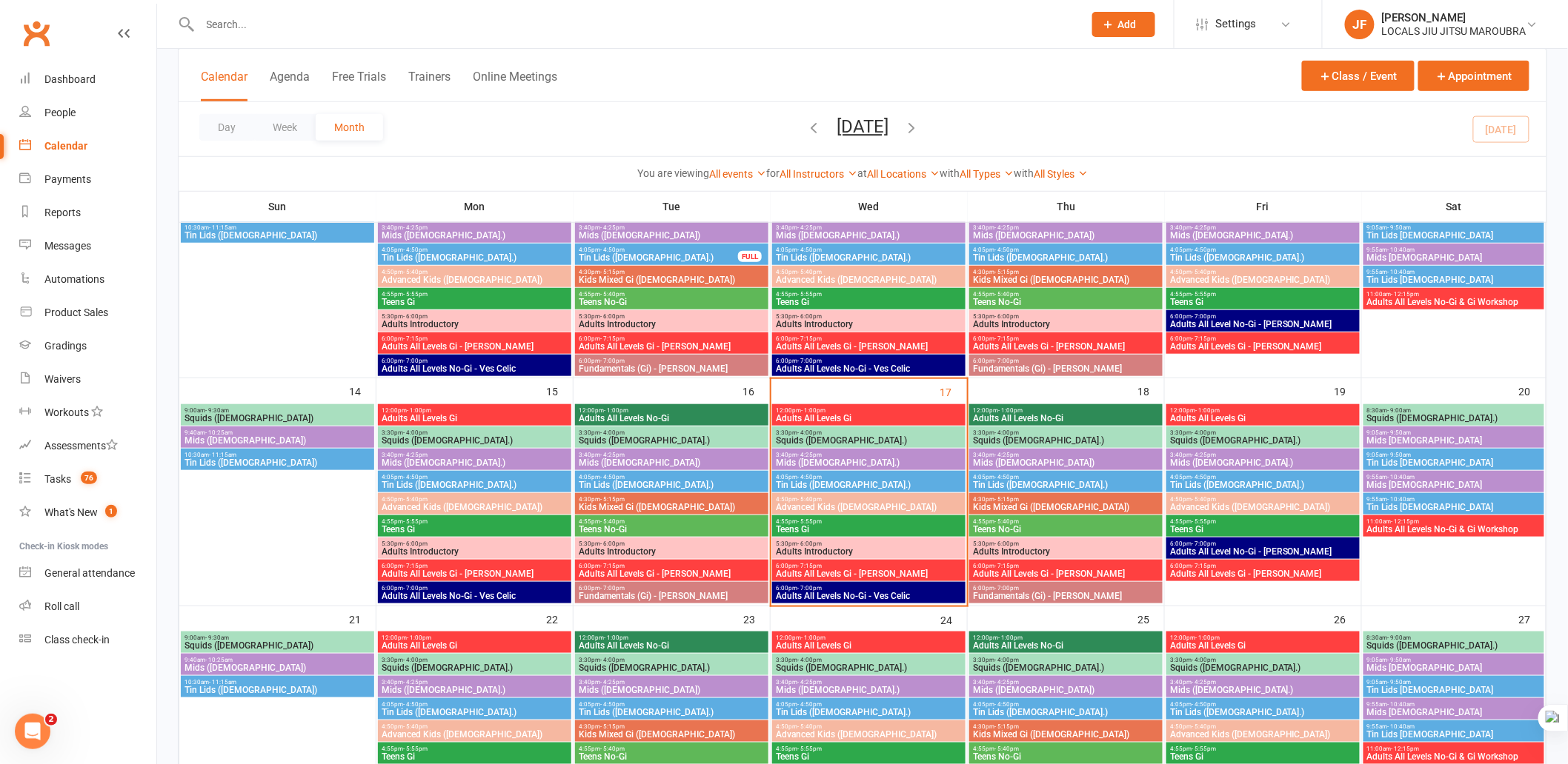
scroll to position [411, 0]
